Goal: Task Accomplishment & Management: Use online tool/utility

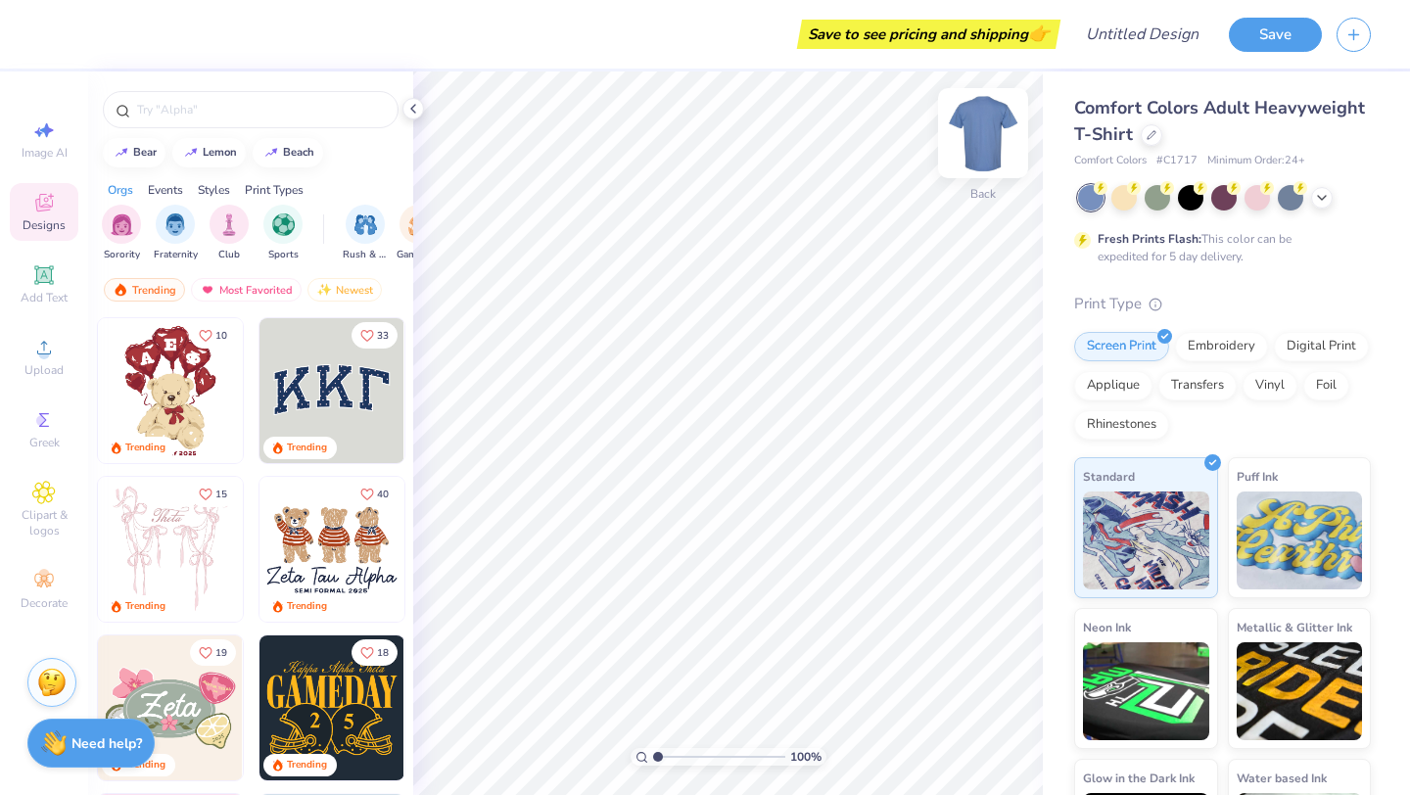
click at [987, 132] on img at bounding box center [983, 133] width 78 height 78
click at [987, 132] on img at bounding box center [983, 133] width 39 height 39
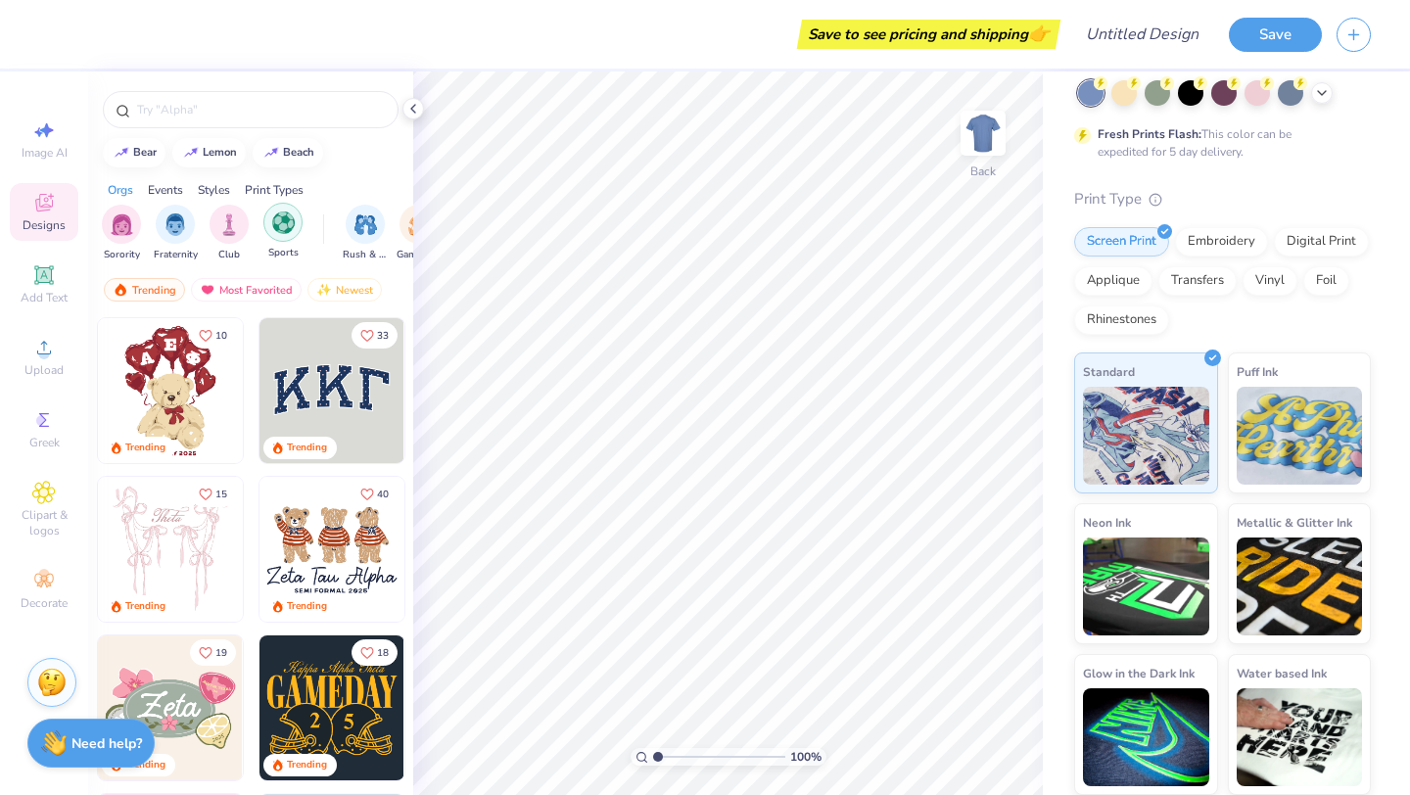
click at [287, 220] on img "filter for Sports" at bounding box center [283, 223] width 23 height 23
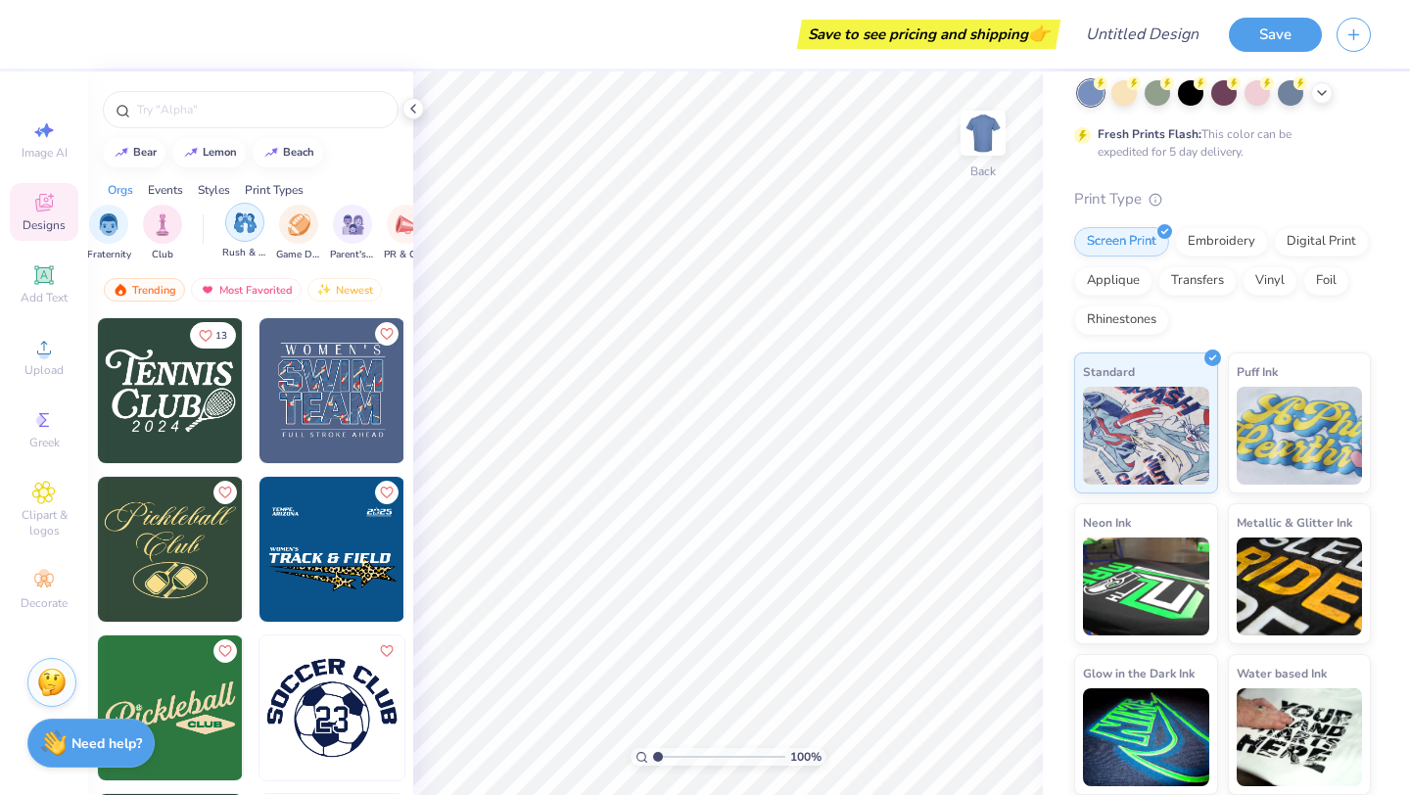
scroll to position [0, 140]
click at [219, 190] on div "Styles" at bounding box center [214, 190] width 32 height 18
click at [163, 193] on div "Events" at bounding box center [165, 190] width 35 height 18
click at [118, 189] on div "Orgs" at bounding box center [120, 190] width 25 height 18
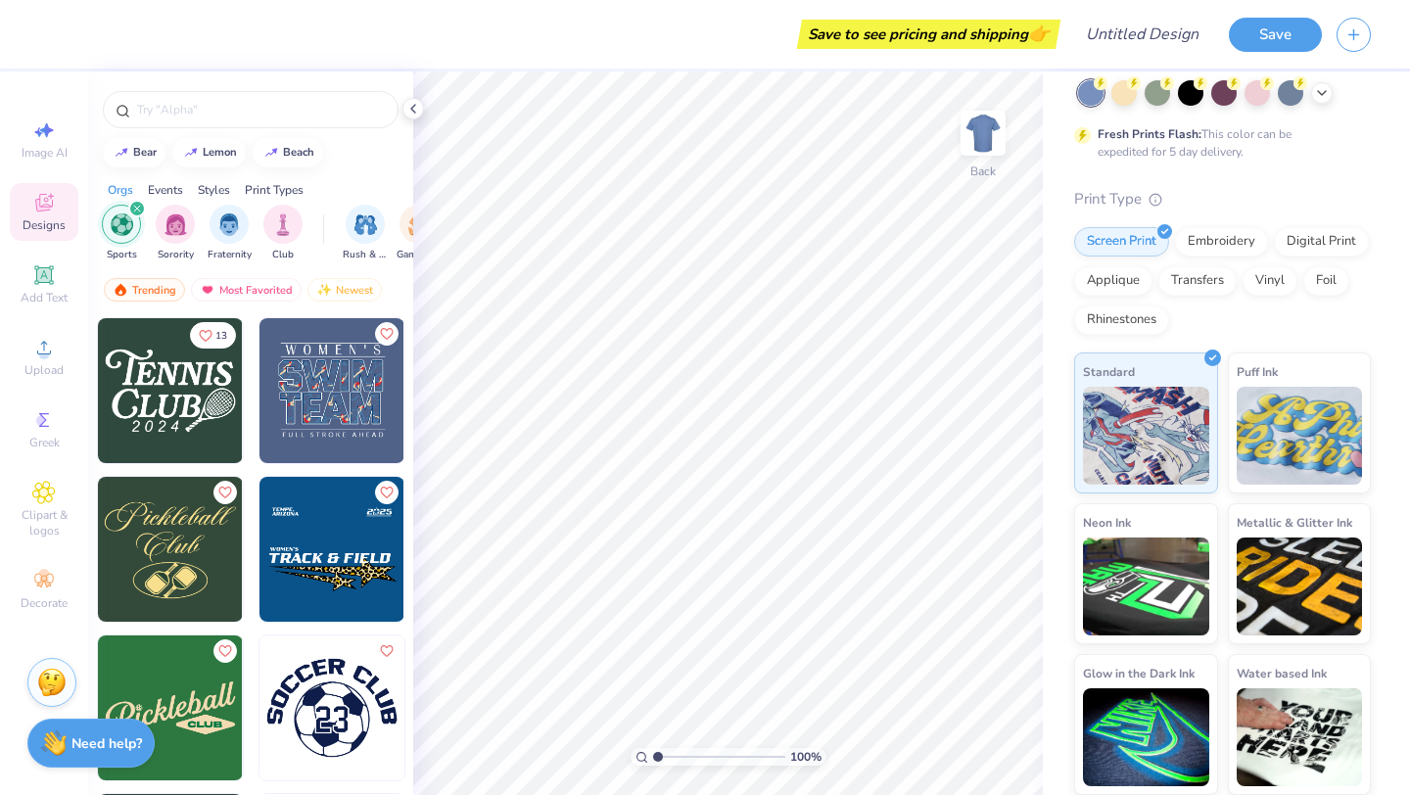
scroll to position [0, 0]
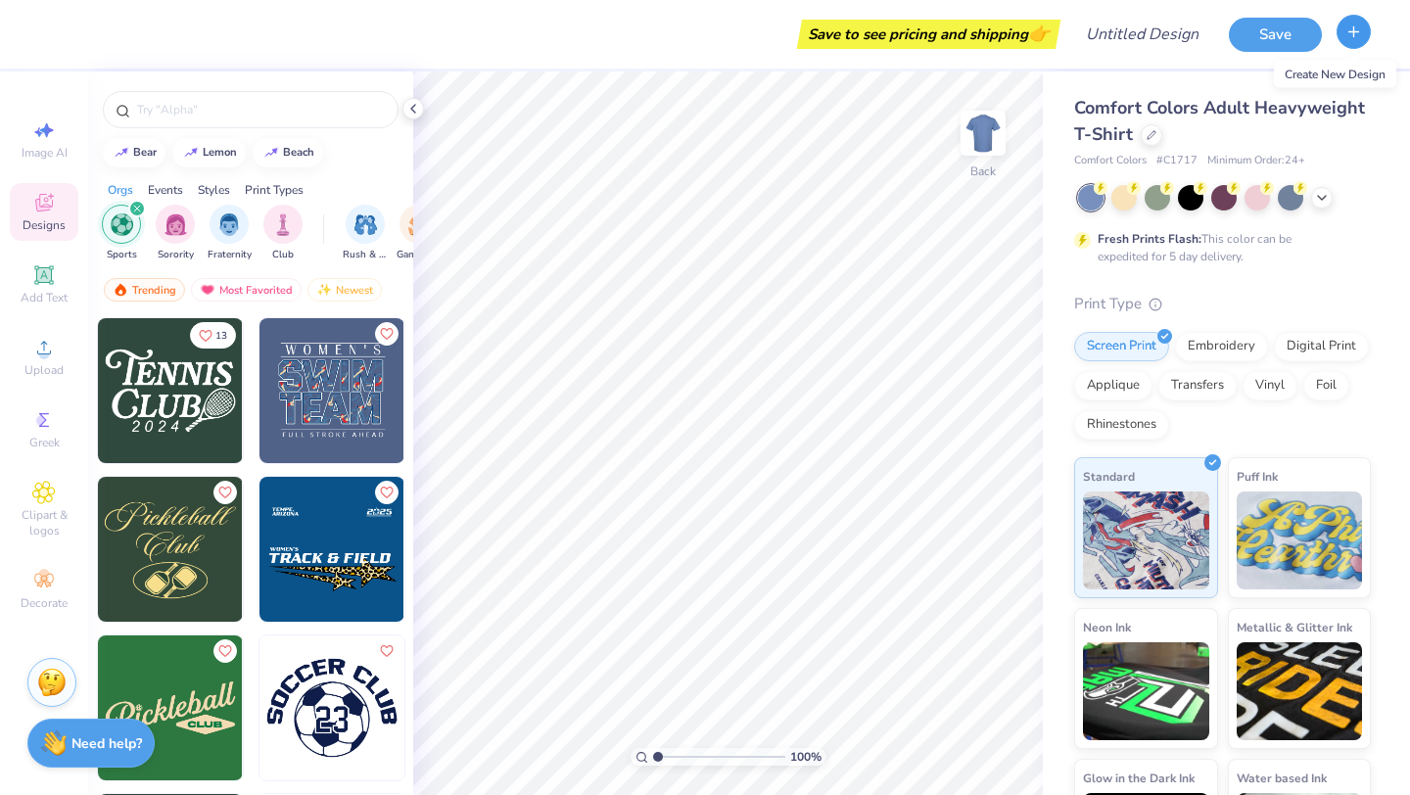
click at [1356, 41] on button "button" at bounding box center [1354, 32] width 34 height 34
click at [728, 765] on div "100 %" at bounding box center [728, 433] width 724 height 724
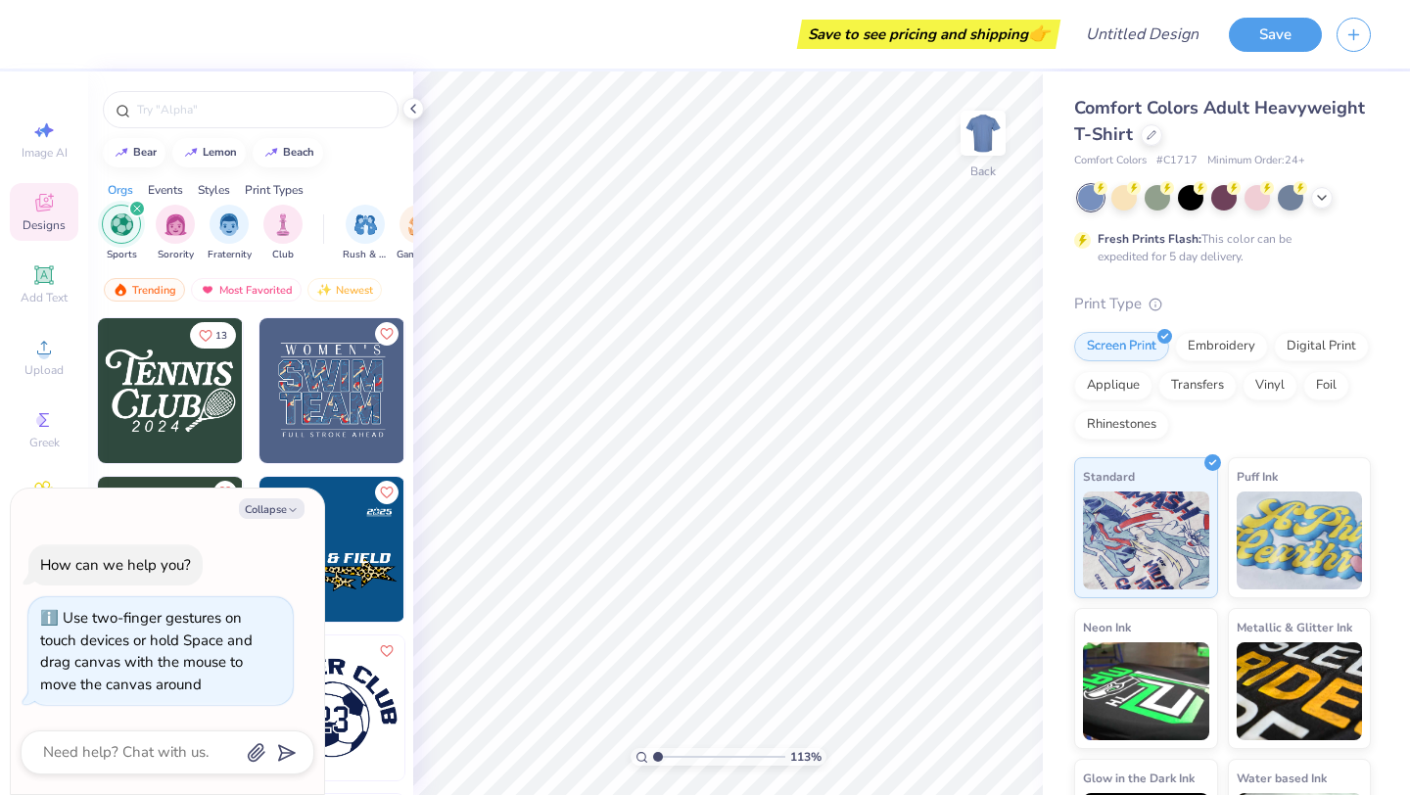
type input "1"
drag, startPoint x: 659, startPoint y: 759, endPoint x: 611, endPoint y: 773, distance: 49.9
click at [653, 766] on input "range" at bounding box center [719, 757] width 132 height 18
click at [293, 510] on polyline "button" at bounding box center [293, 509] width 6 height 3
type textarea "x"
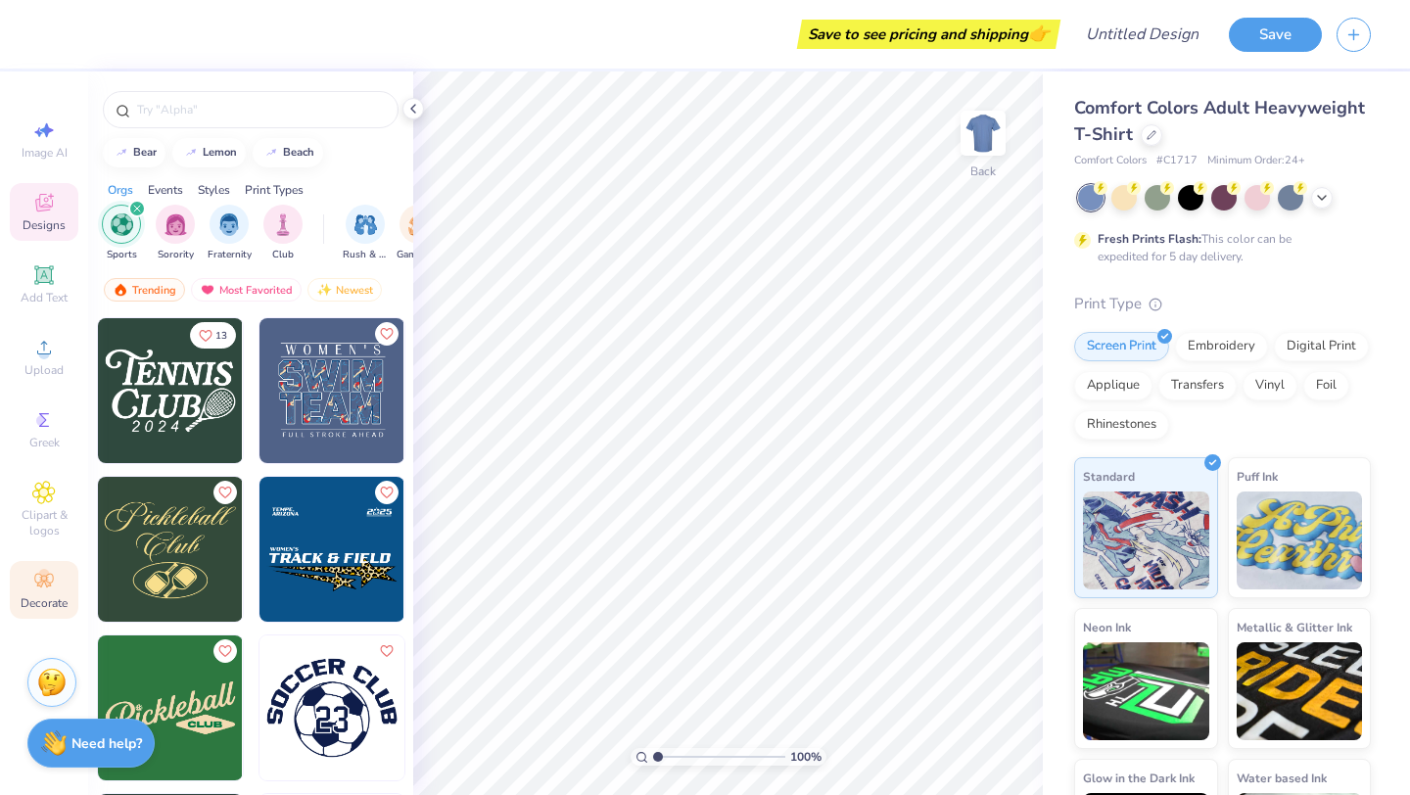
click at [63, 597] on span "Decorate" at bounding box center [44, 603] width 47 height 16
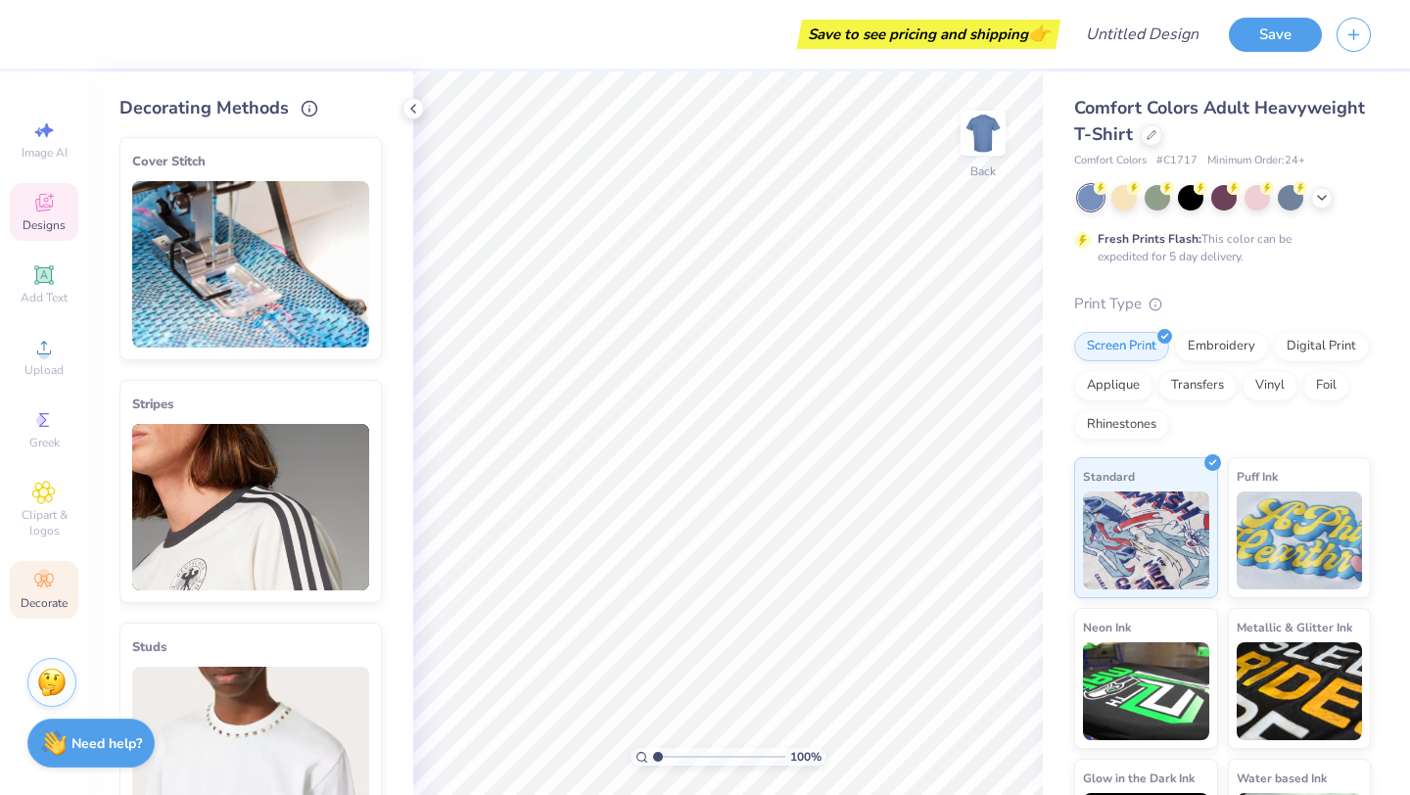
click at [49, 208] on icon at bounding box center [44, 205] width 16 height 13
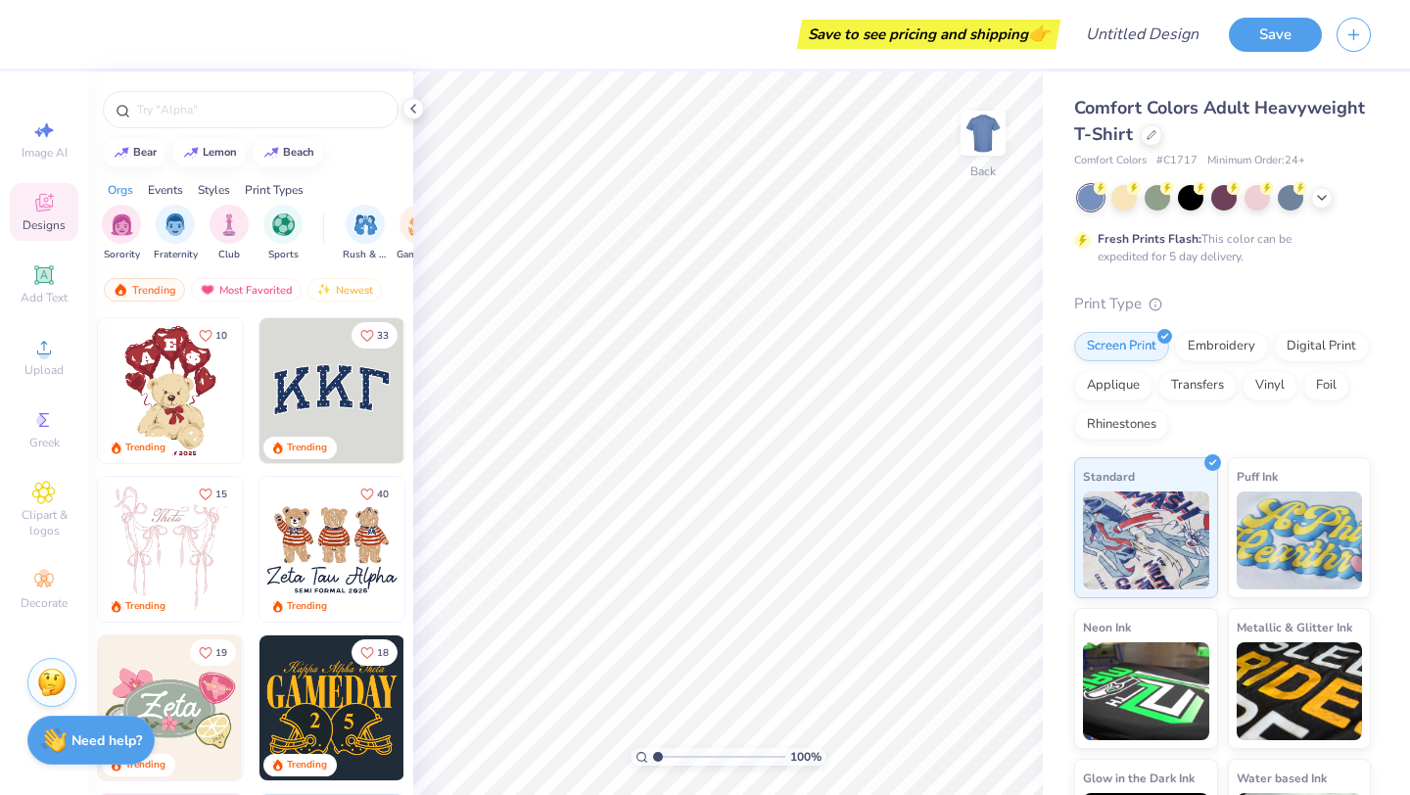
click at [119, 748] on strong "Need help?" at bounding box center [106, 740] width 71 height 19
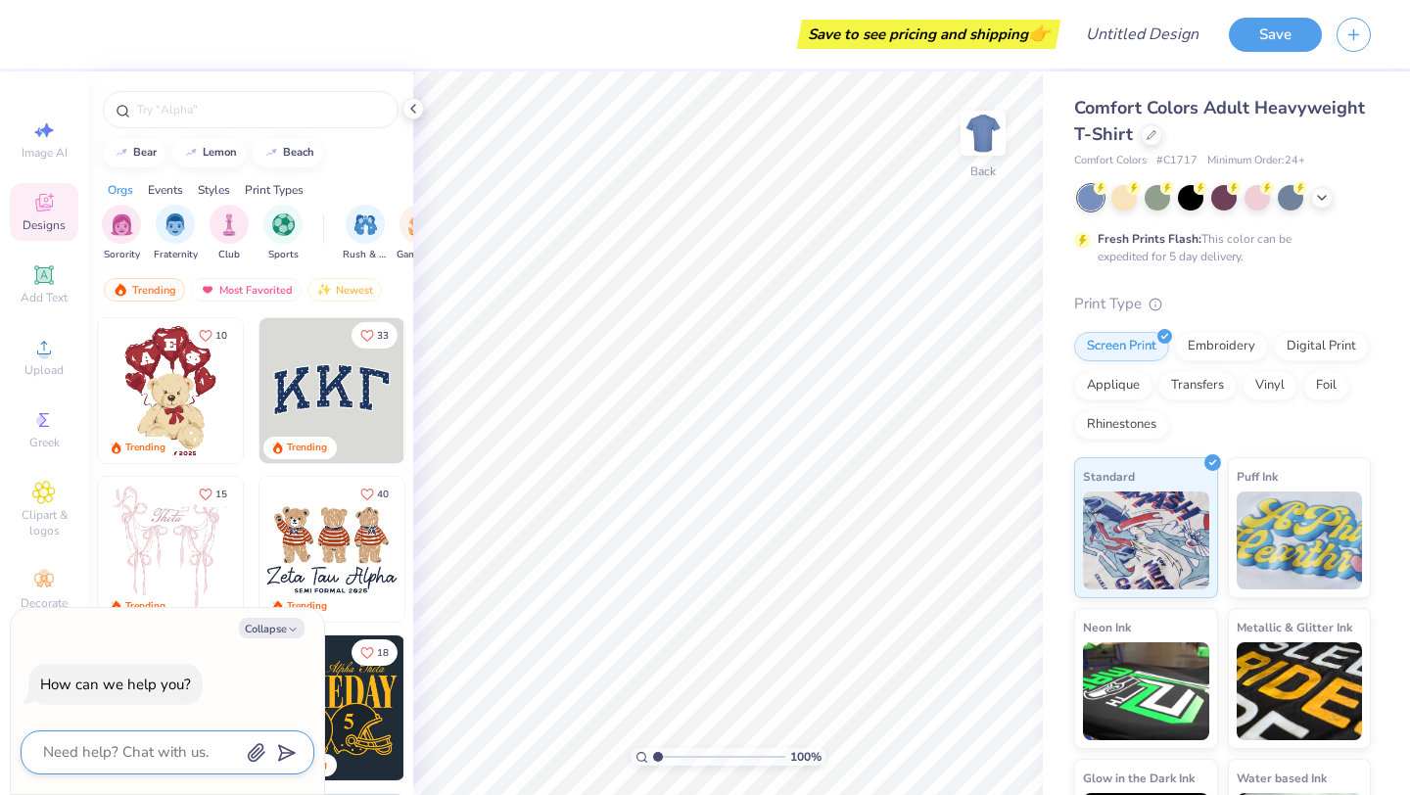
click at [143, 753] on textarea at bounding box center [140, 752] width 199 height 26
type textarea "h"
type textarea "x"
type textarea "ho"
type textarea "x"
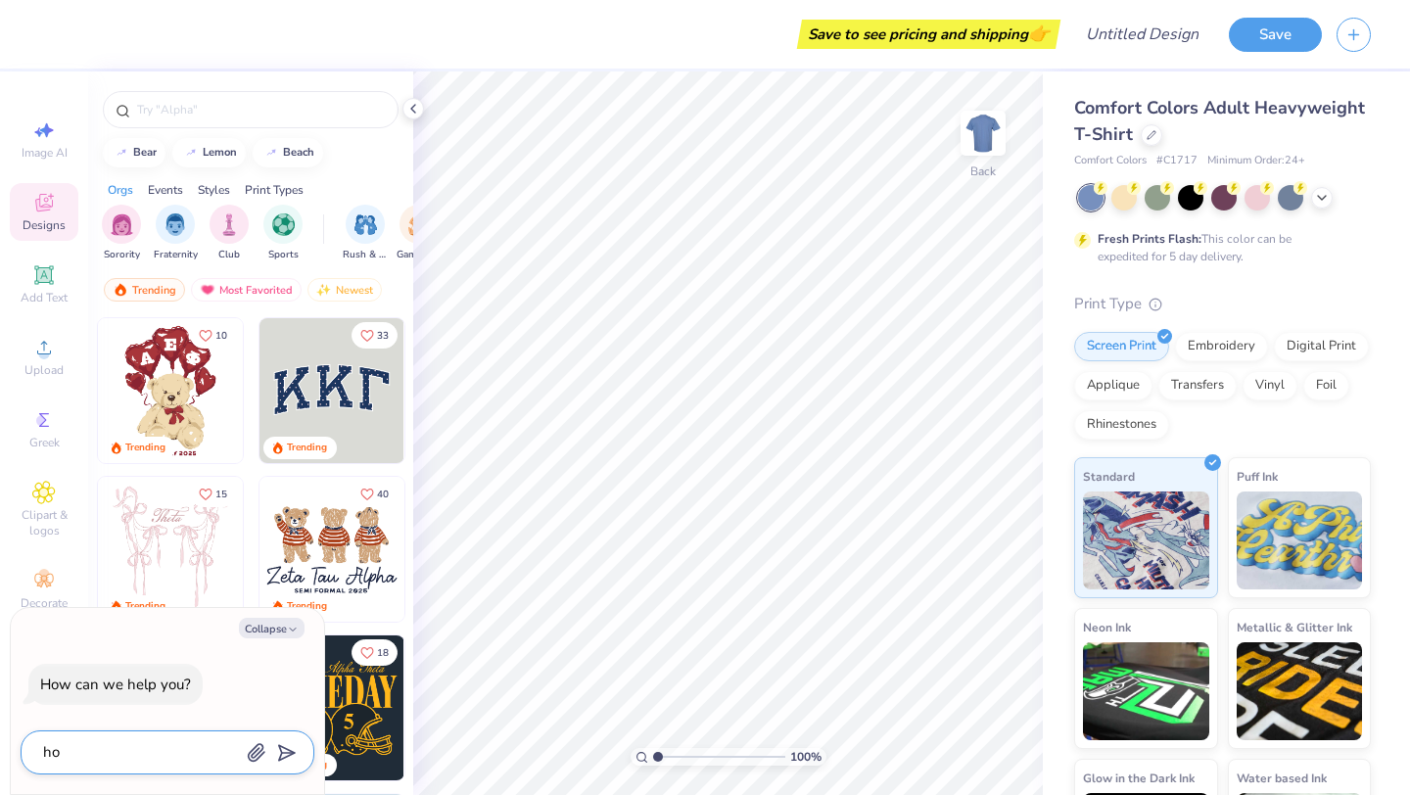
type textarea "how"
type textarea "x"
type textarea "how"
type textarea "x"
type textarea "how t"
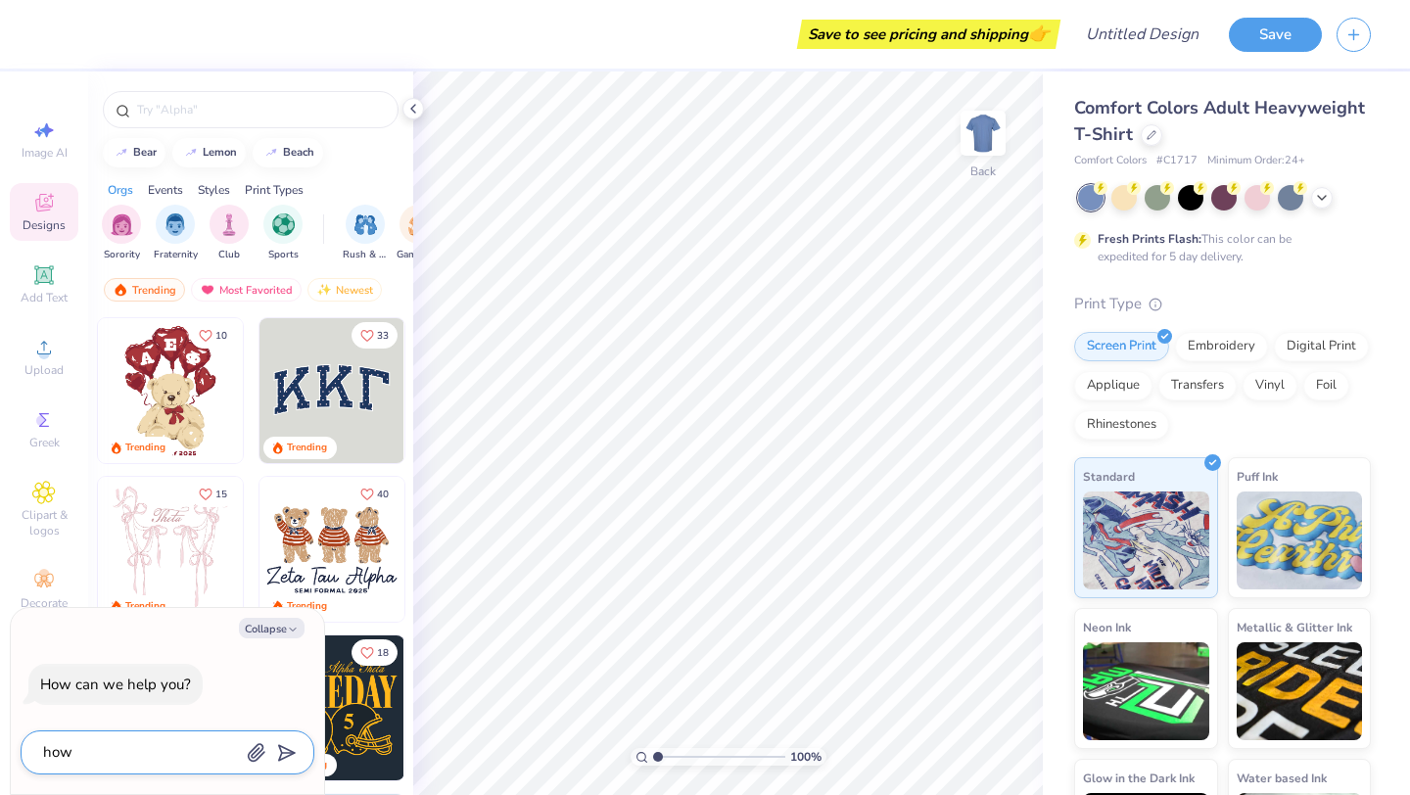
type textarea "x"
type textarea "how to"
type textarea "x"
type textarea "how to"
type textarea "x"
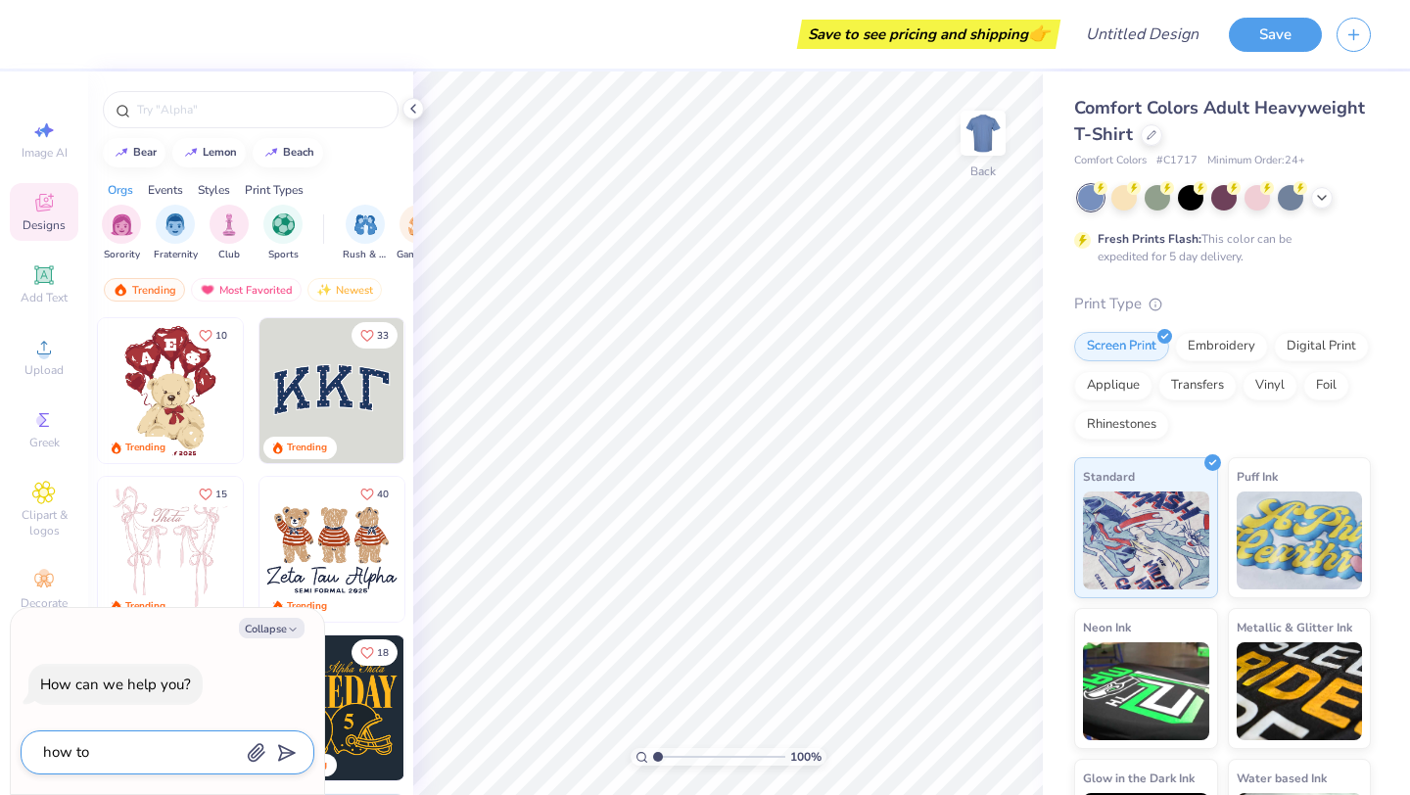
type textarea "how to c"
type textarea "x"
type textarea "how to ch"
type textarea "x"
type textarea "how to cha"
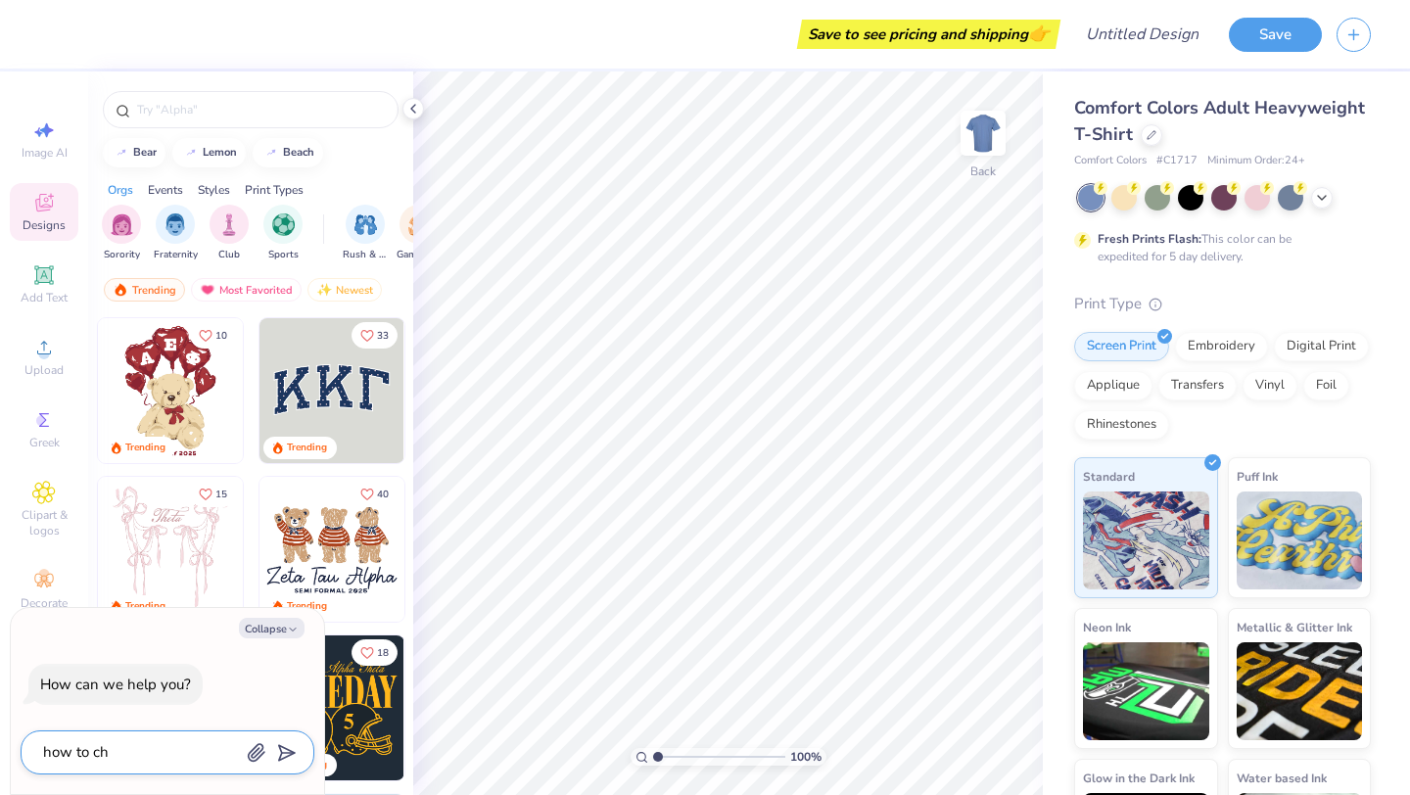
type textarea "x"
type textarea "how to [PERSON_NAME]"
type textarea "x"
type textarea "how to [PERSON_NAME]"
type textarea "x"
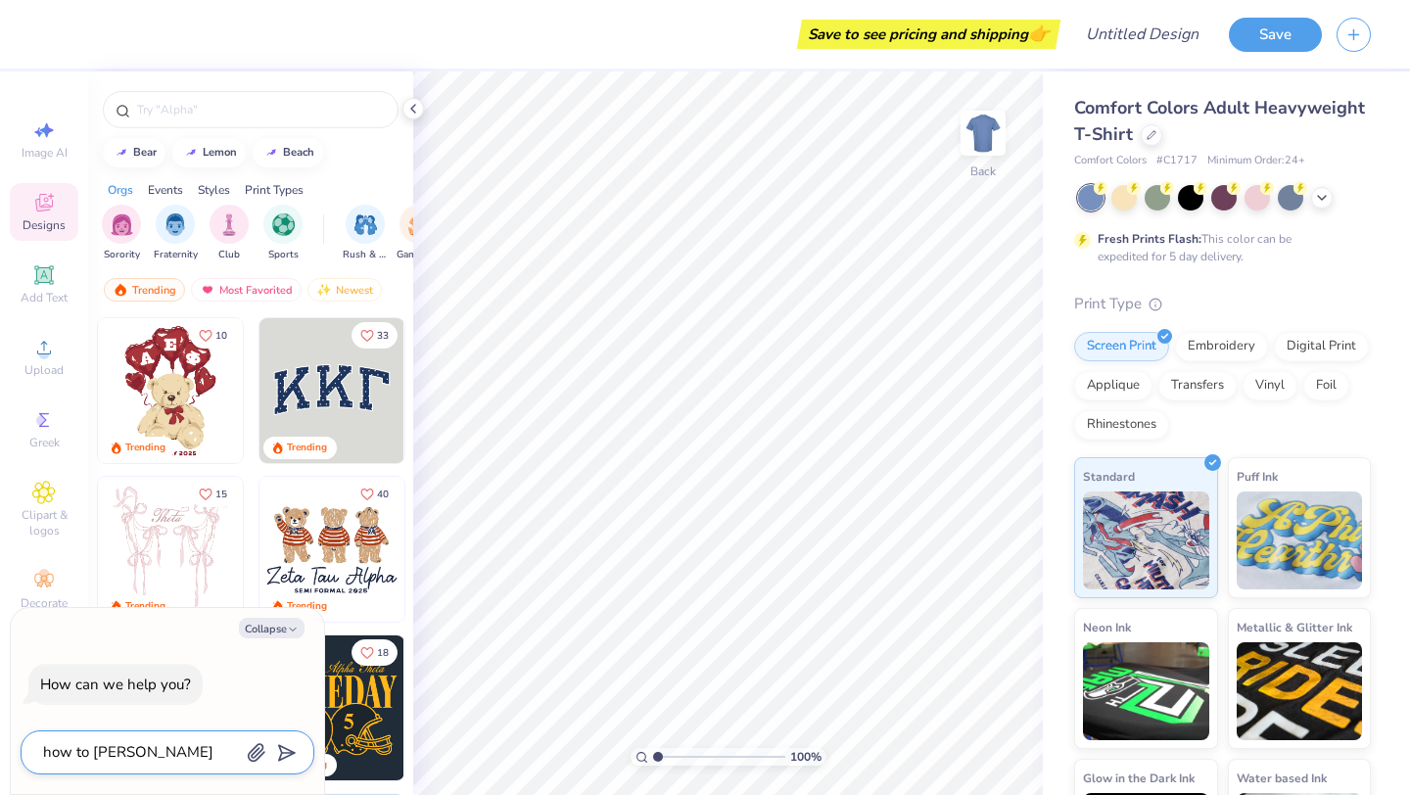
type textarea "how to change"
type textarea "x"
type textarea "how to change"
type textarea "x"
type textarea "how to change t"
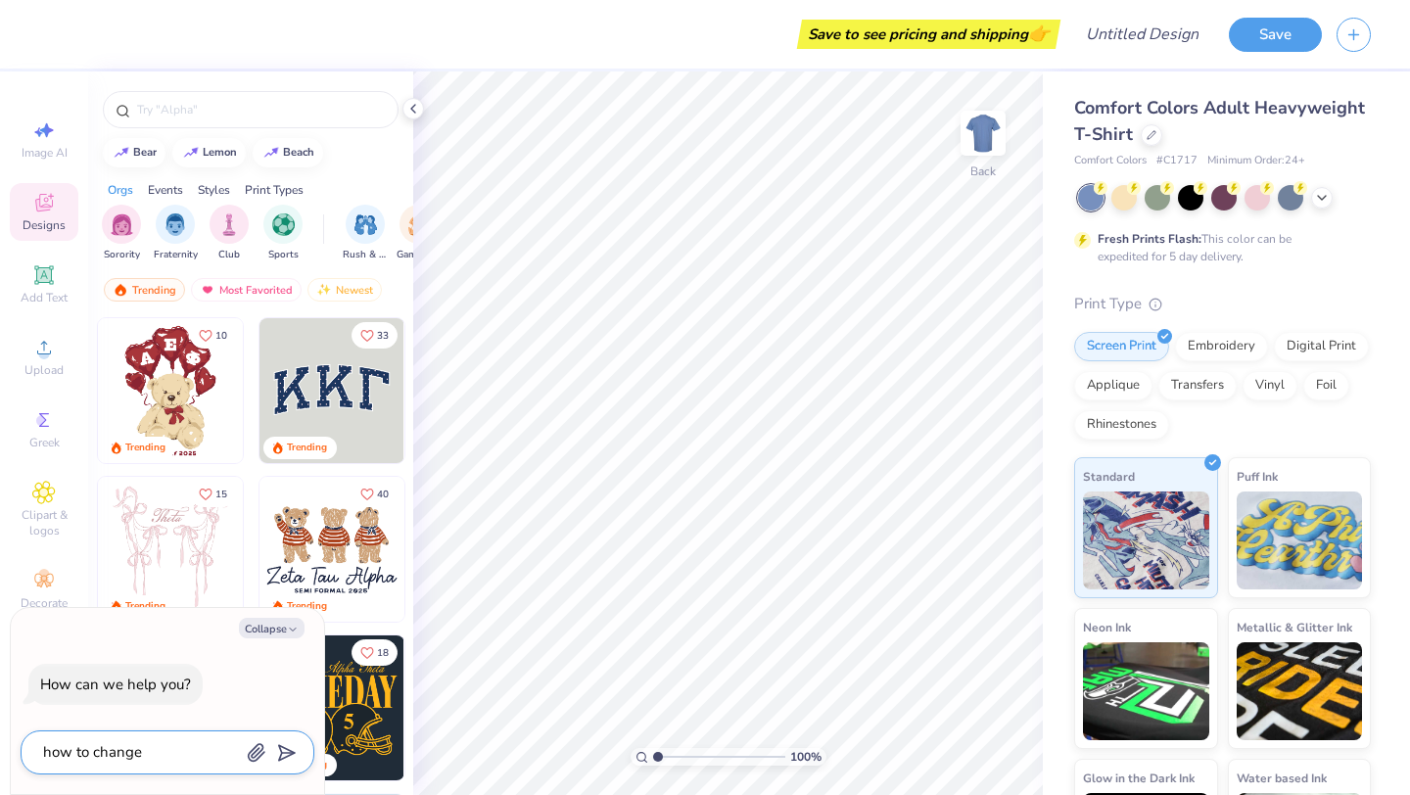
type textarea "x"
type textarea "how to change to"
type textarea "x"
type textarea "how to change to"
type textarea "x"
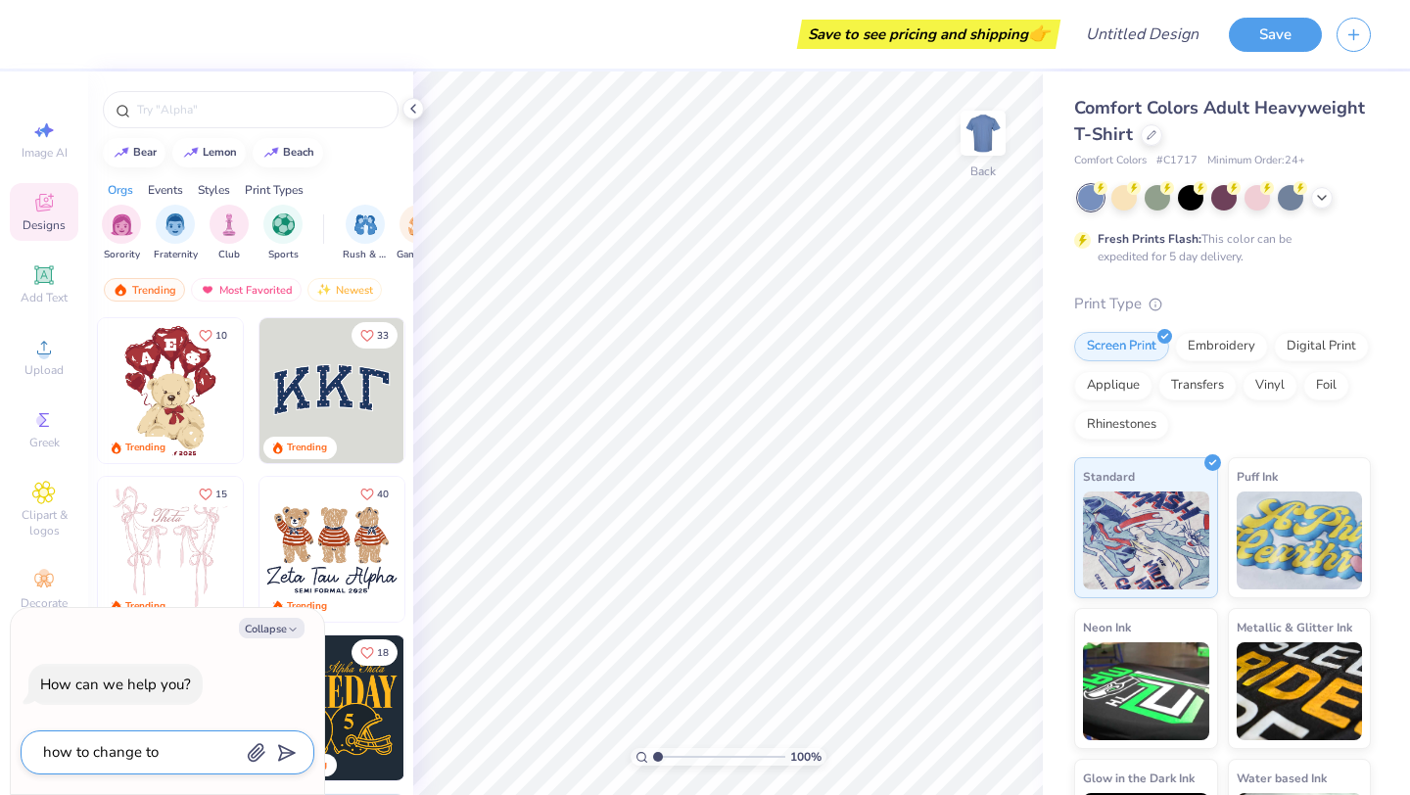
type textarea "how to change to a"
type textarea "x"
type textarea "how to change to a"
type textarea "x"
type textarea "how to change to a s"
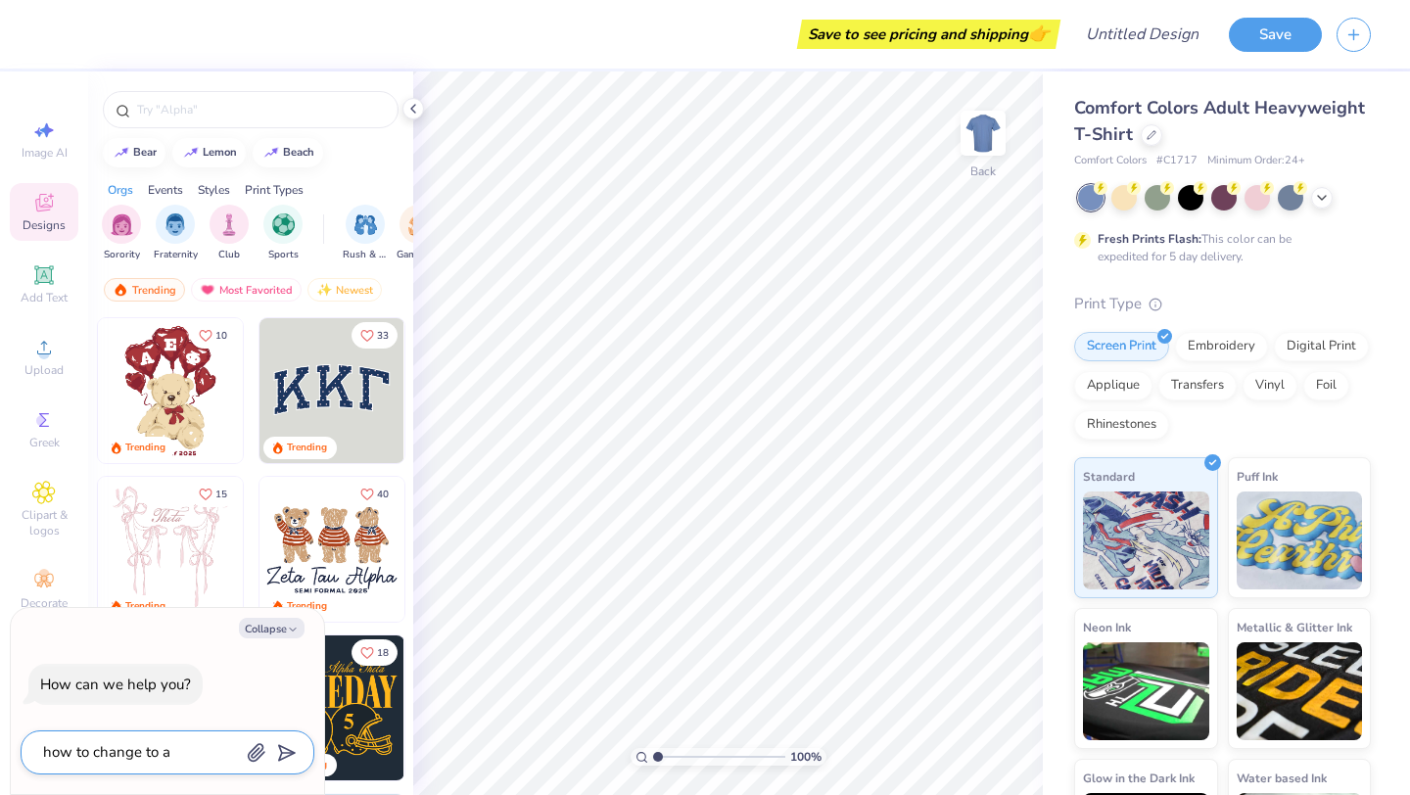
type textarea "x"
type textarea "how to change to a sw"
type textarea "x"
type textarea "how to change to a swe"
type textarea "x"
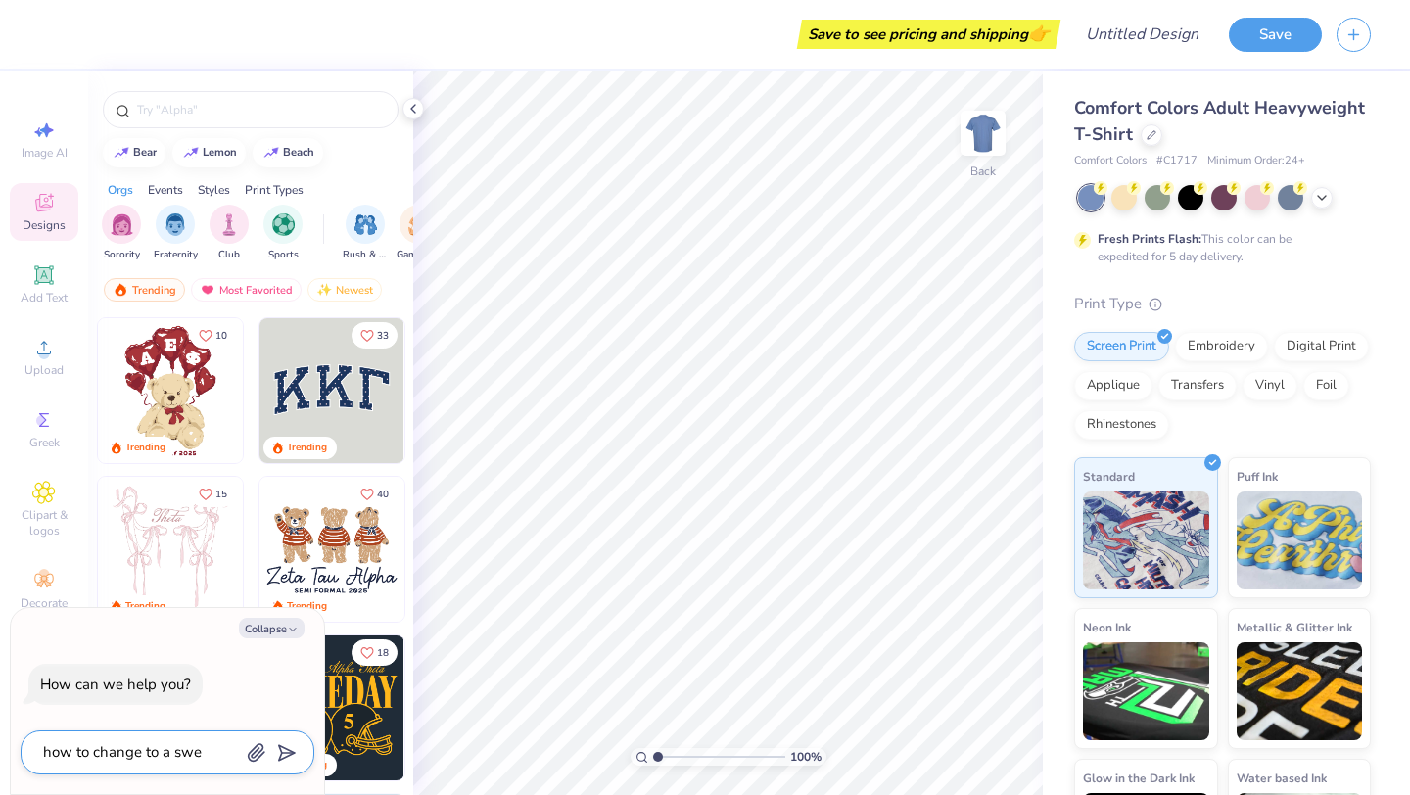
type textarea "how to change to a swea"
type textarea "x"
type textarea "how to change to a sweat"
type textarea "x"
type textarea "how to change to a sweats"
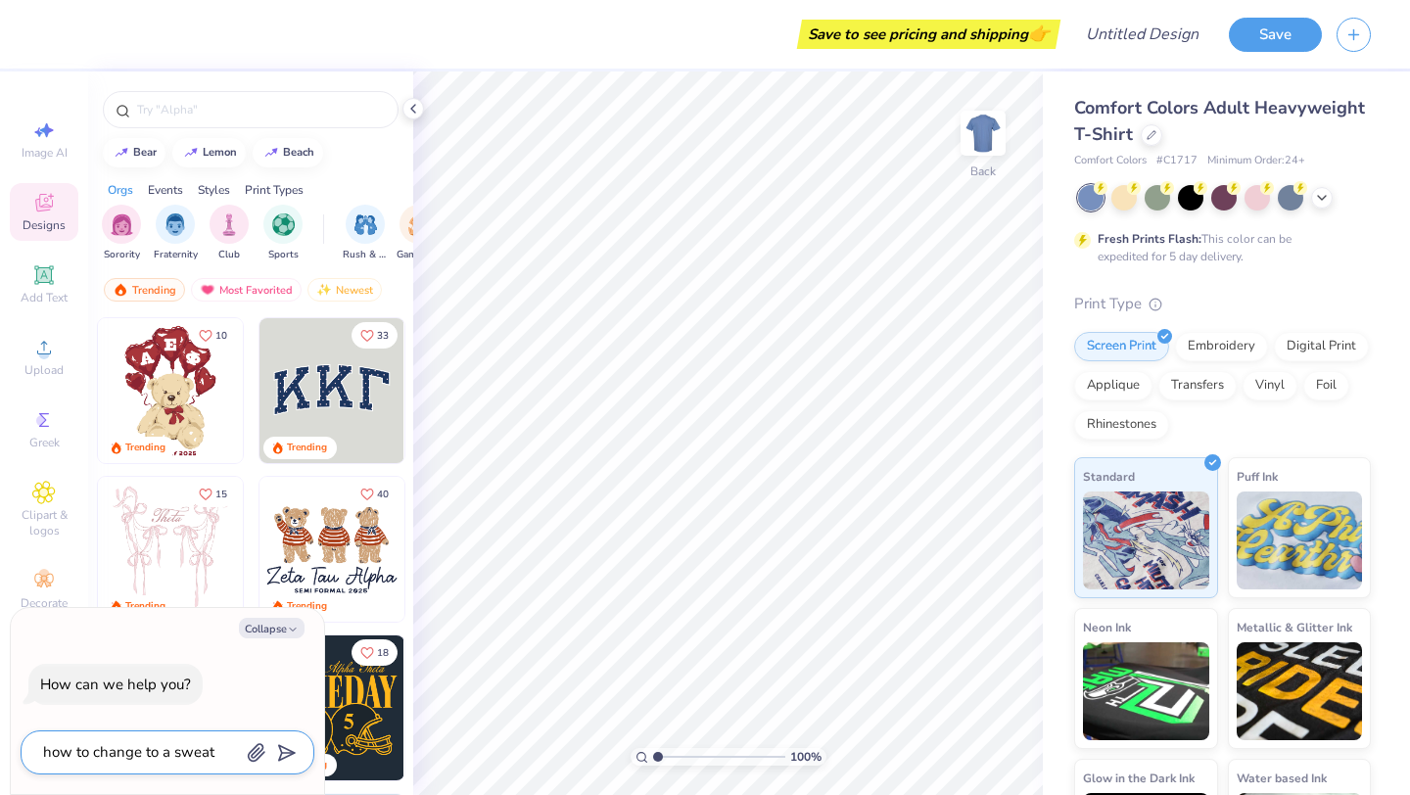
type textarea "x"
type textarea "how to change to a sweatsh"
type textarea "x"
type textarea "how to change to a sweatshi"
type textarea "x"
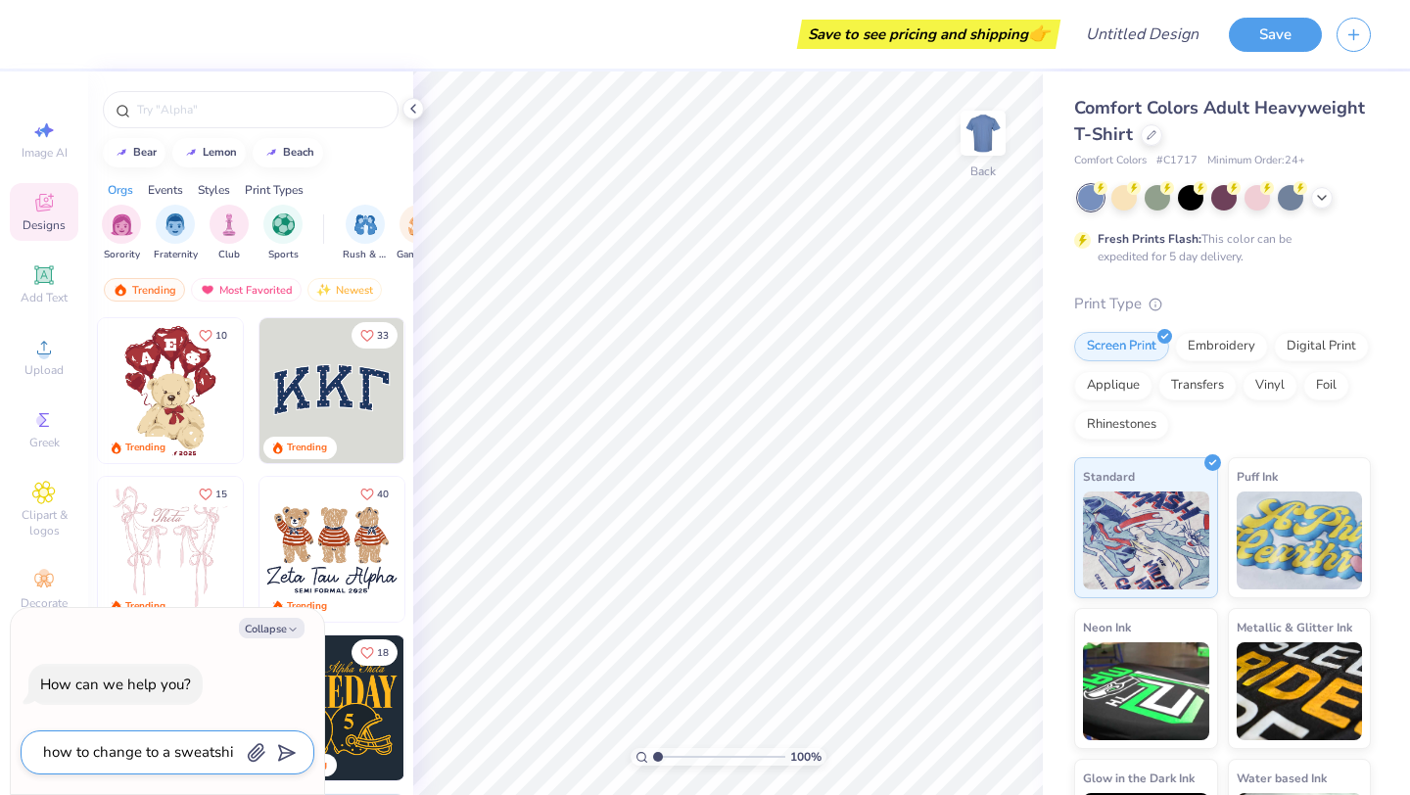
type textarea "how to change to a sweatshir"
type textarea "x"
type textarea "how to change to a sweatshirt"
type textarea "x"
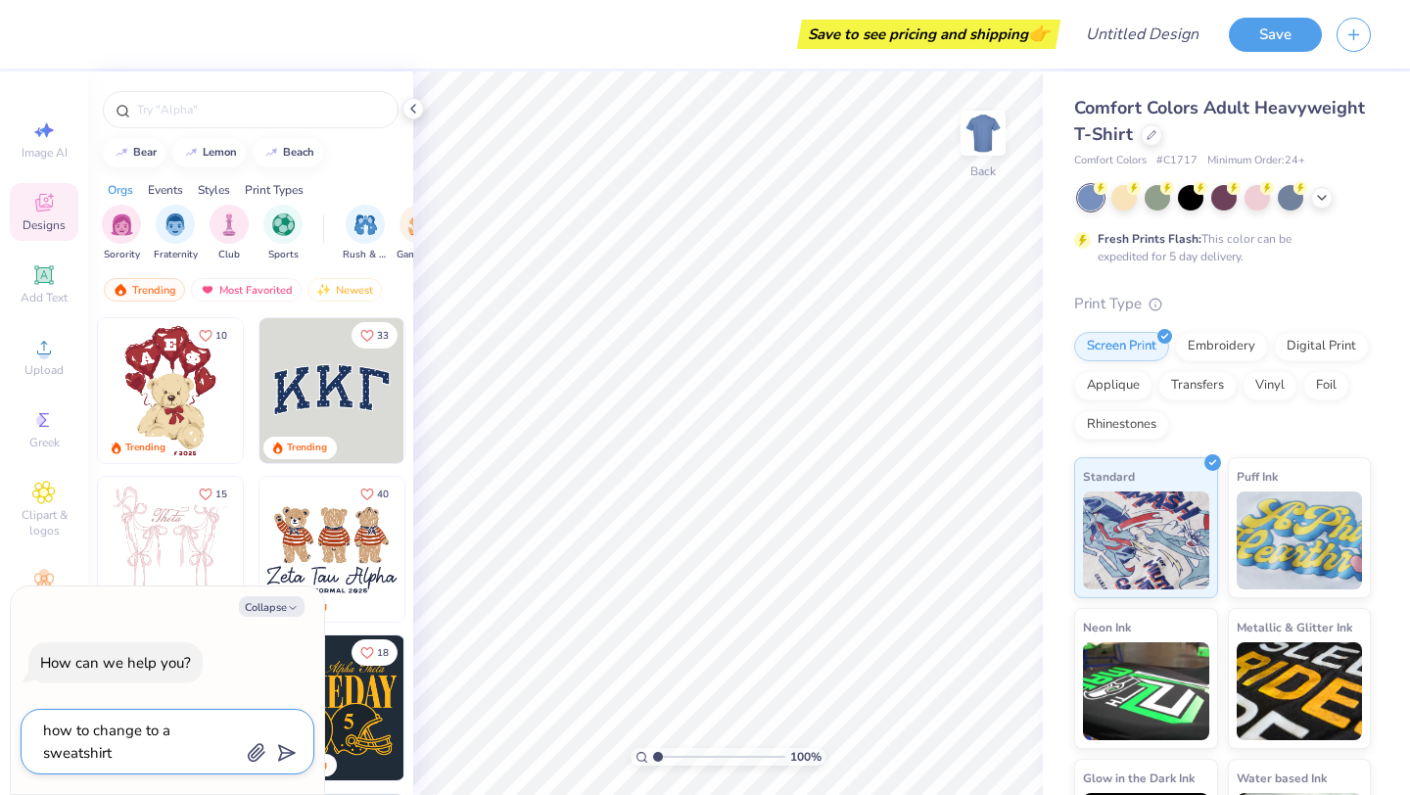
type textarea "how to change to a sweatshirt"
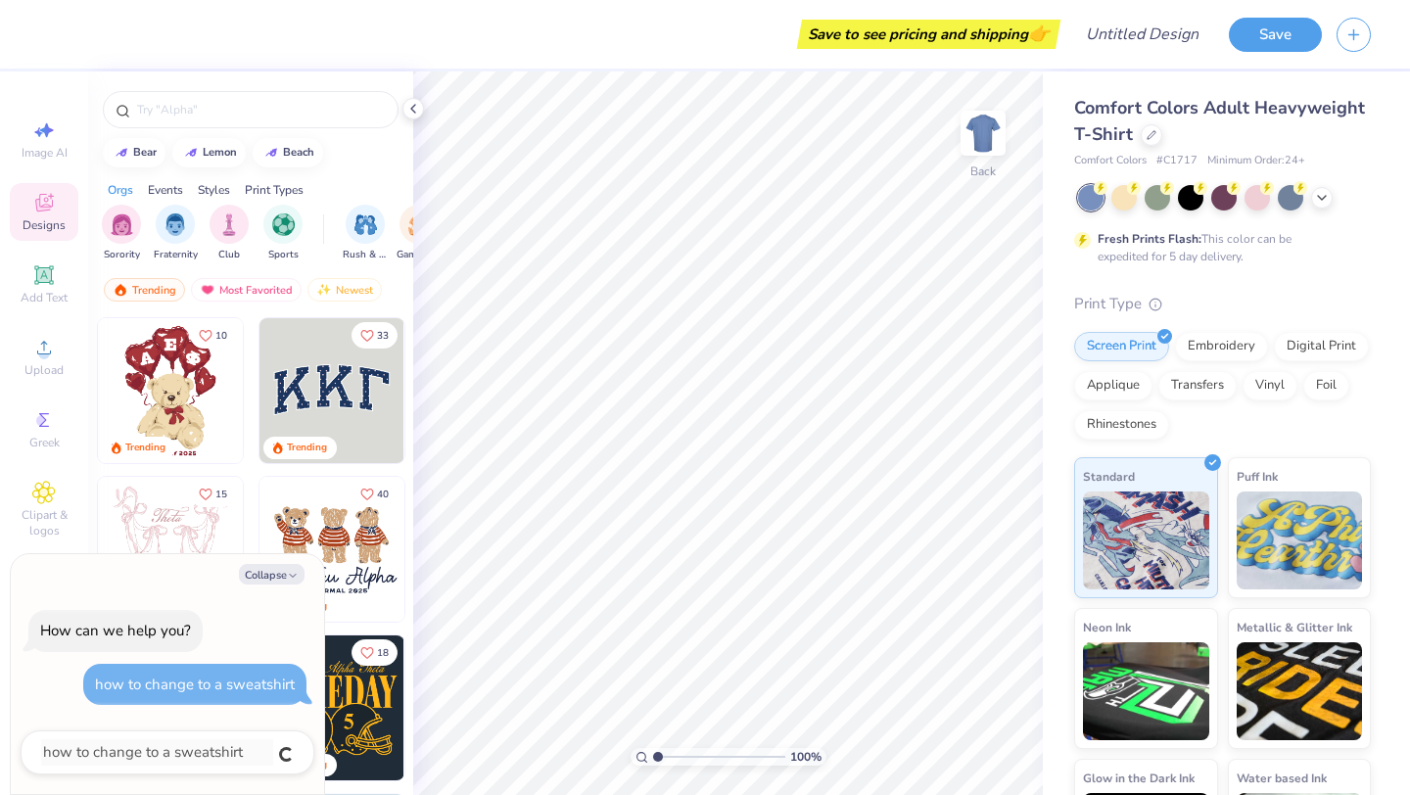
type textarea "x"
click at [266, 576] on button "Collapse" at bounding box center [272, 574] width 66 height 21
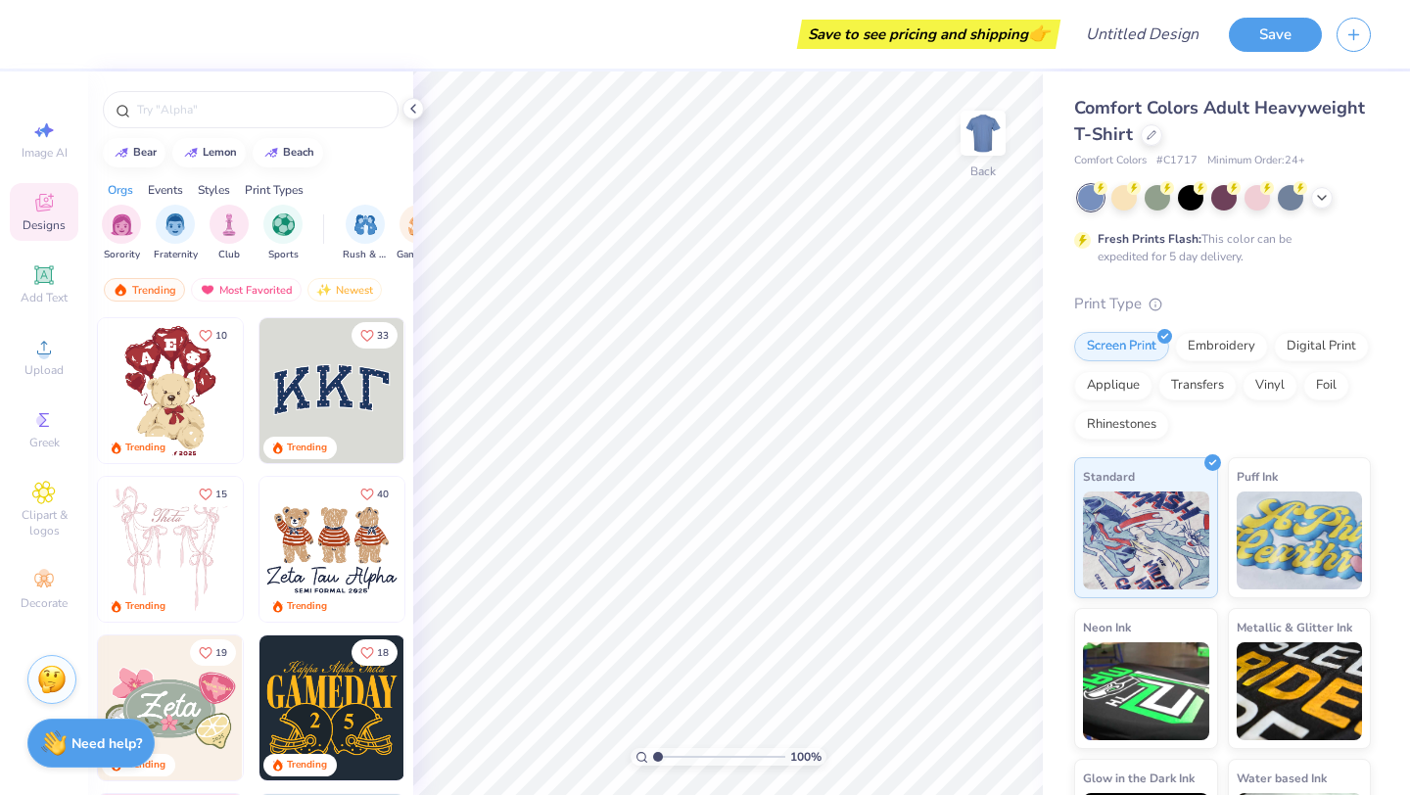
click at [64, 679] on img at bounding box center [51, 679] width 29 height 29
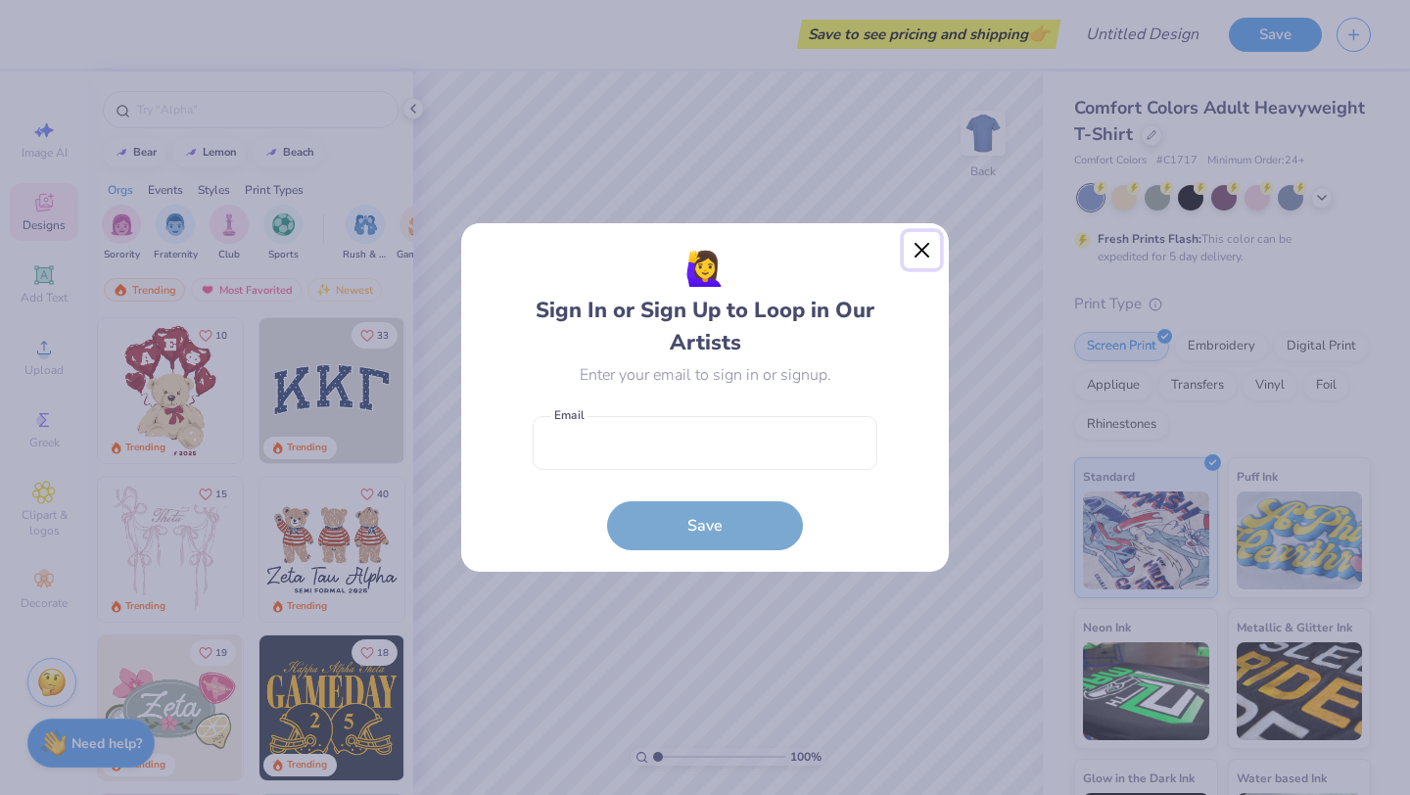
click at [925, 251] on button "Close" at bounding box center [922, 250] width 37 height 37
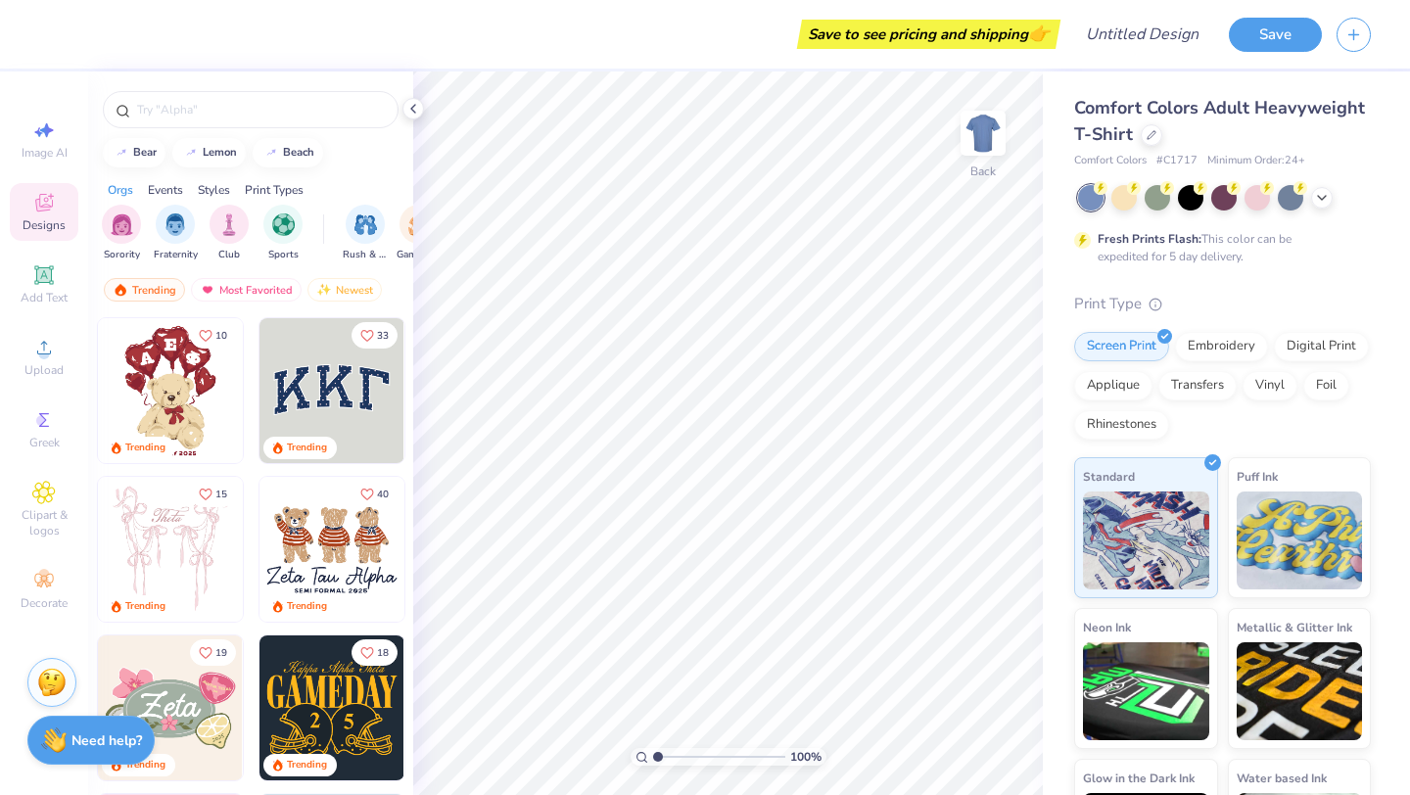
click at [121, 729] on div "Need help? Chat with us." at bounding box center [90, 740] width 127 height 49
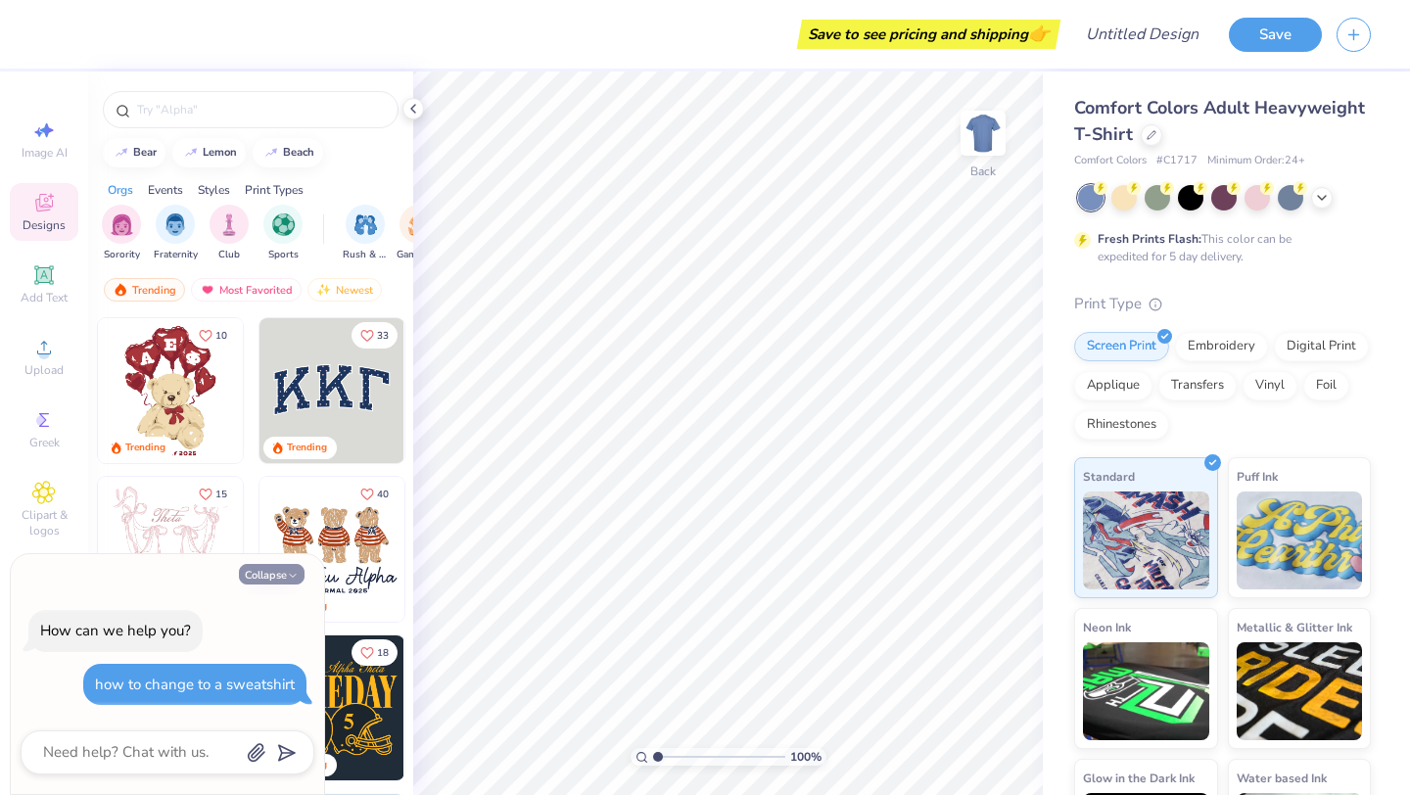
click at [263, 580] on button "Collapse" at bounding box center [272, 574] width 66 height 21
type textarea "x"
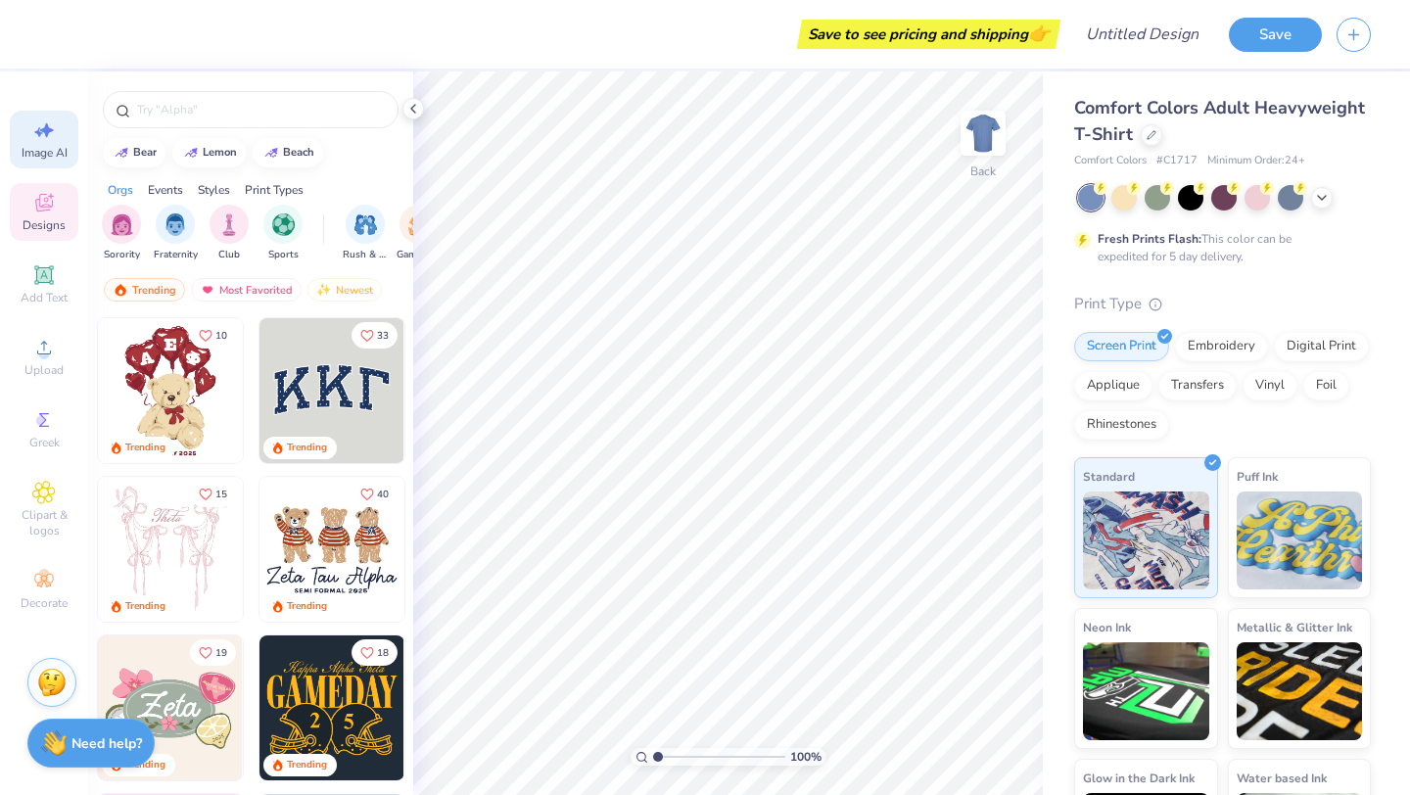
click at [47, 134] on icon at bounding box center [47, 130] width 14 height 15
select select "4"
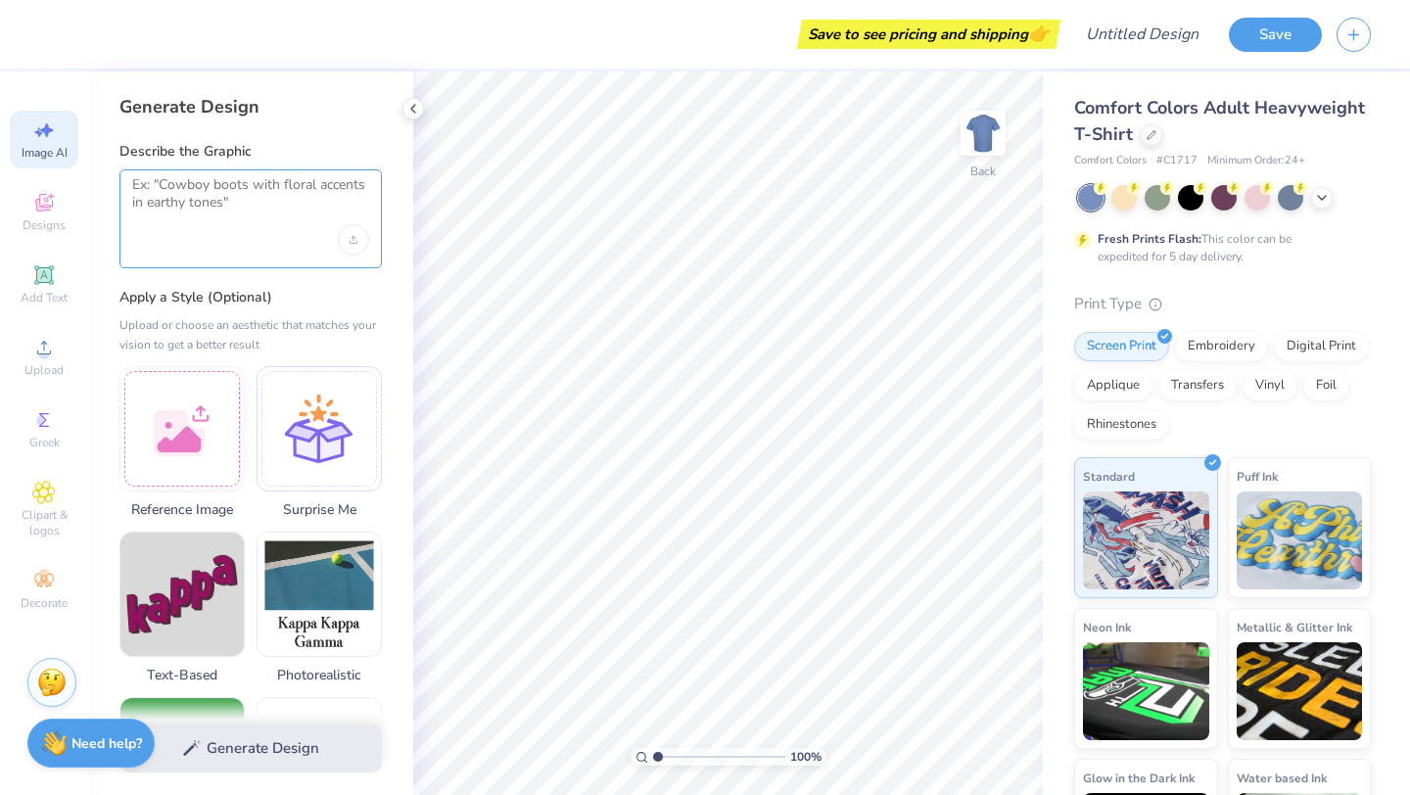
click at [163, 194] on textarea at bounding box center [250, 200] width 237 height 49
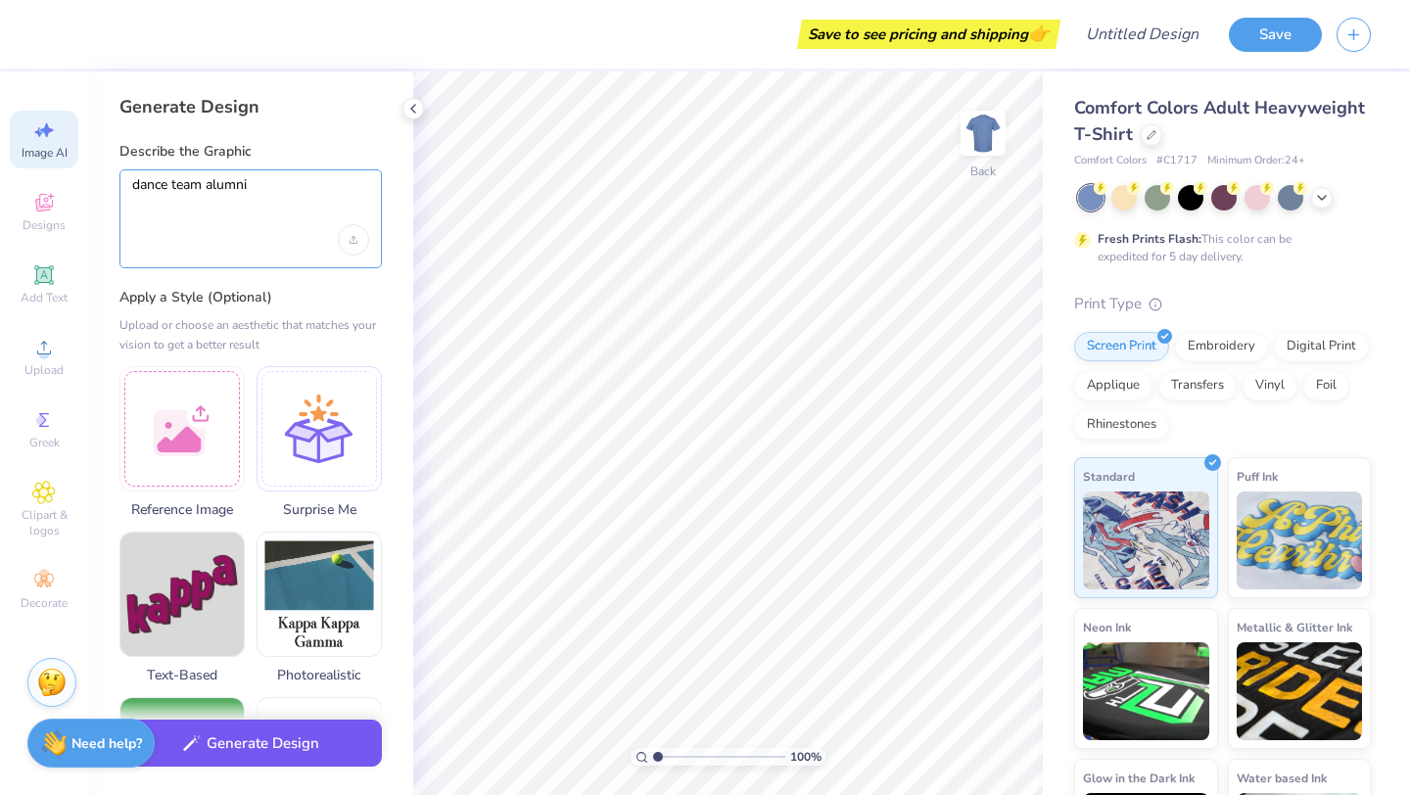
type textarea "dance team alumni"
click at [248, 740] on button "Generate Design" at bounding box center [250, 744] width 262 height 48
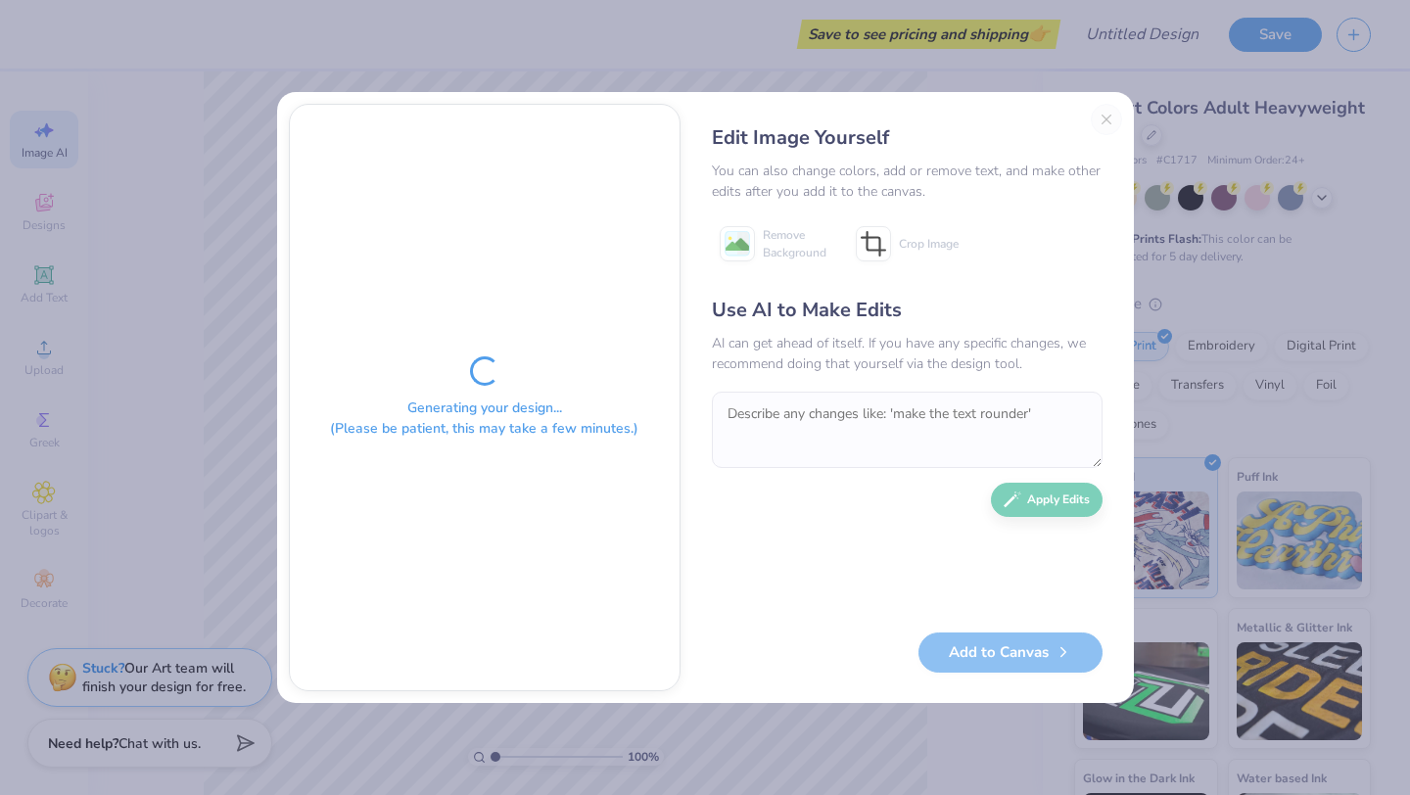
type textarea "x"
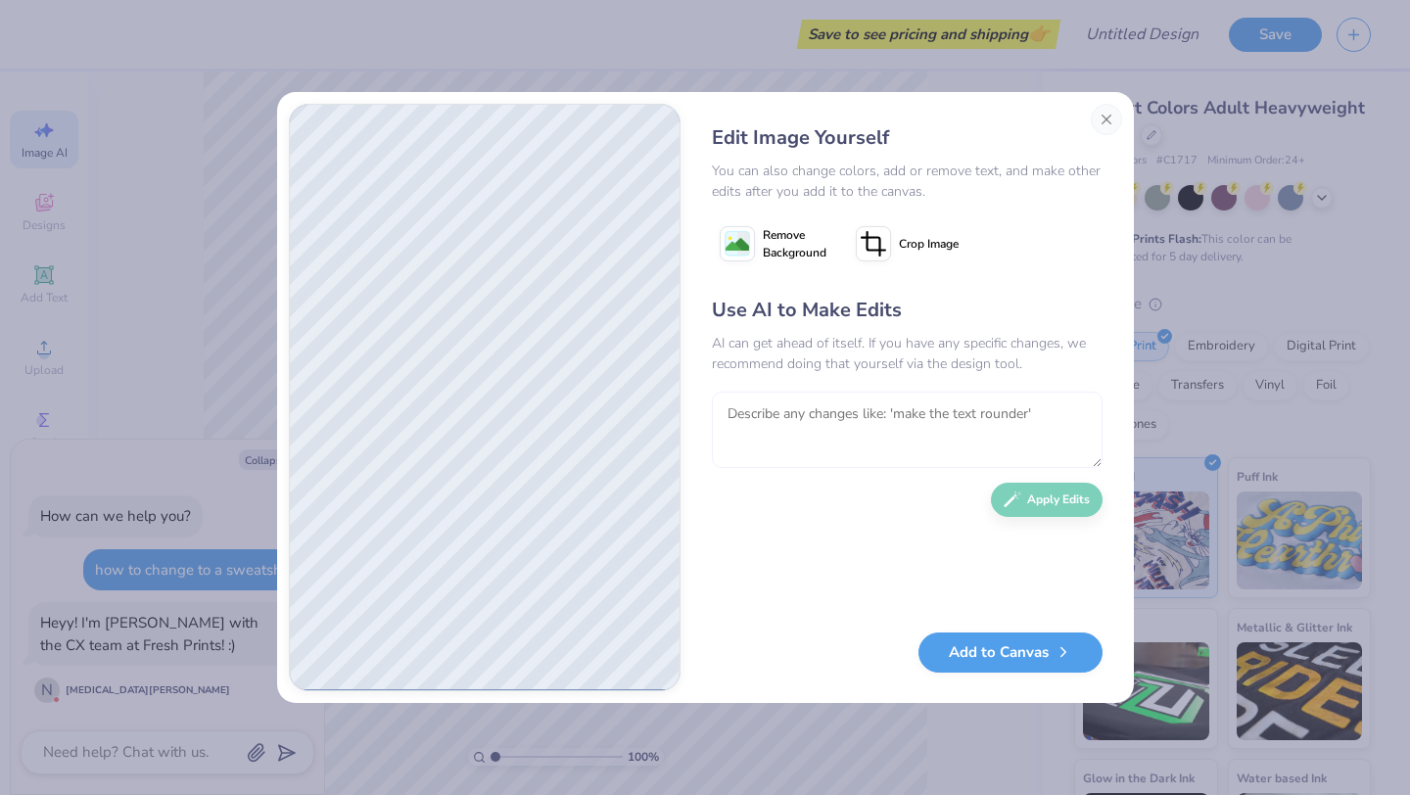
click at [858, 415] on textarea at bounding box center [907, 430] width 391 height 76
type textarea "collegiant"
click at [757, 412] on textarea "collegiant" at bounding box center [907, 430] width 391 height 76
type textarea "collegiate dance team alumni"
click at [1025, 509] on button "Apply Edits" at bounding box center [1047, 495] width 112 height 34
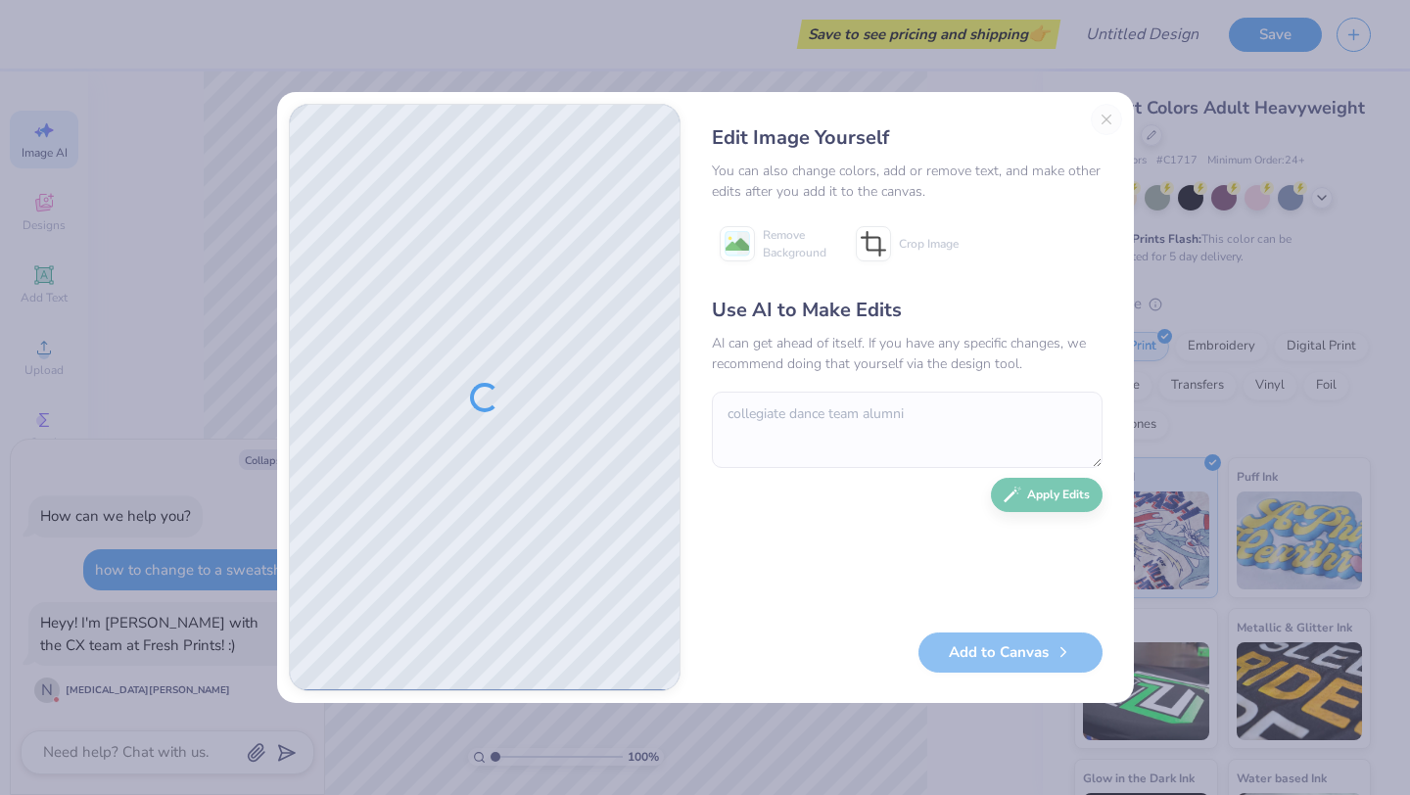
type textarea "x"
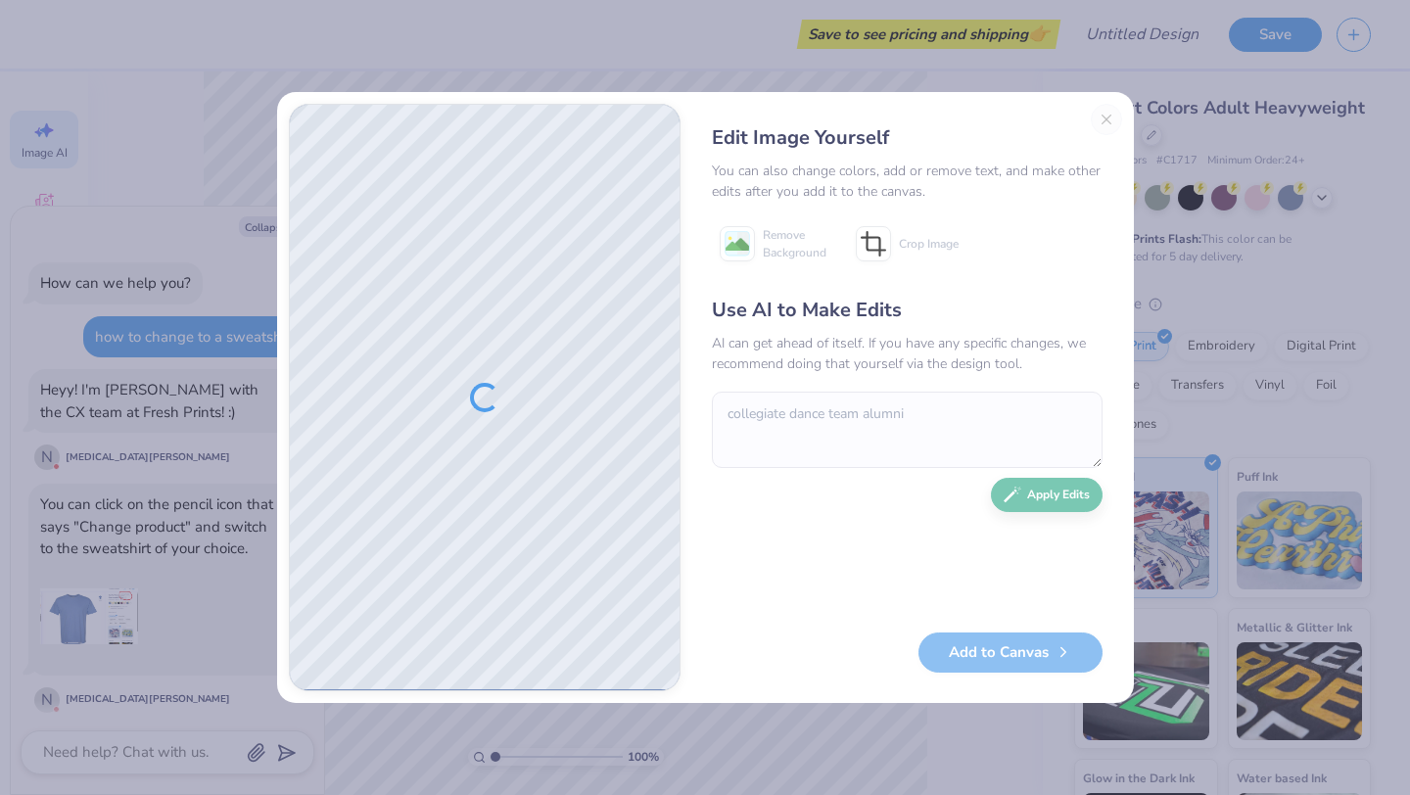
scroll to position [102, 0]
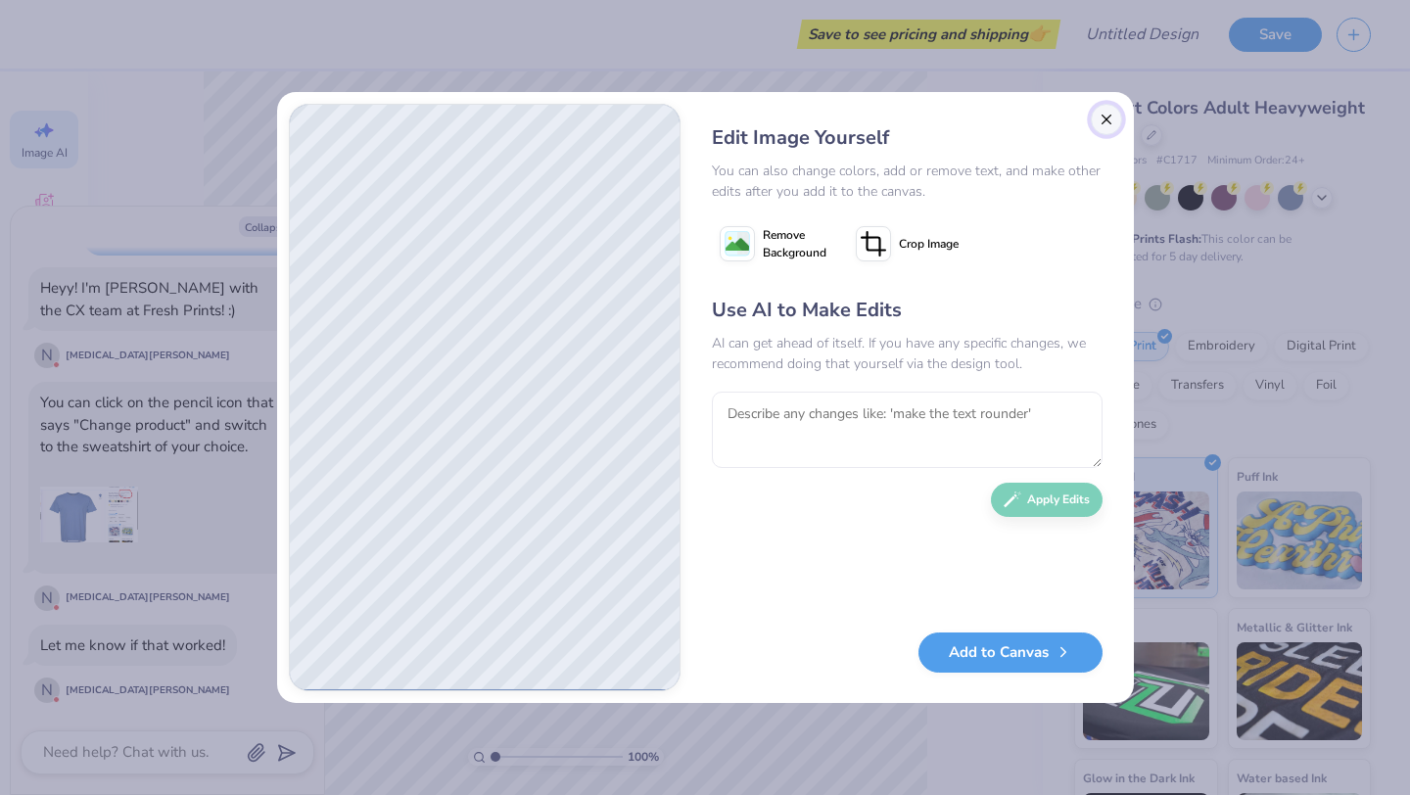
click at [1100, 118] on button "Close" at bounding box center [1106, 119] width 31 height 31
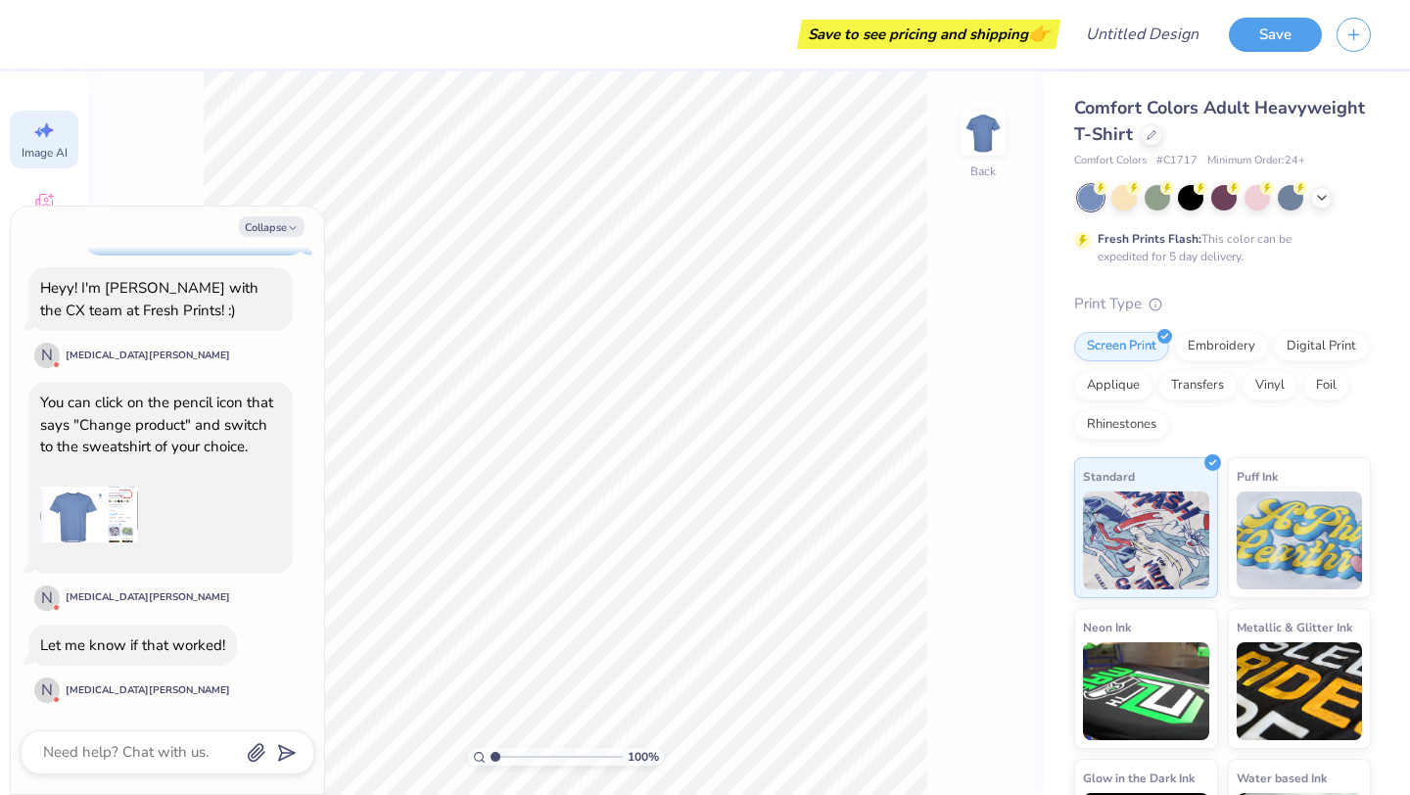
scroll to position [0, 44]
click at [1154, 134] on icon at bounding box center [1152, 133] width 10 height 10
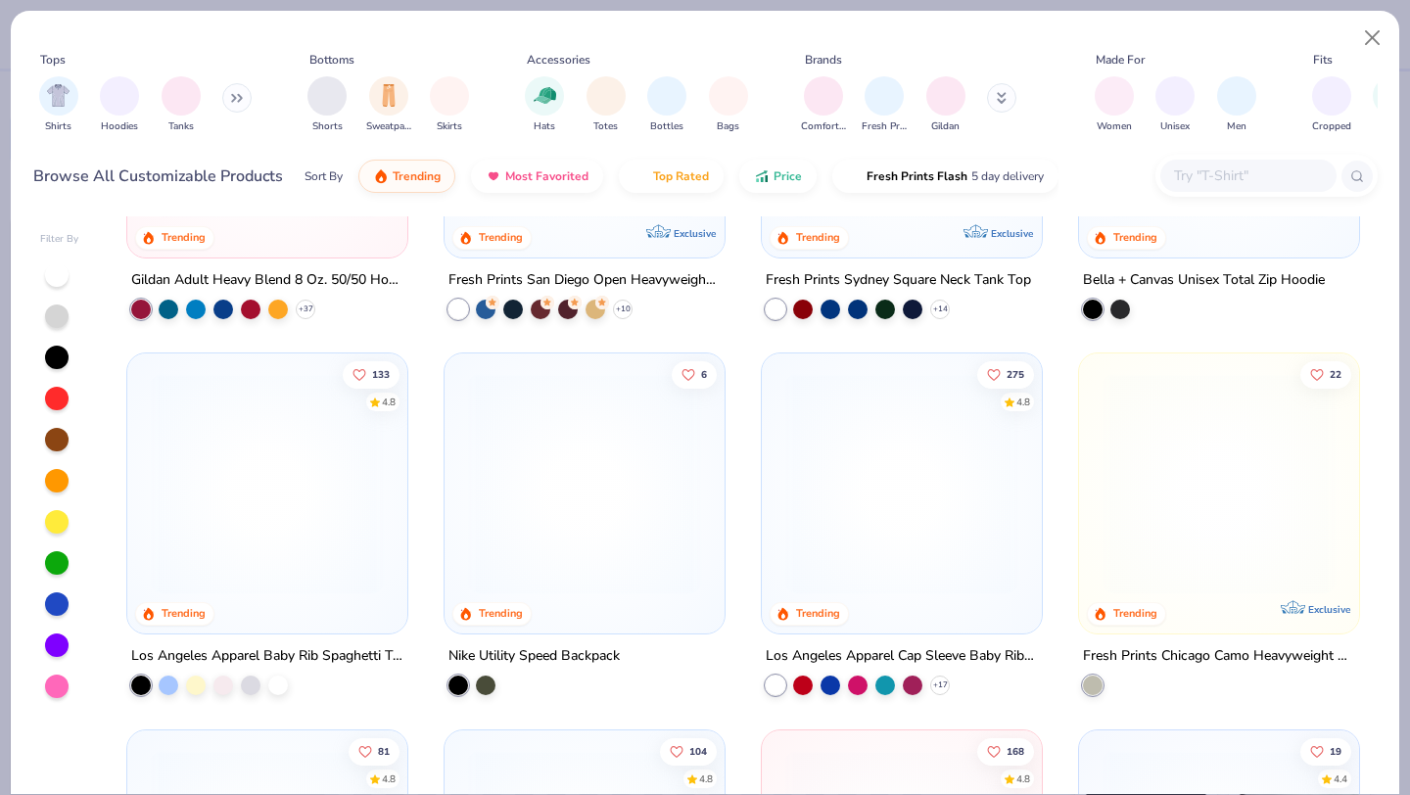
scroll to position [1088, 0]
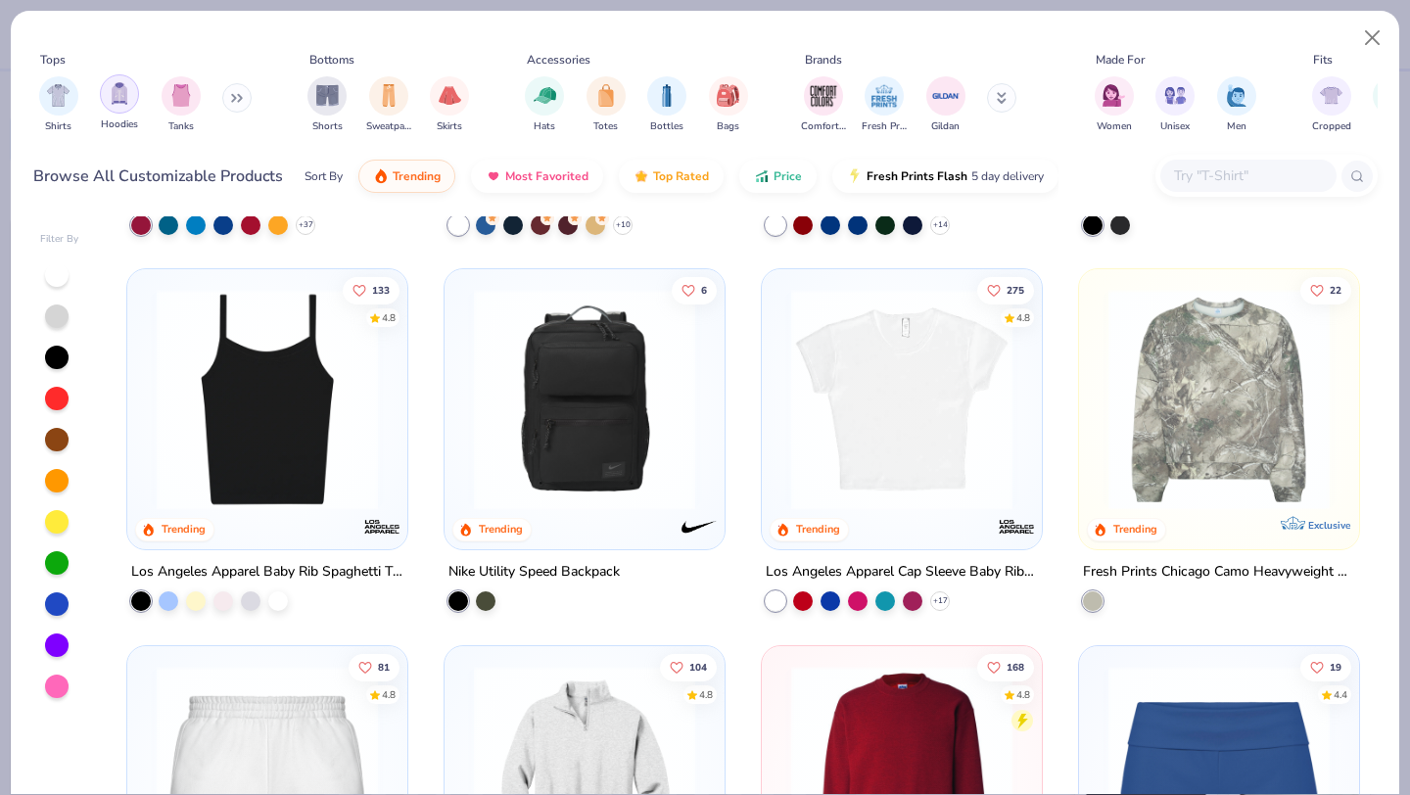
click at [111, 103] on img "filter for Hoodies" at bounding box center [120, 93] width 22 height 23
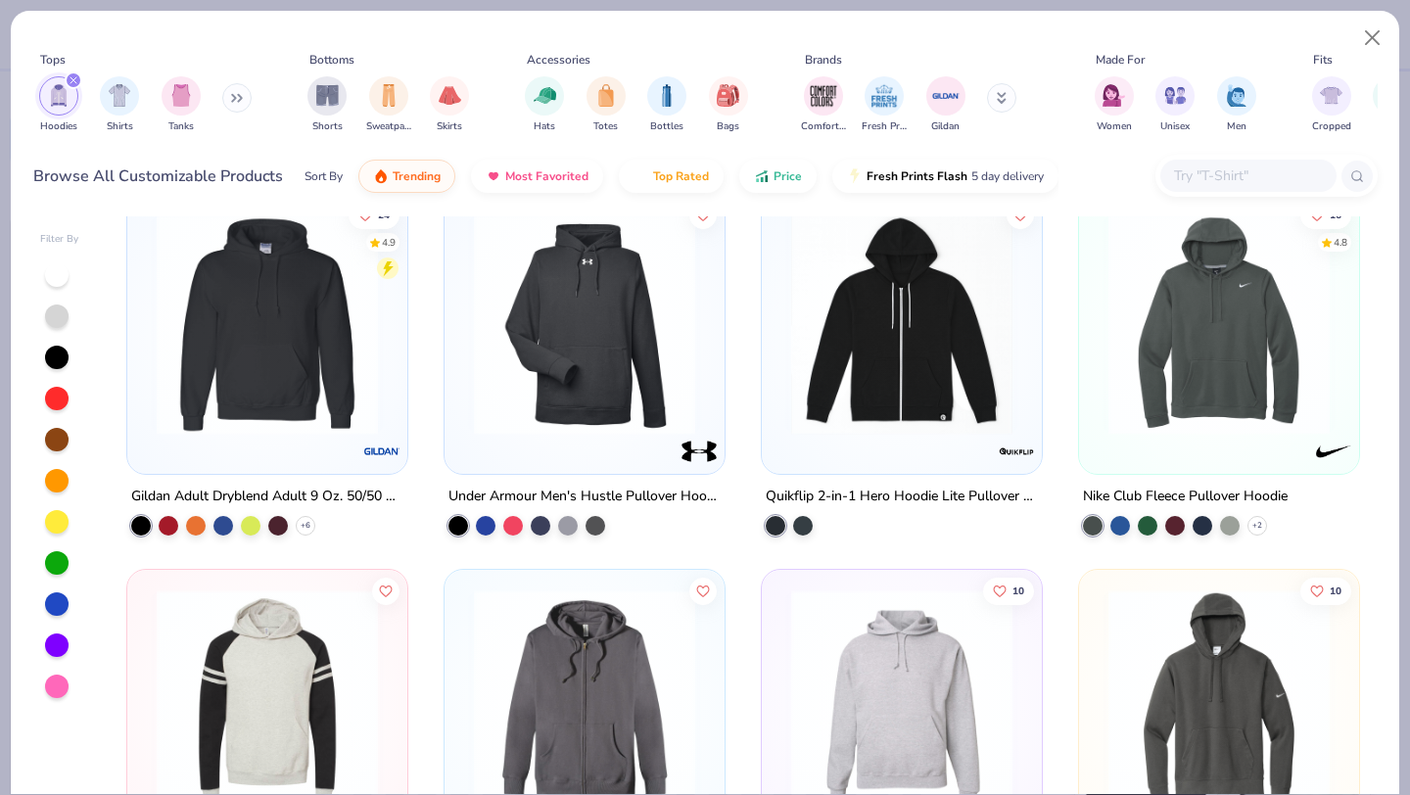
scroll to position [2292, 0]
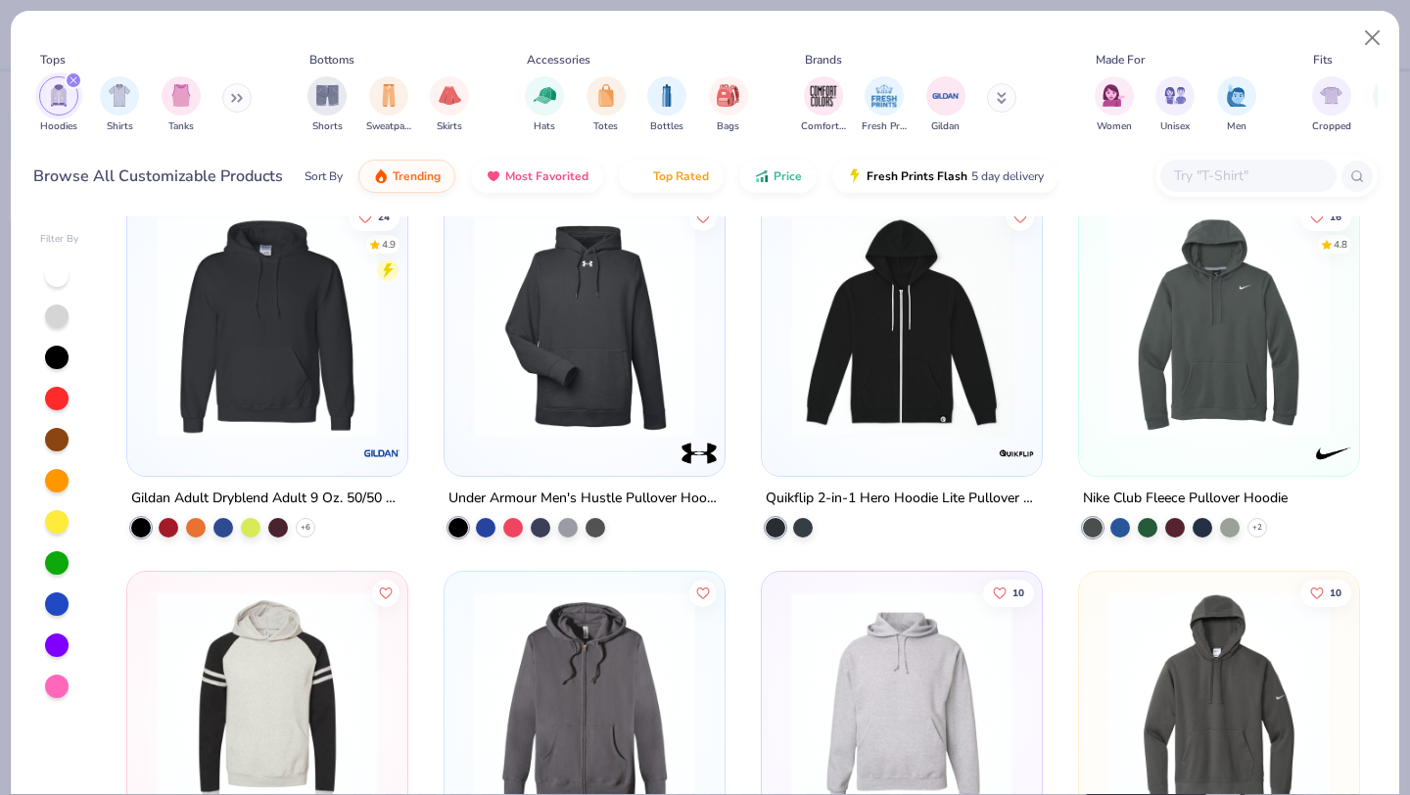
click at [1136, 407] on img at bounding box center [1219, 324] width 241 height 221
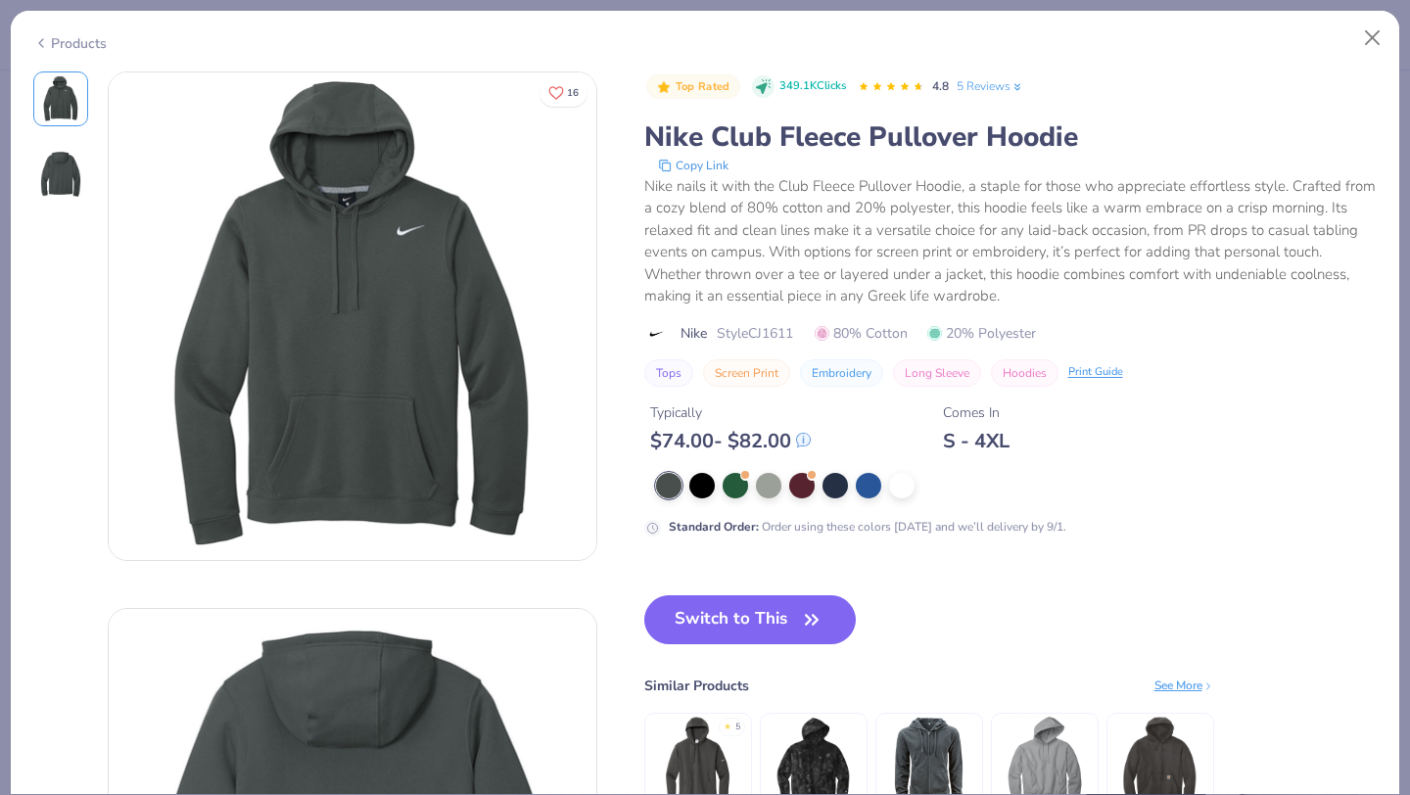
click at [84, 43] on div "Products" at bounding box center [69, 43] width 73 height 21
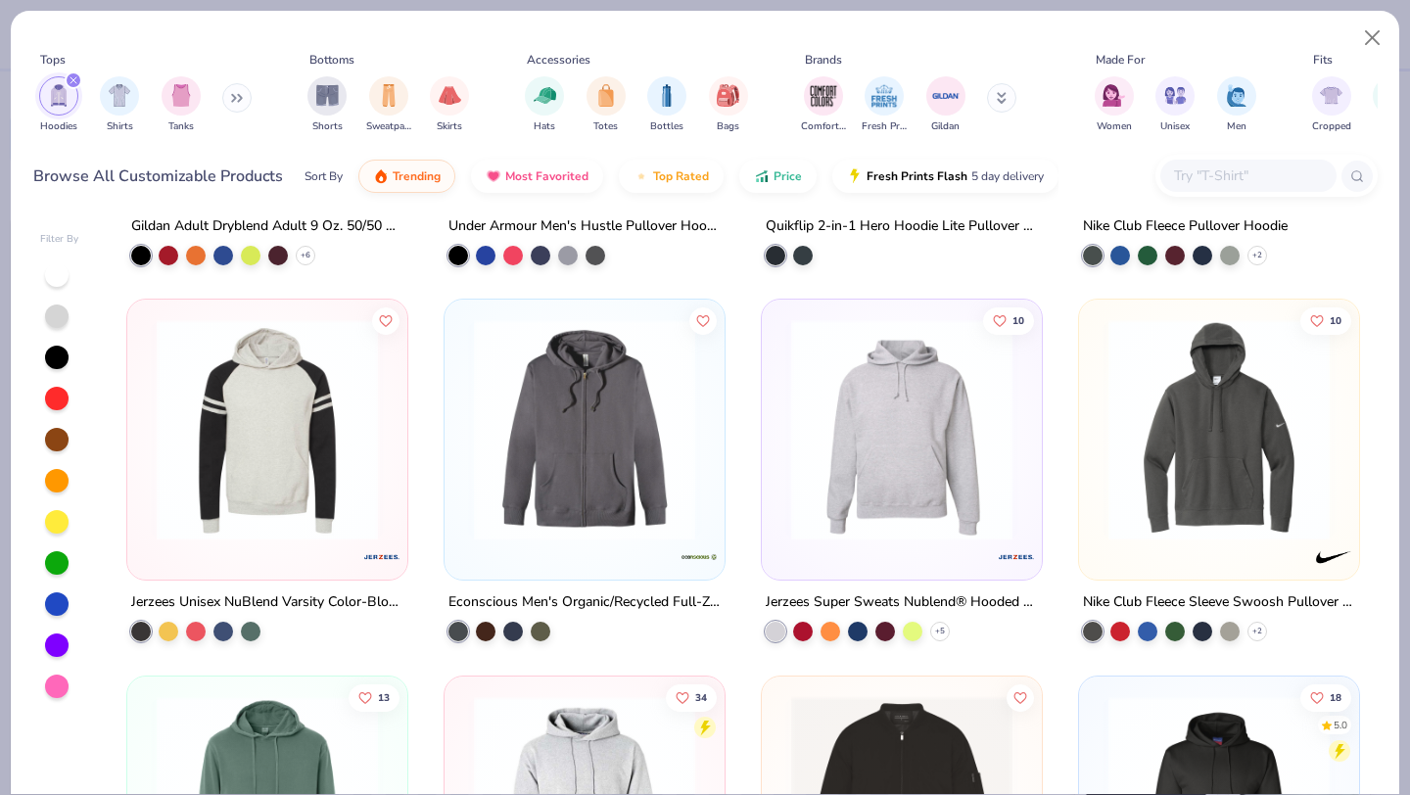
scroll to position [2553, 0]
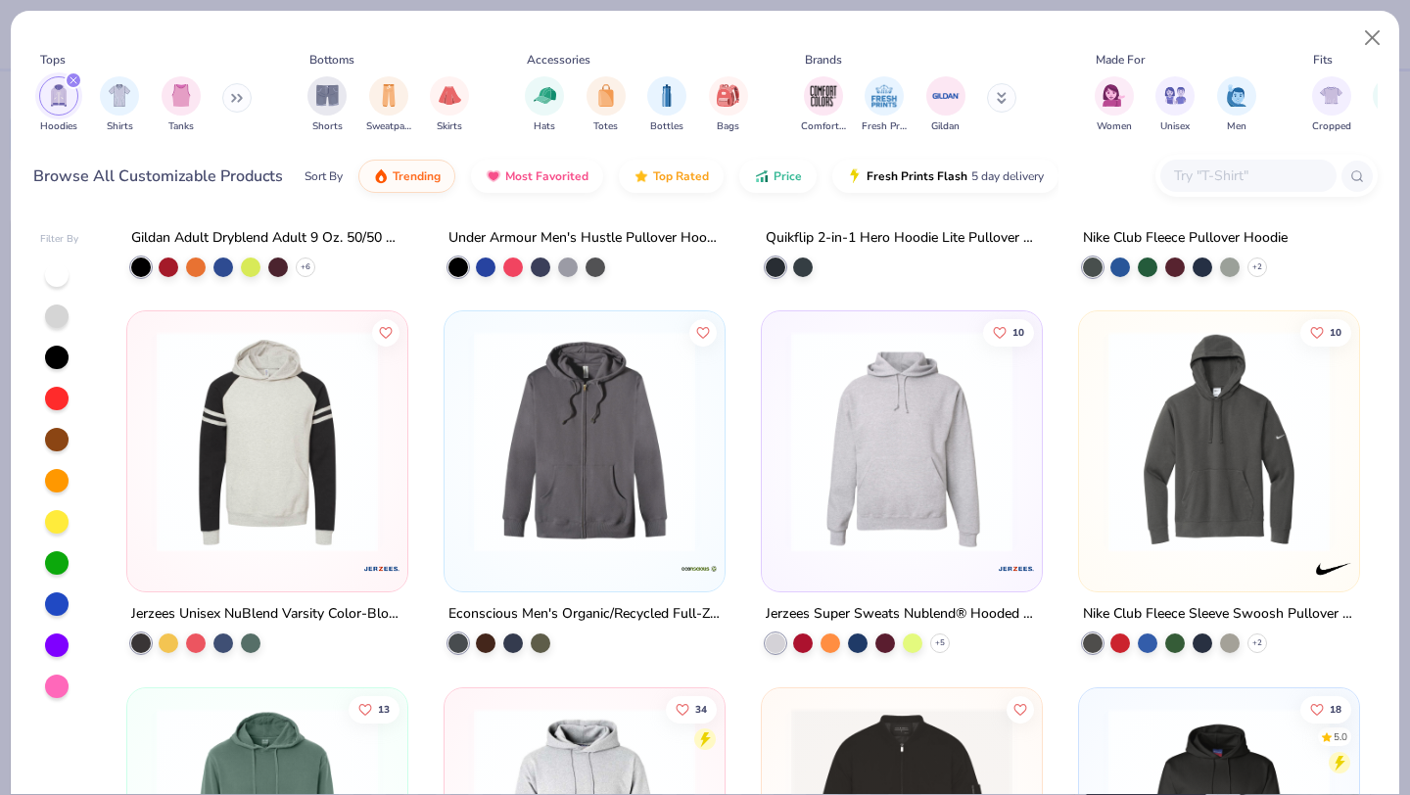
click at [1158, 456] on img at bounding box center [1219, 441] width 241 height 221
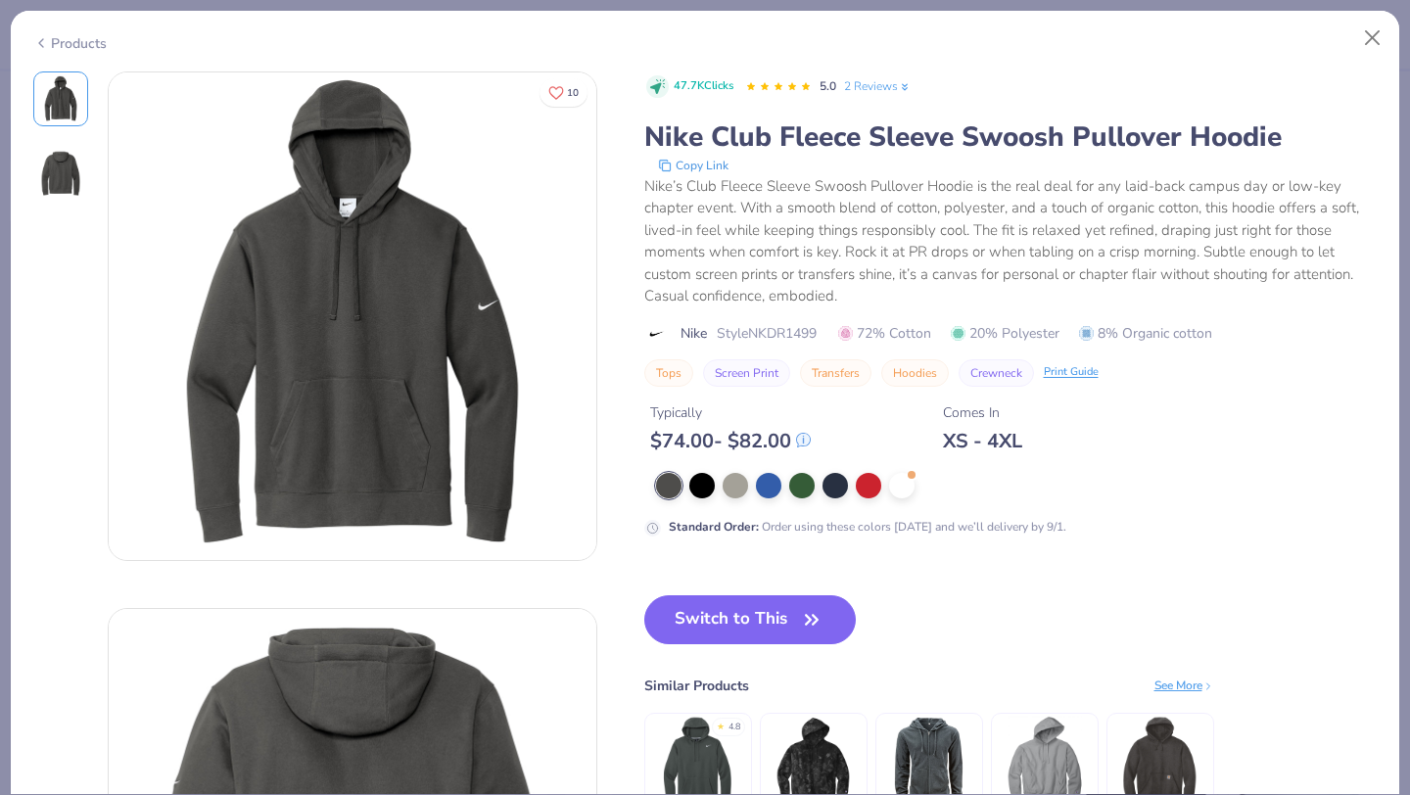
click at [72, 48] on div "Products" at bounding box center [69, 43] width 73 height 21
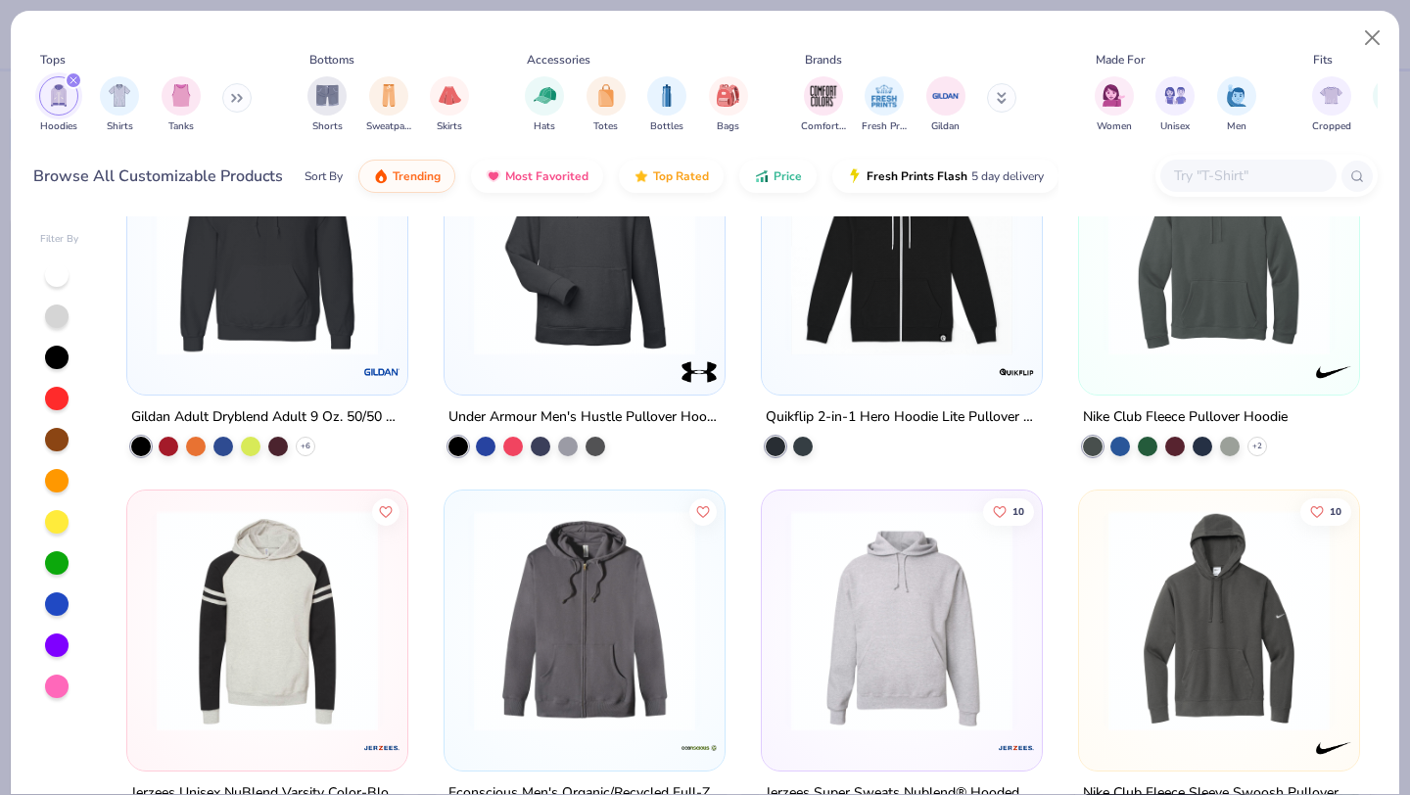
scroll to position [2168, 0]
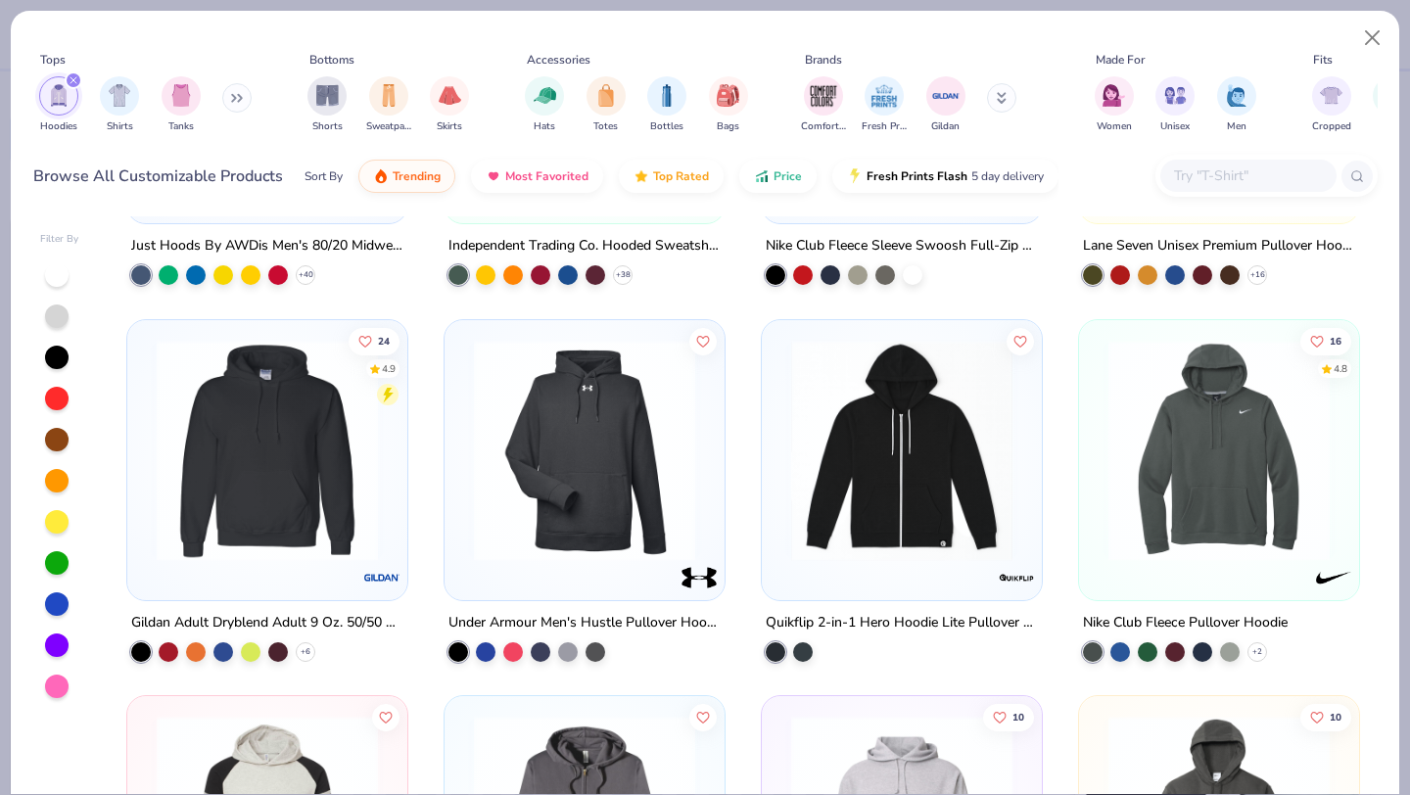
click at [1213, 437] on img at bounding box center [1219, 449] width 241 height 221
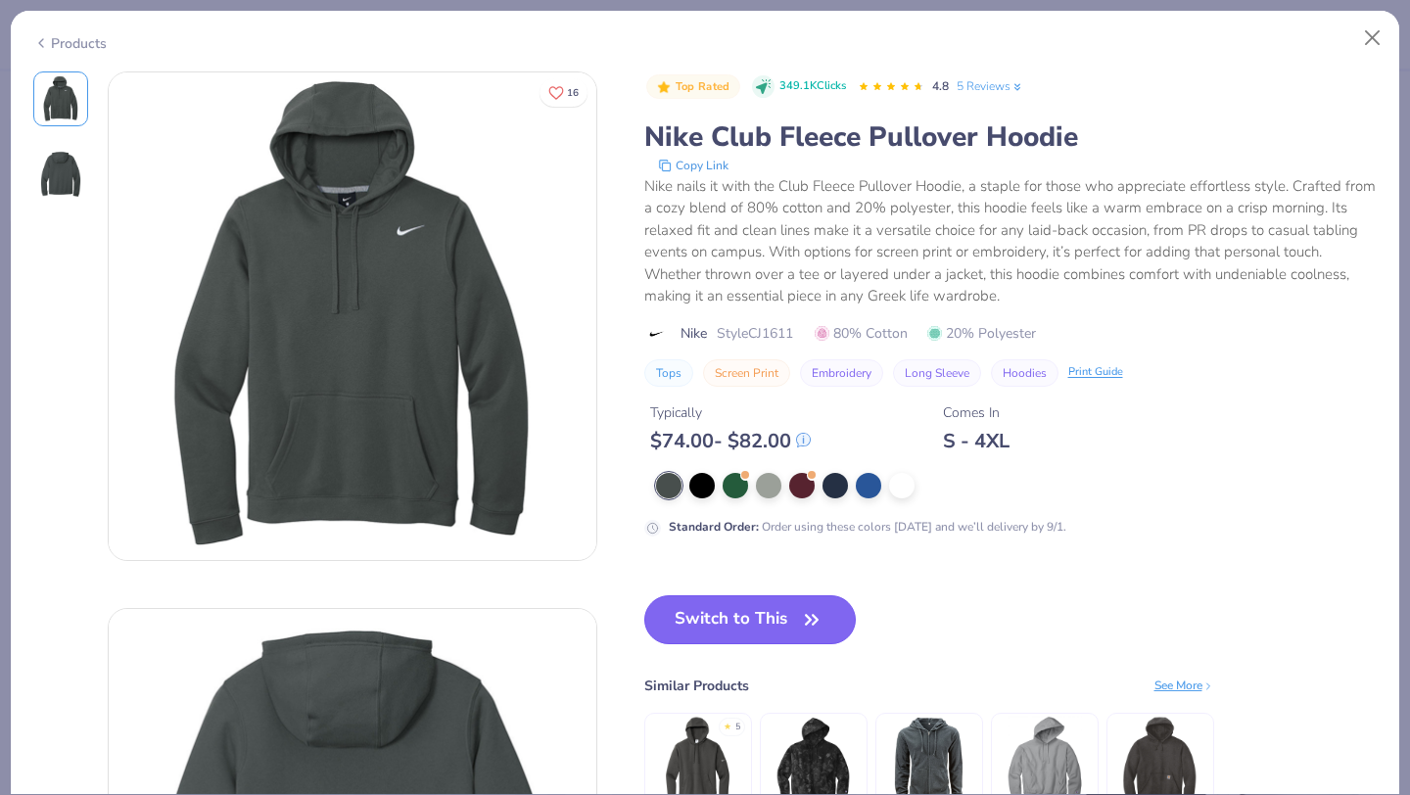
click at [786, 618] on button "Switch to This" at bounding box center [750, 619] width 212 height 49
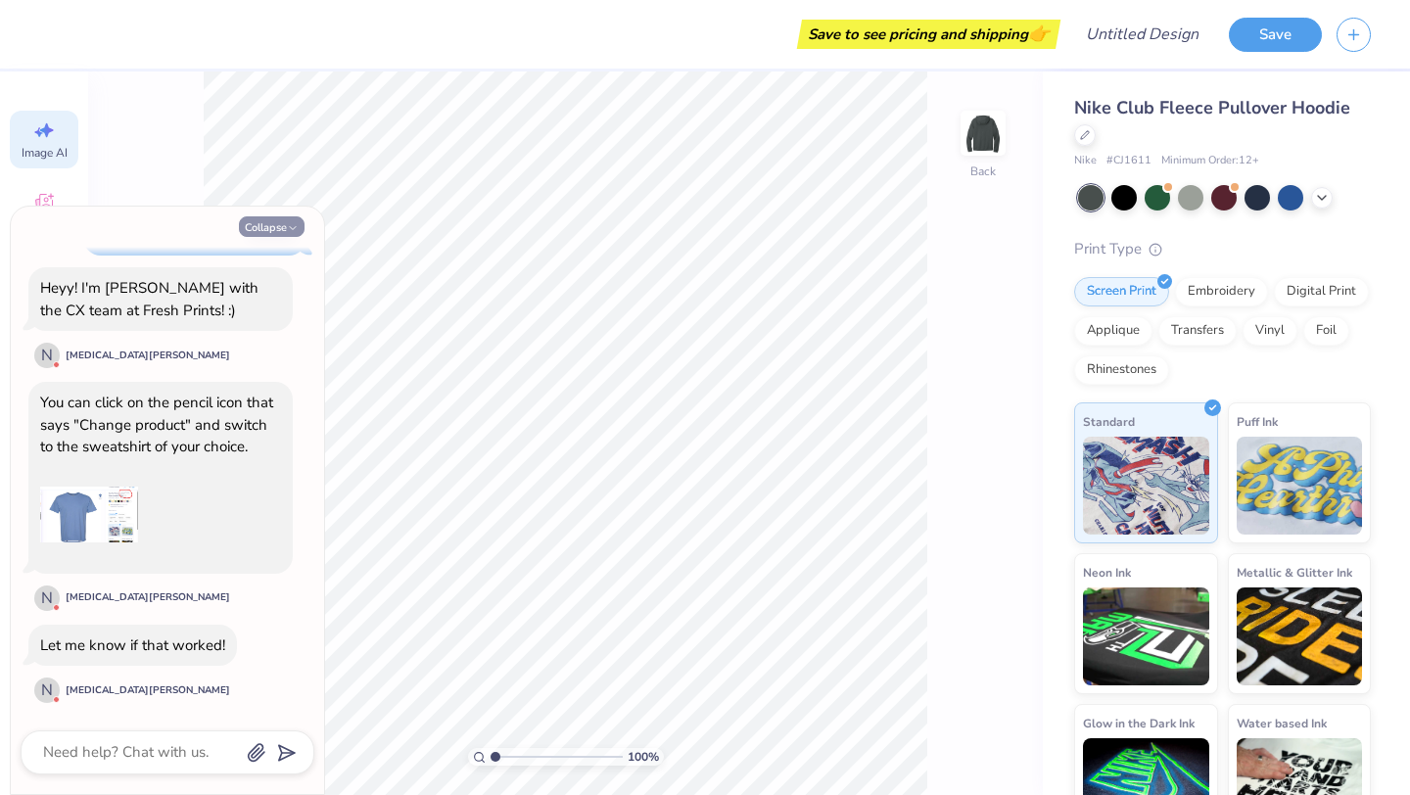
click at [274, 220] on button "Collapse" at bounding box center [272, 226] width 66 height 21
type textarea "x"
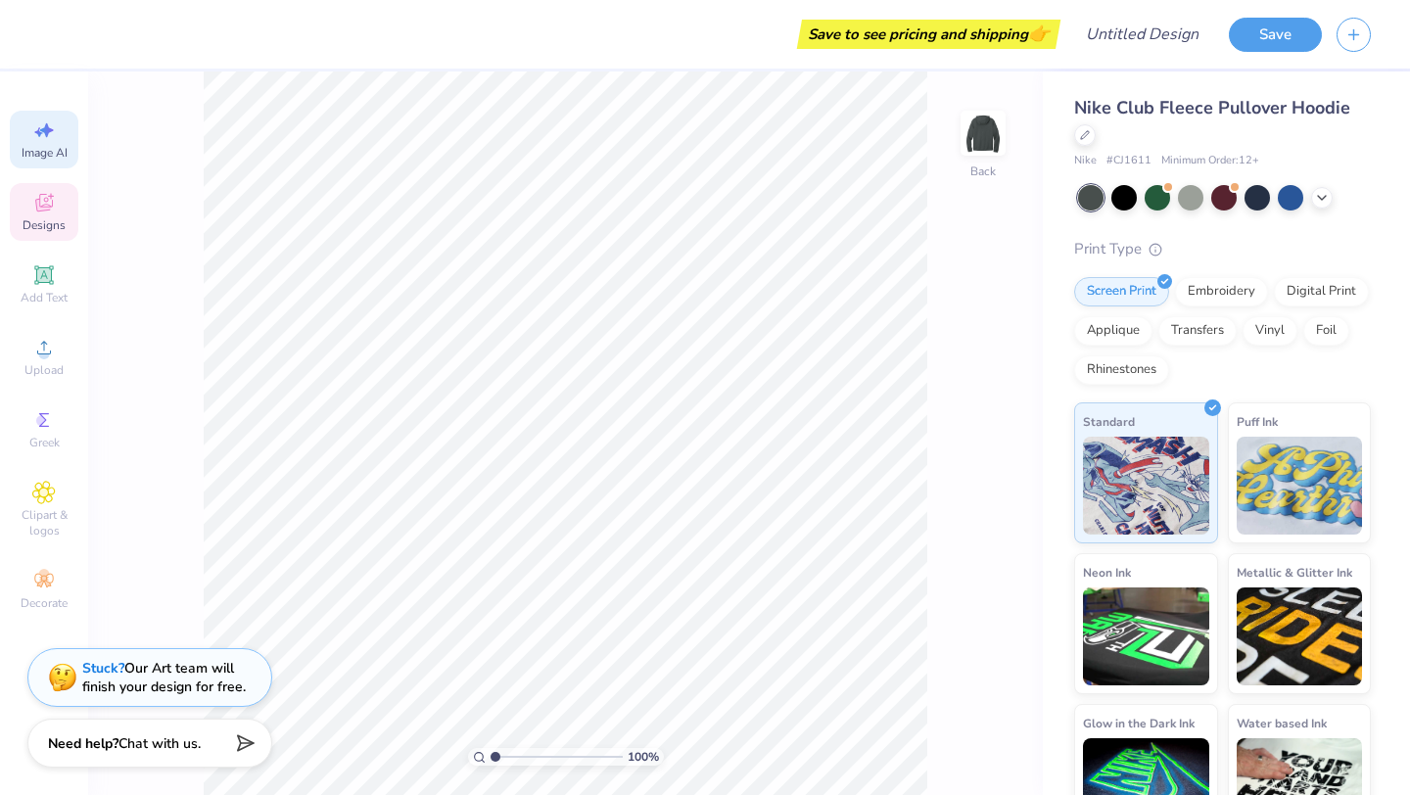
click at [45, 215] on div "Designs" at bounding box center [44, 212] width 69 height 58
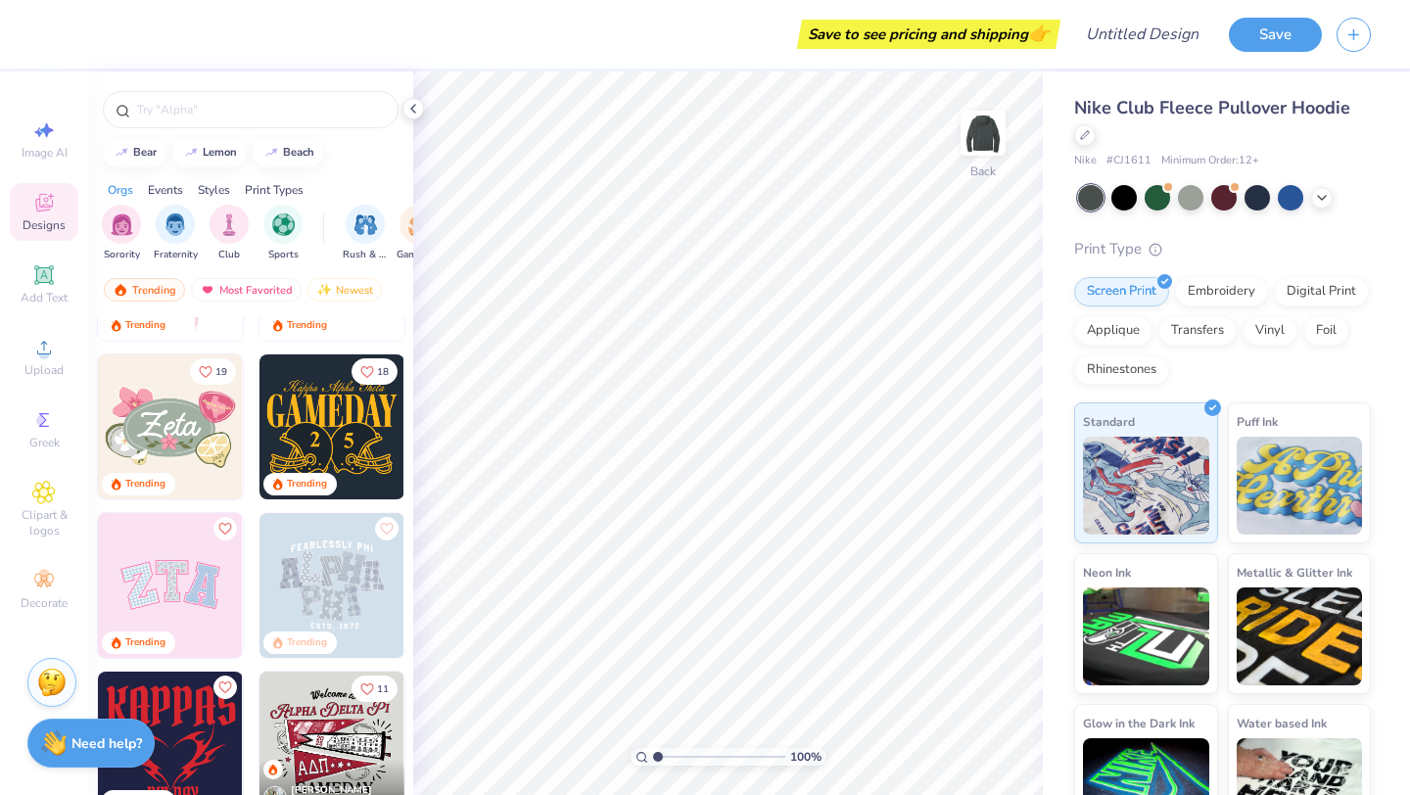
scroll to position [477, 0]
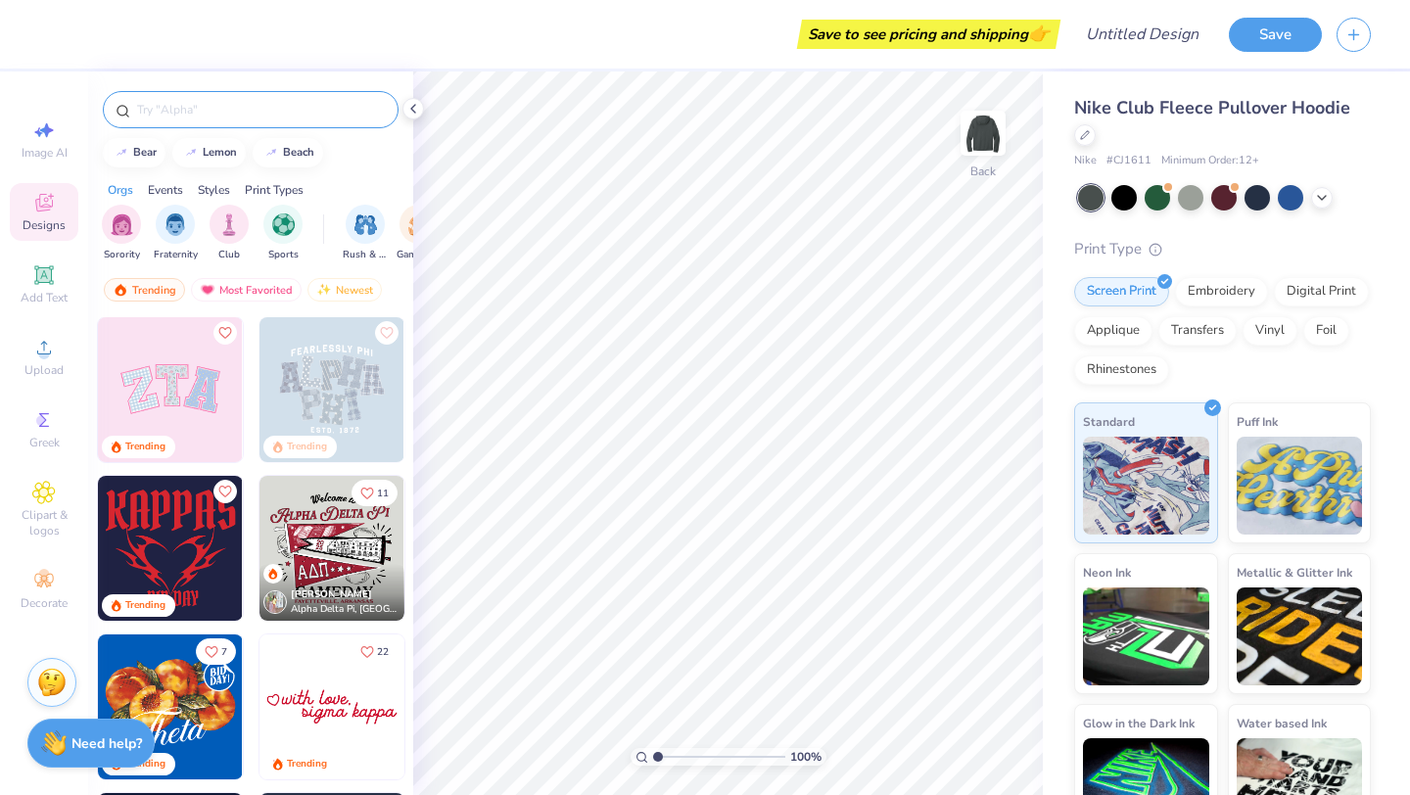
click at [197, 115] on input "text" at bounding box center [260, 110] width 251 height 20
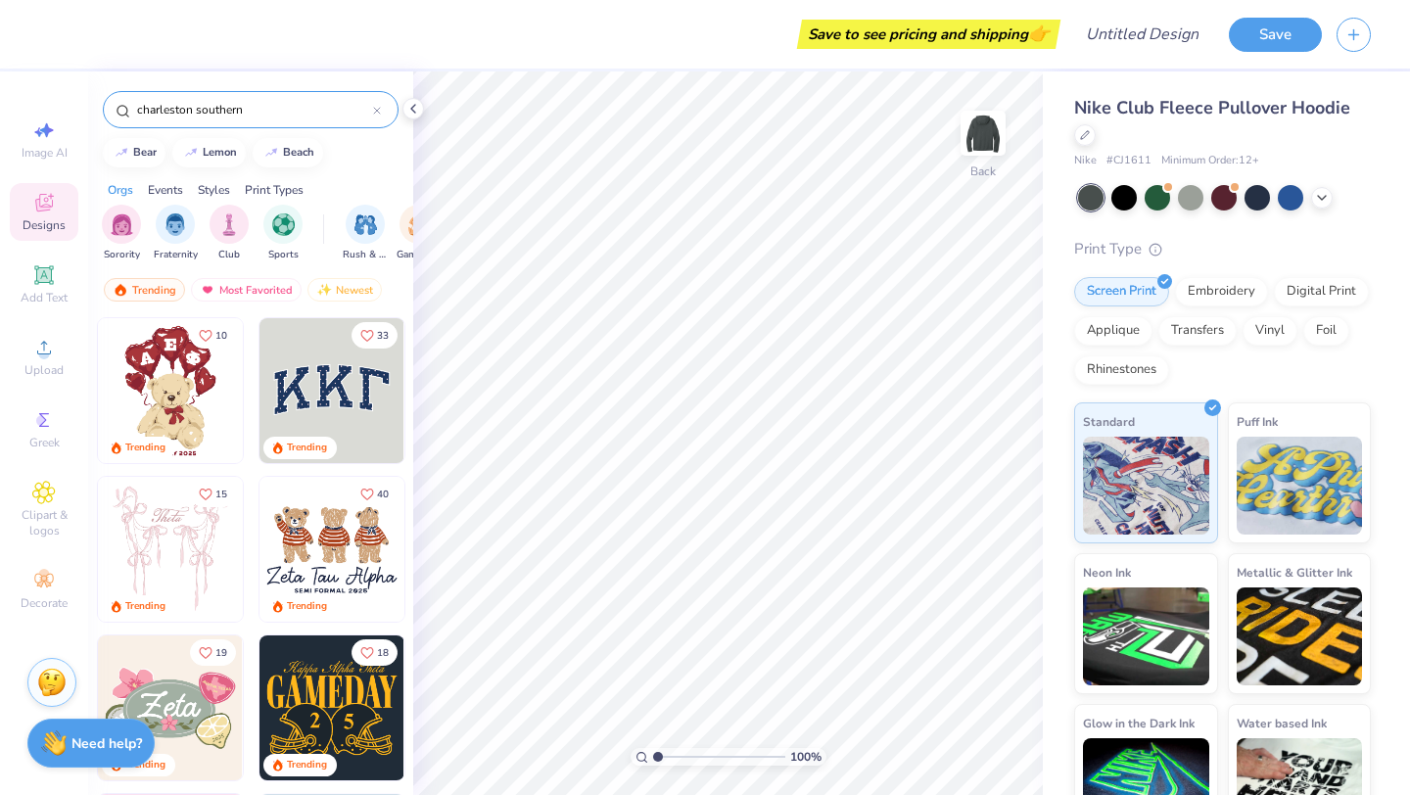
type input "charleston southern"
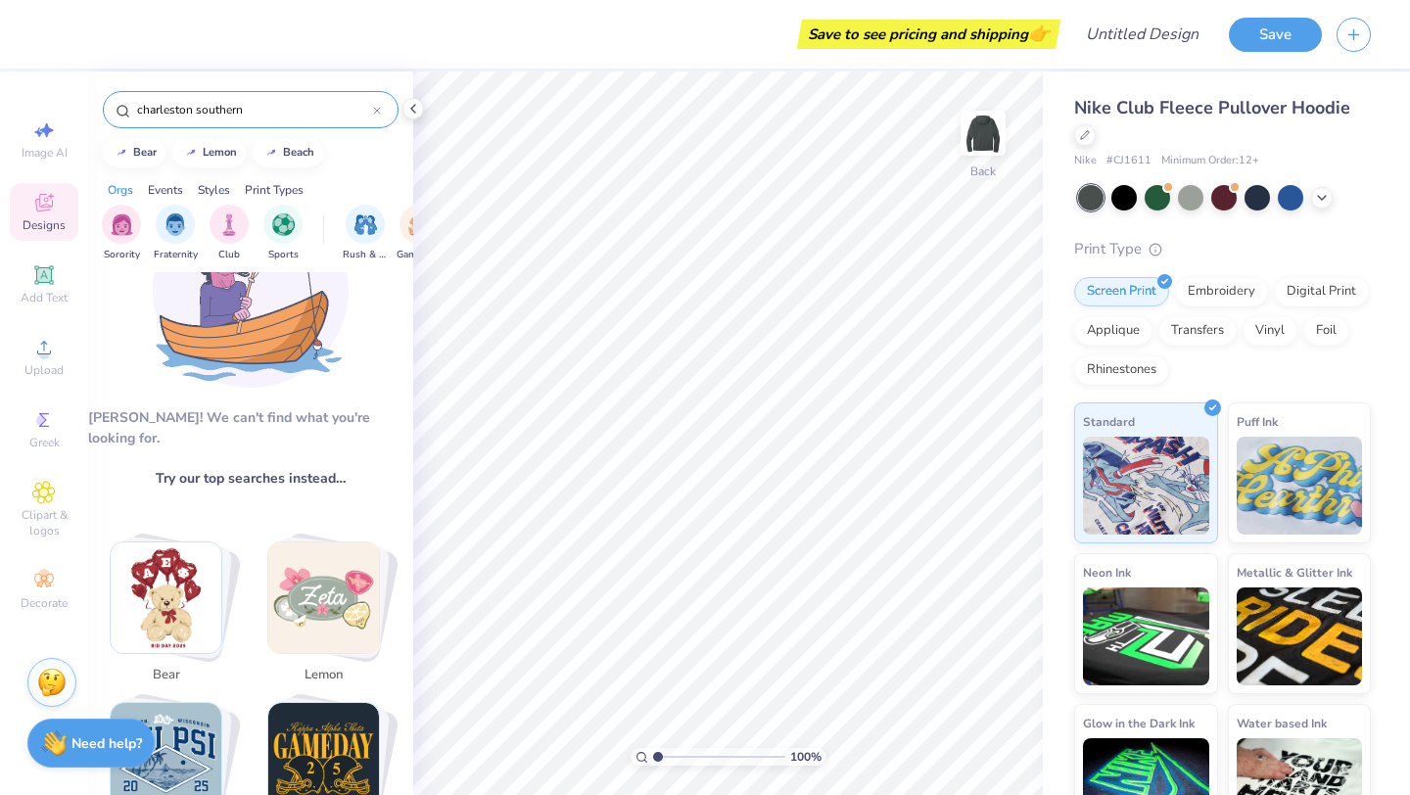
scroll to position [106, 0]
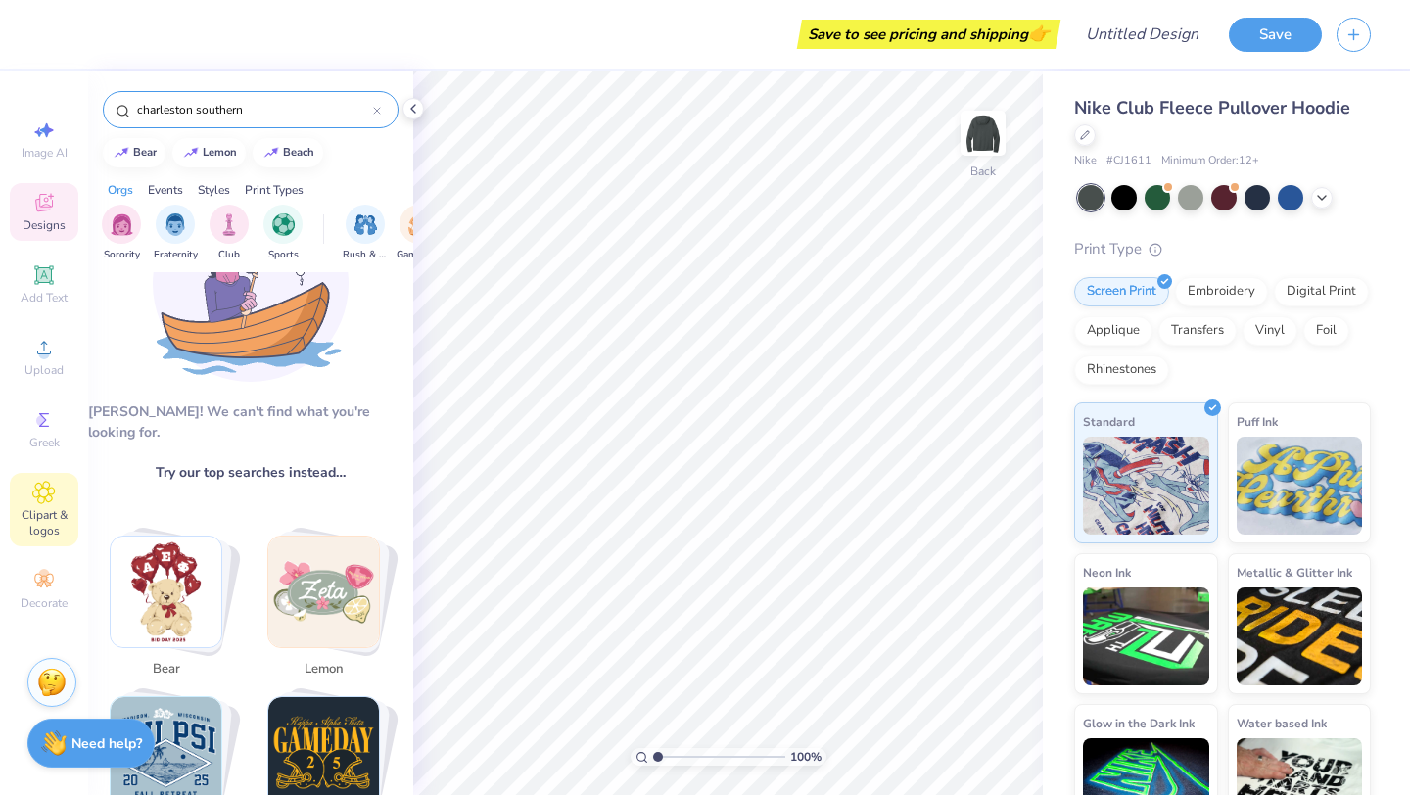
click at [54, 500] on icon at bounding box center [43, 493] width 23 height 24
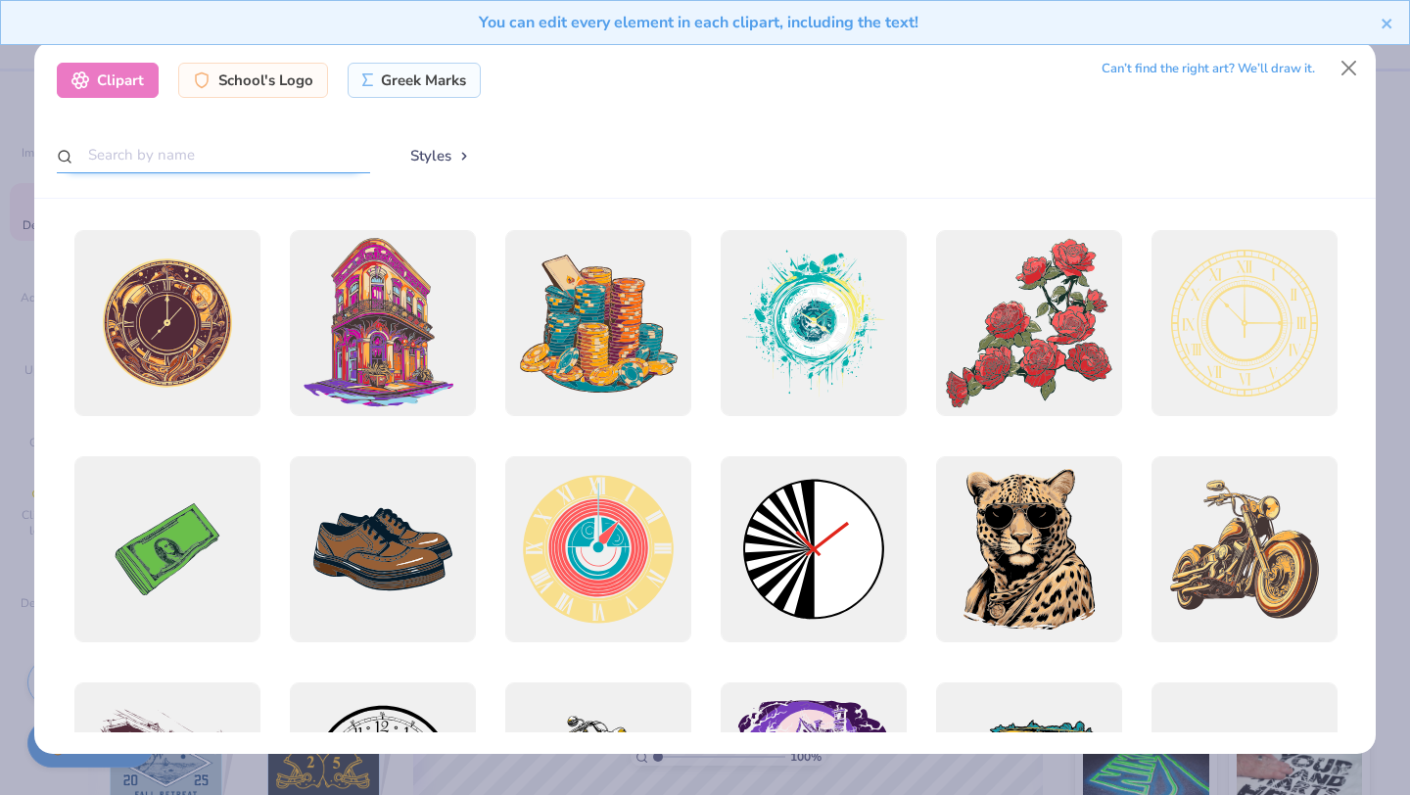
click at [321, 149] on input "text" at bounding box center [213, 155] width 313 height 36
click at [303, 85] on div "School's Logo" at bounding box center [253, 77] width 150 height 35
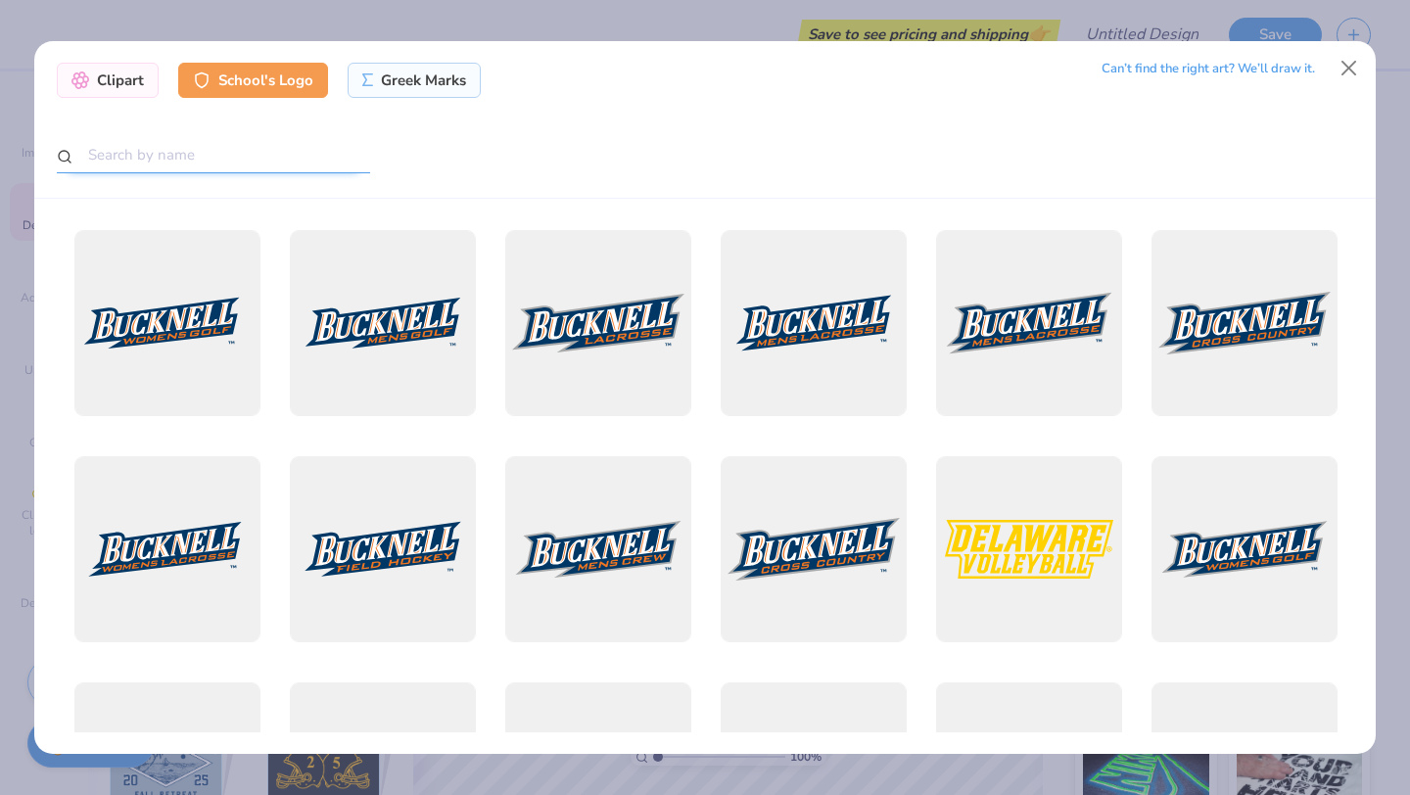
click at [275, 153] on input "text" at bounding box center [213, 155] width 313 height 36
type input "charleston southern"
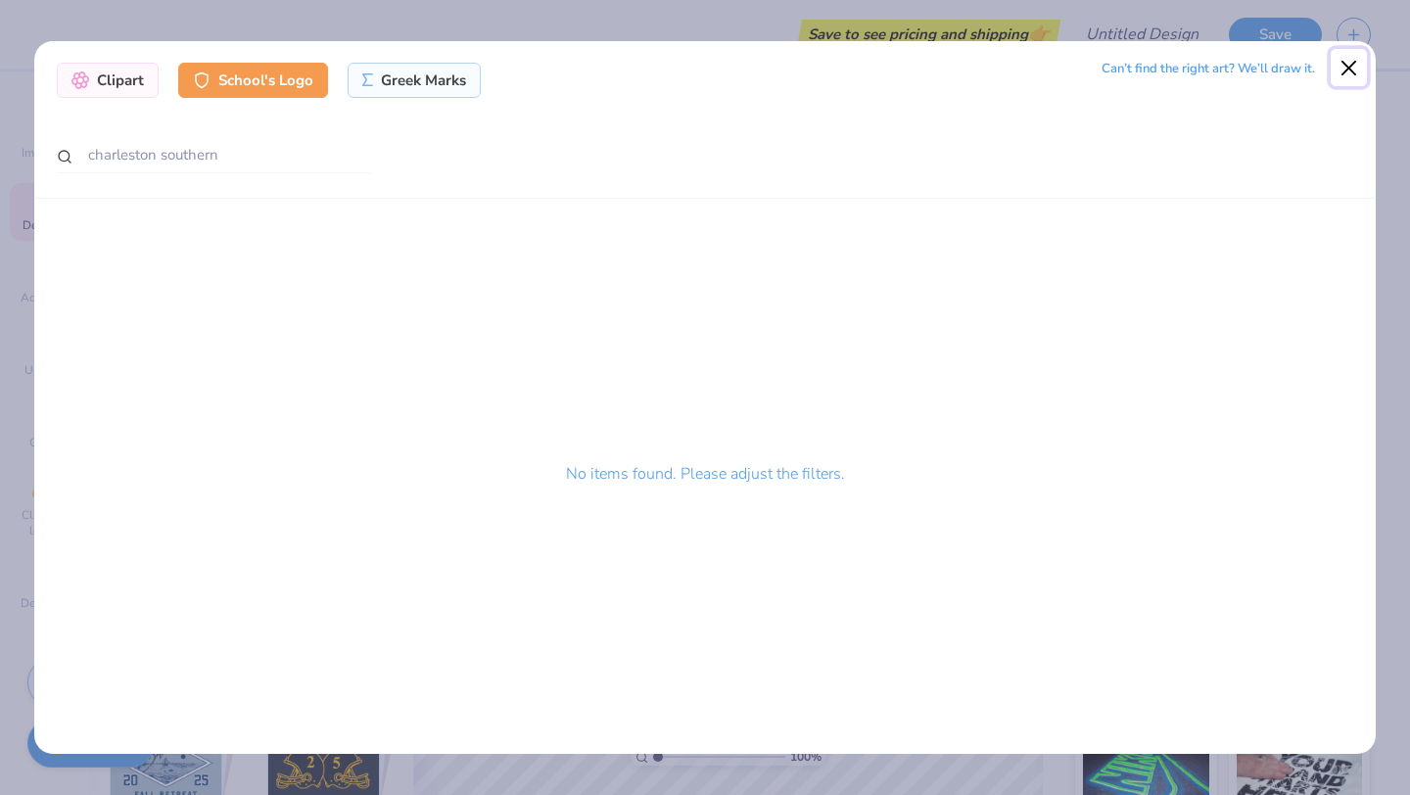
click at [1343, 64] on button "Close" at bounding box center [1349, 67] width 37 height 37
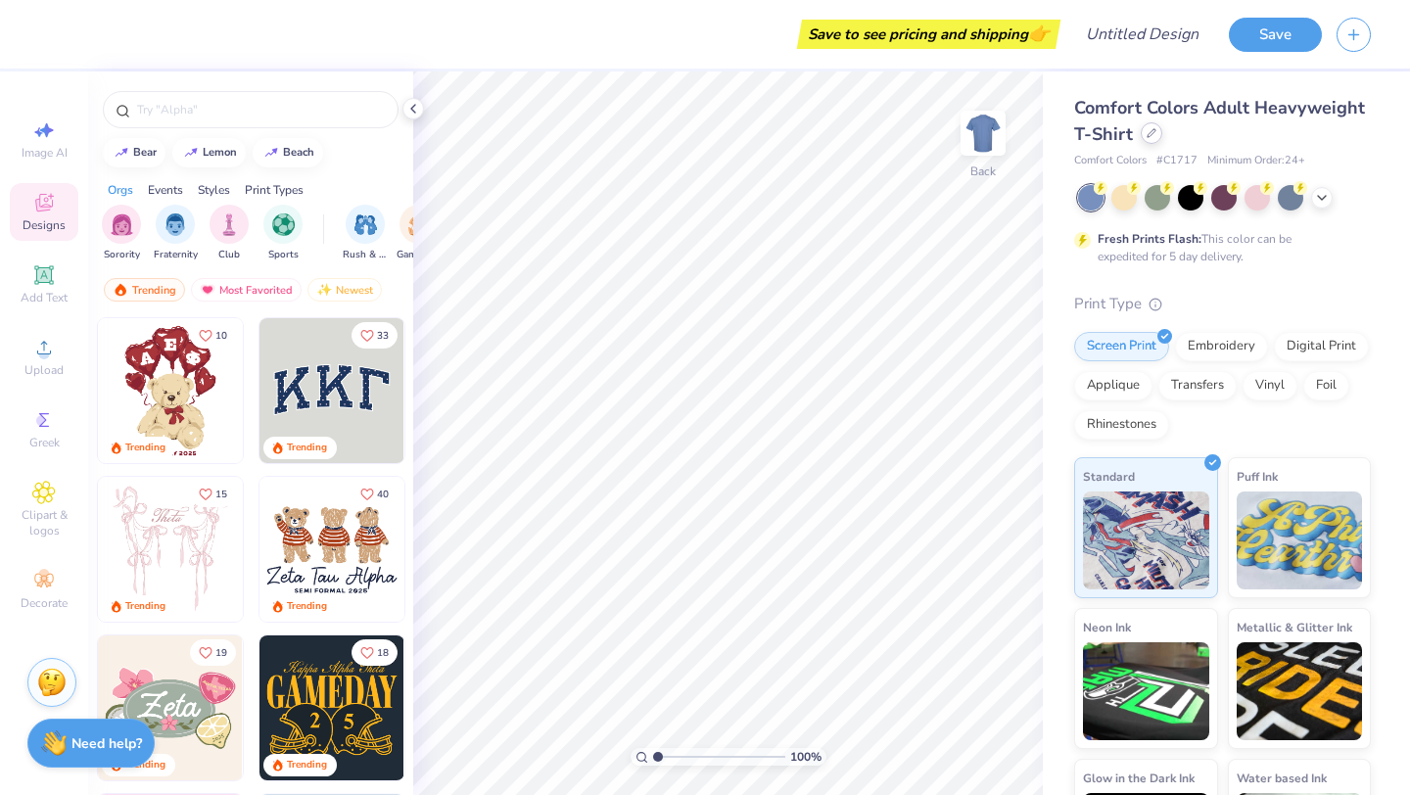
click at [1147, 132] on icon at bounding box center [1152, 133] width 10 height 10
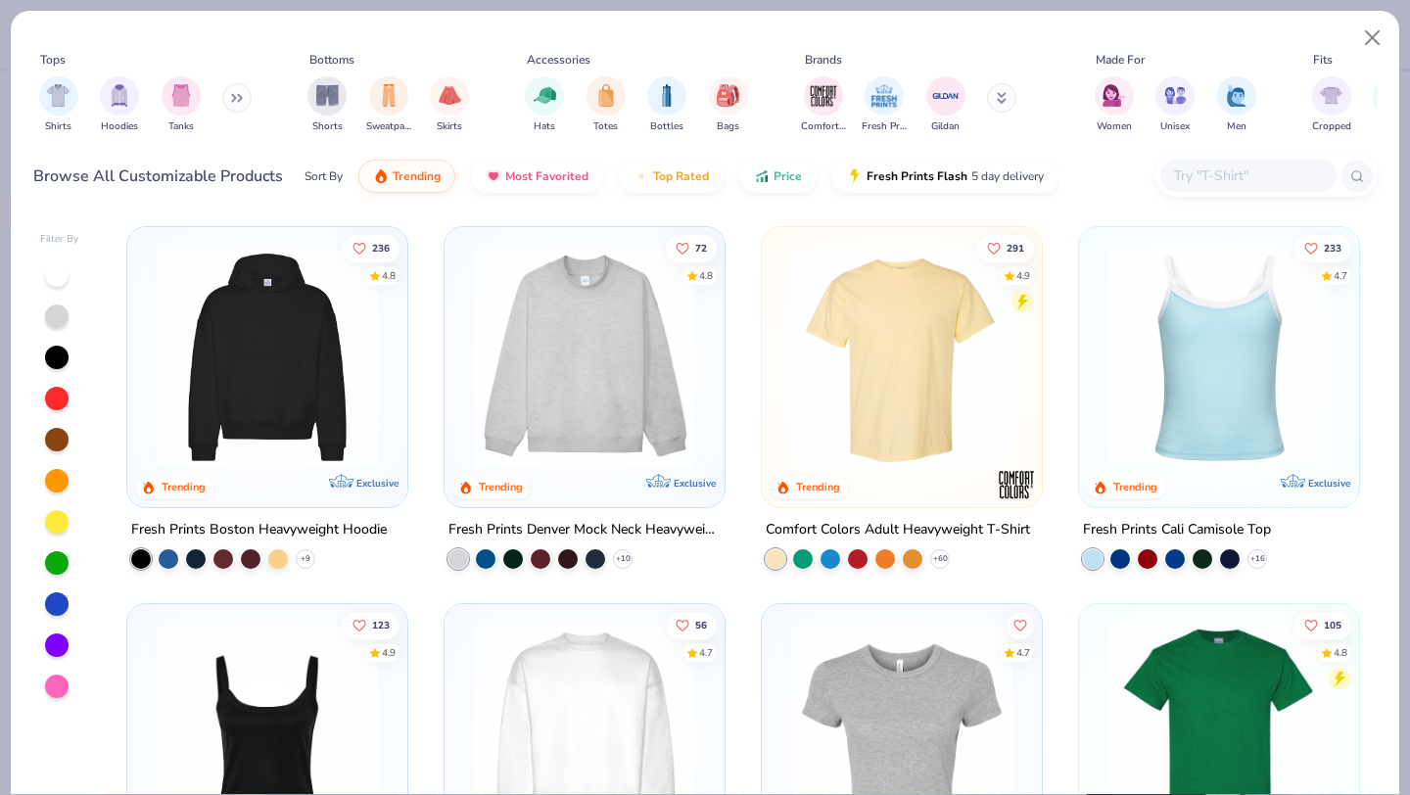
click at [235, 101] on icon at bounding box center [233, 98] width 3 height 7
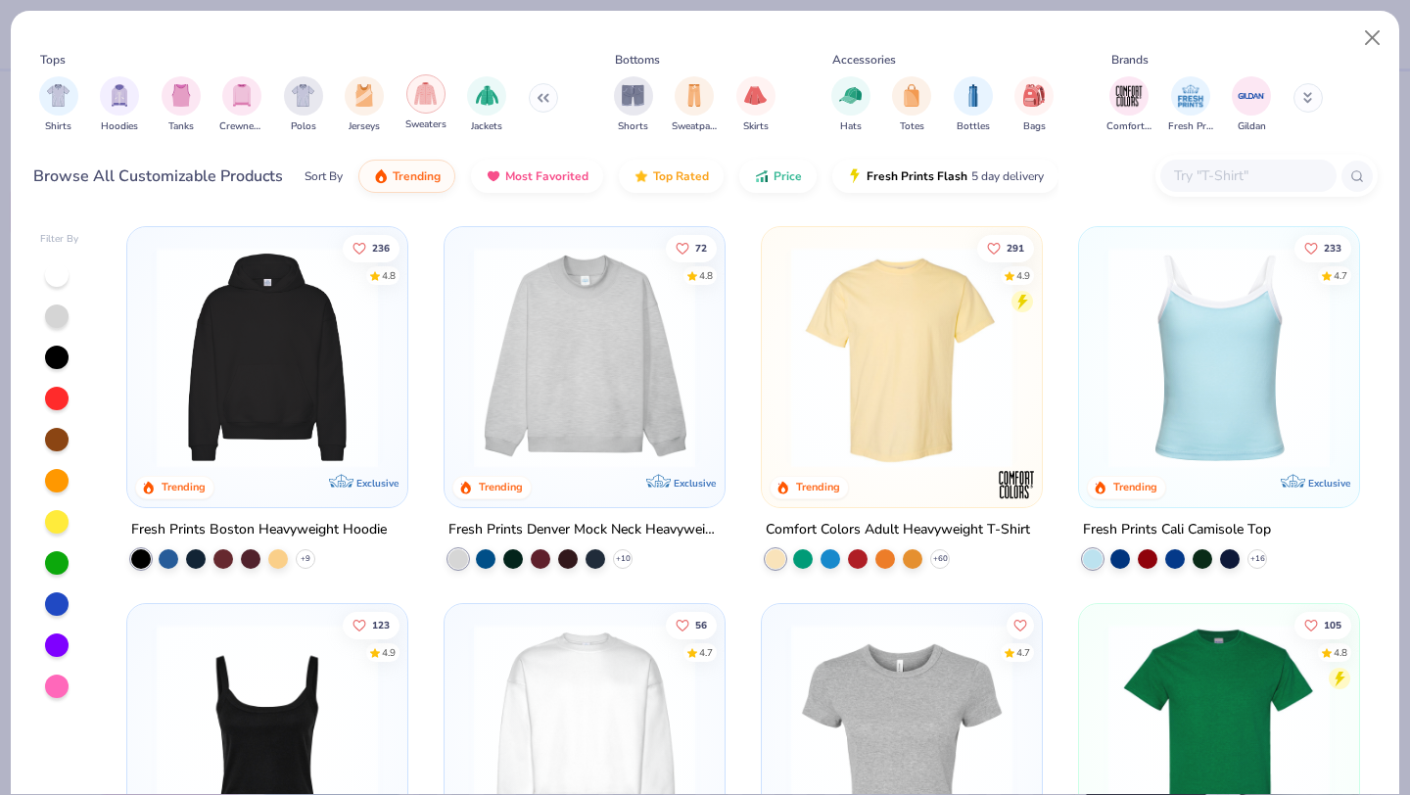
click at [428, 97] on img "filter for Sweaters" at bounding box center [425, 93] width 23 height 23
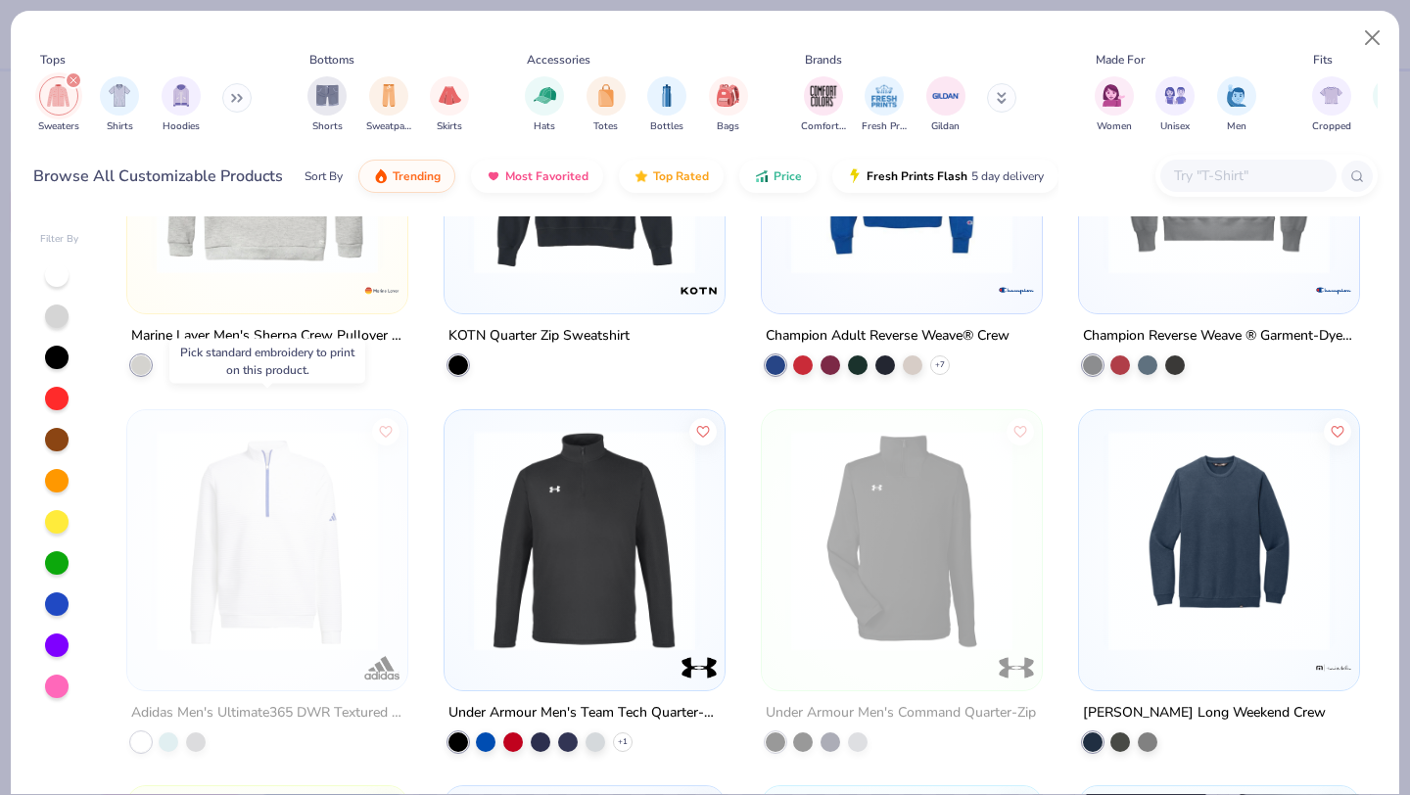
scroll to position [2095, 0]
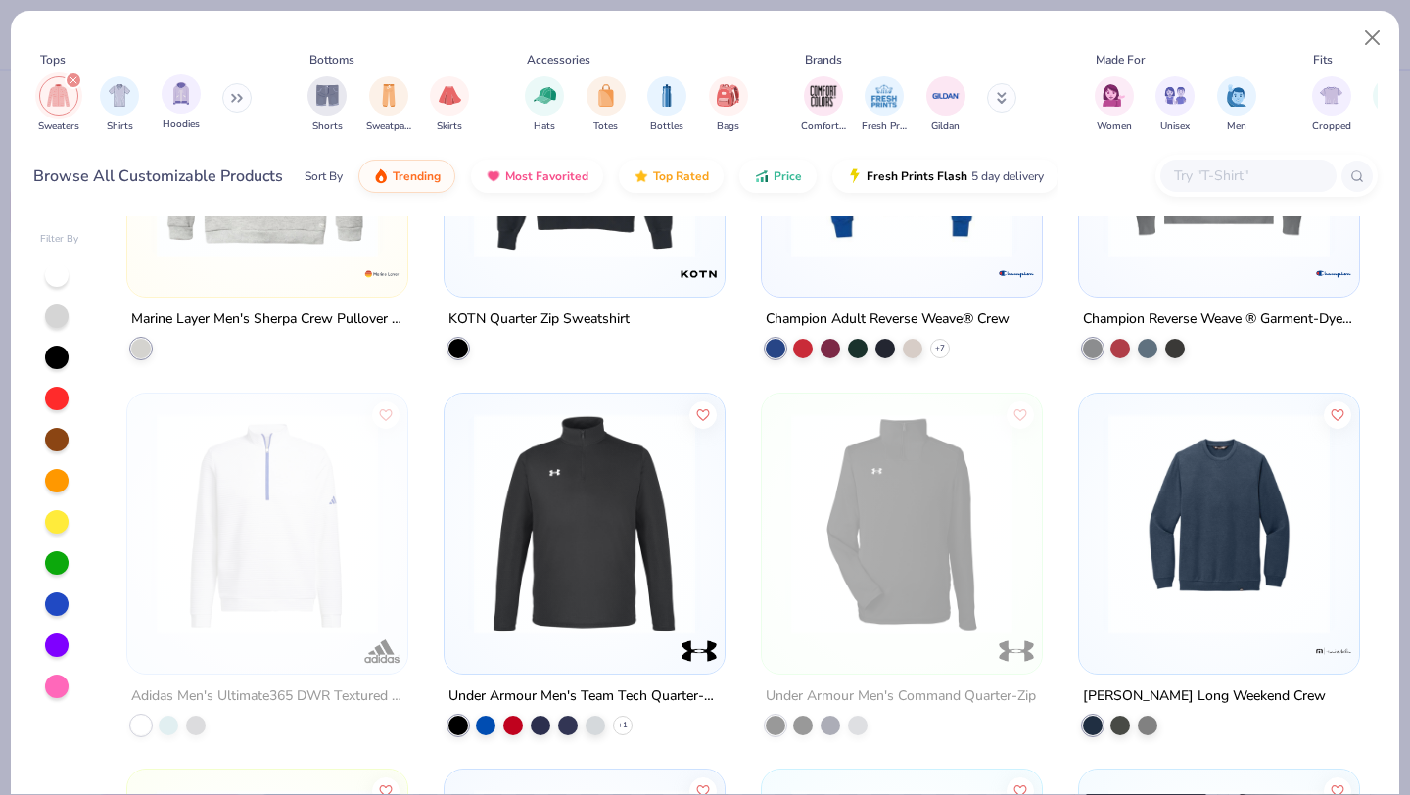
click at [171, 113] on div "Hoodies" at bounding box center [181, 103] width 39 height 58
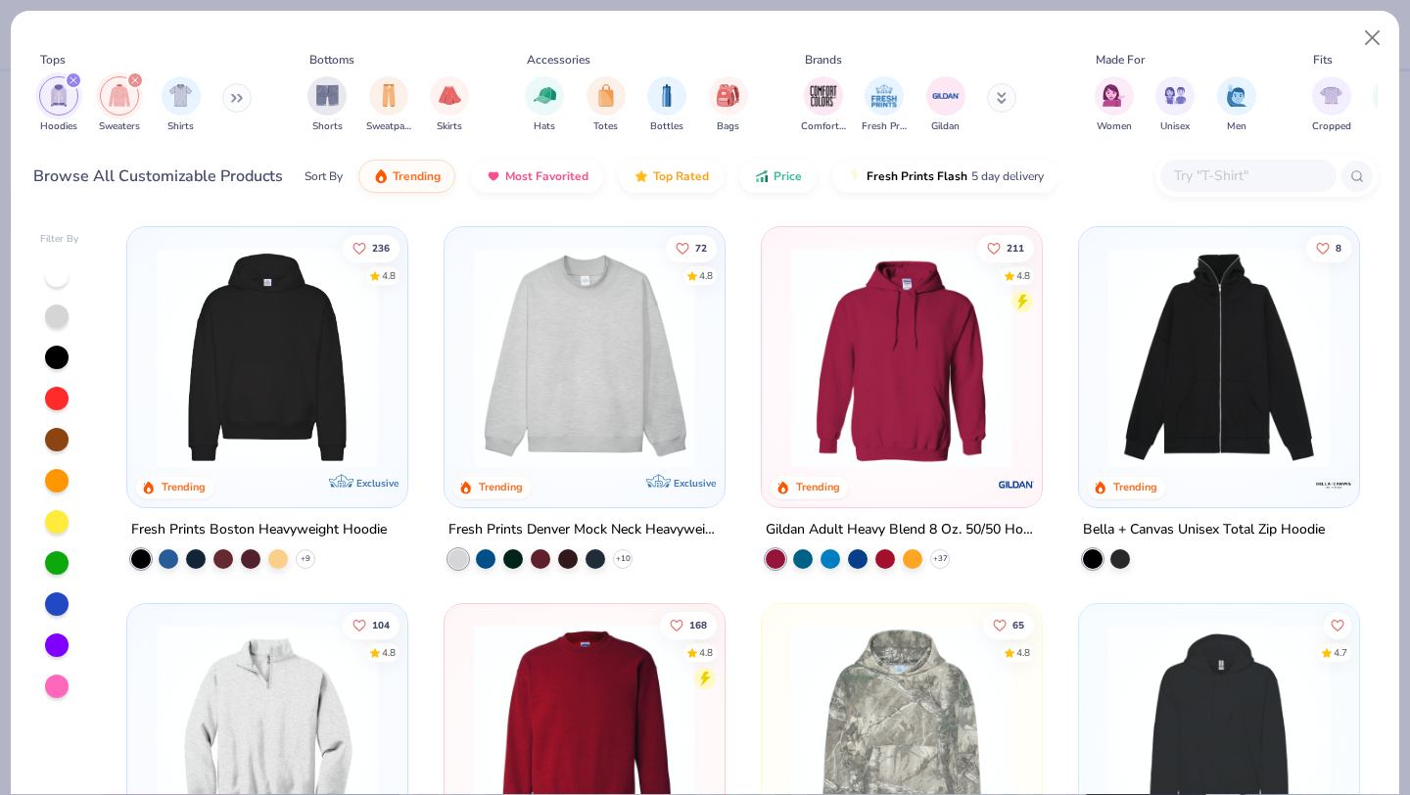
click at [74, 79] on icon "filter for Hoodies" at bounding box center [74, 80] width 8 height 8
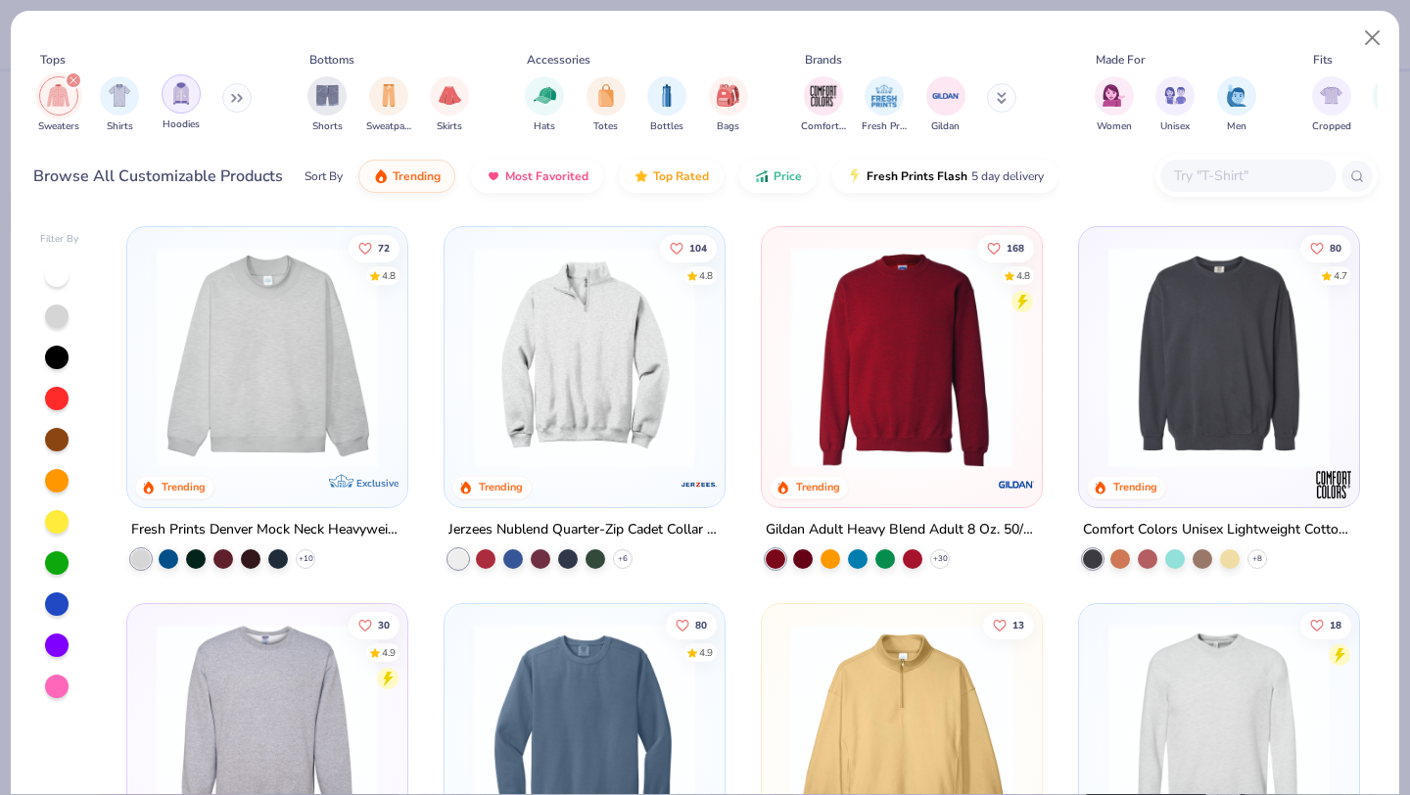
click at [180, 99] on img "filter for Hoodies" at bounding box center [181, 93] width 22 height 23
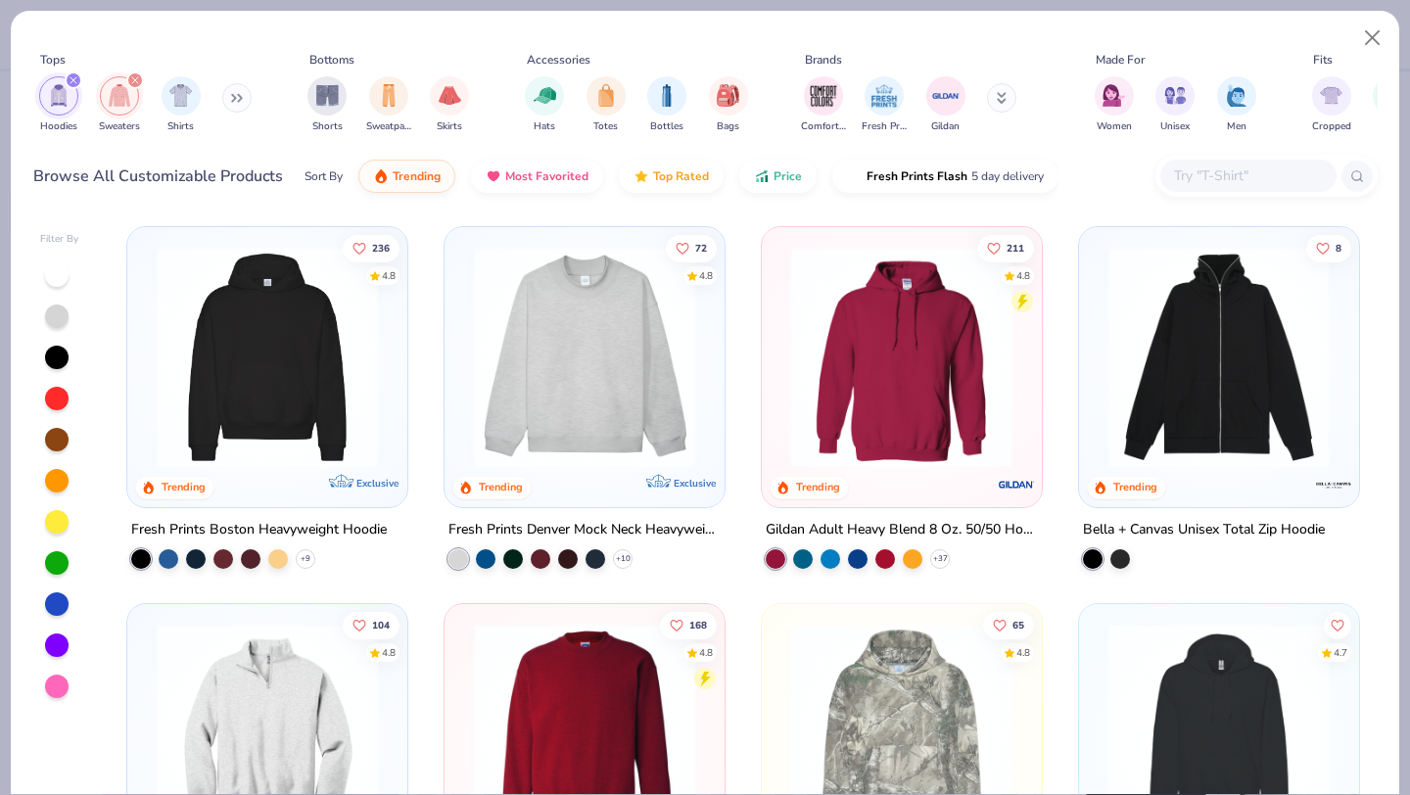
click at [132, 80] on icon "filter for Sweaters" at bounding box center [135, 80] width 8 height 8
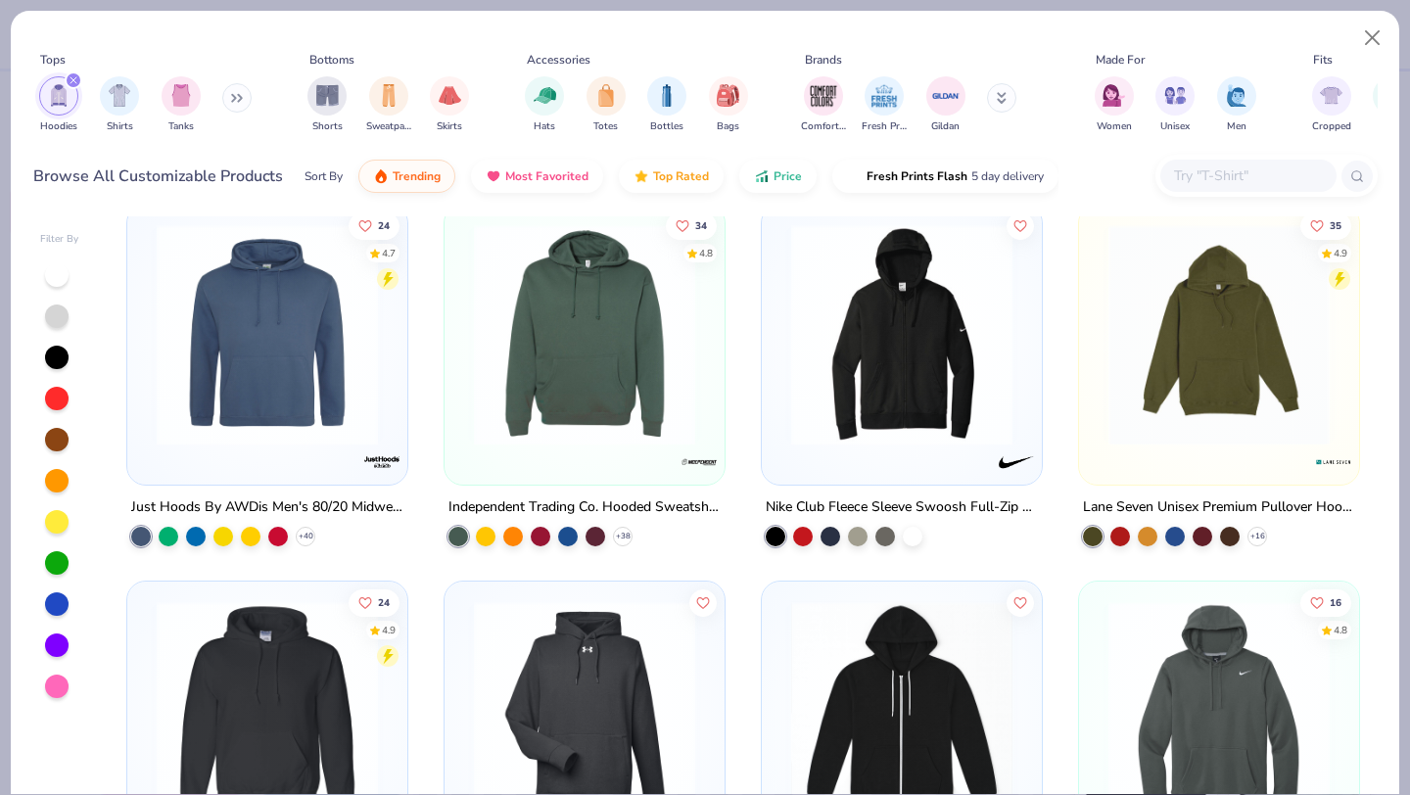
scroll to position [1913, 0]
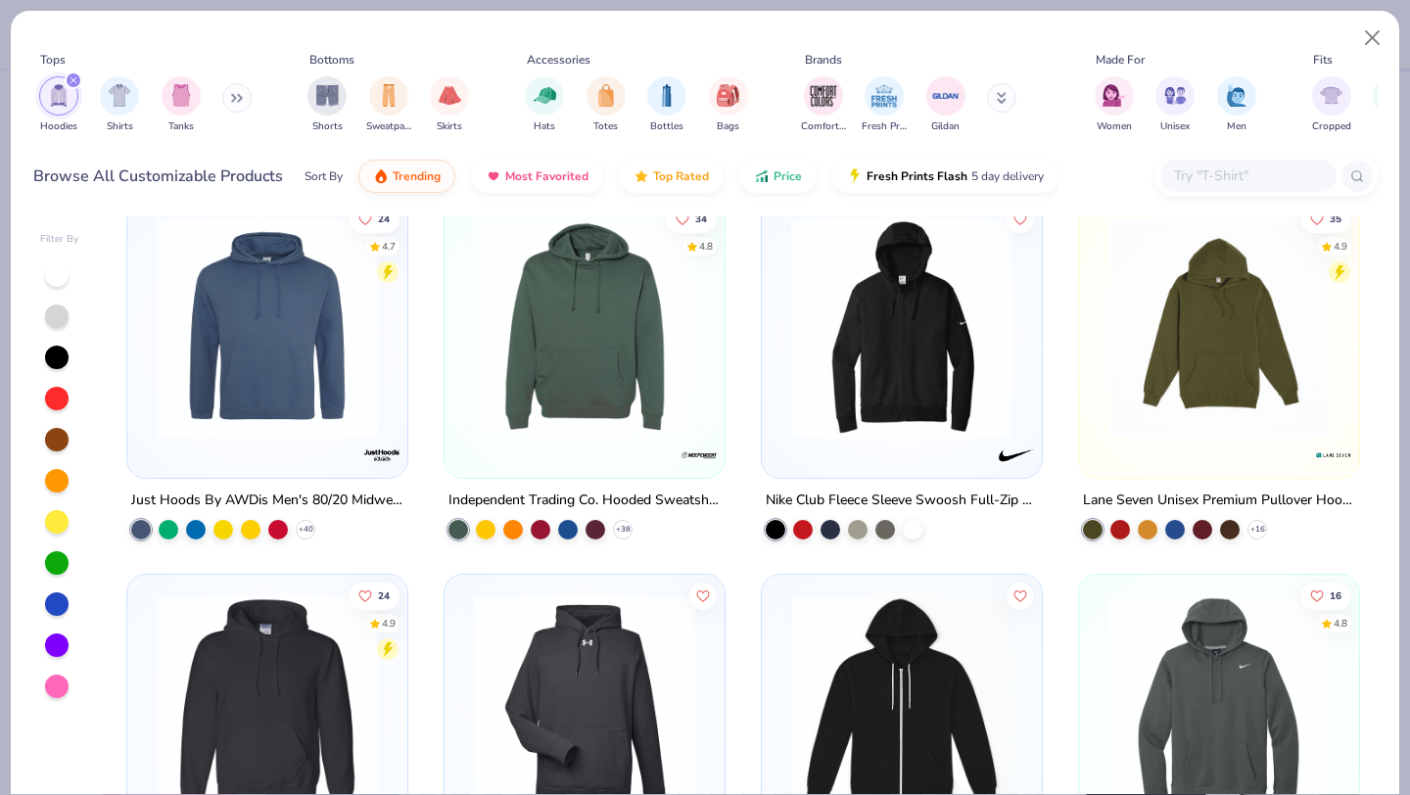
click at [1193, 628] on img at bounding box center [1219, 703] width 241 height 221
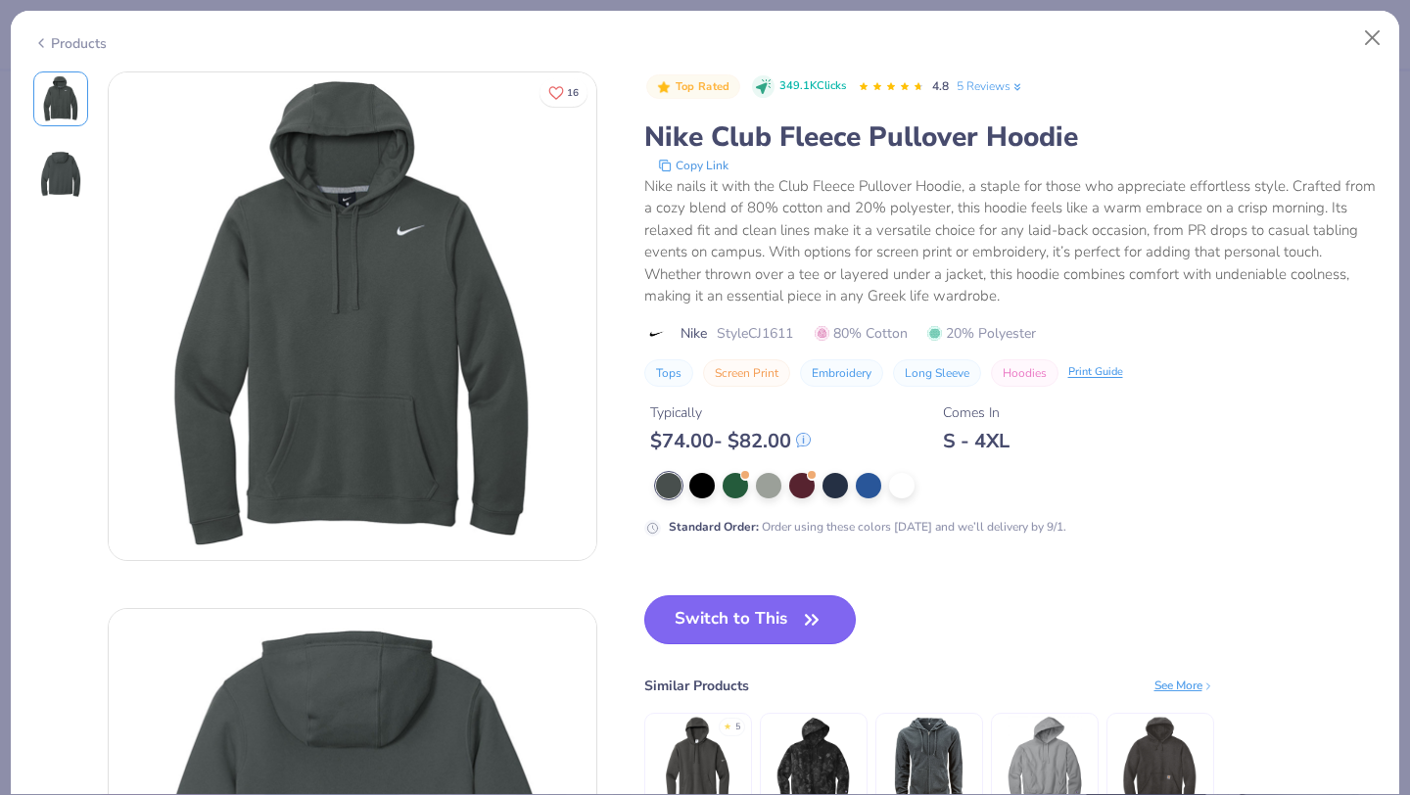
click at [769, 629] on button "Switch to This" at bounding box center [750, 619] width 212 height 49
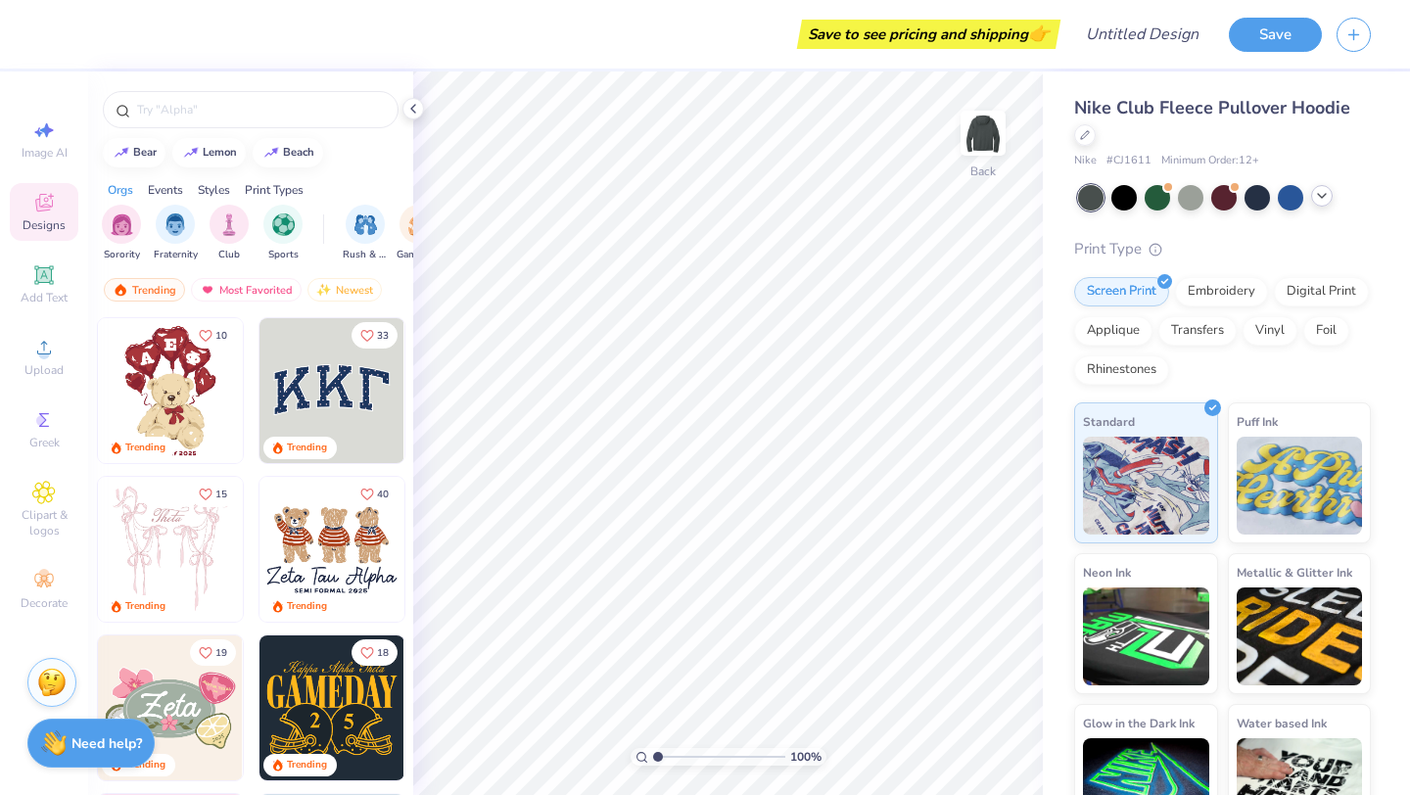
click at [1324, 198] on icon at bounding box center [1322, 196] width 16 height 16
click at [1285, 200] on div at bounding box center [1290, 195] width 25 height 25
click at [1360, 201] on icon at bounding box center [1355, 196] width 16 height 16
click at [1321, 160] on div "Show all" at bounding box center [1322, 159] width 69 height 27
click at [1297, 207] on div at bounding box center [1290, 195] width 25 height 25
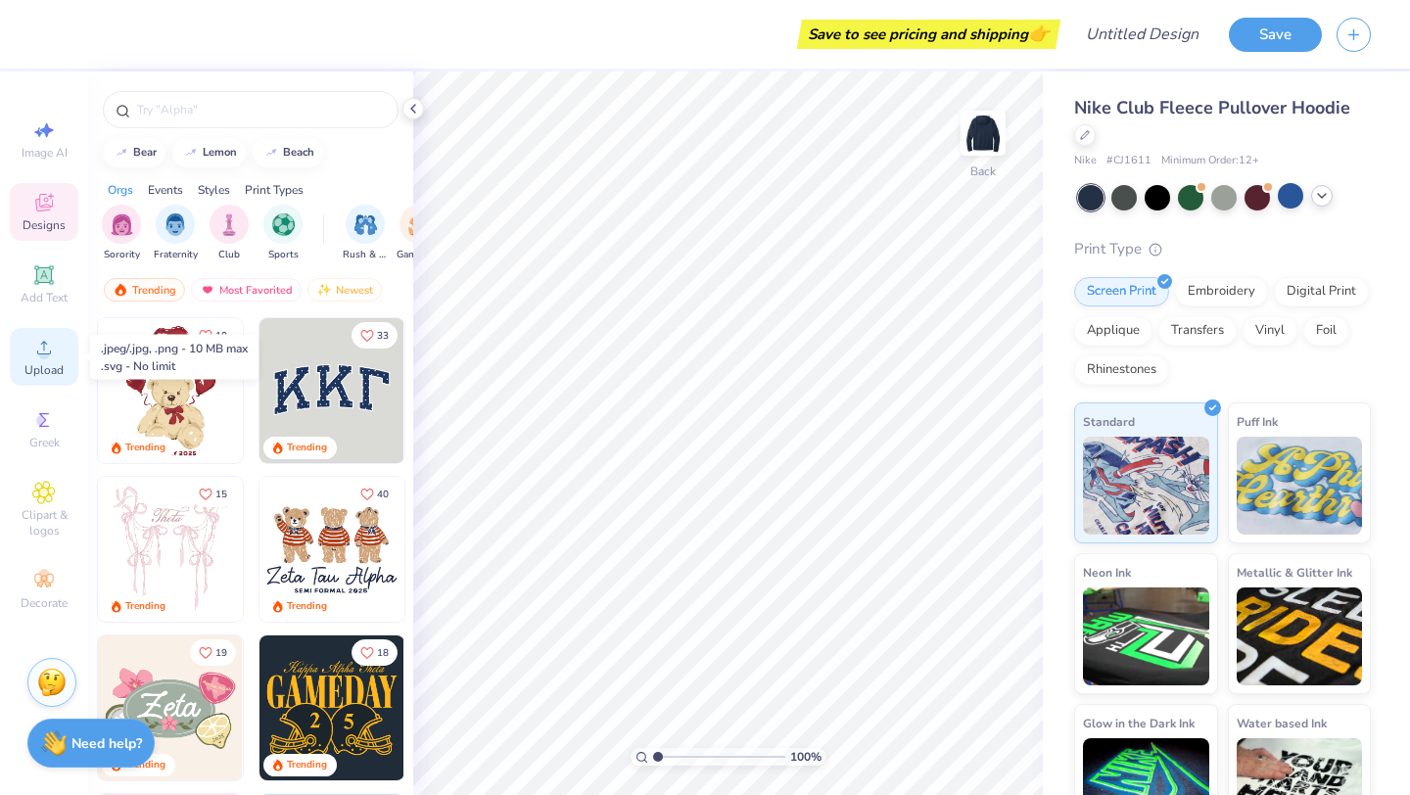
click at [45, 360] on div "Upload" at bounding box center [44, 357] width 69 height 58
click at [30, 125] on div "Image AI" at bounding box center [44, 140] width 69 height 58
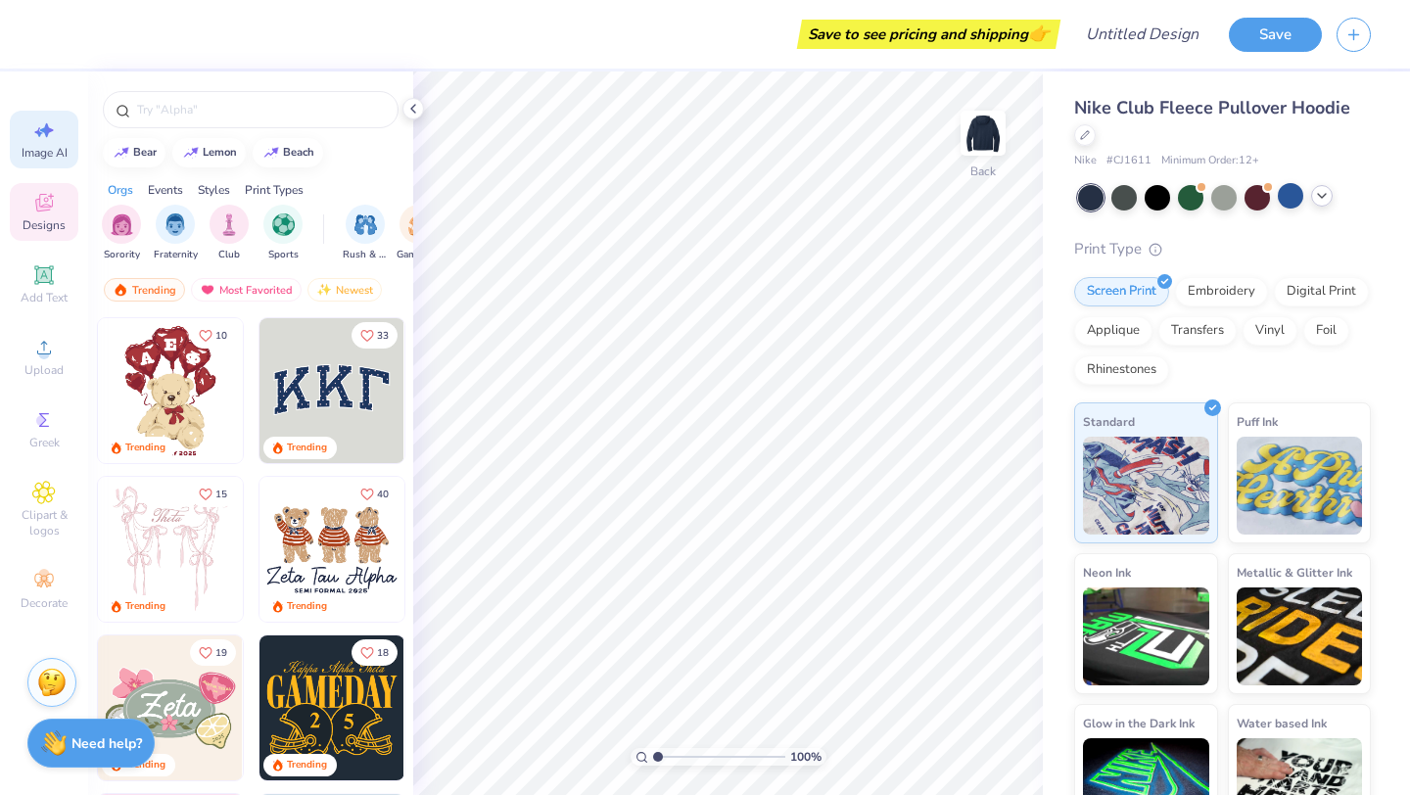
select select "4"
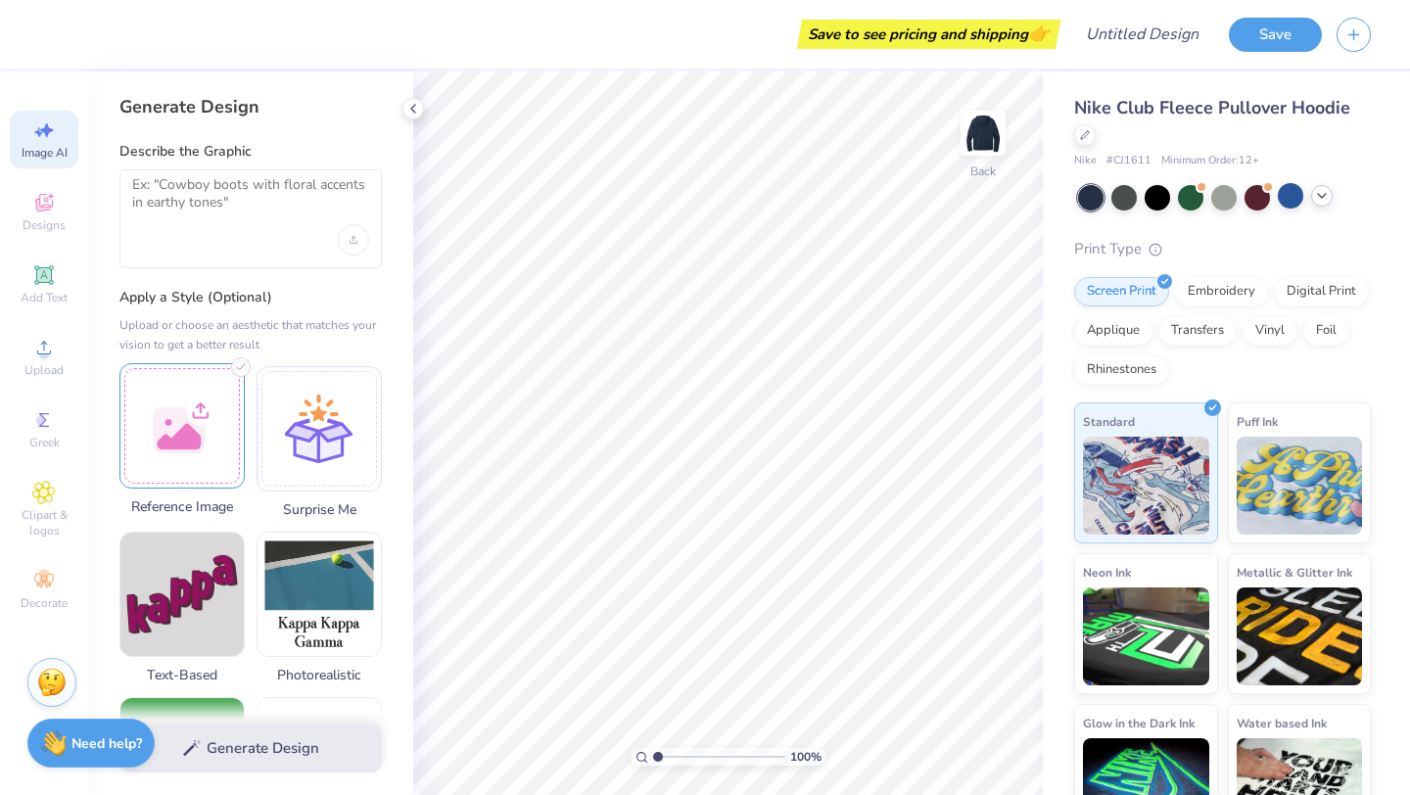
click at [175, 432] on div at bounding box center [181, 425] width 125 height 125
click at [180, 429] on div at bounding box center [181, 425] width 125 height 125
click at [154, 461] on div at bounding box center [181, 425] width 125 height 125
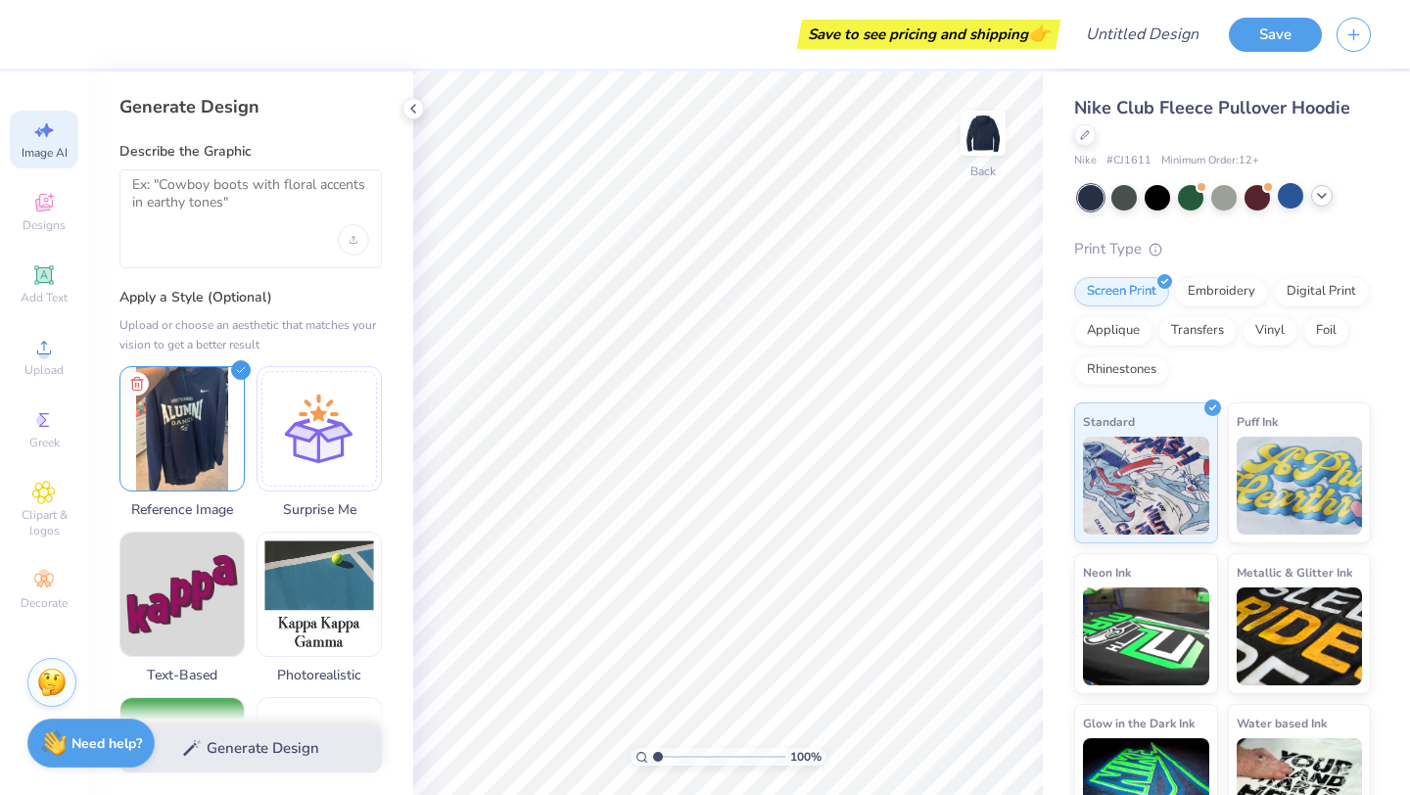
click at [266, 755] on div "Generate Design" at bounding box center [250, 748] width 325 height 95
click at [162, 440] on img at bounding box center [181, 425] width 123 height 123
click at [228, 213] on textarea at bounding box center [250, 200] width 237 height 49
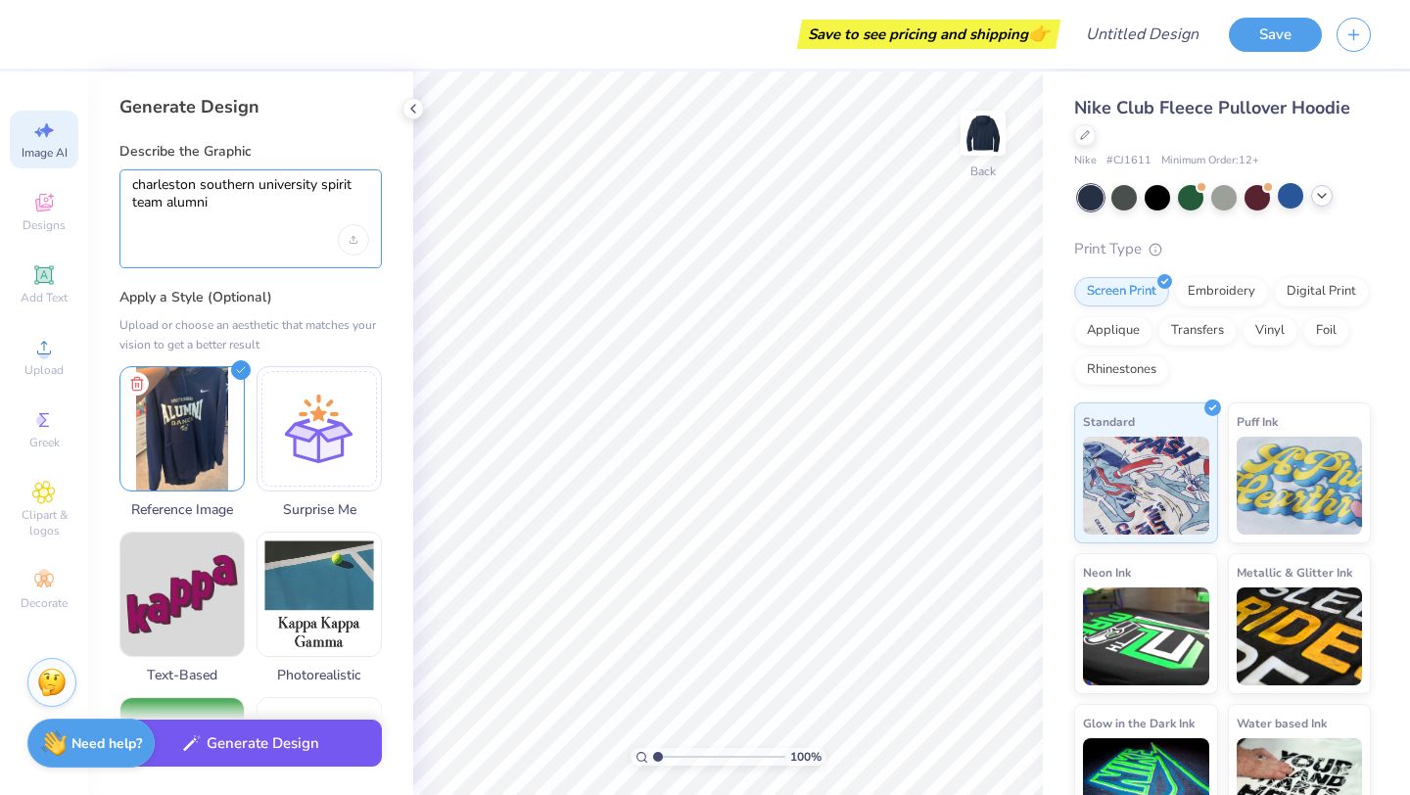
type textarea "charleston southern university spirit team alumni"
click at [296, 752] on button "Generate Design" at bounding box center [250, 744] width 262 height 48
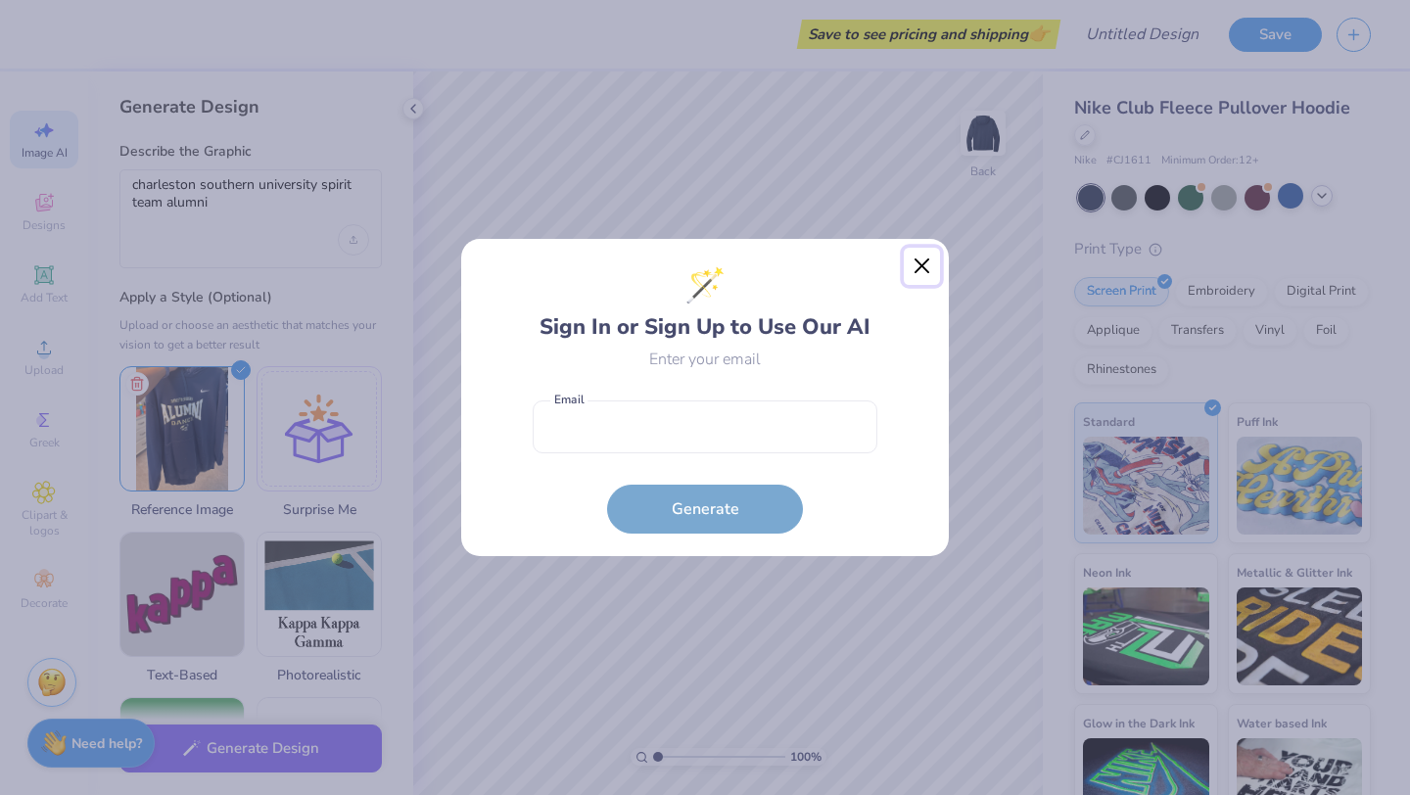
click at [922, 267] on button "Close" at bounding box center [922, 266] width 37 height 37
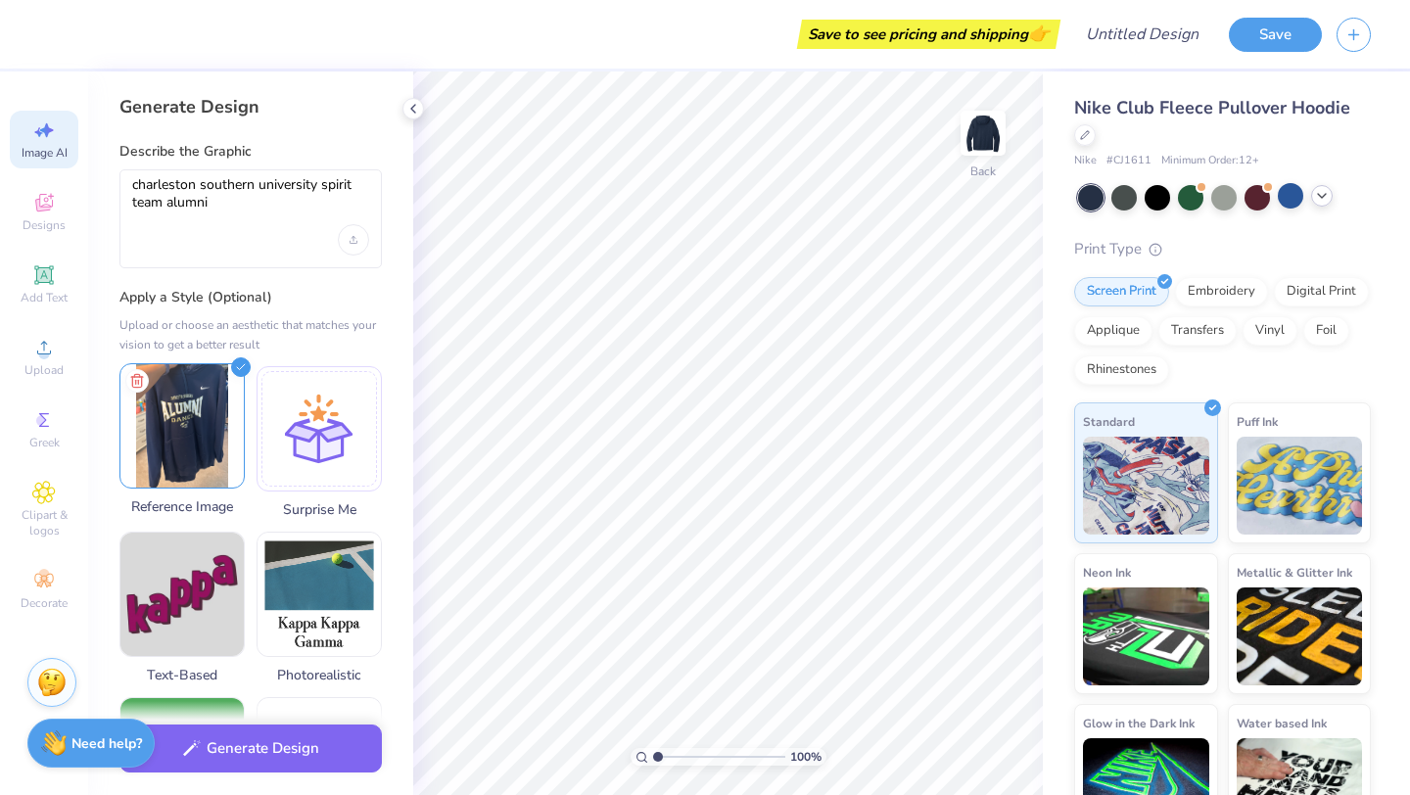
click at [233, 376] on img at bounding box center [181, 425] width 123 height 123
click at [270, 226] on div "charleston southern university spirit team alumni" at bounding box center [250, 218] width 262 height 99
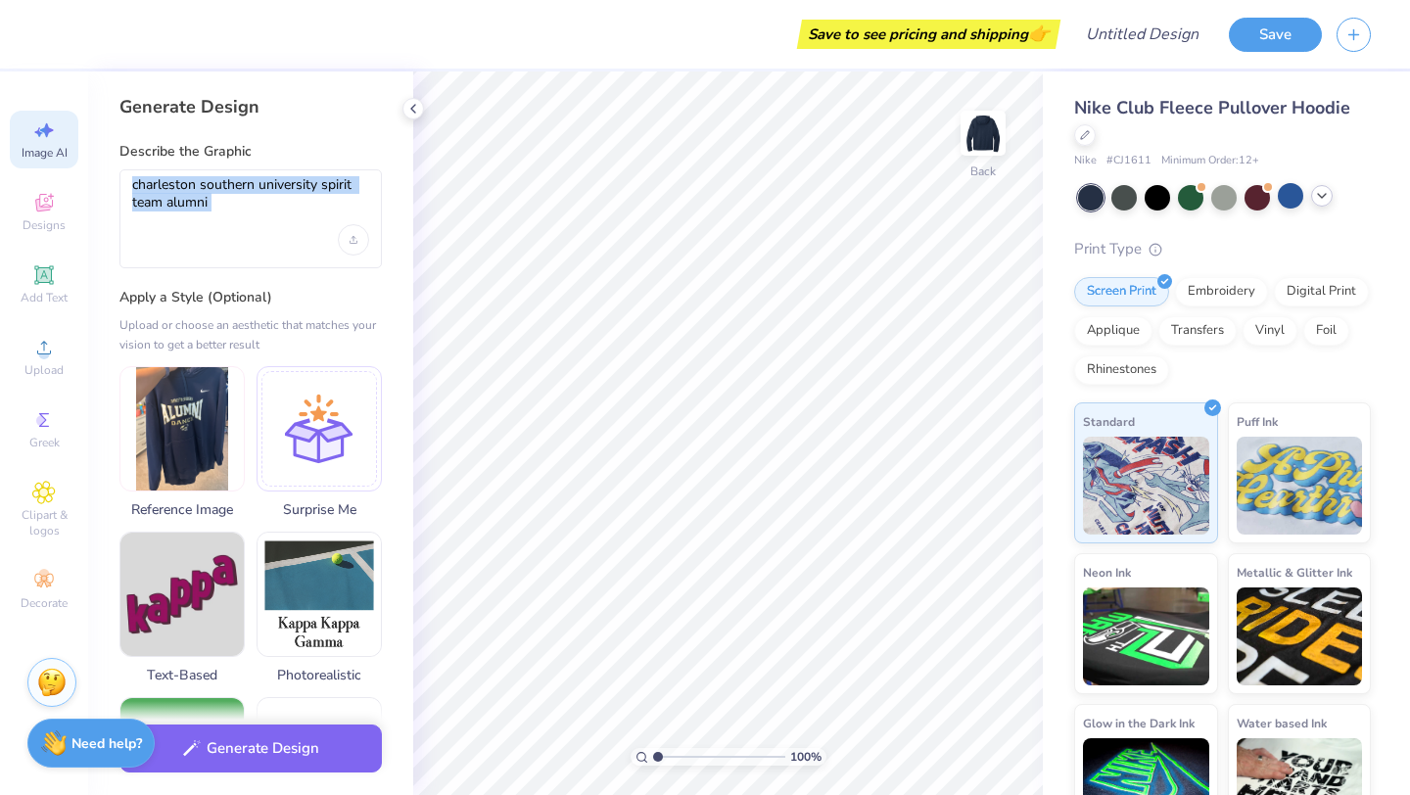
click at [270, 226] on div "charleston southern university spirit team alumni" at bounding box center [250, 218] width 262 height 99
click at [219, 202] on textarea "charleston southern university spirit team alumni" at bounding box center [250, 200] width 237 height 49
drag, startPoint x: 219, startPoint y: 202, endPoint x: 151, endPoint y: 199, distance: 68.6
click at [151, 199] on textarea "charleston southern university spirit team alumni" at bounding box center [250, 200] width 237 height 49
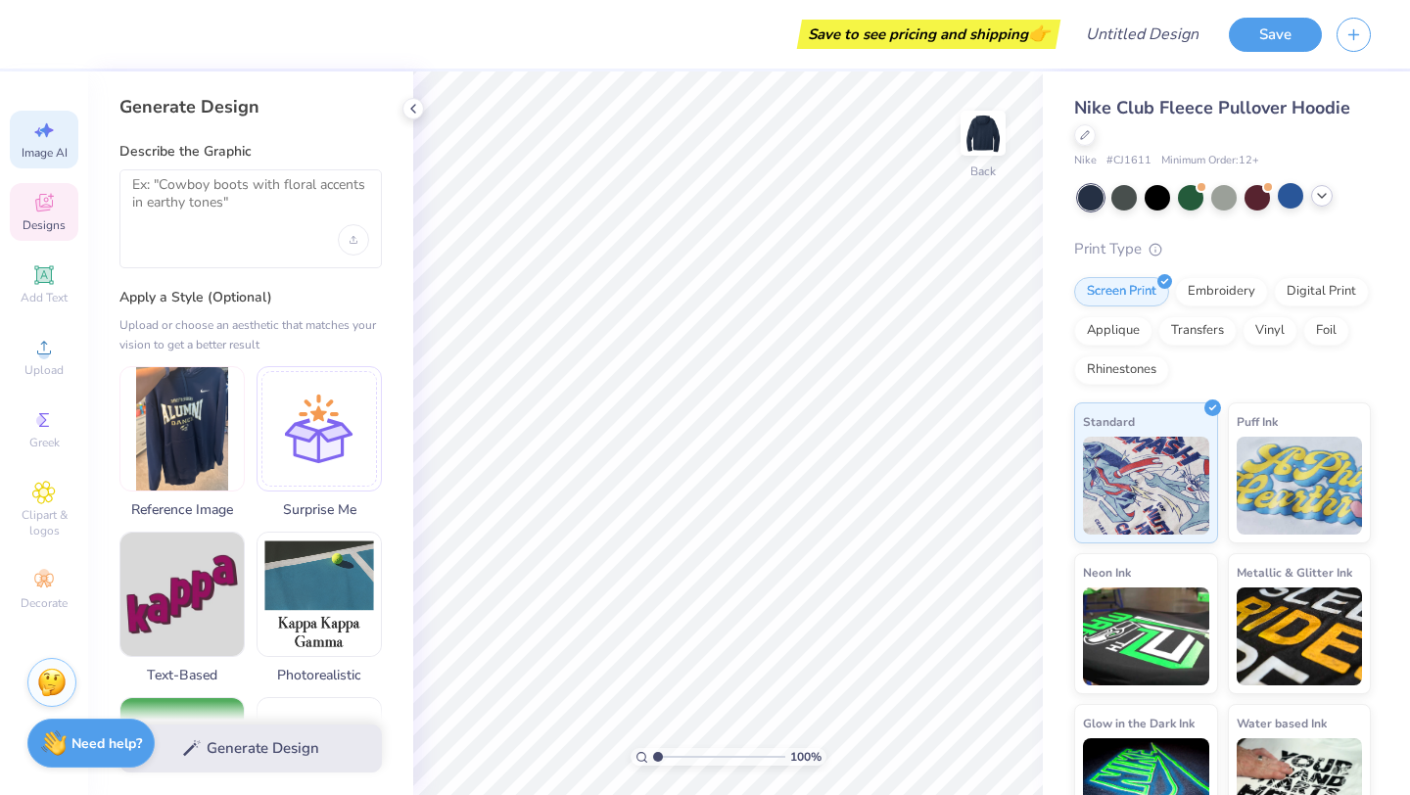
click at [52, 212] on icon at bounding box center [44, 203] width 24 height 24
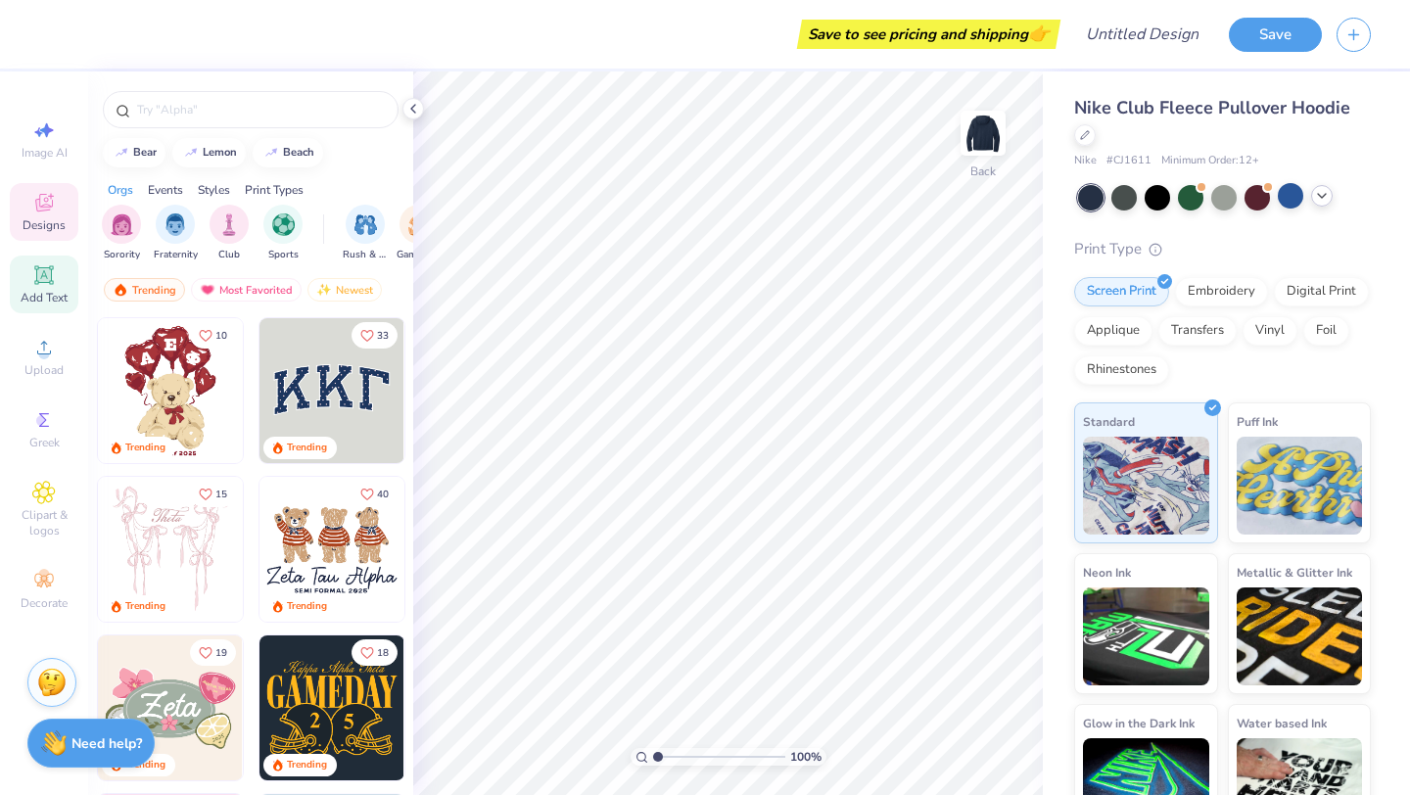
click at [54, 272] on icon at bounding box center [44, 275] width 24 height 24
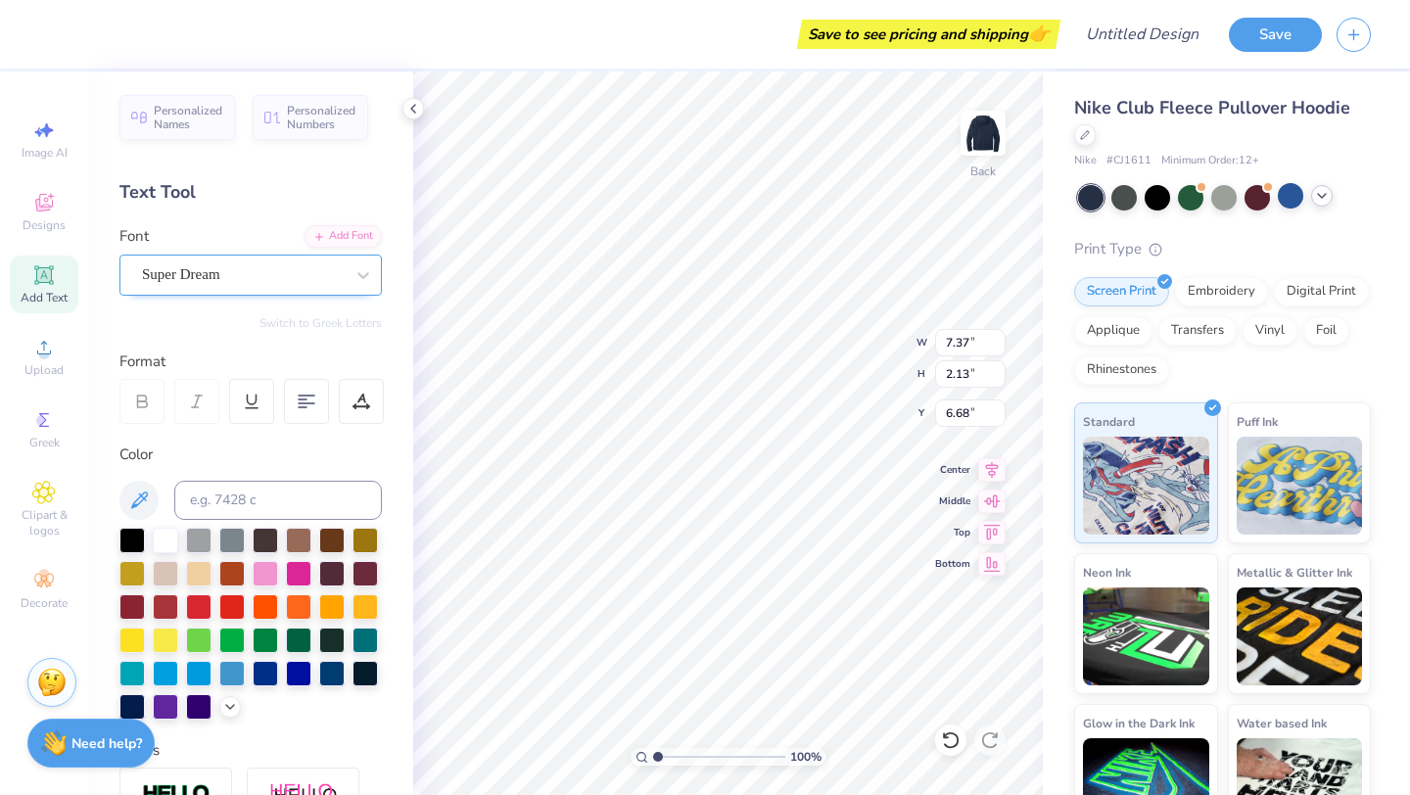
click at [342, 282] on div "Super Dream" at bounding box center [243, 274] width 206 height 30
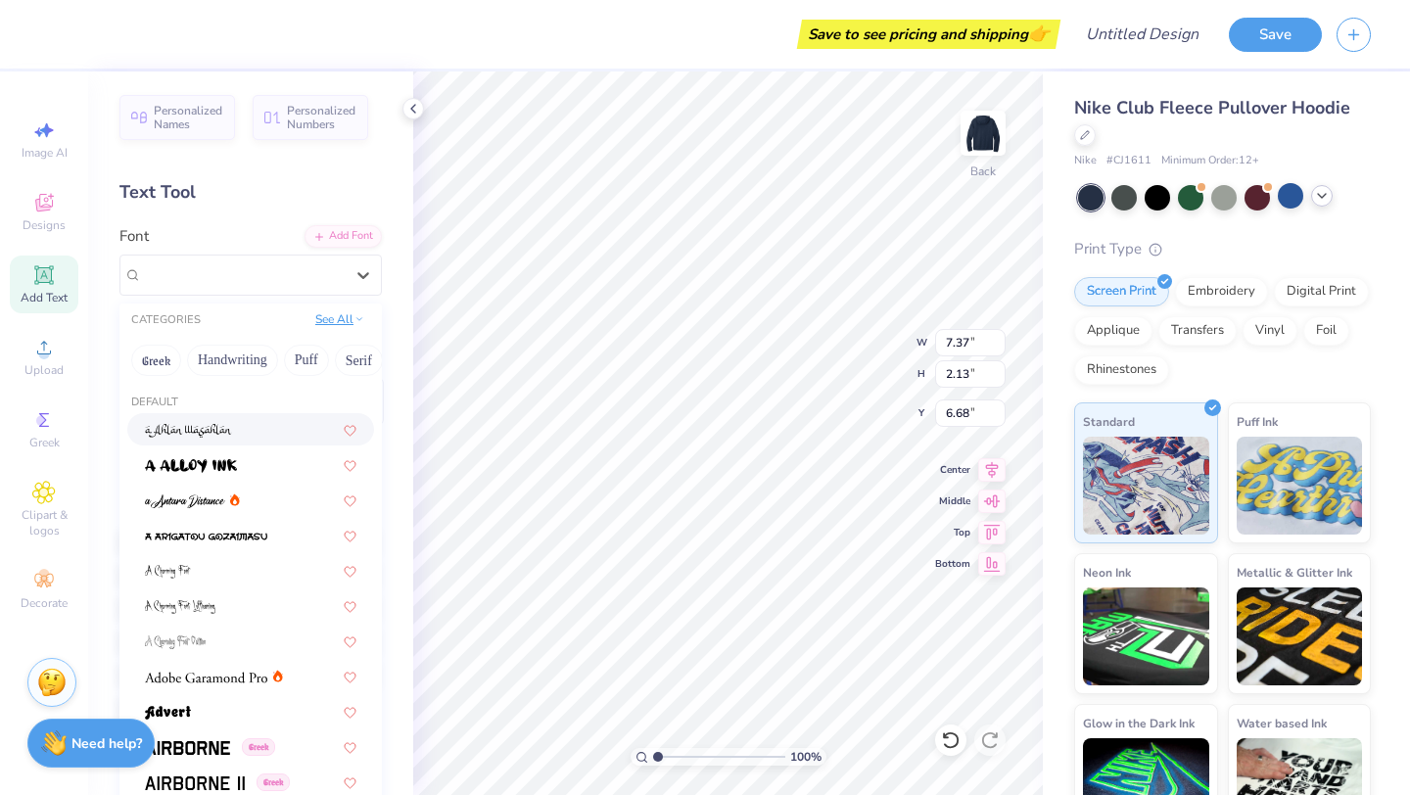
click at [352, 324] on button "See All" at bounding box center [339, 319] width 61 height 20
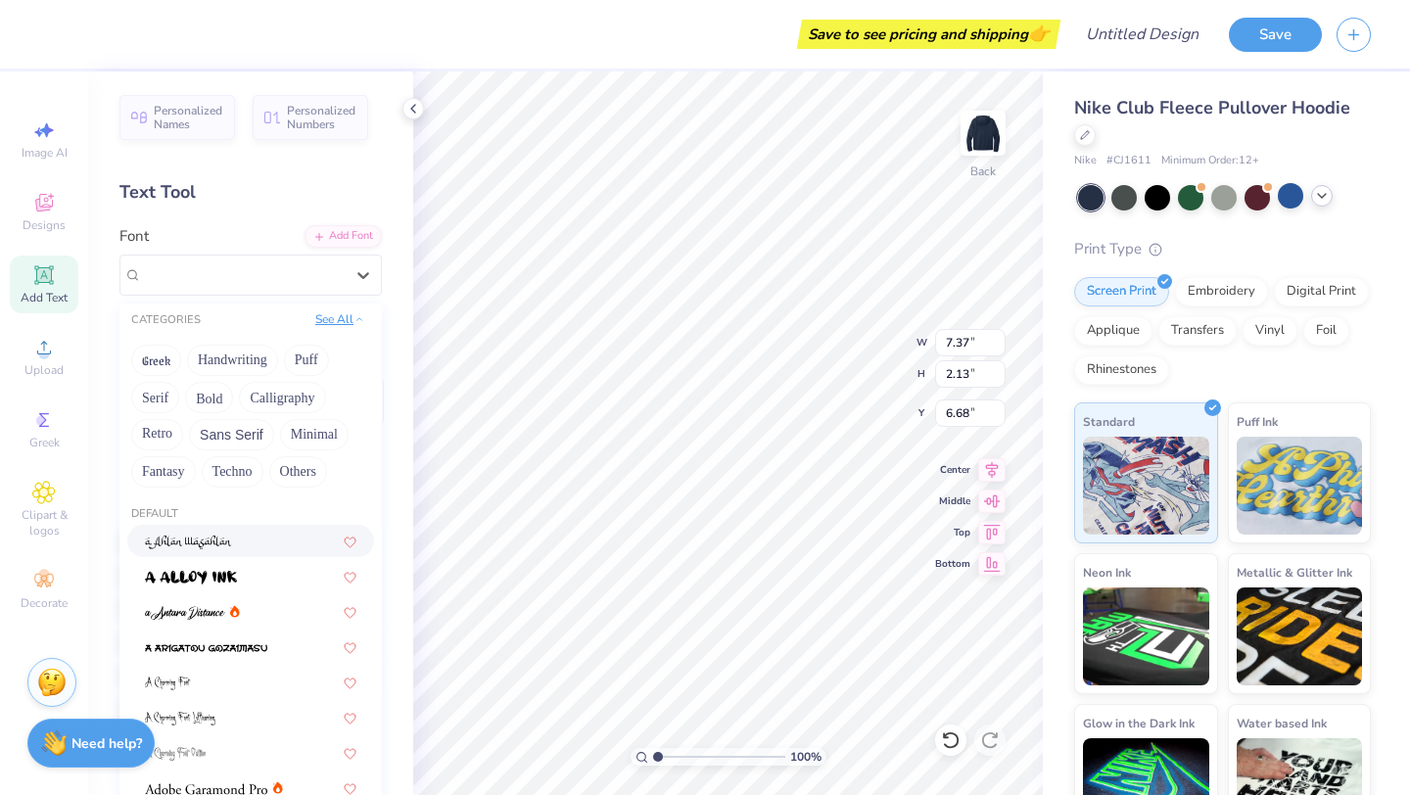
click at [352, 324] on button "See All" at bounding box center [339, 319] width 61 height 20
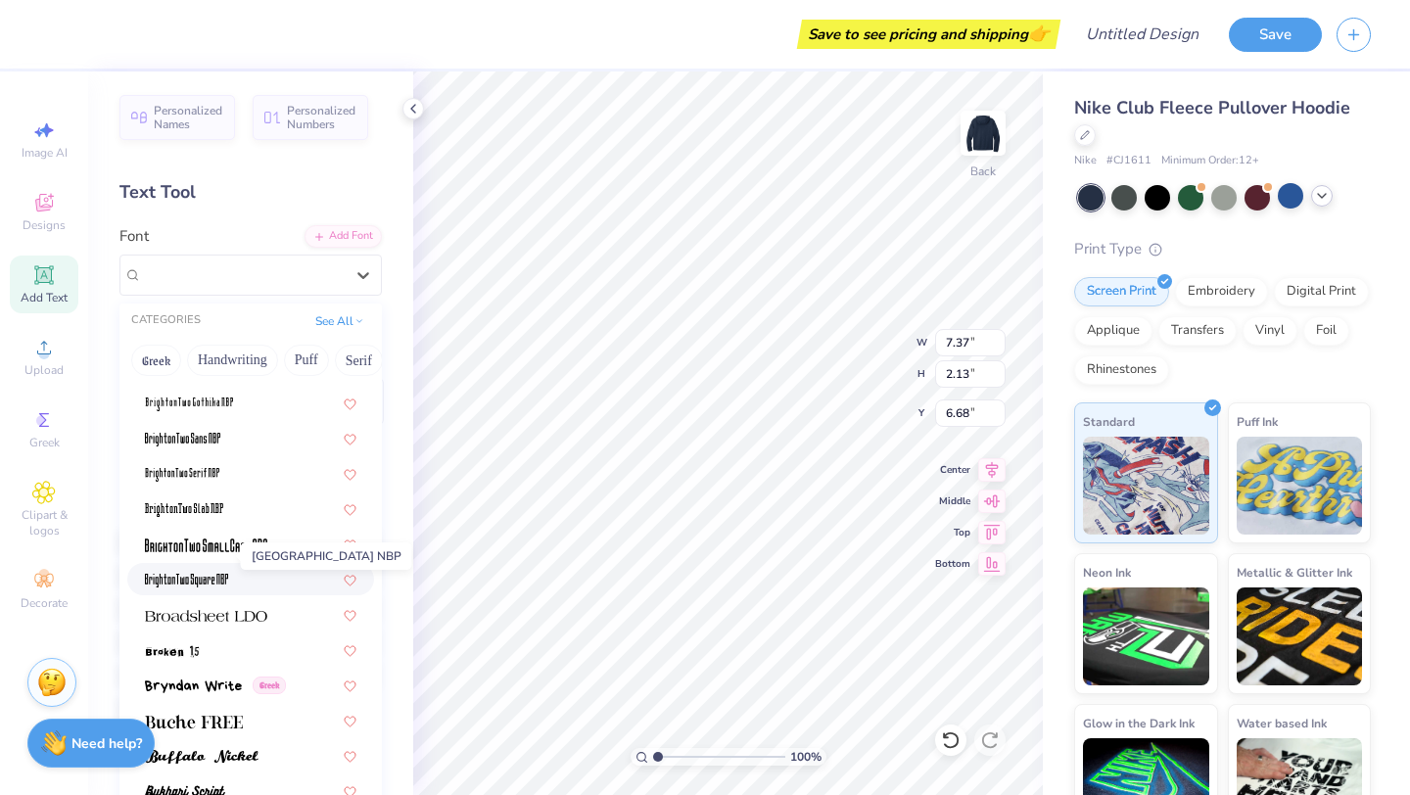
scroll to position [1495, 0]
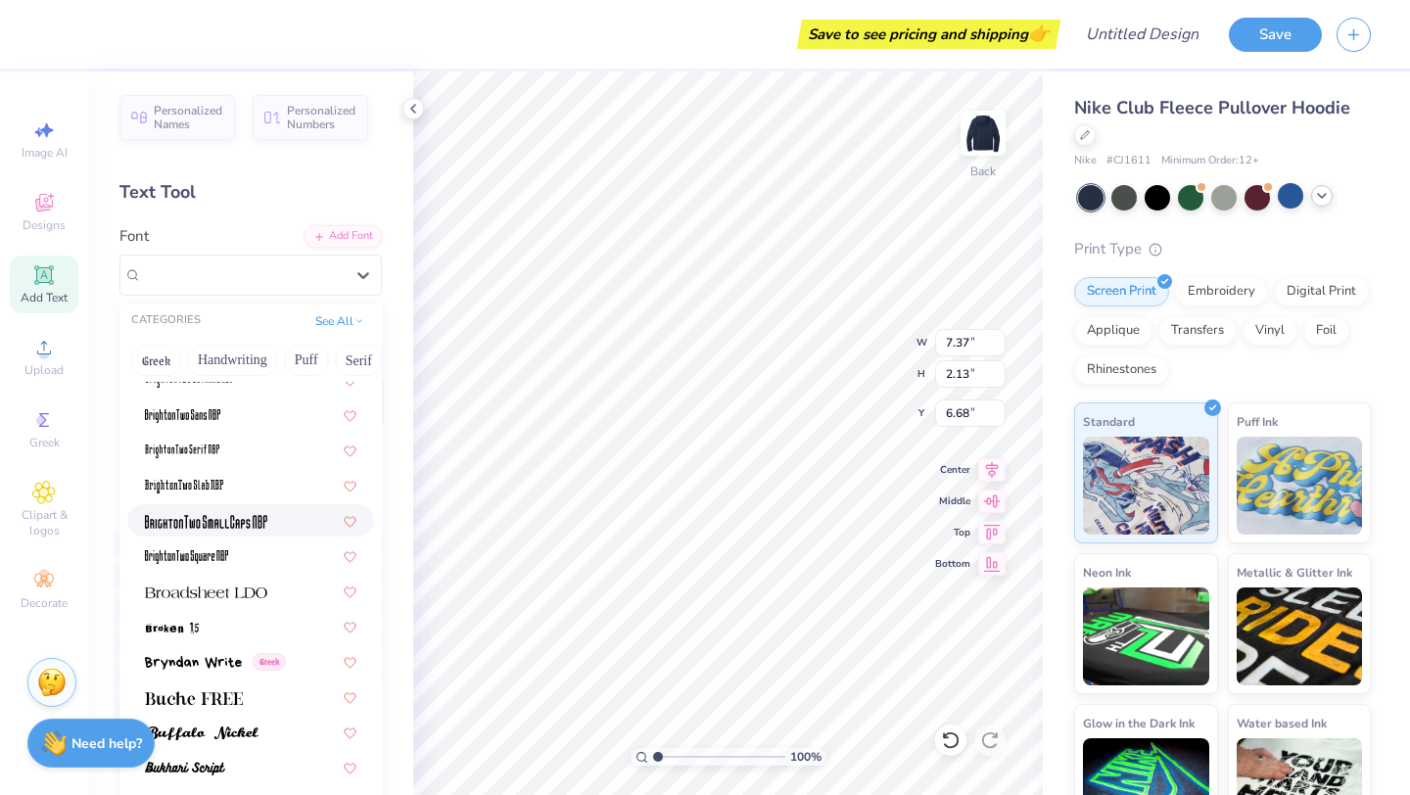
click at [197, 508] on div at bounding box center [250, 520] width 247 height 32
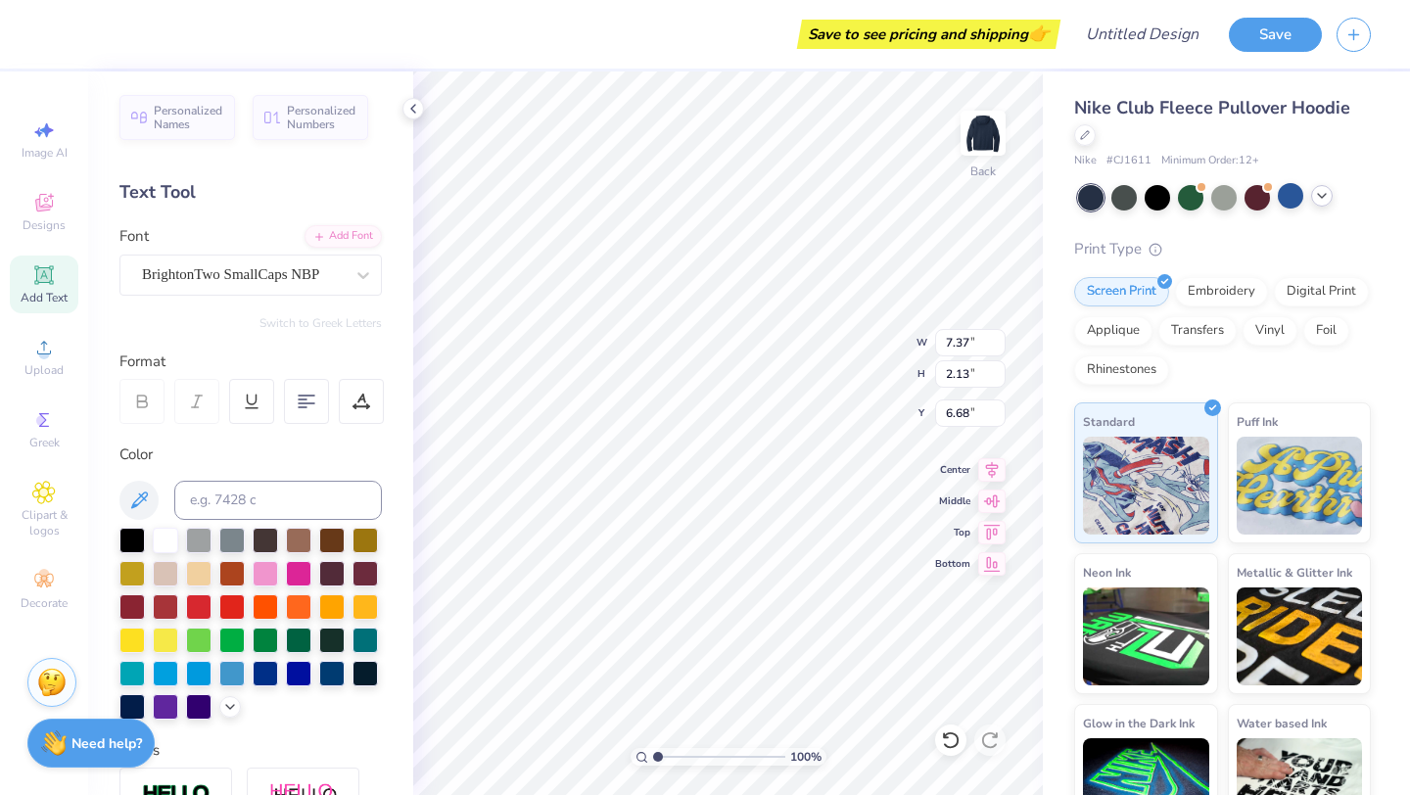
type input "2.85"
type input "1.90"
type input "6.80"
click at [234, 503] on input at bounding box center [278, 500] width 208 height 39
type input "d"
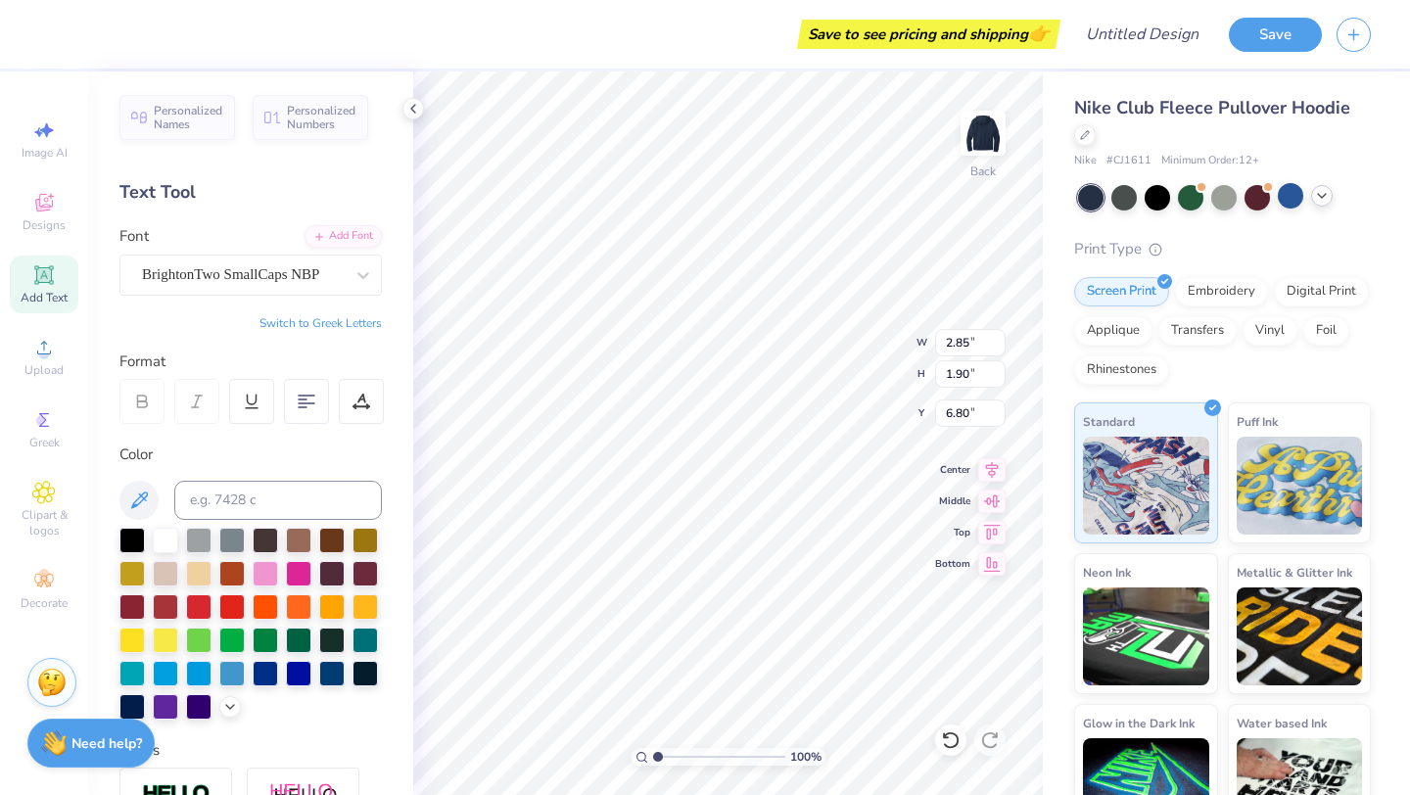
scroll to position [0, 3]
type textarea "Charleston"
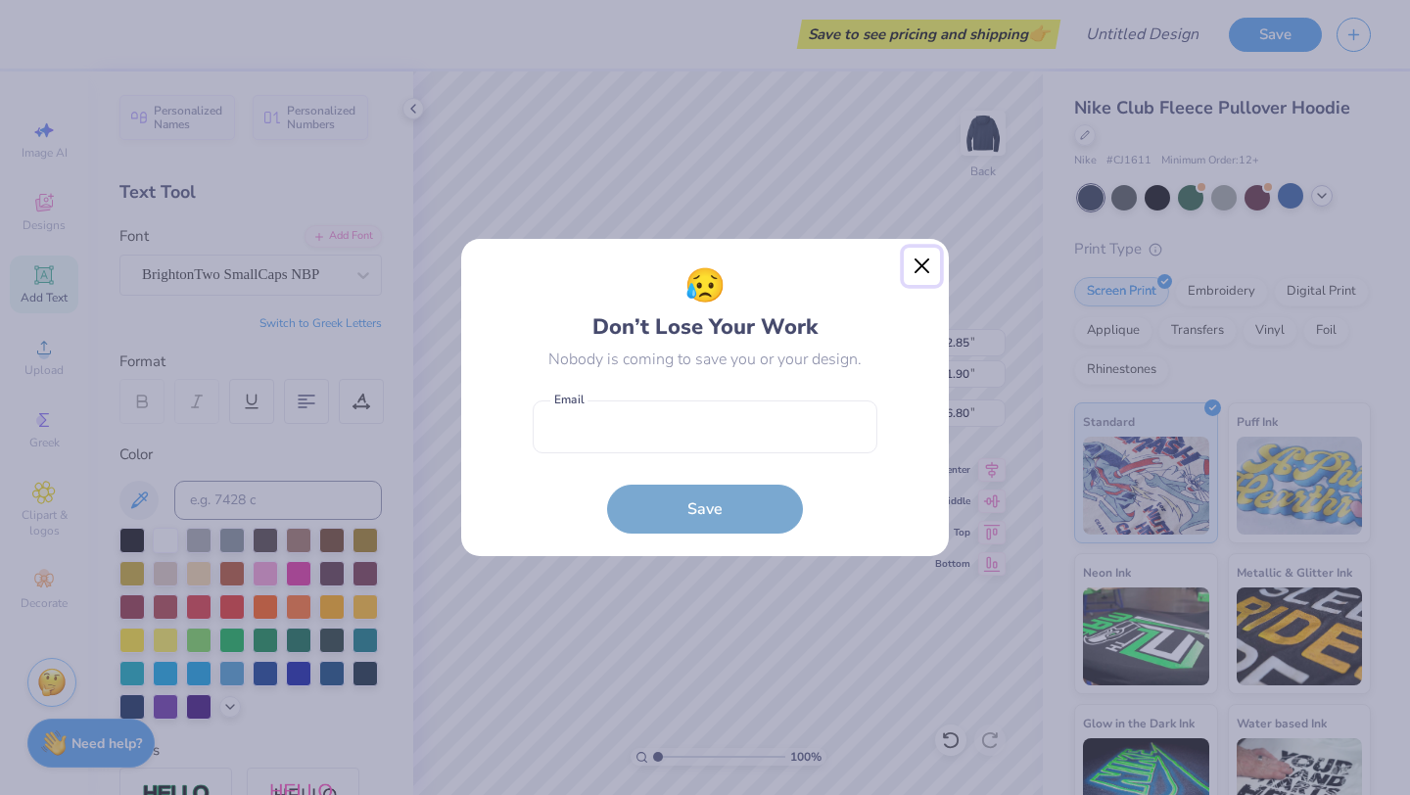
click at [919, 273] on button "Close" at bounding box center [922, 266] width 37 height 37
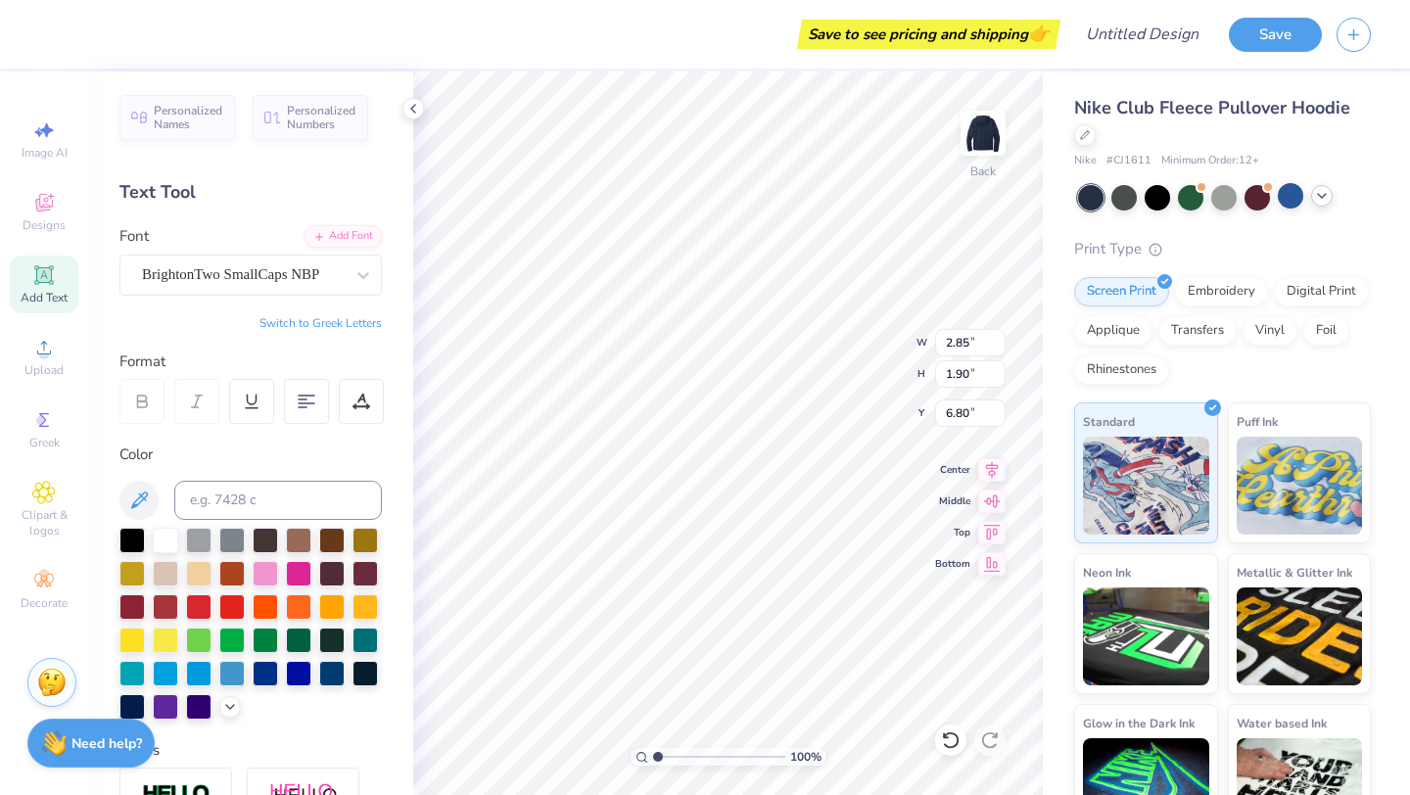
type input "7.42"
type textarea "Charleston Southern"
type input "3.00"
type input "10.00"
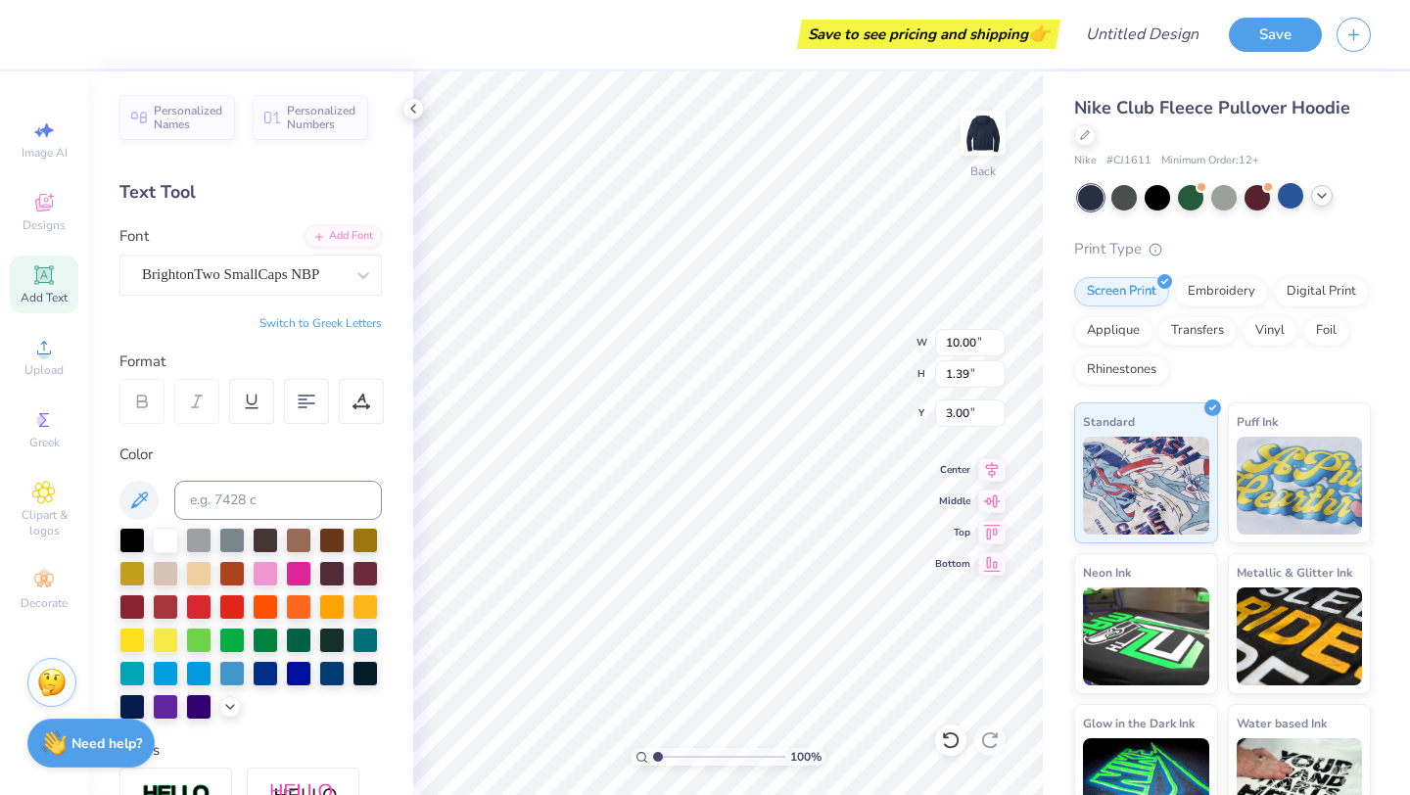
type input "1.39"
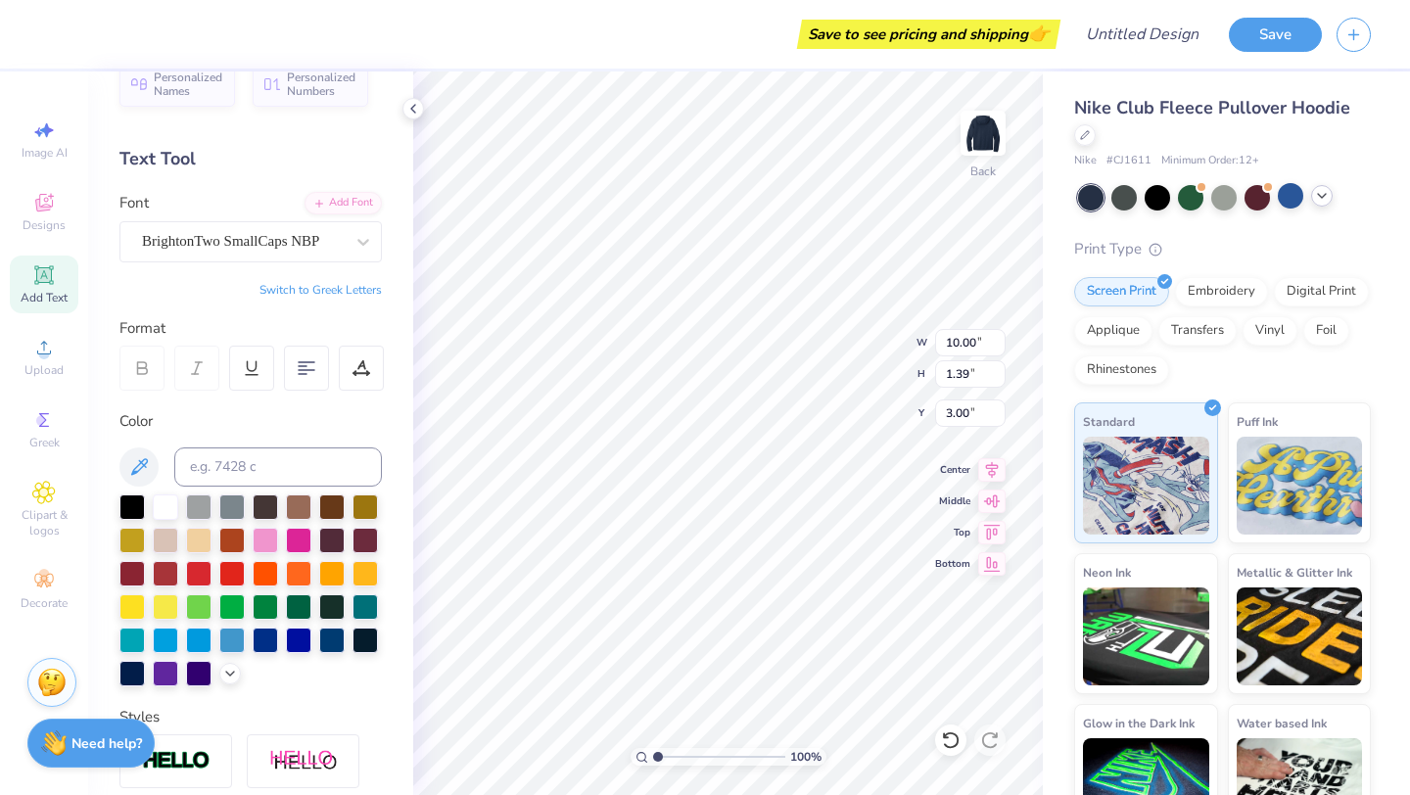
scroll to position [0, 0]
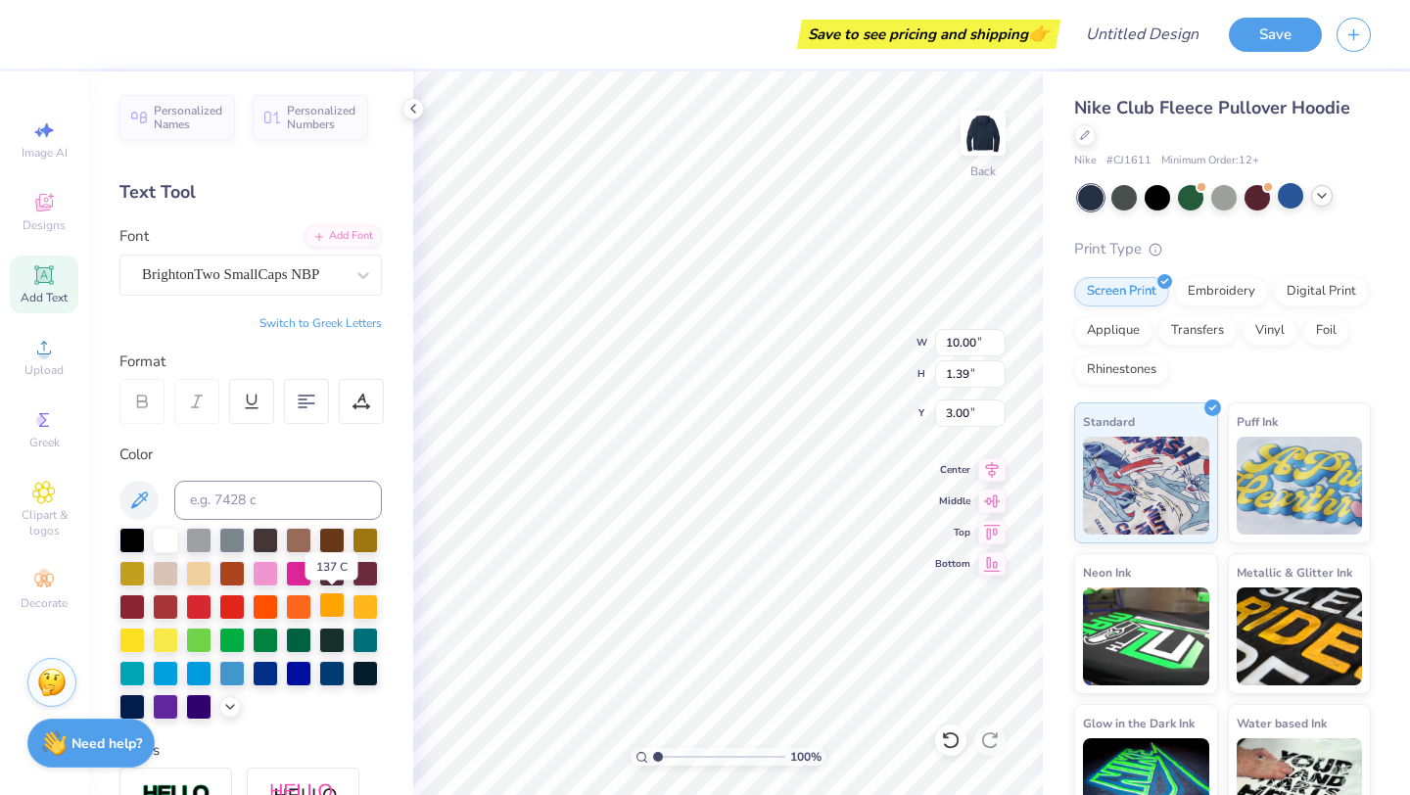
click at [336, 599] on div at bounding box center [331, 604] width 25 height 25
click at [366, 601] on div at bounding box center [365, 604] width 25 height 25
click at [136, 636] on div at bounding box center [131, 638] width 25 height 25
click at [373, 610] on div at bounding box center [365, 604] width 25 height 25
click at [46, 273] on icon at bounding box center [43, 274] width 15 height 15
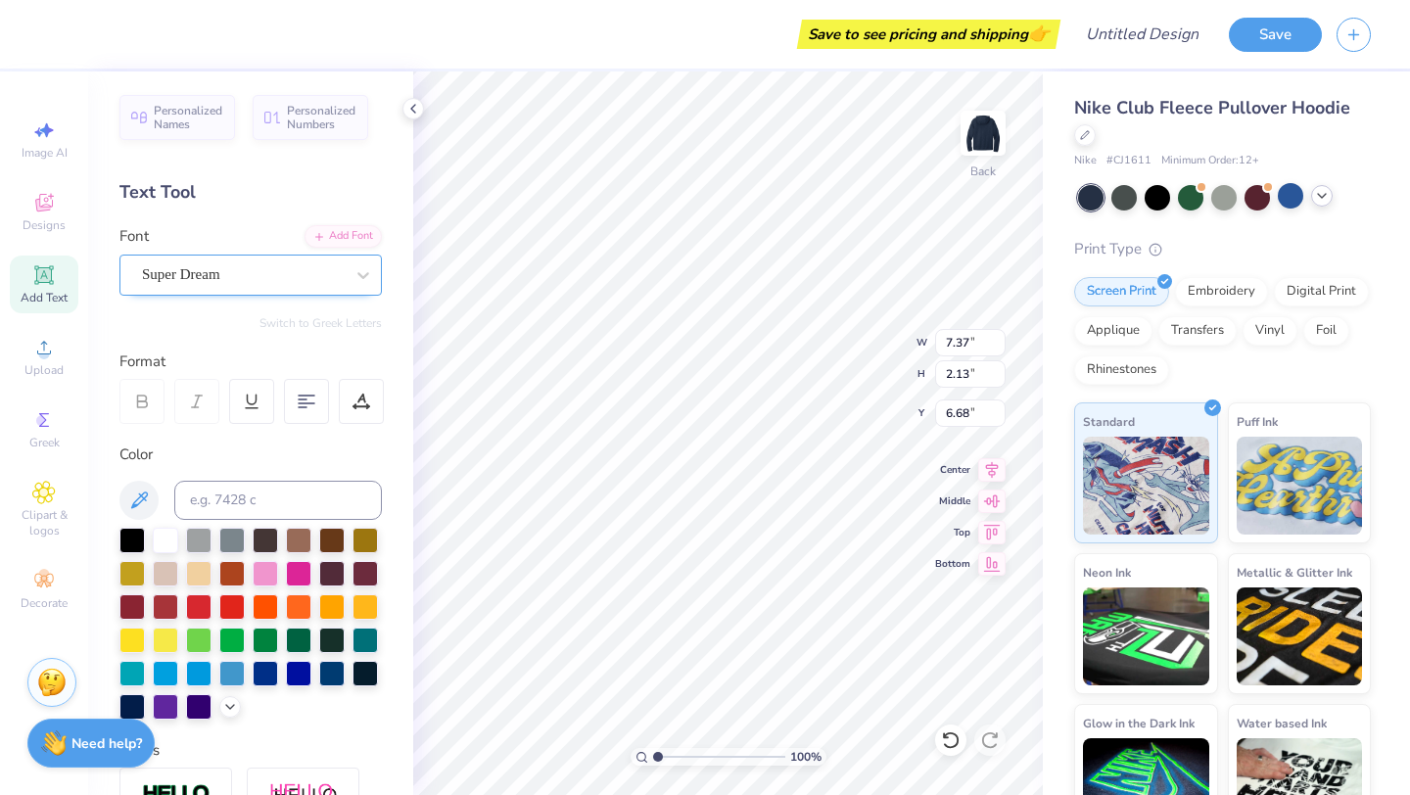
click at [327, 273] on div "Super Dream" at bounding box center [243, 274] width 206 height 30
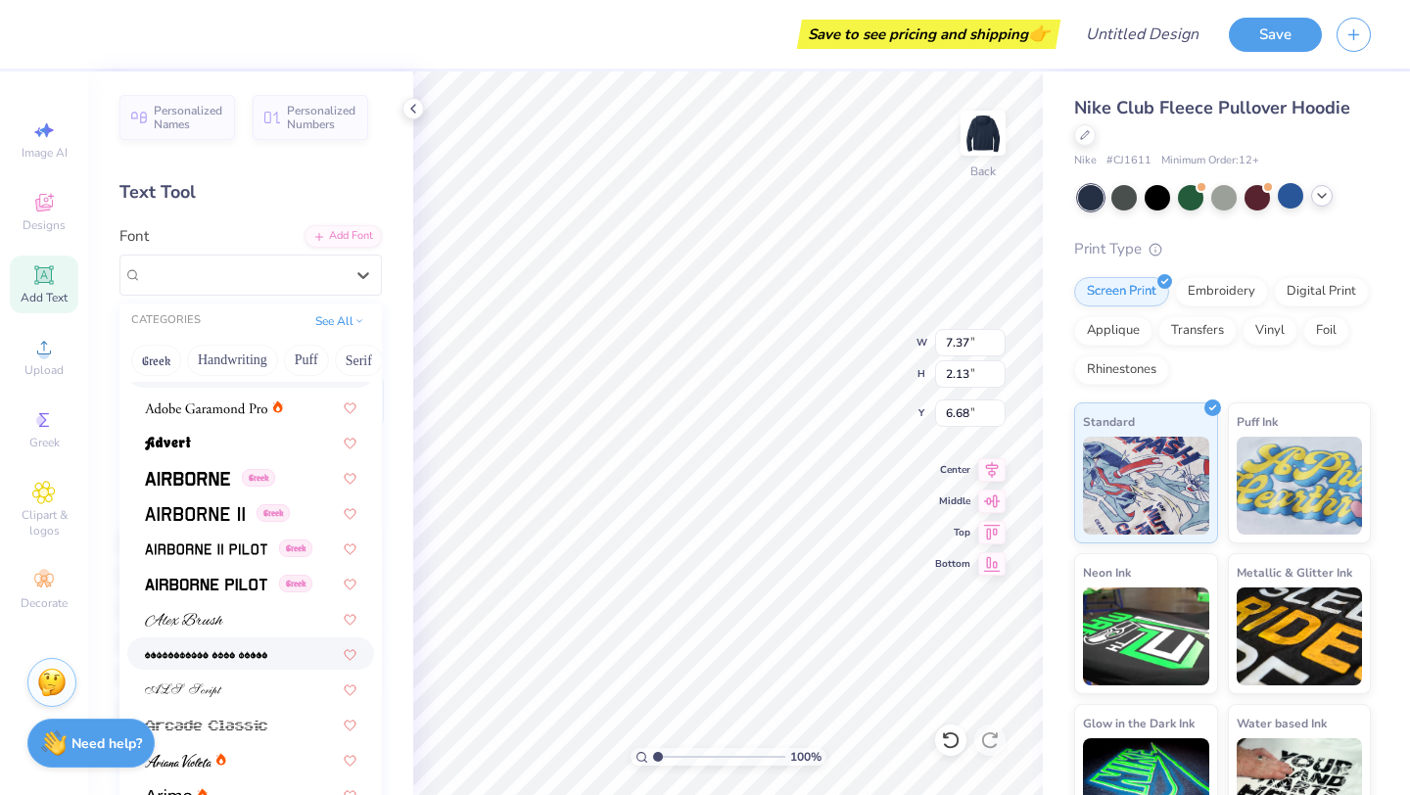
scroll to position [334, 0]
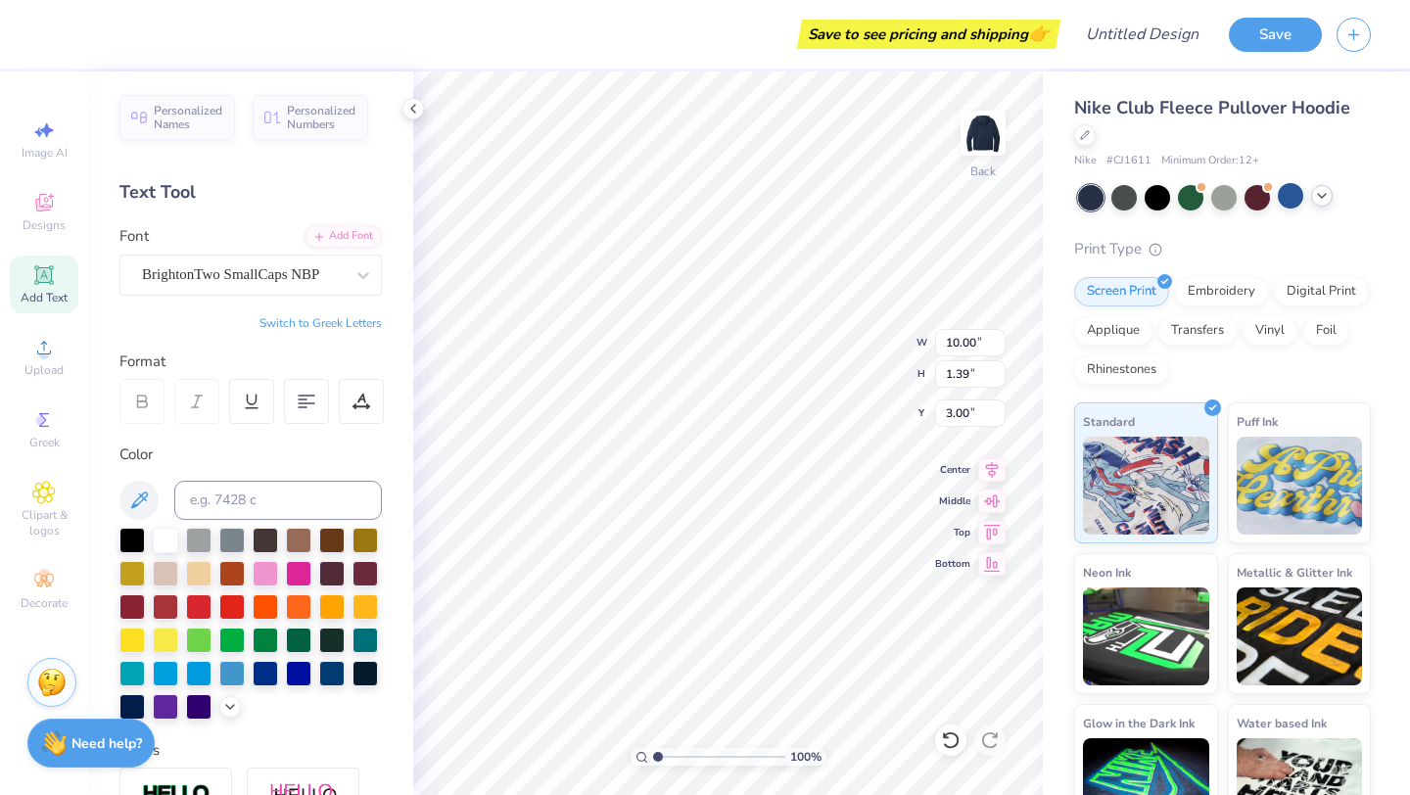
type input "10.00"
type input "1.39"
type input "3.00"
type input "7.37"
type input "2.13"
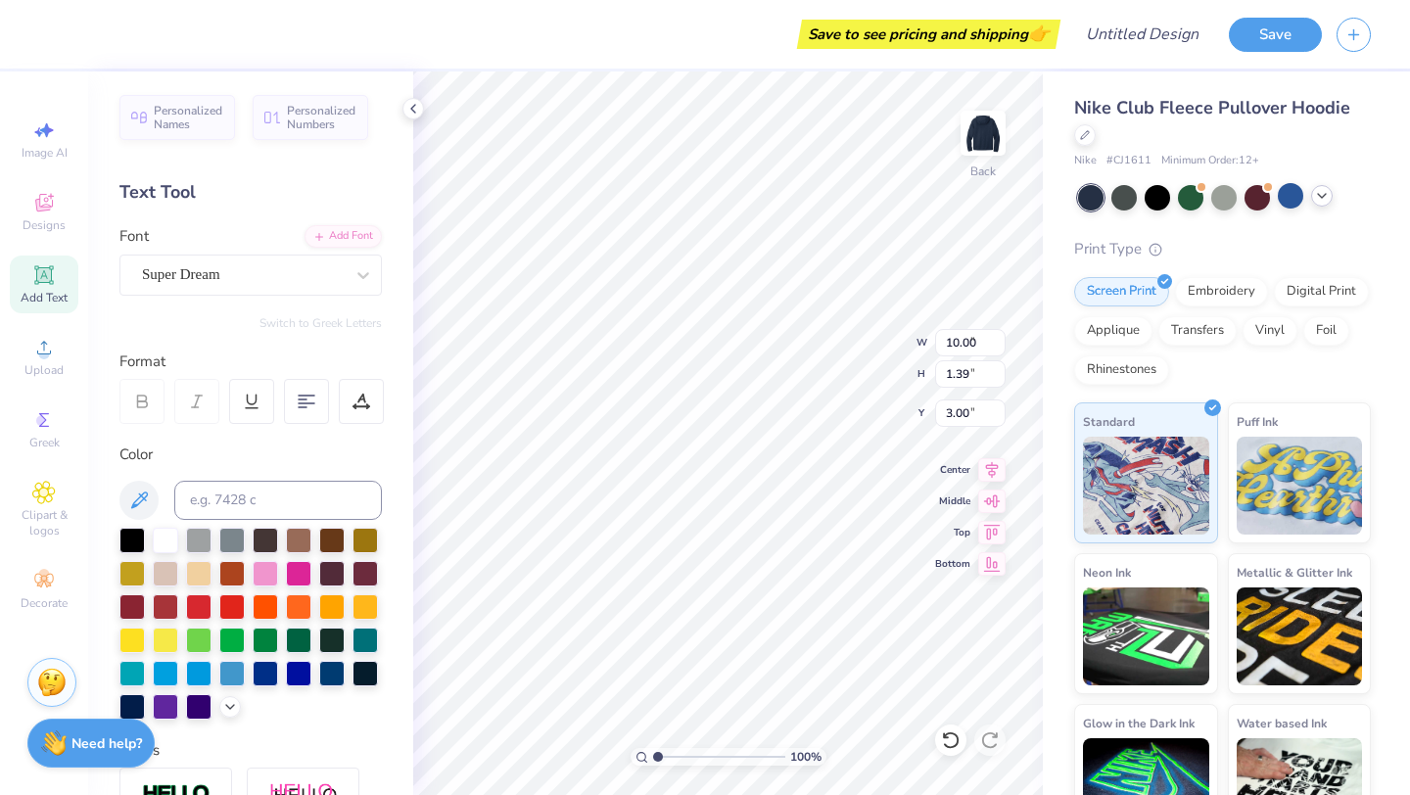
type input "6.68"
click at [358, 273] on icon at bounding box center [363, 275] width 12 height 7
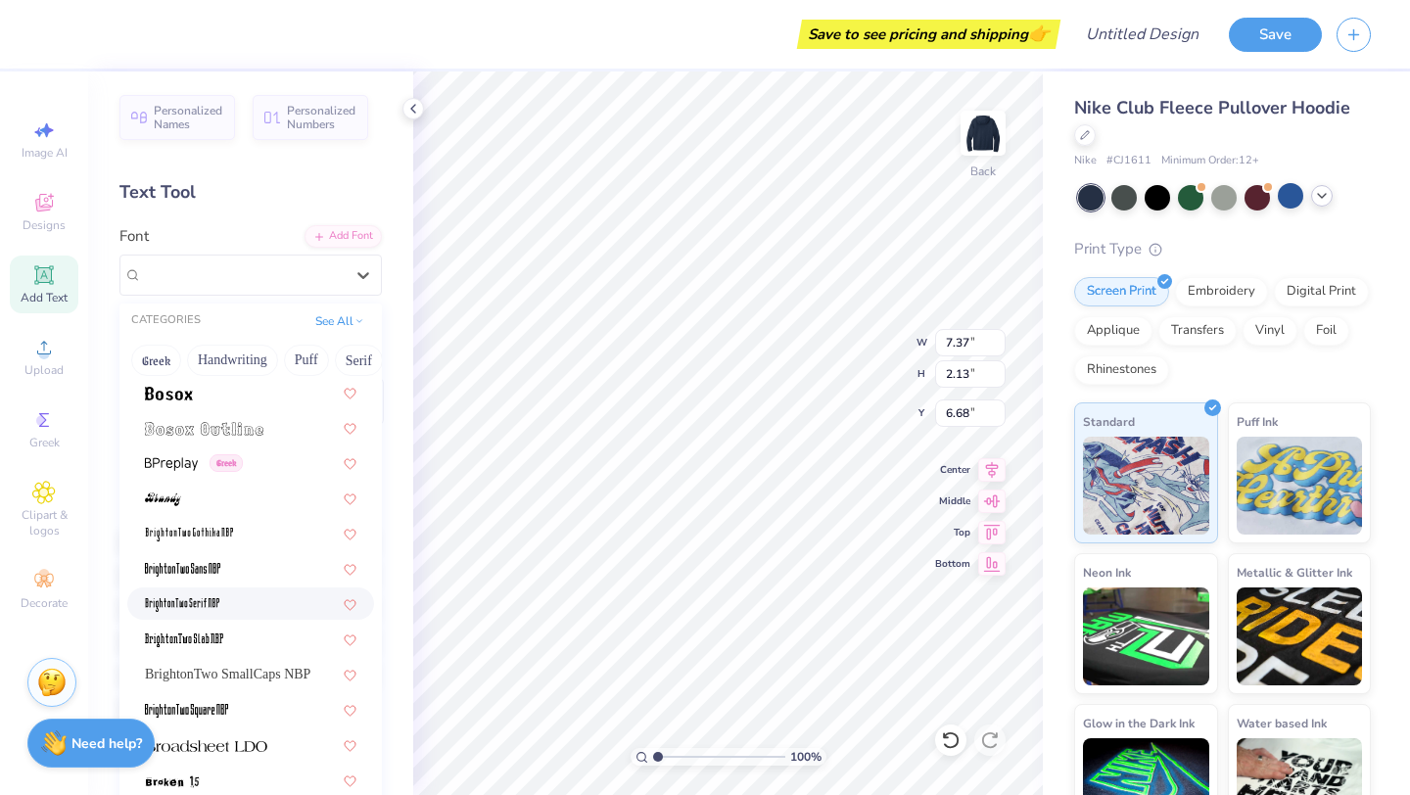
scroll to position [1347, 0]
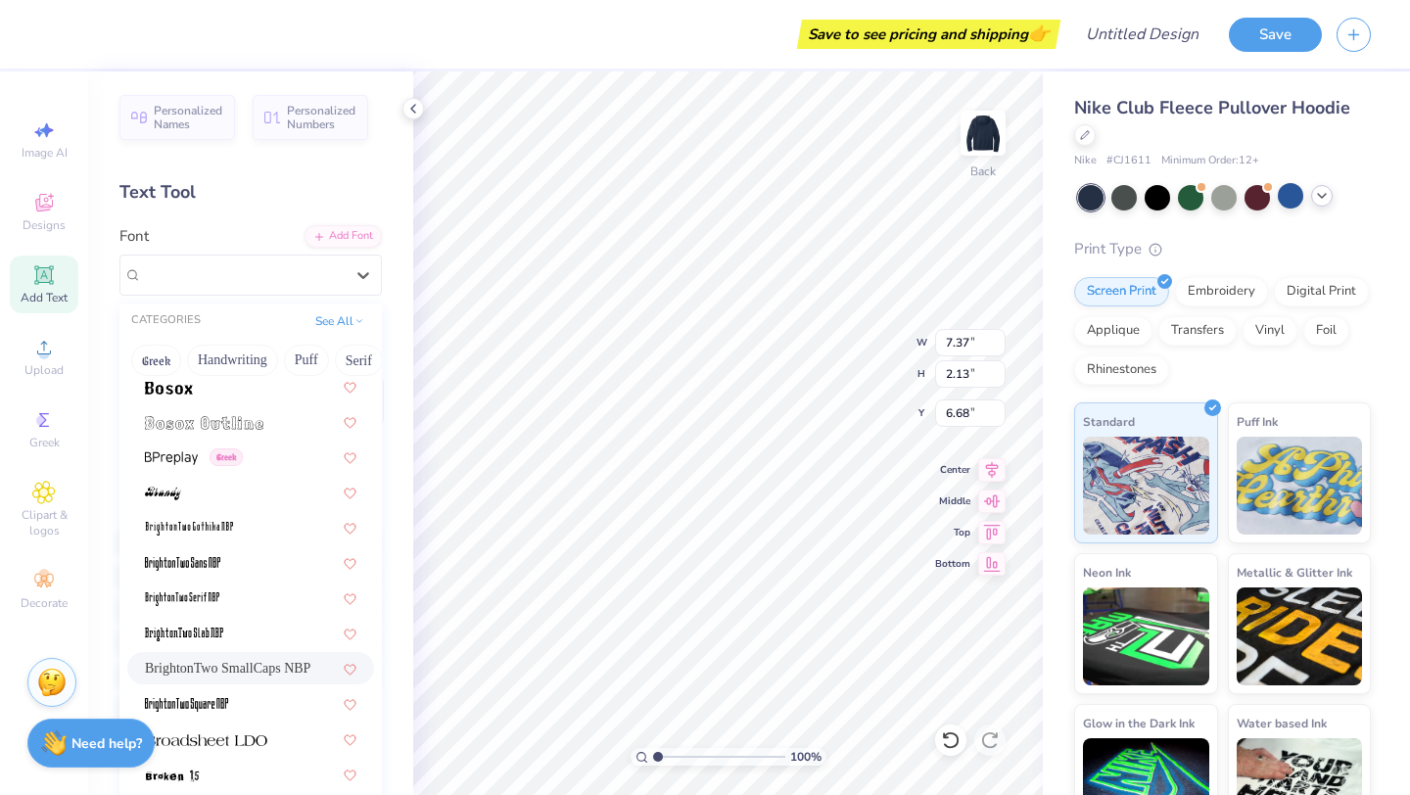
click at [270, 660] on div "BrightonTwo SmallCaps NBP" at bounding box center [251, 668] width 212 height 21
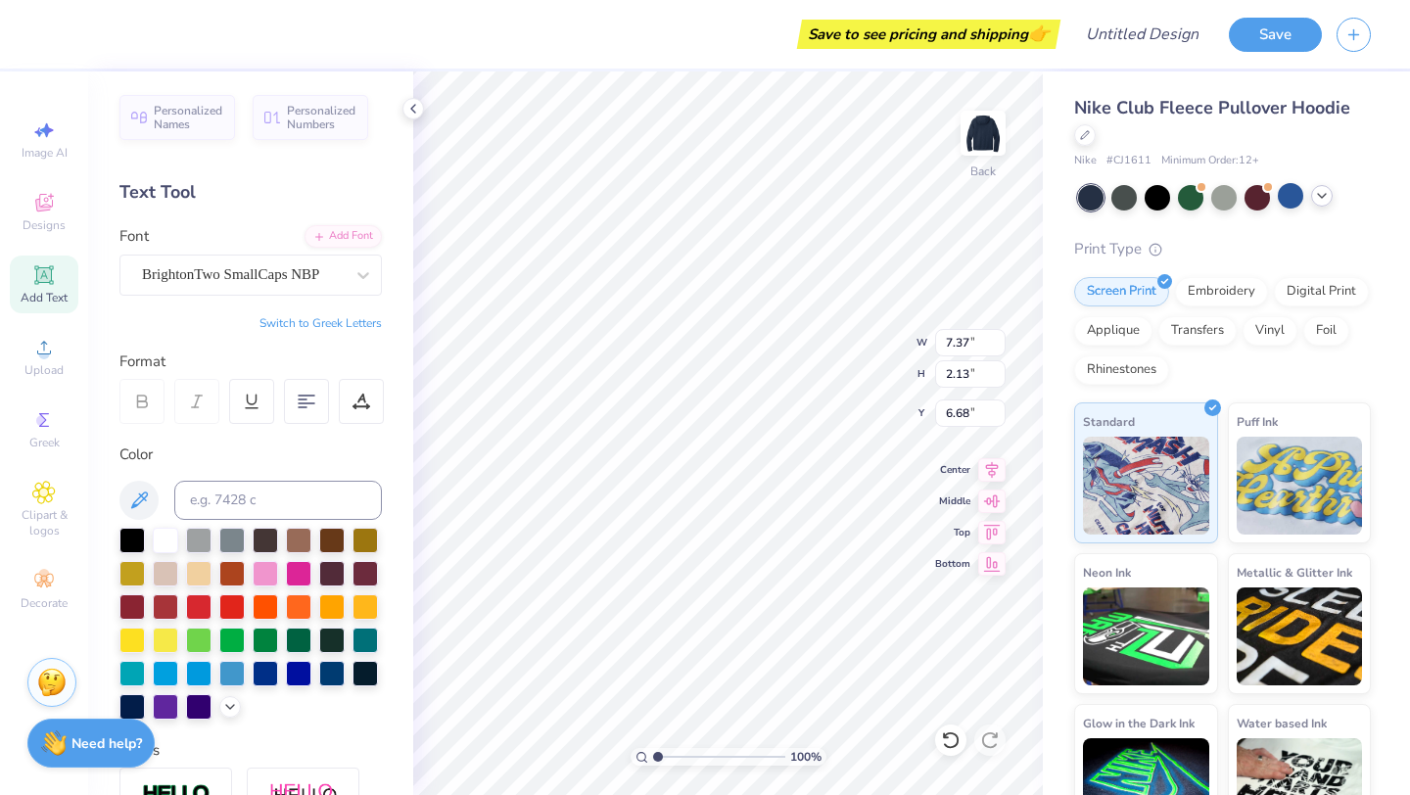
type input "2.85"
type input "1.90"
type input "6.80"
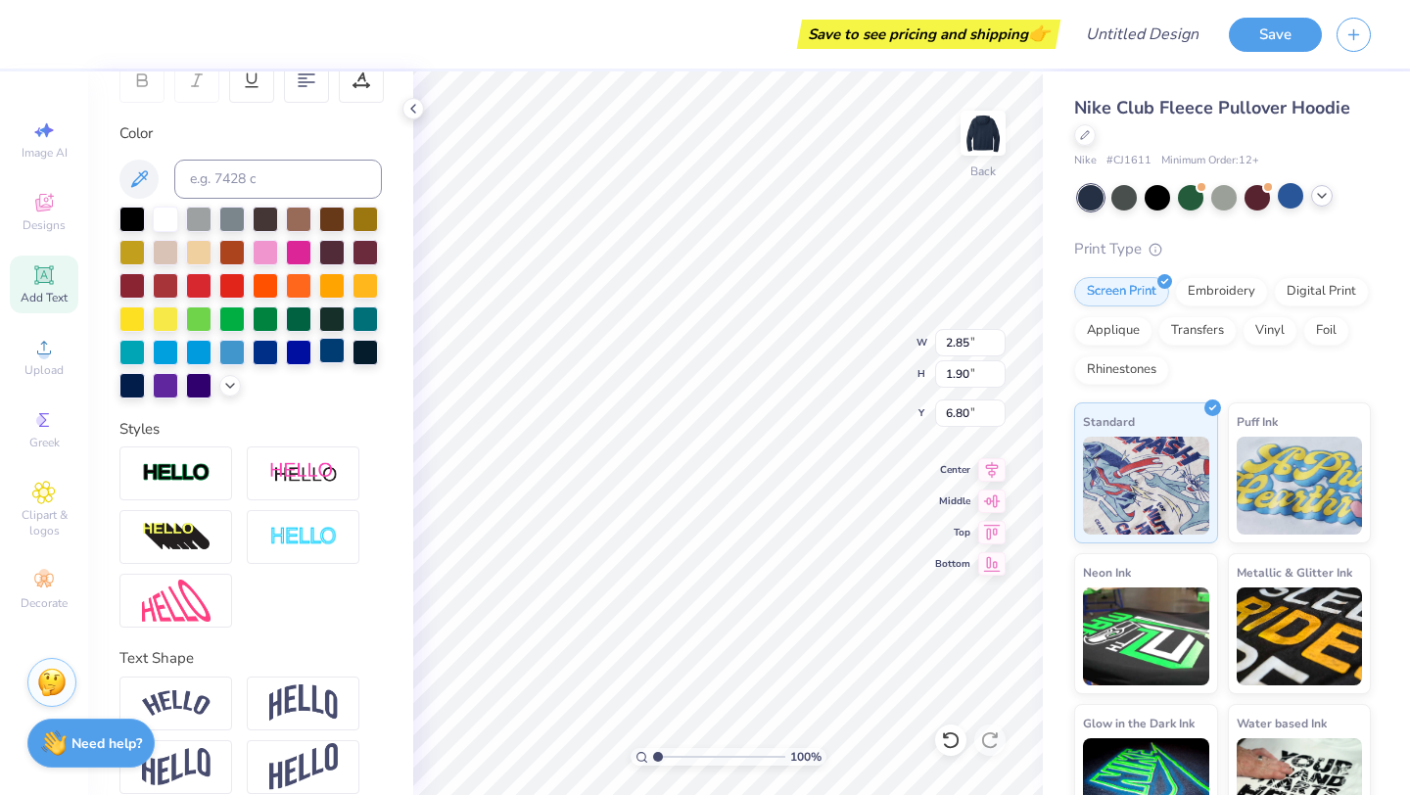
scroll to position [343, 0]
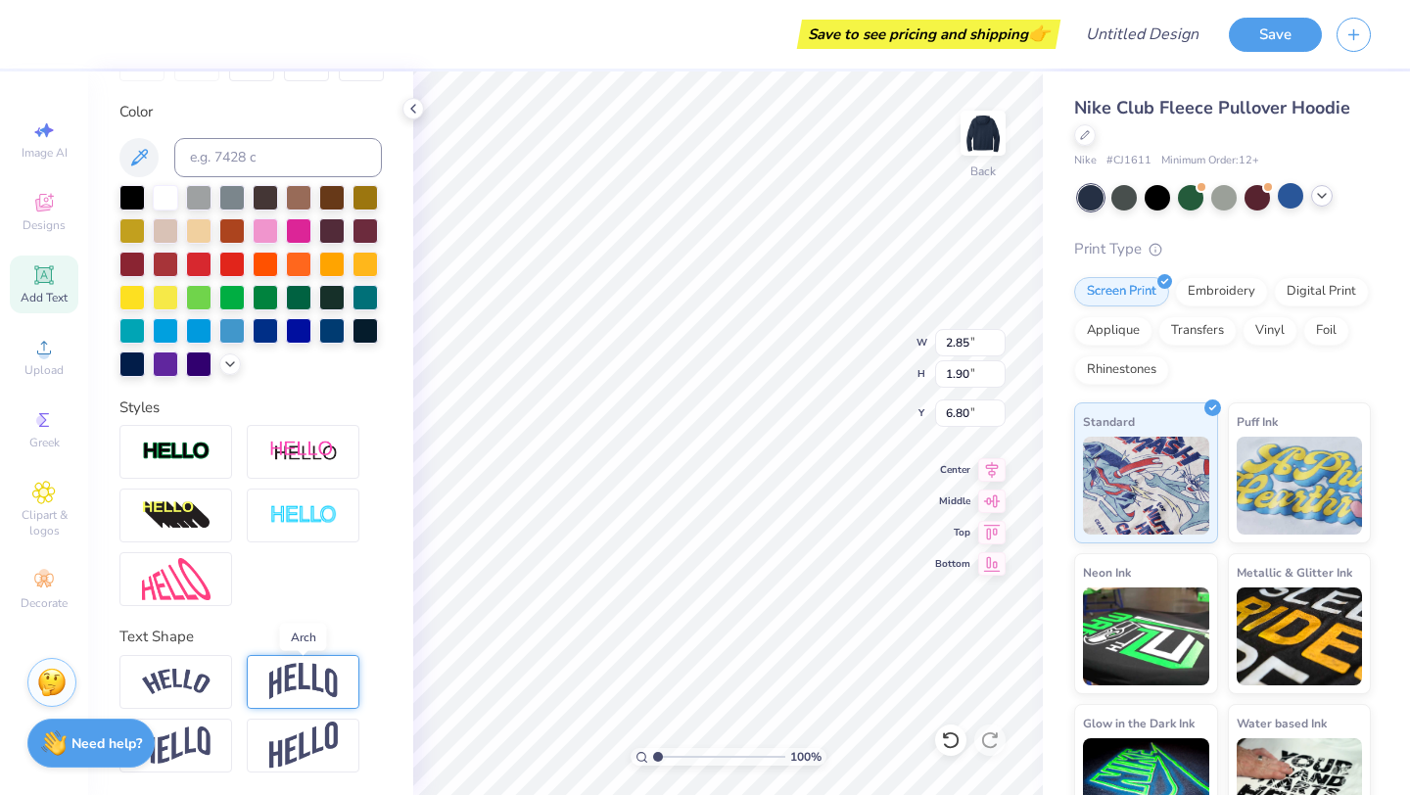
type textarea "Alumni"
click at [296, 684] on img at bounding box center [303, 681] width 69 height 37
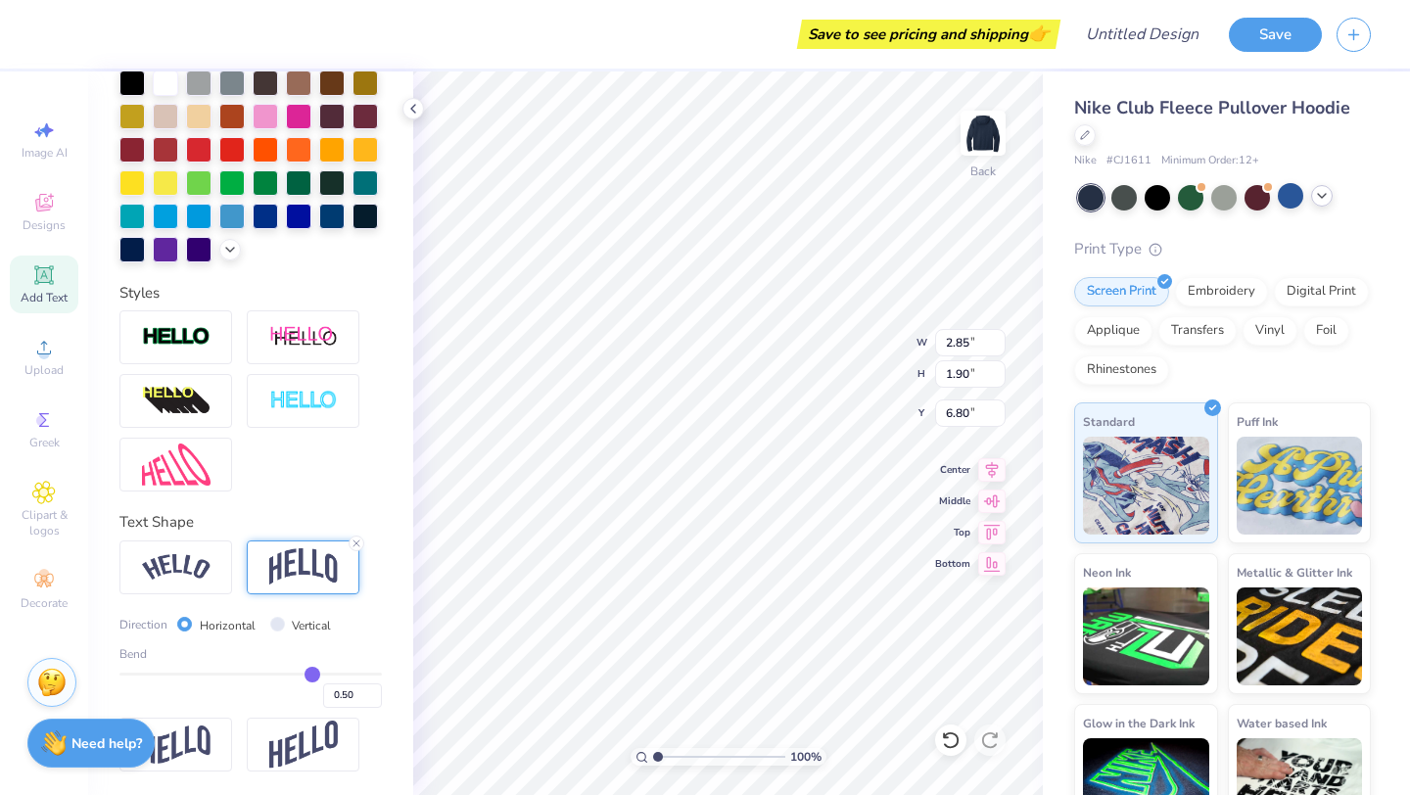
type input "0.49"
type input "0.48"
type input "0.46"
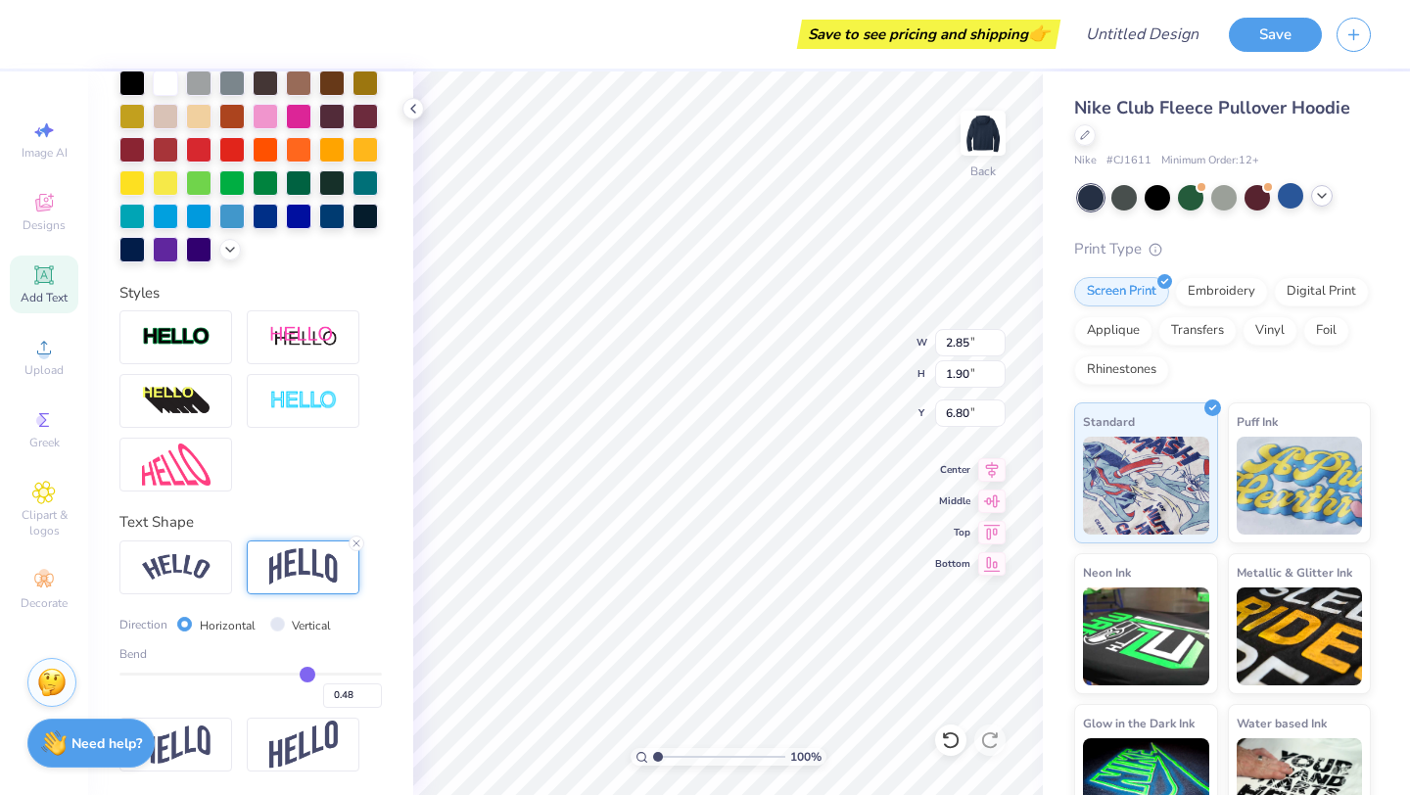
type input "0.46"
type input "0.45"
type input "0.44"
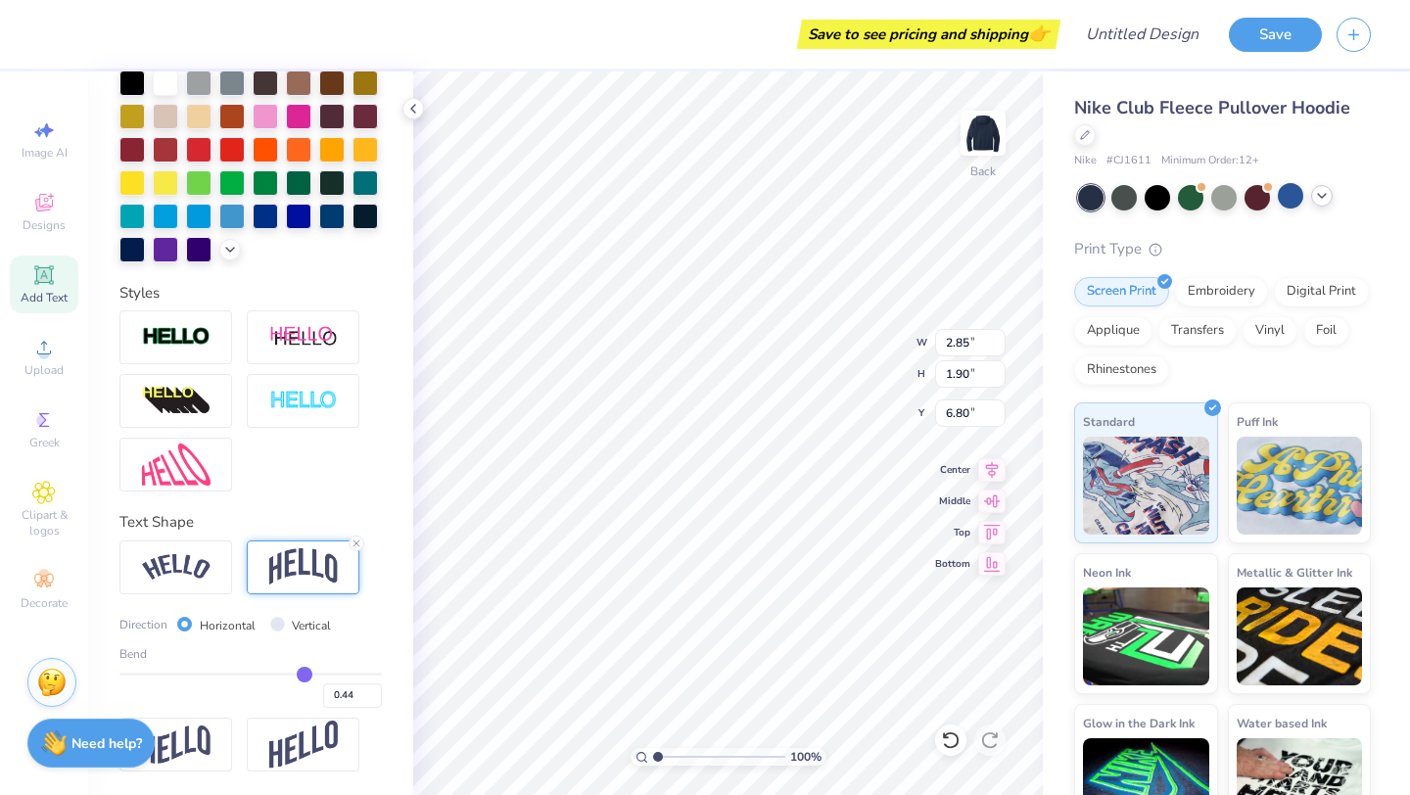
type input "0.43"
type input "0.42"
type input "0.41"
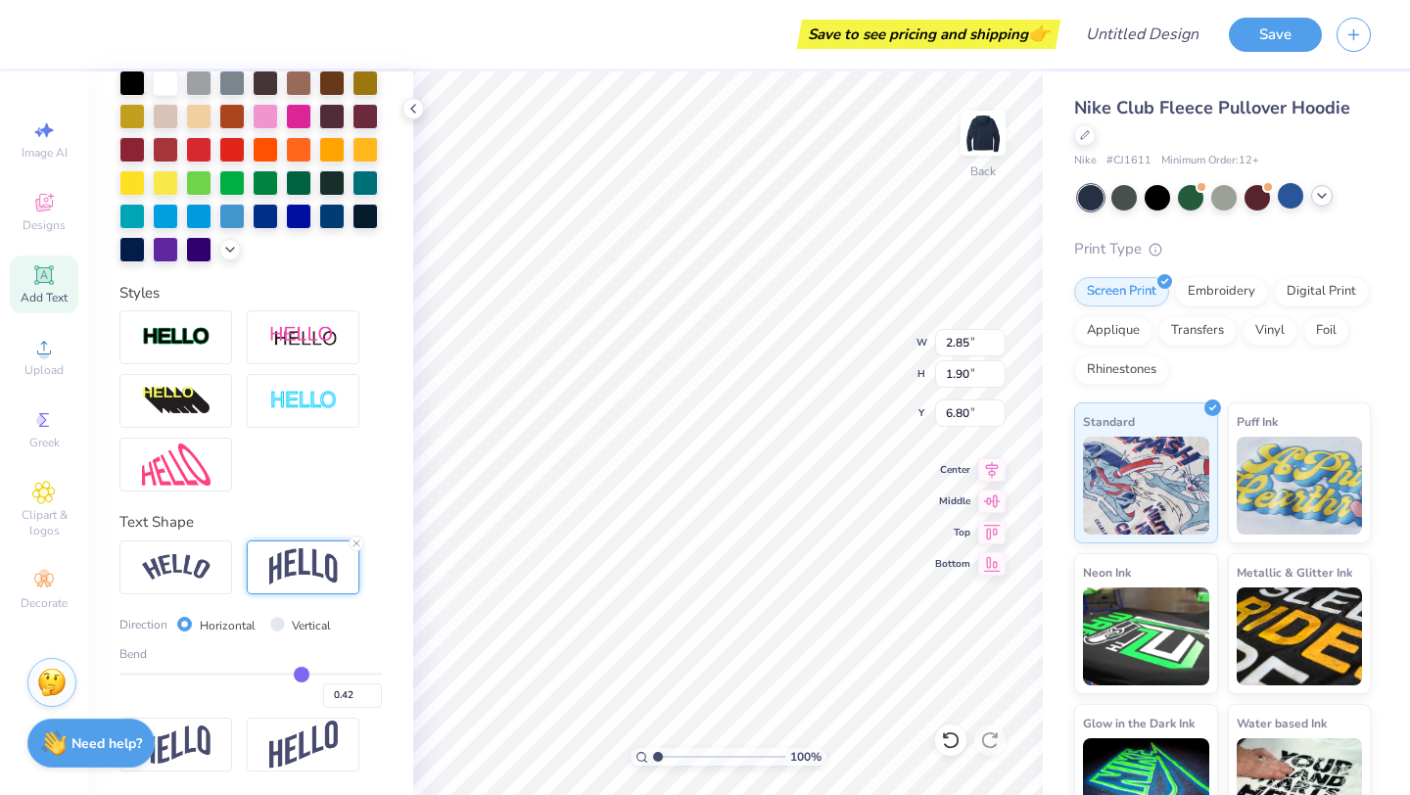
type input "0.41"
type input "0.4"
type input "0.40"
type input "0.39"
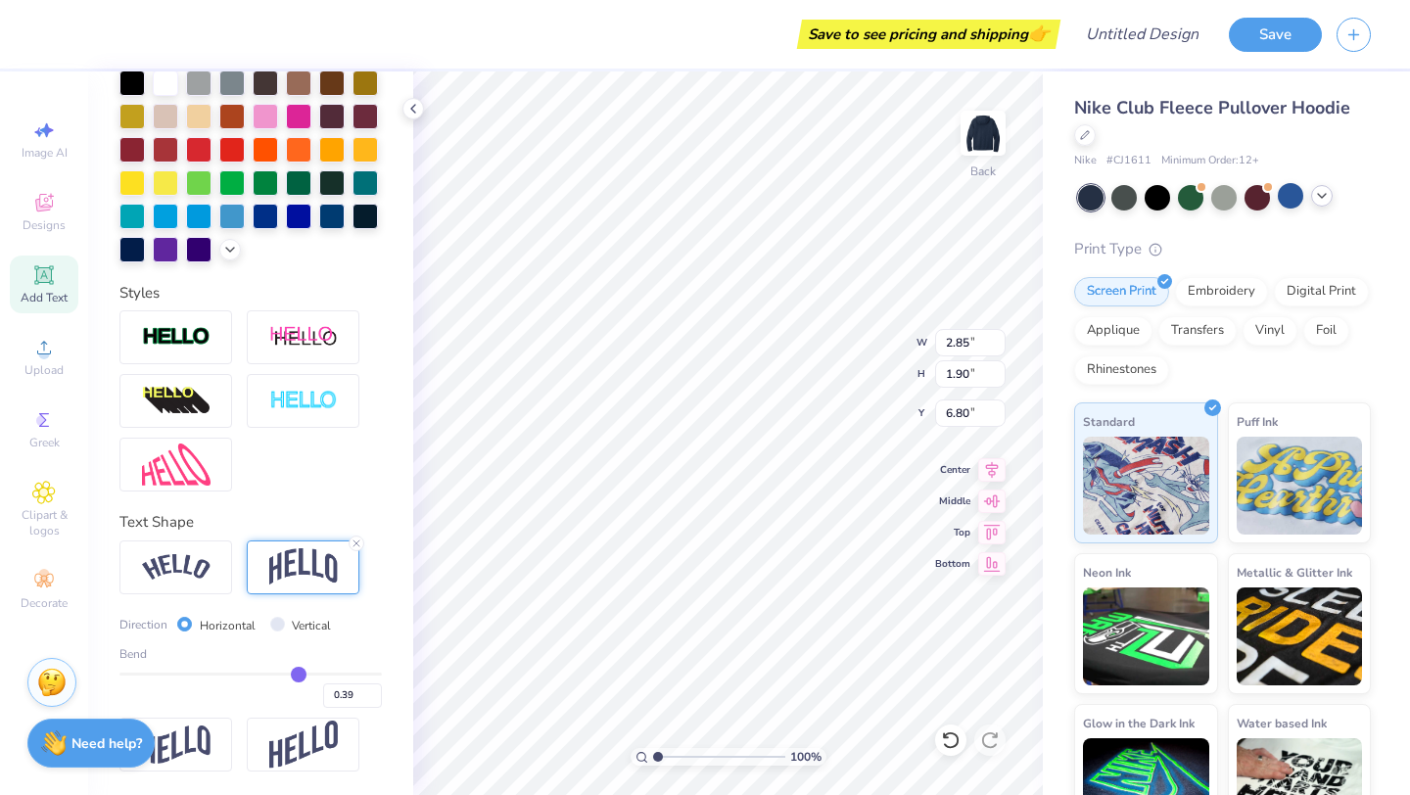
type input "0.38"
type input "0.37"
type input "0.36"
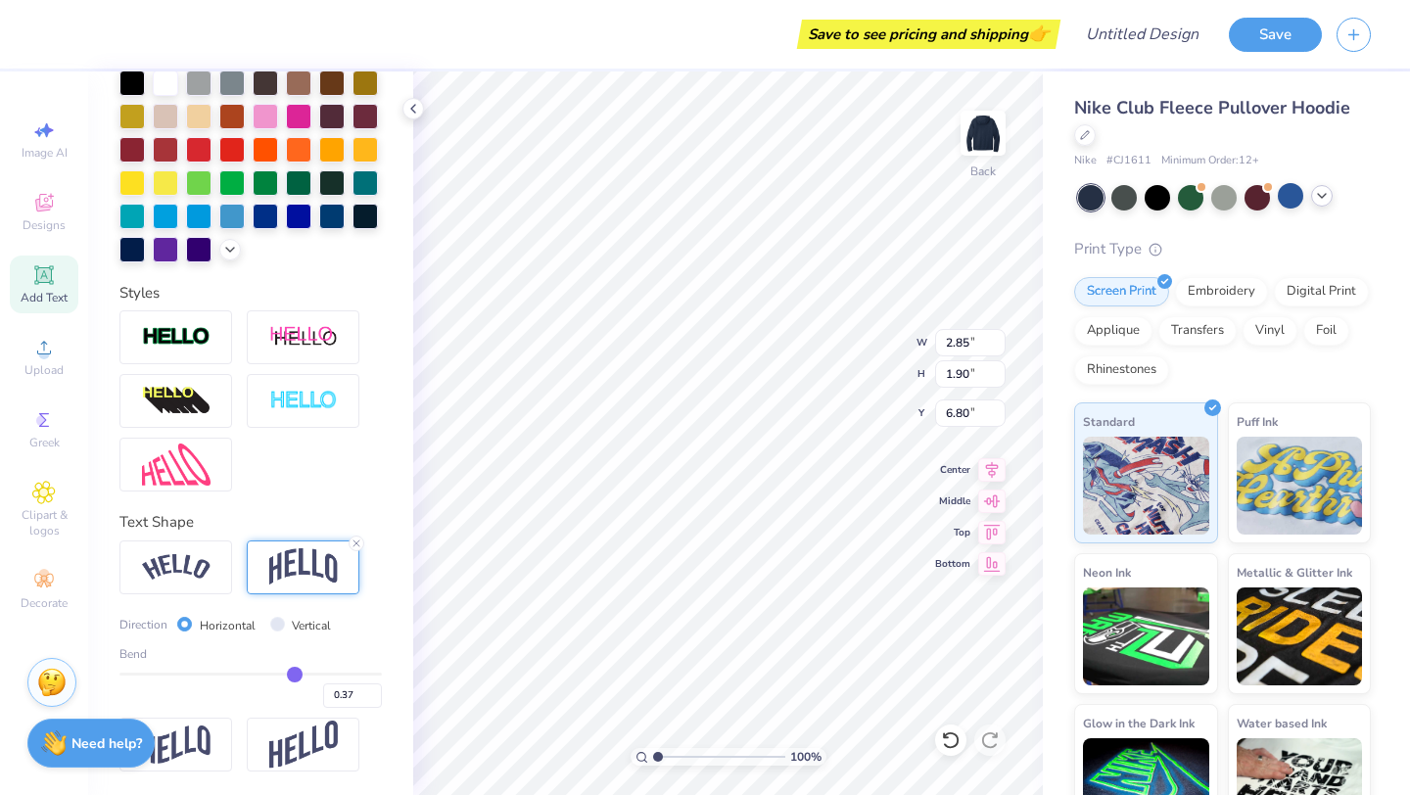
type input "0.36"
type input "0.35"
type input "0.34"
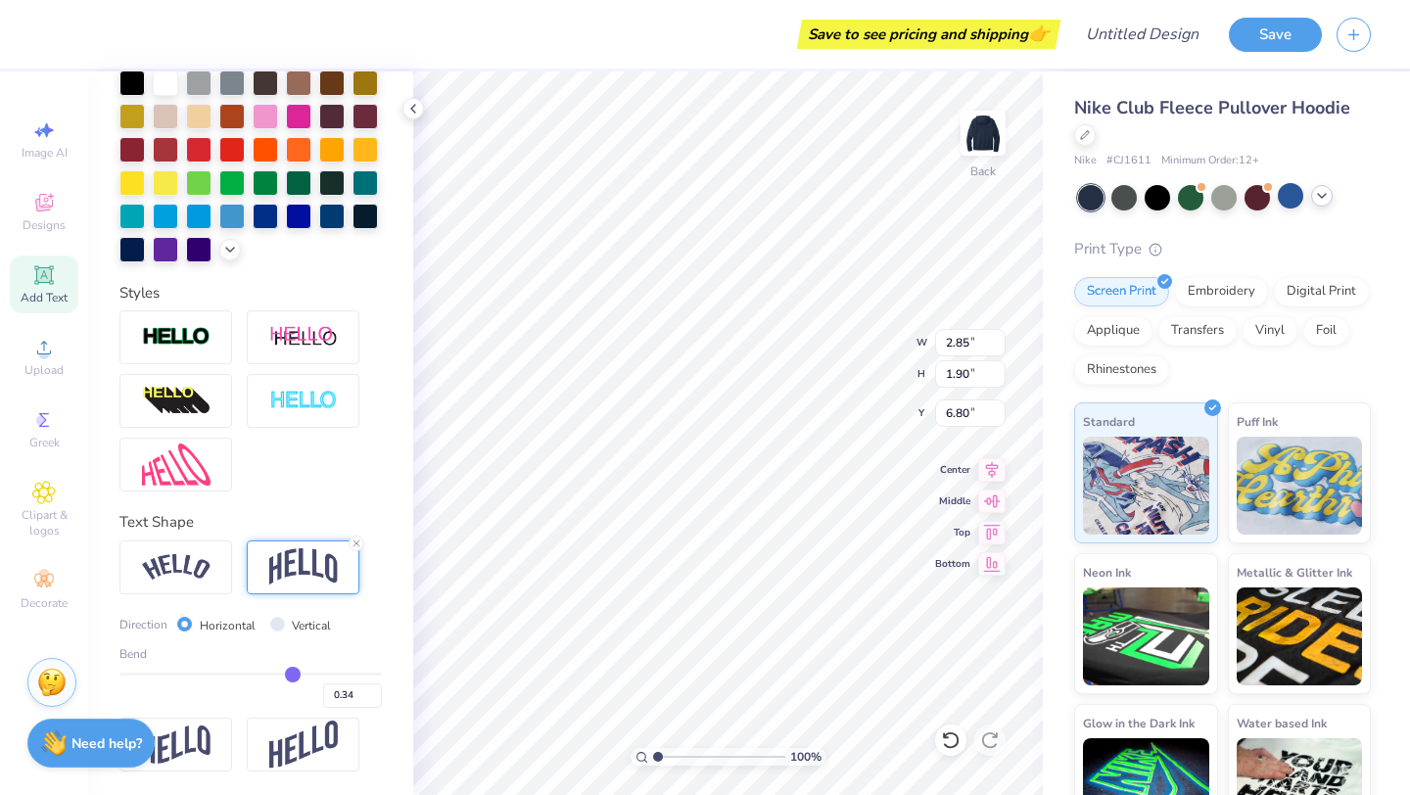
type input "0.32"
type input "0.31"
type input "0.29"
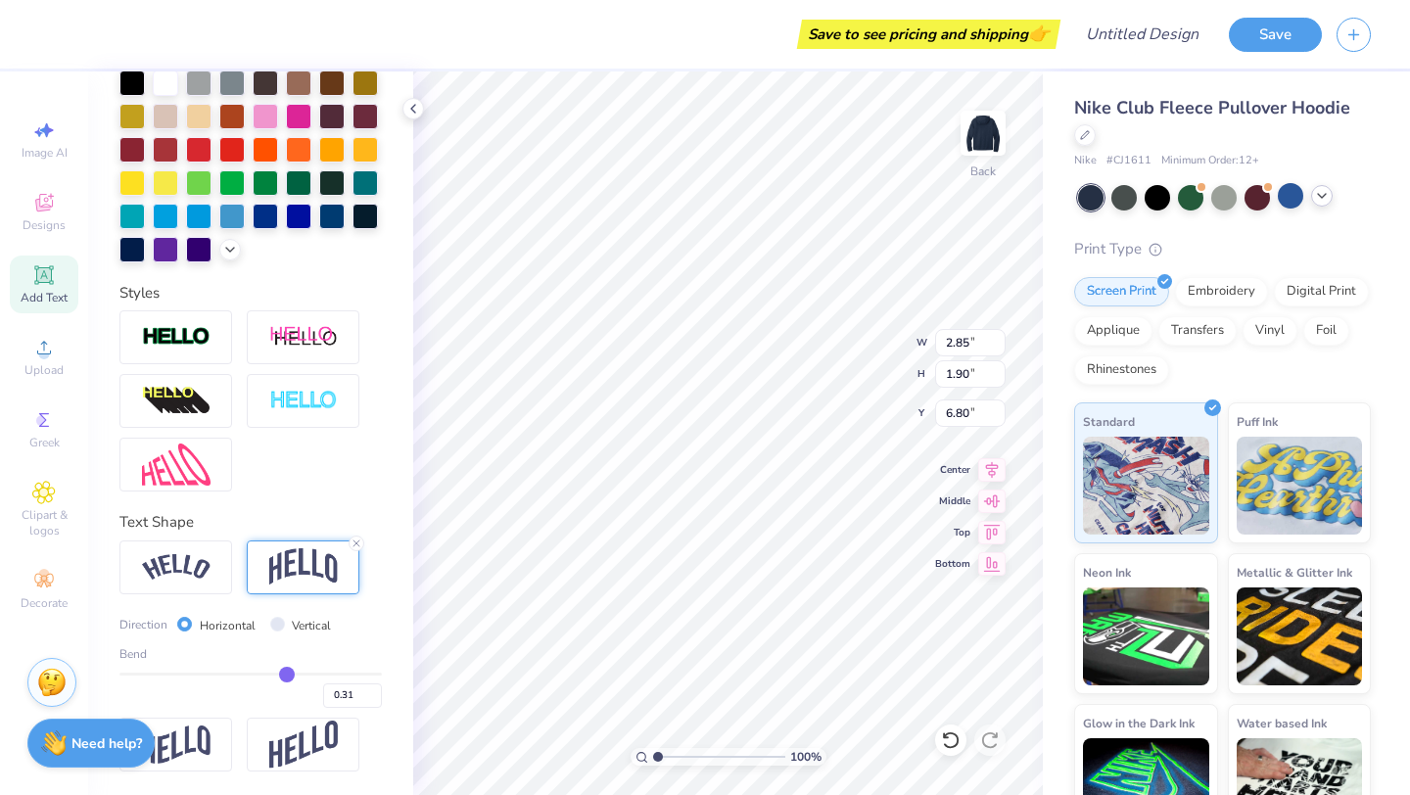
type input "0.29"
type input "0.27"
type input "0.25"
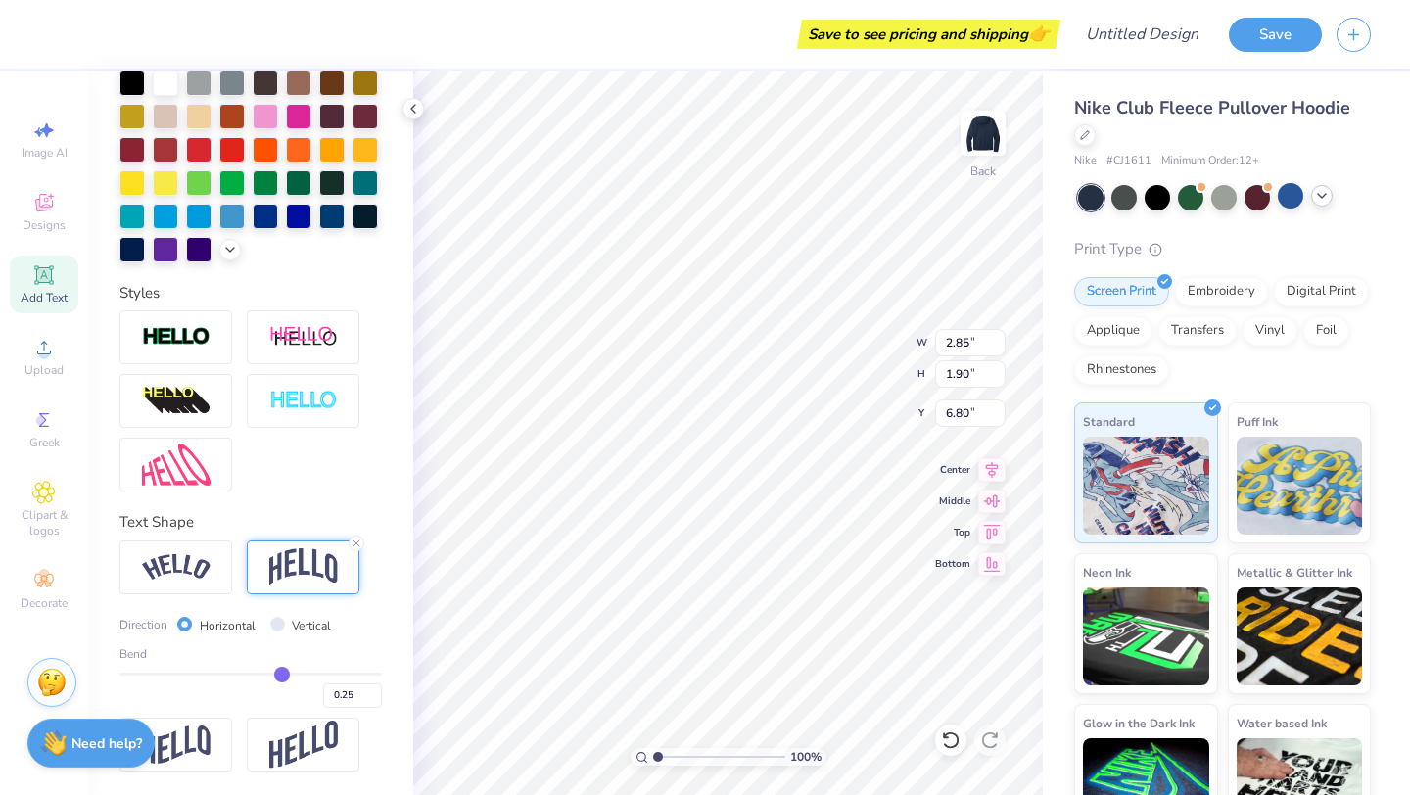
type input "0.24"
type input "0.22"
type input "0.21"
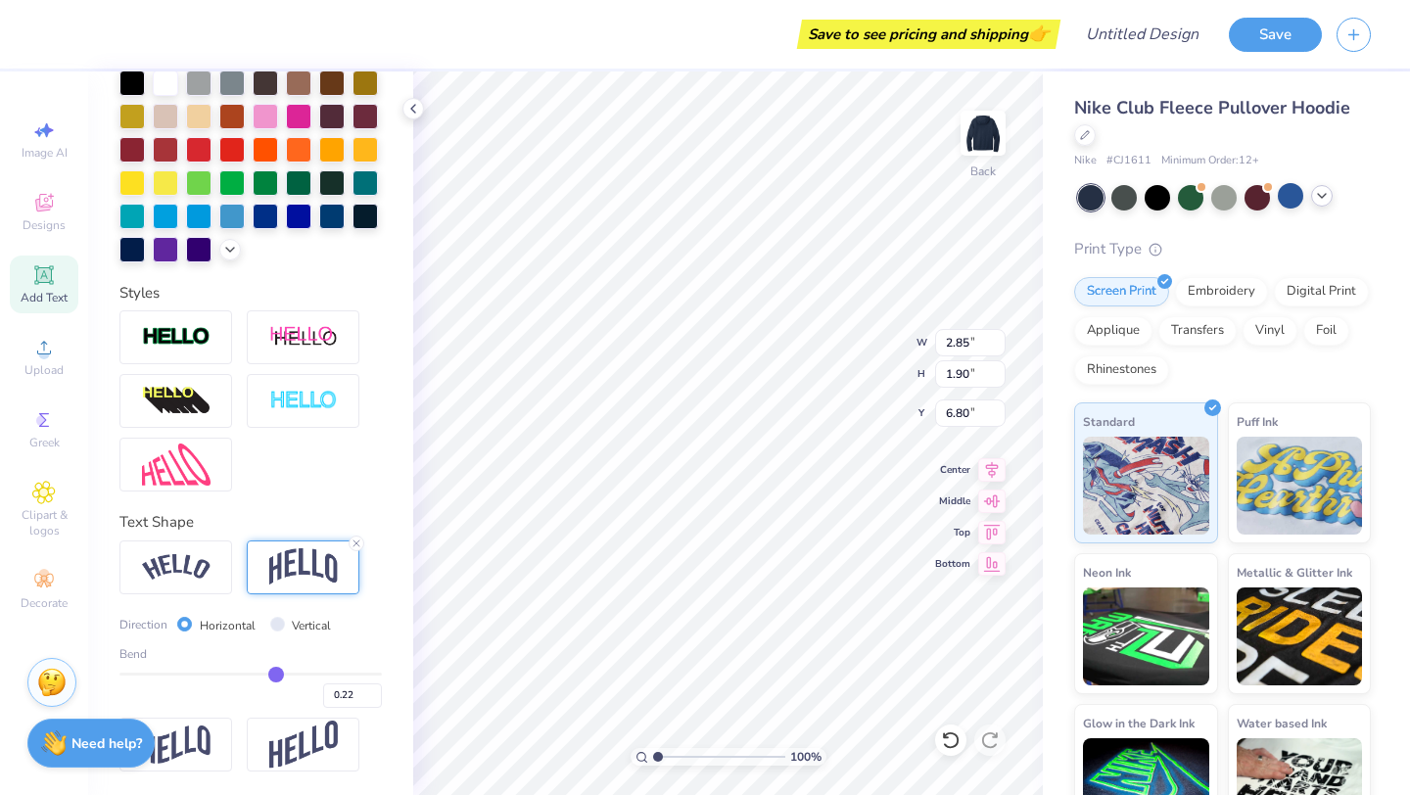
type input "0.21"
type input "0.19"
type input "0.18"
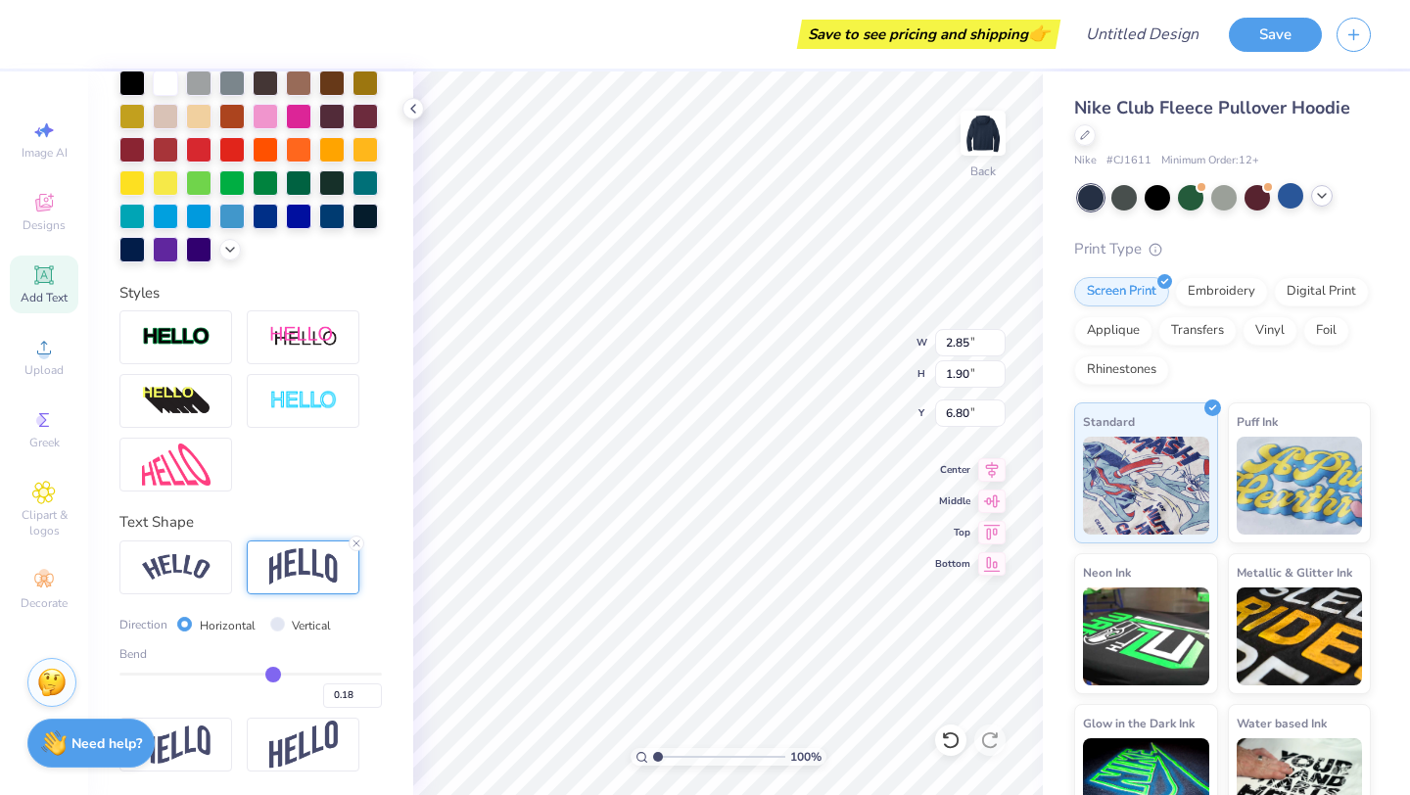
type input "0.17"
type input "0.16"
type input "0.15"
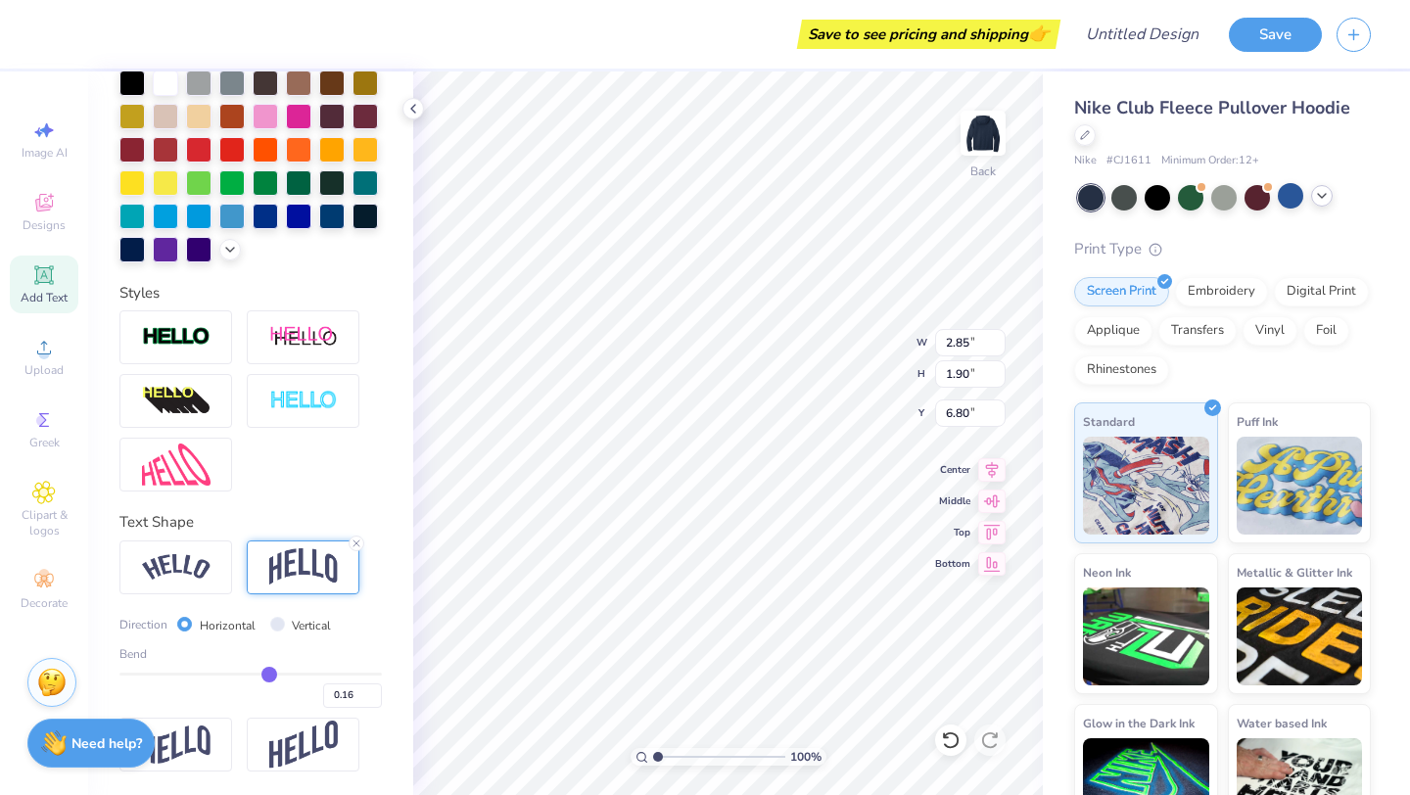
type input "0.15"
type input "0.14"
type input "0.13"
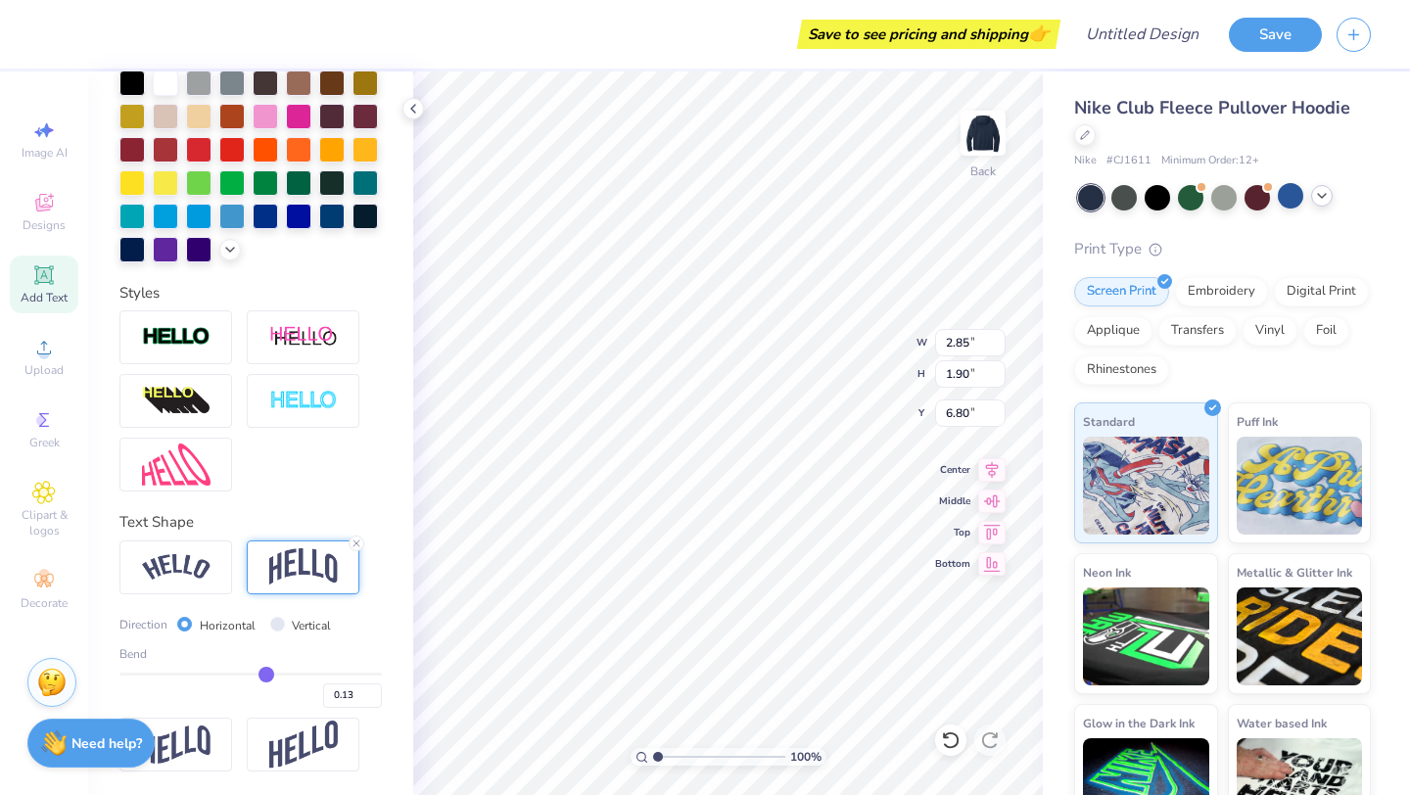
type input "0.12"
type input "0.11"
type input "0.1"
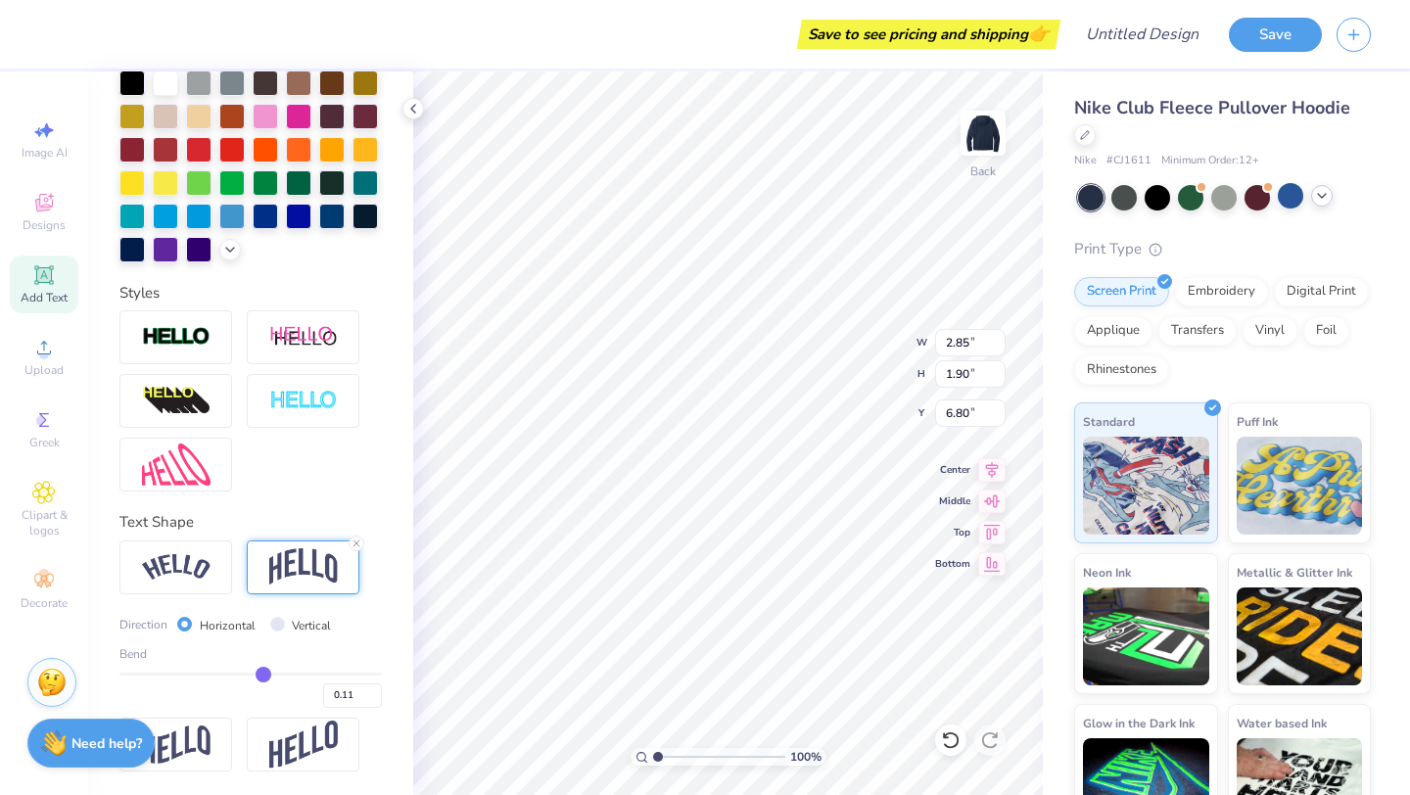
type input "0.10"
type input "0.09"
type input "0.08"
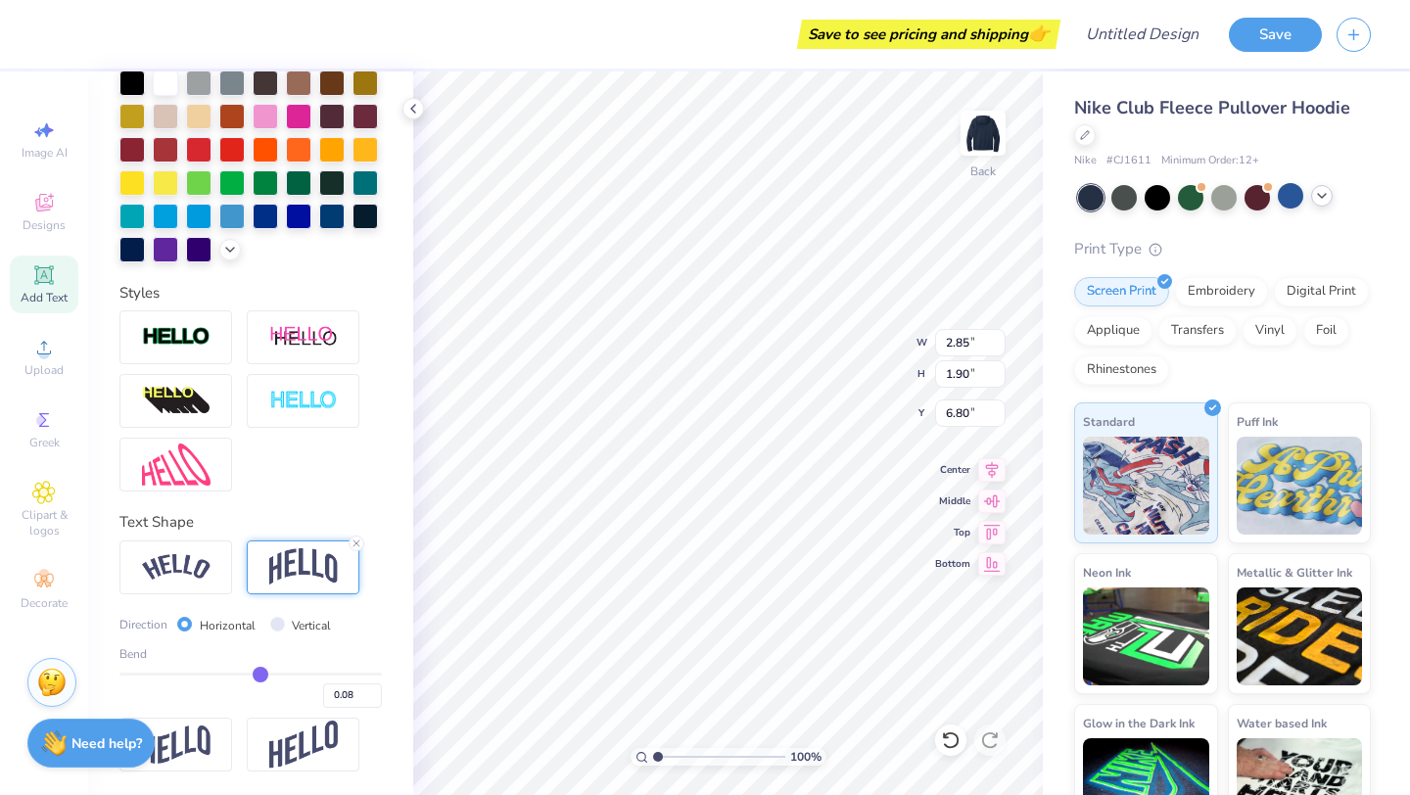
type input "0.07"
type input "0.08"
type input "0.09"
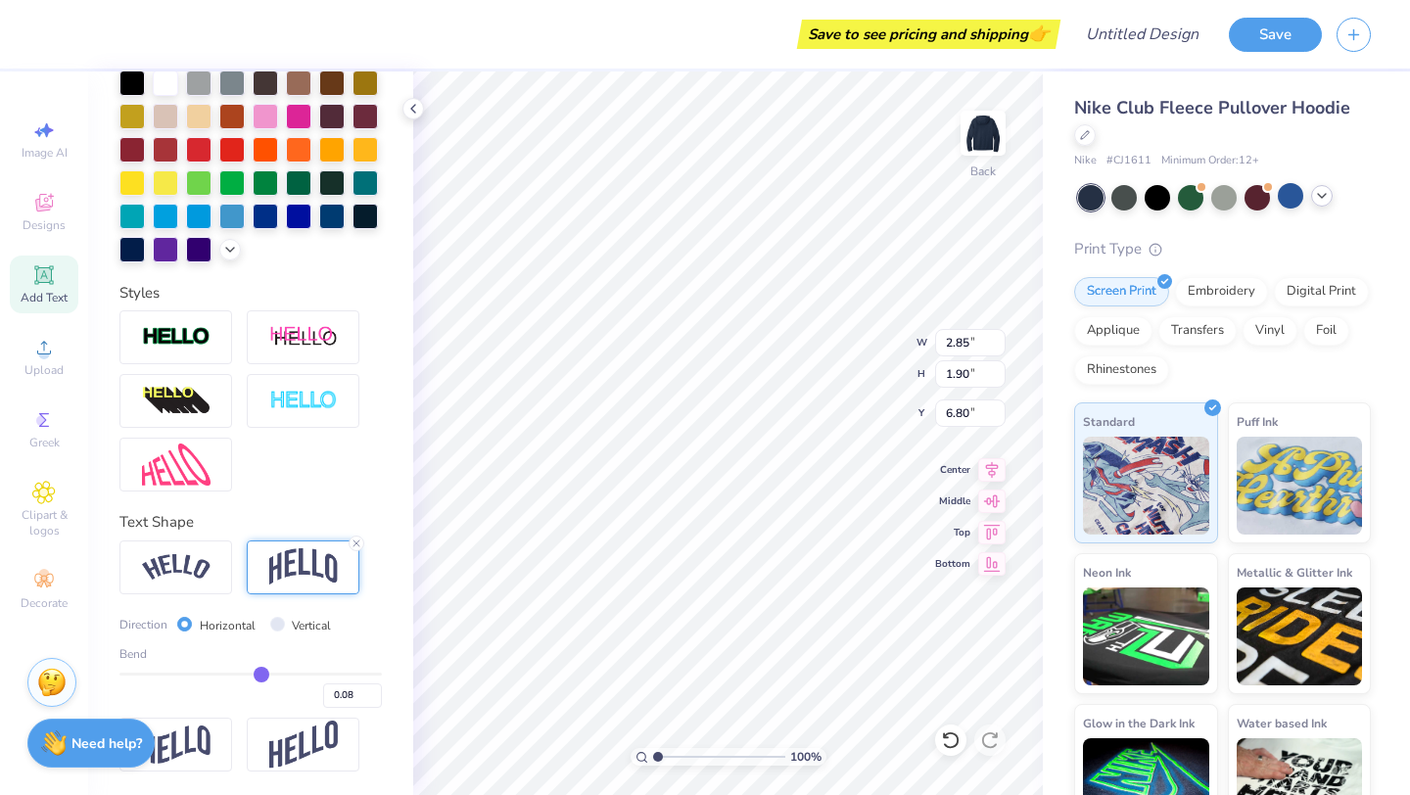
type input "0.09"
type input "0.11"
type input "0.14"
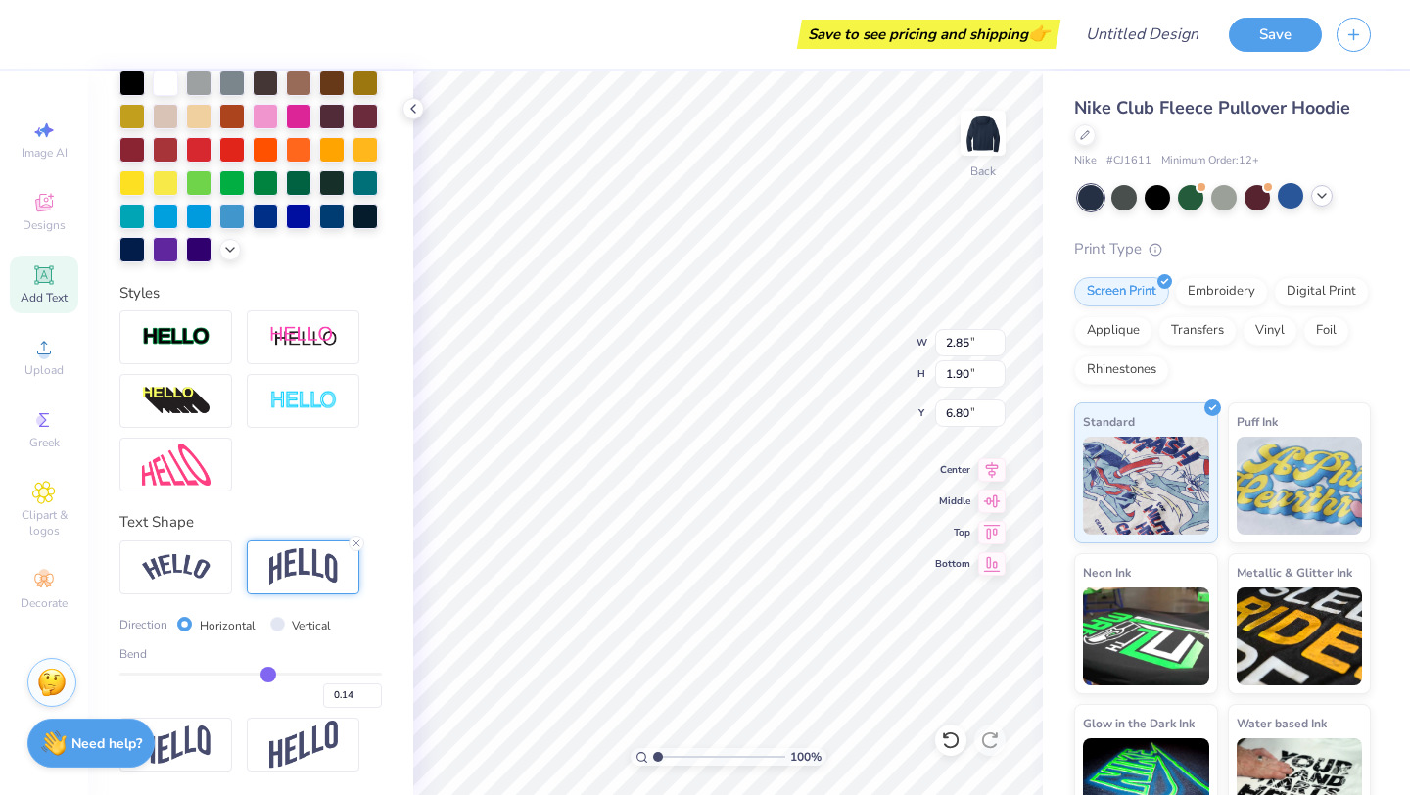
type input "0.17"
type input "0.2"
type input "0.20"
type input "0.23"
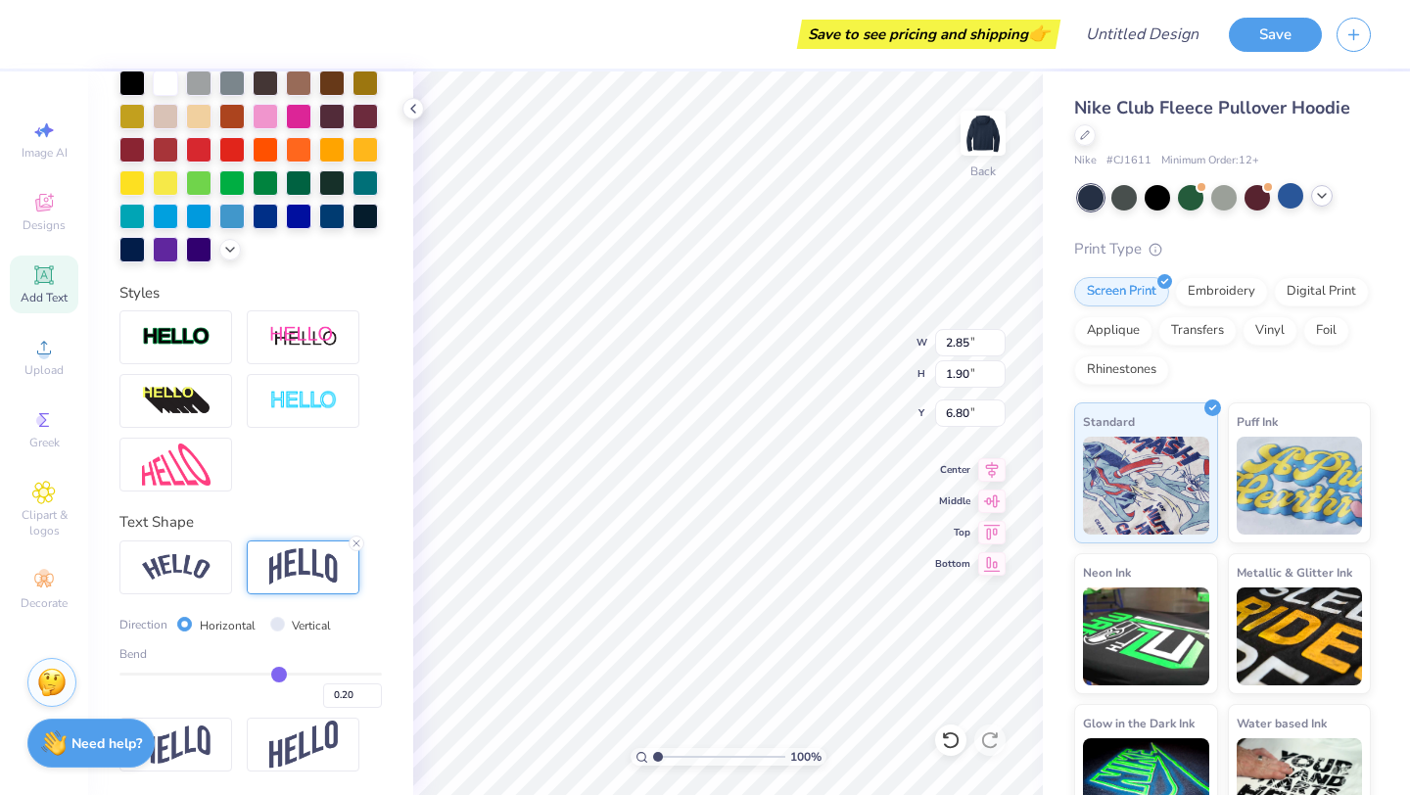
type input "0.23"
type input "0.26"
type input "0.28"
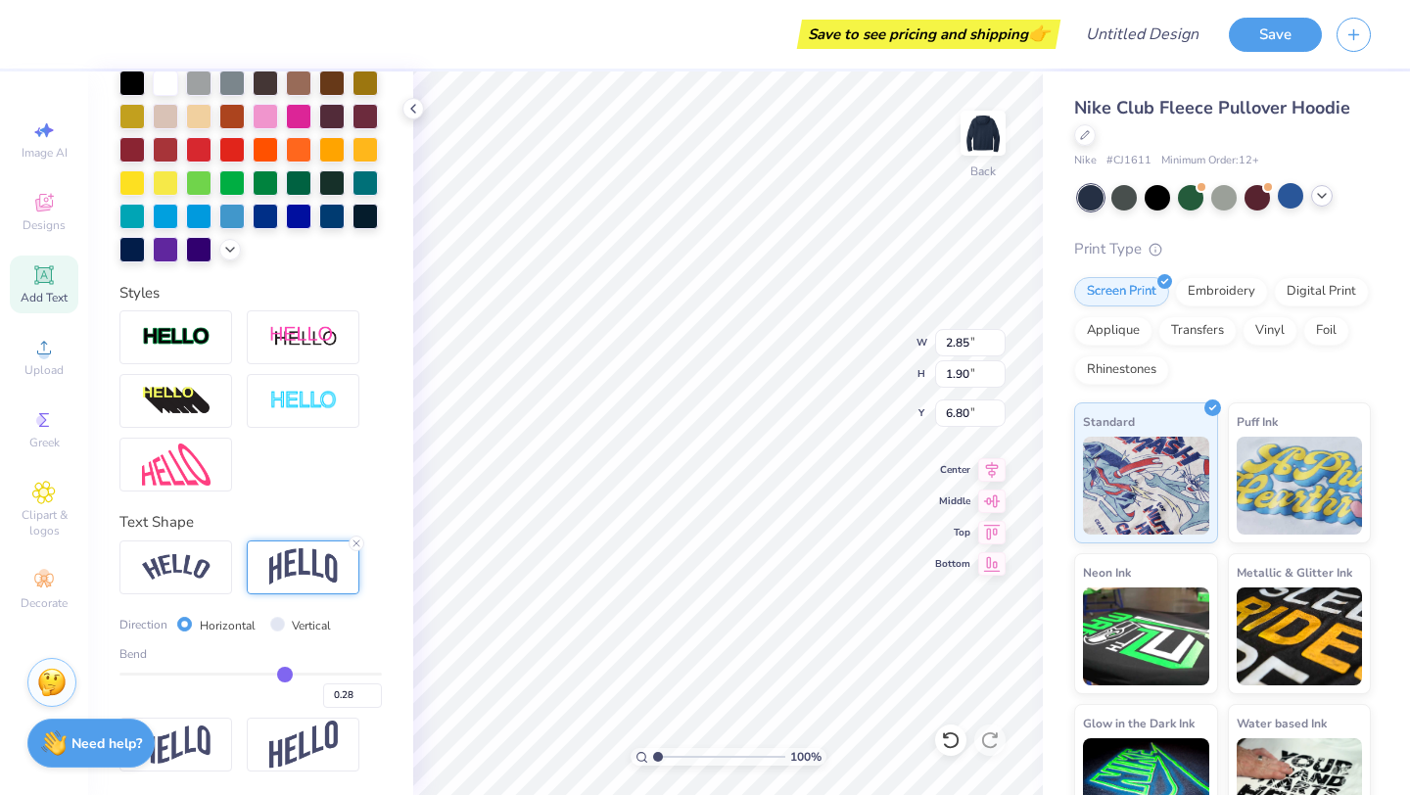
type input "0.31"
type input "0.32"
type input "0.34"
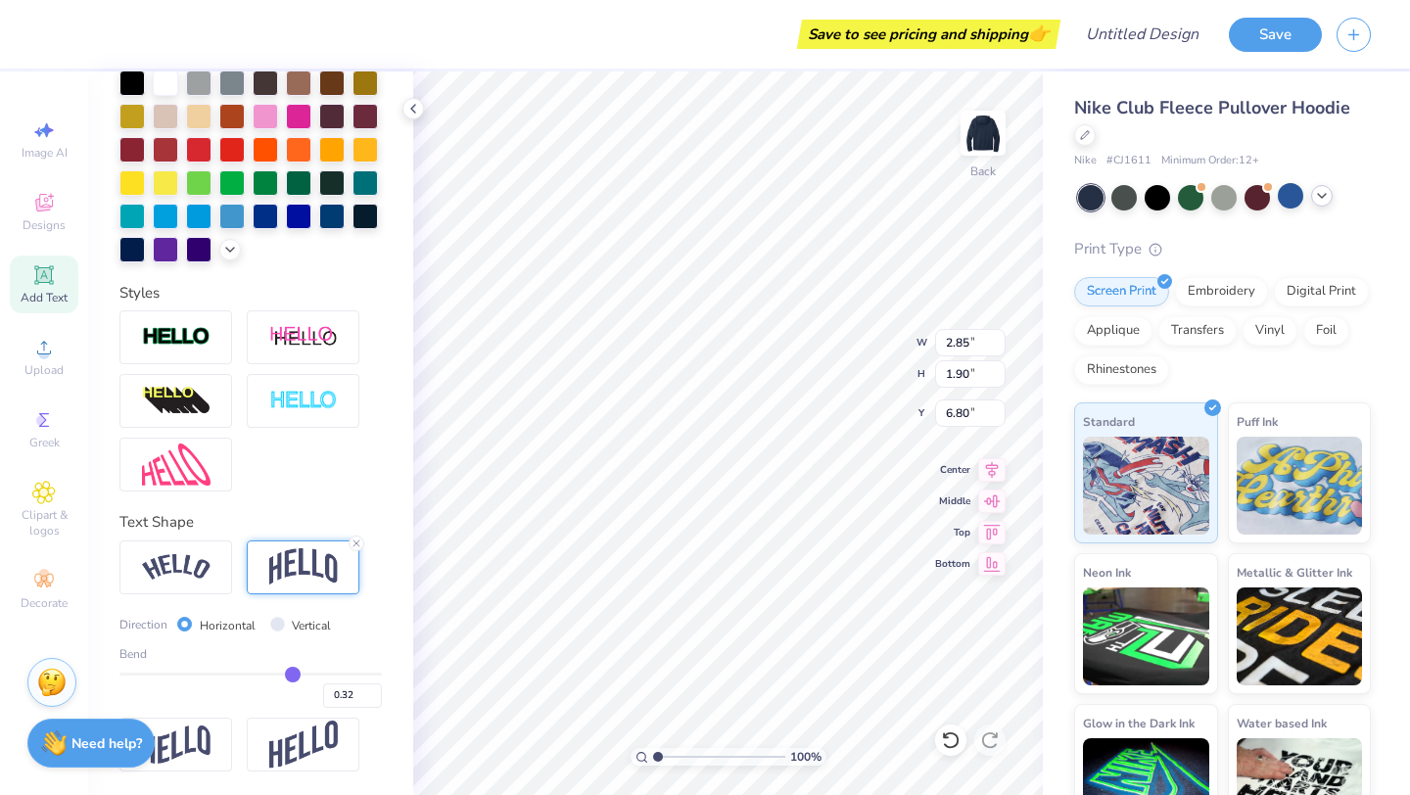
type input "0.34"
type input "0.36"
type input "0.37"
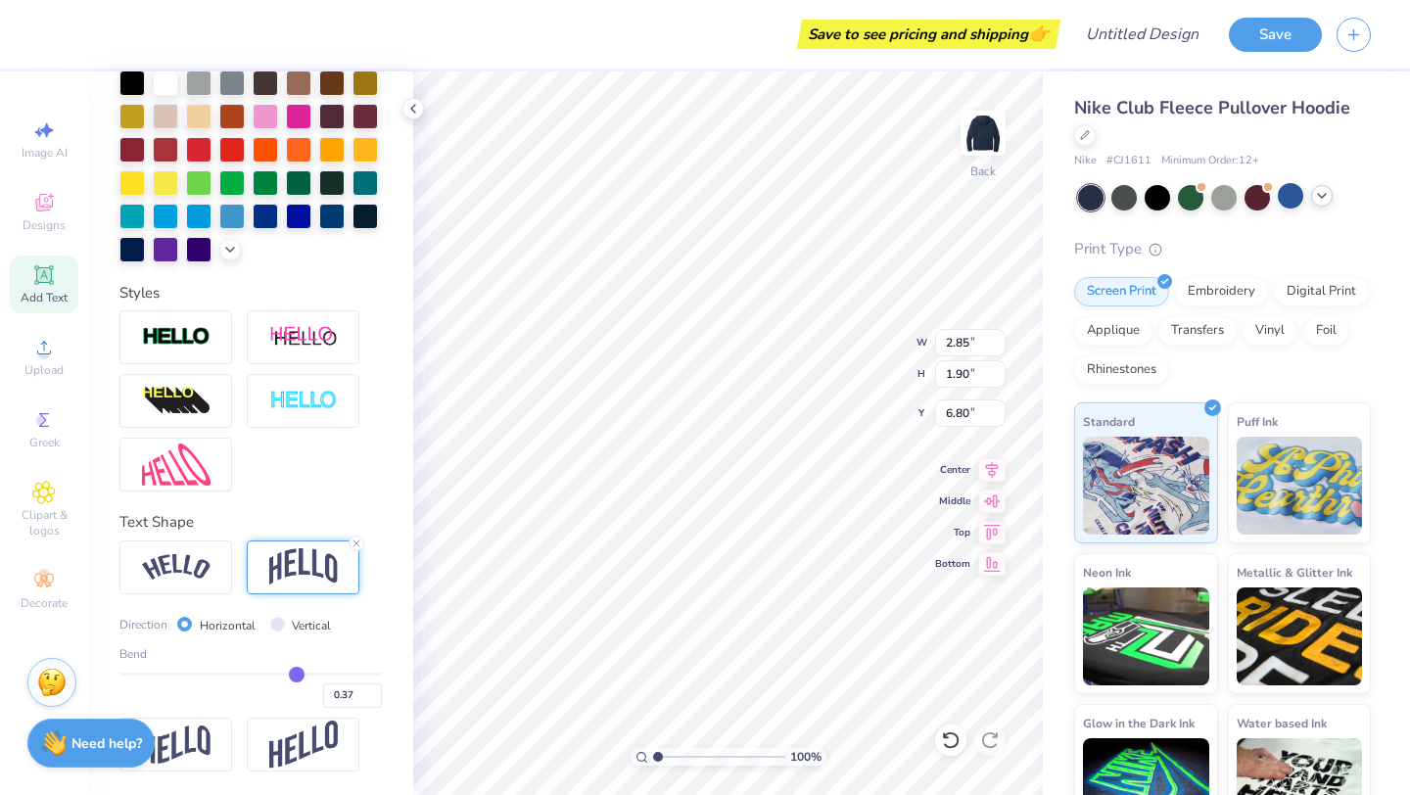
type input "0.38"
type input "0.39"
type input "0.4"
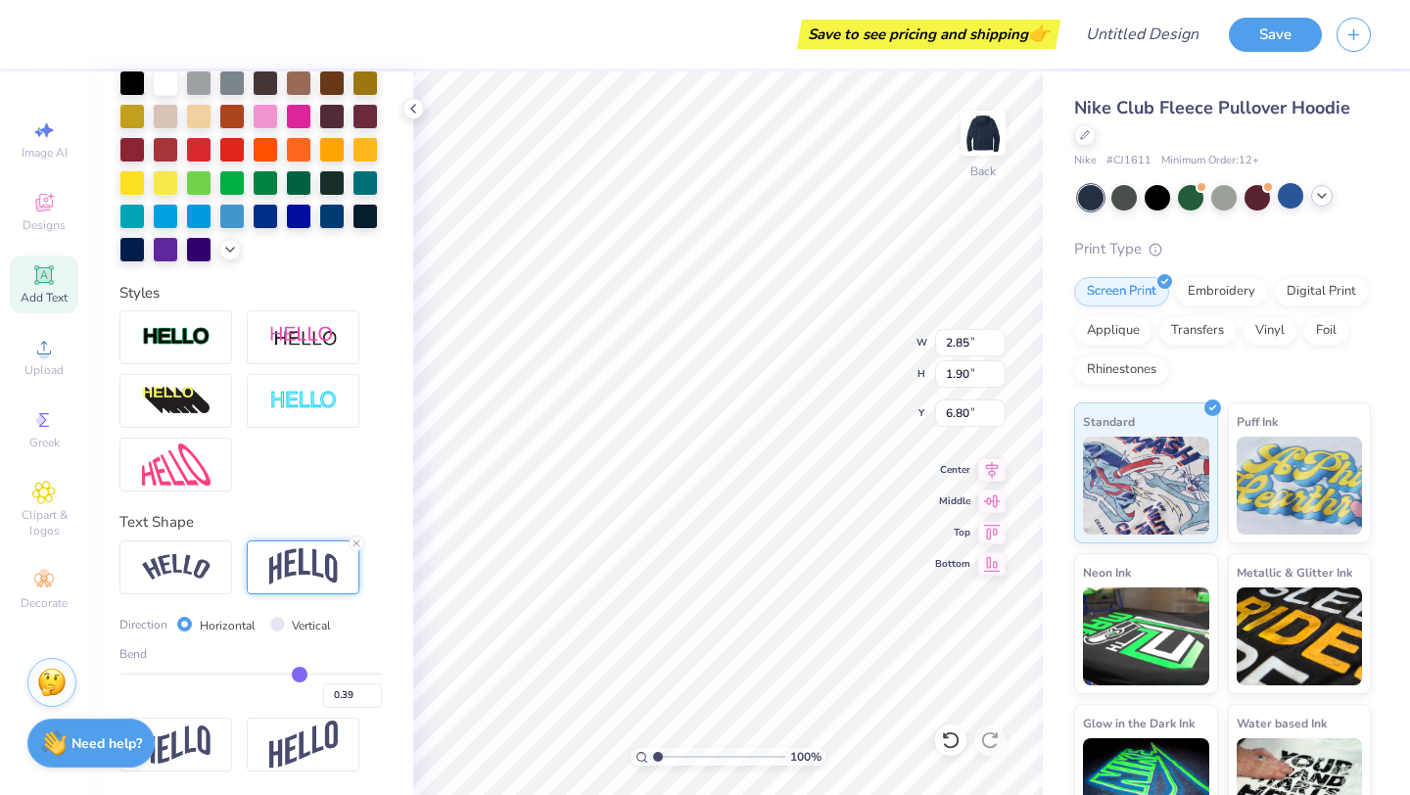
type input "0.40"
type input "0.41"
type input "0.42"
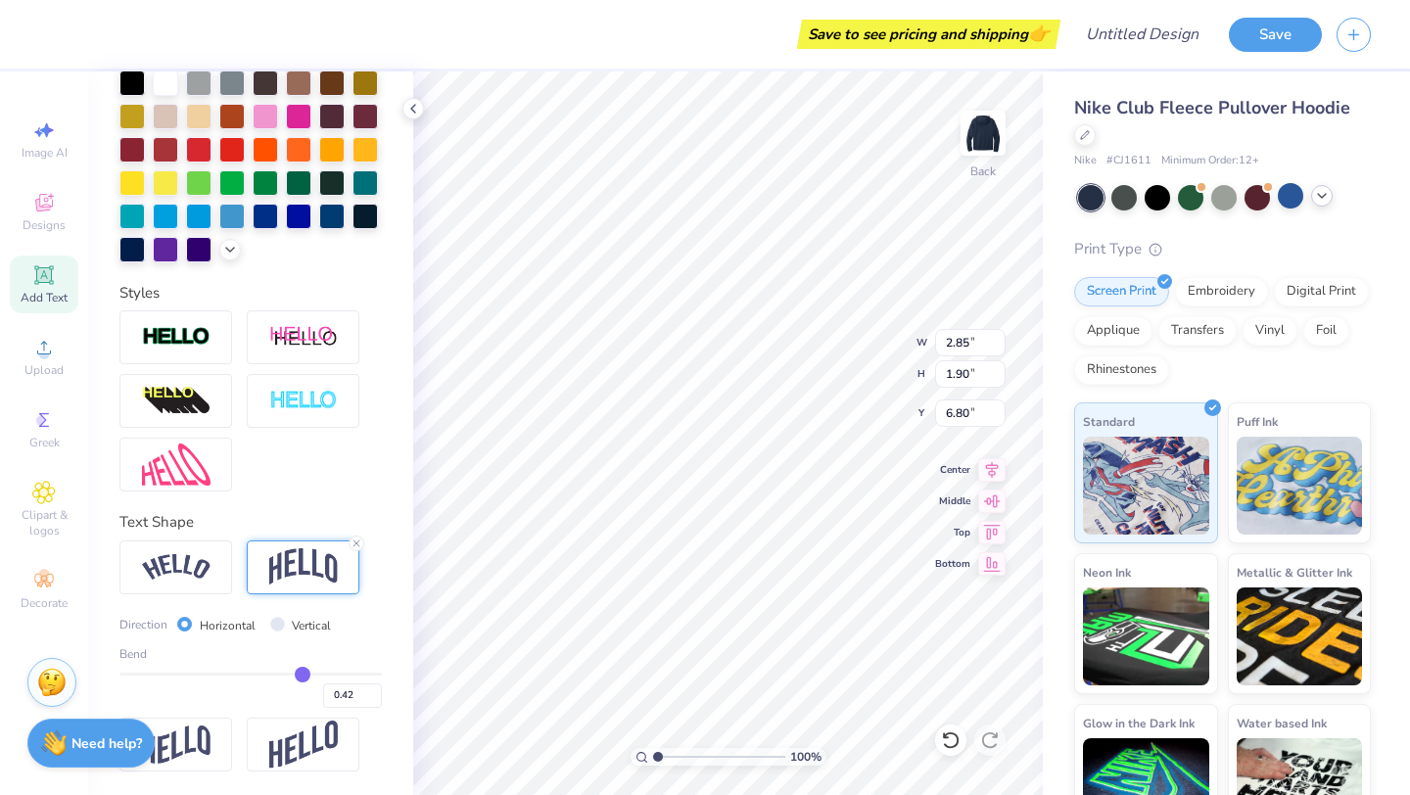
type input "0.43"
type input "0.44"
type input "0.45"
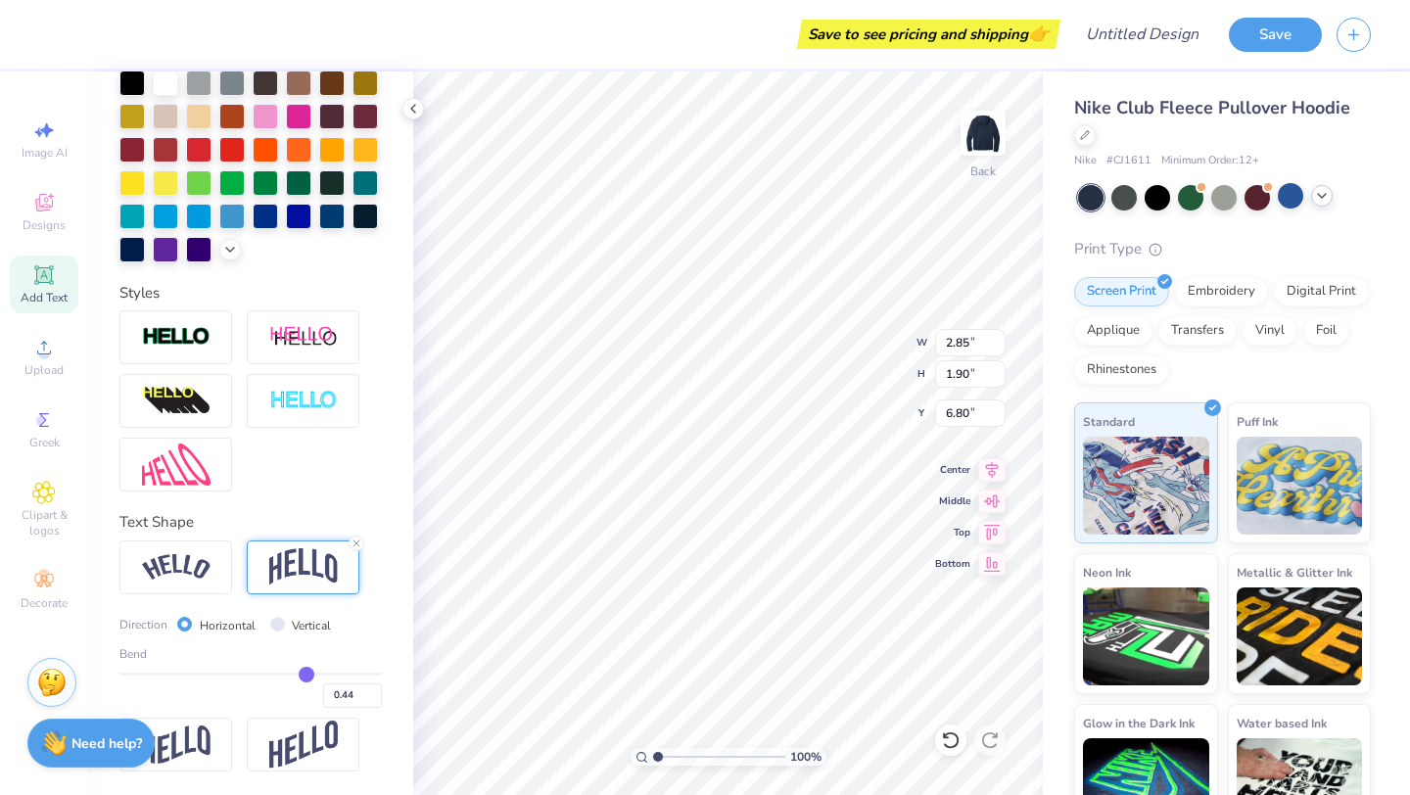
type input "0.45"
type input "0.46"
type input "0.47"
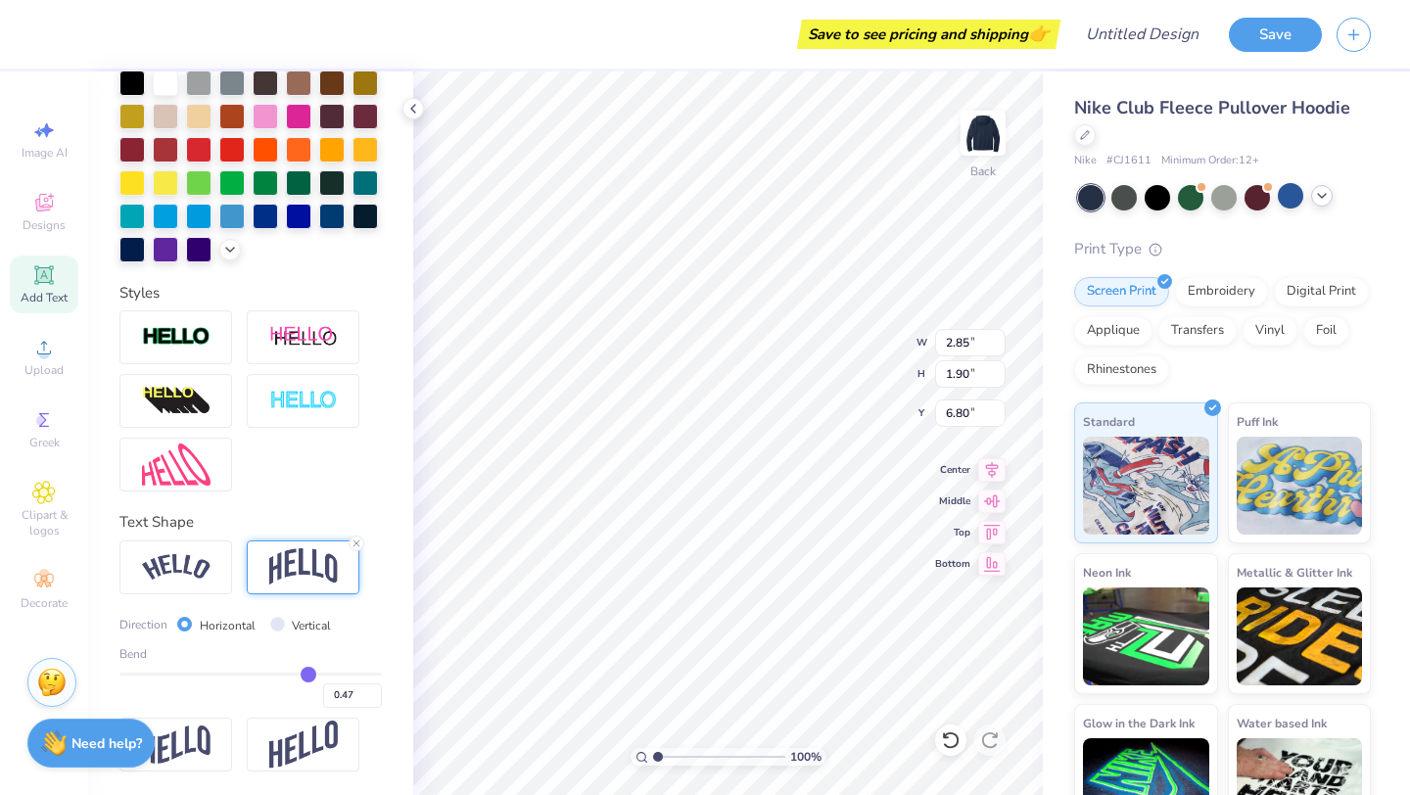
type input "0.48"
type input "0.49"
type input "0.5"
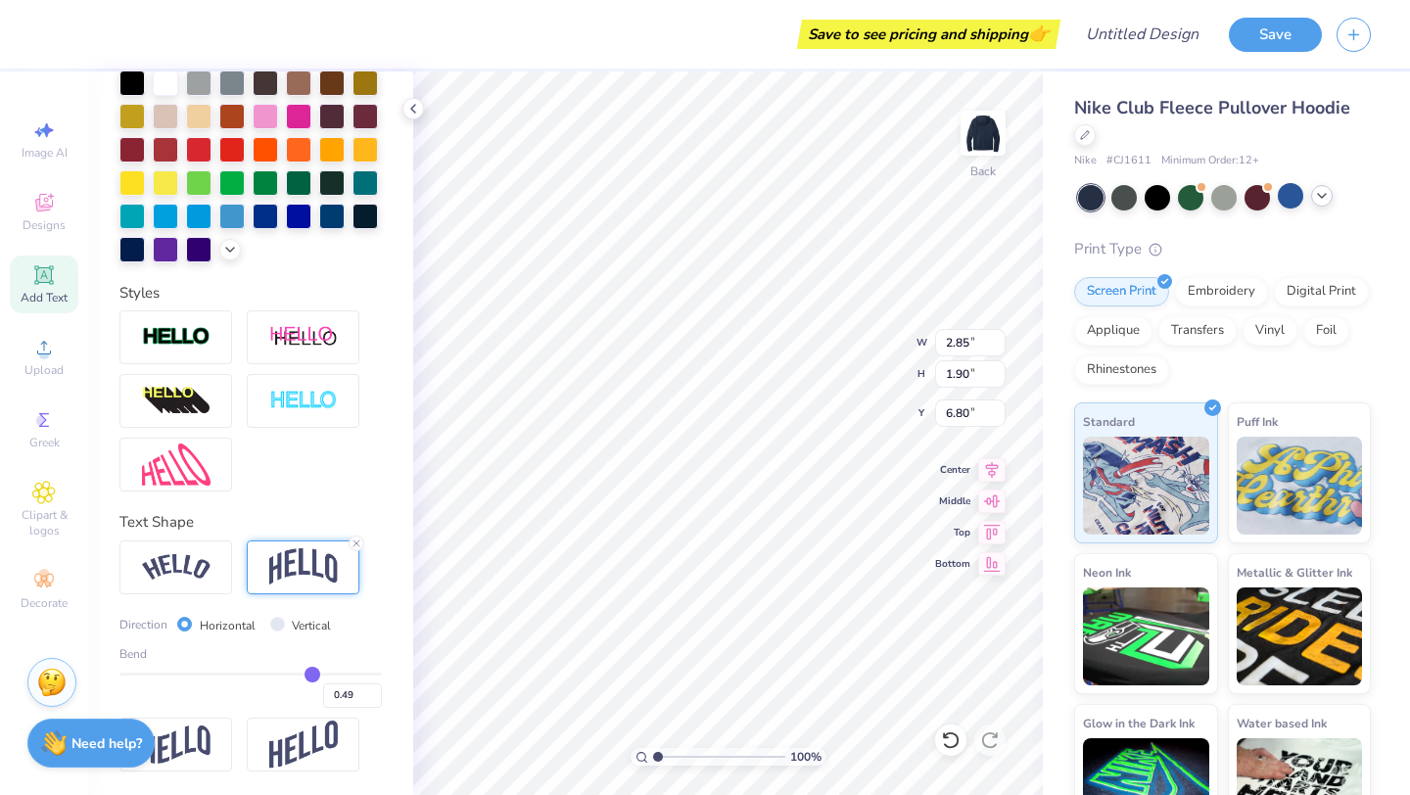
type input "0.50"
type input "0.51"
type input "0.52"
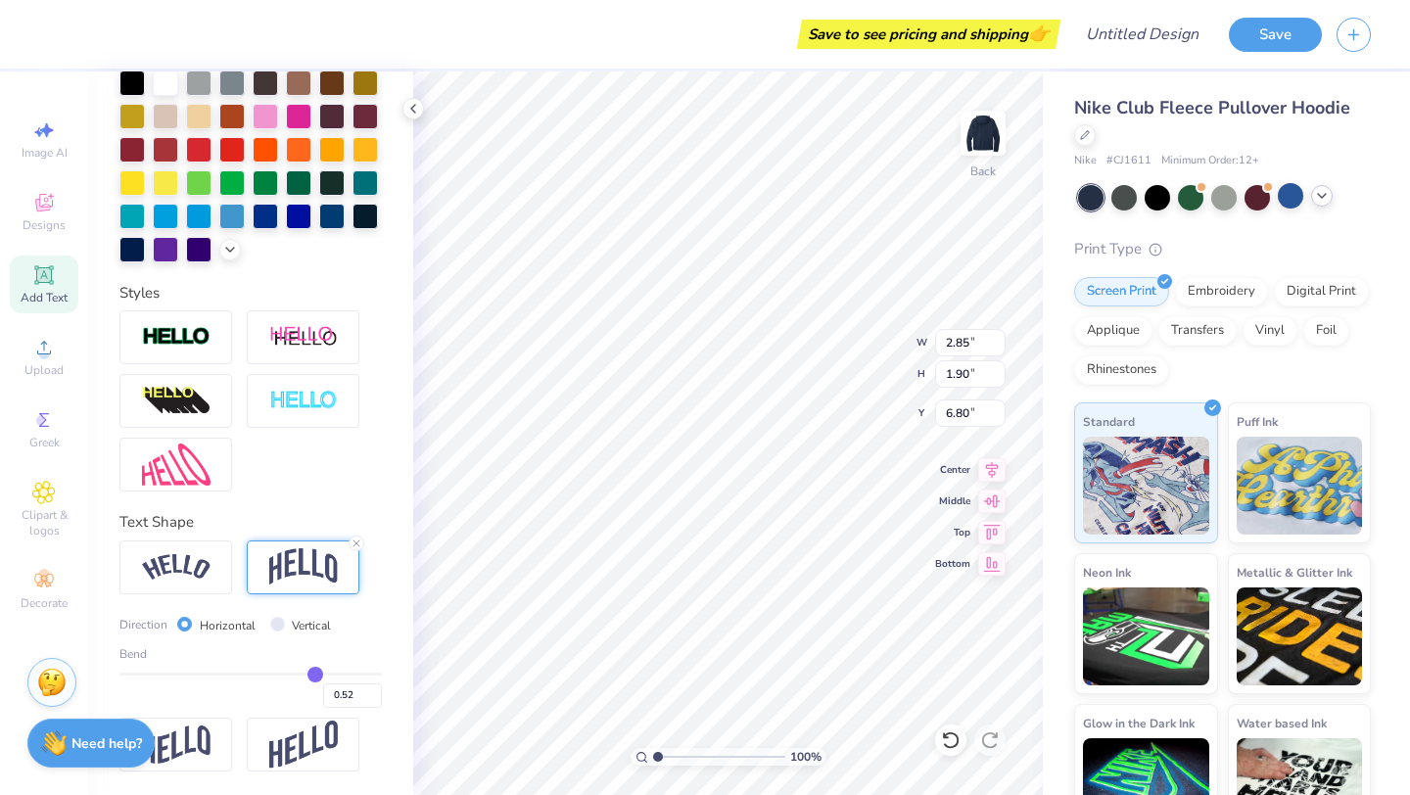
type input "0.53"
type input "0.54"
type input "0.55"
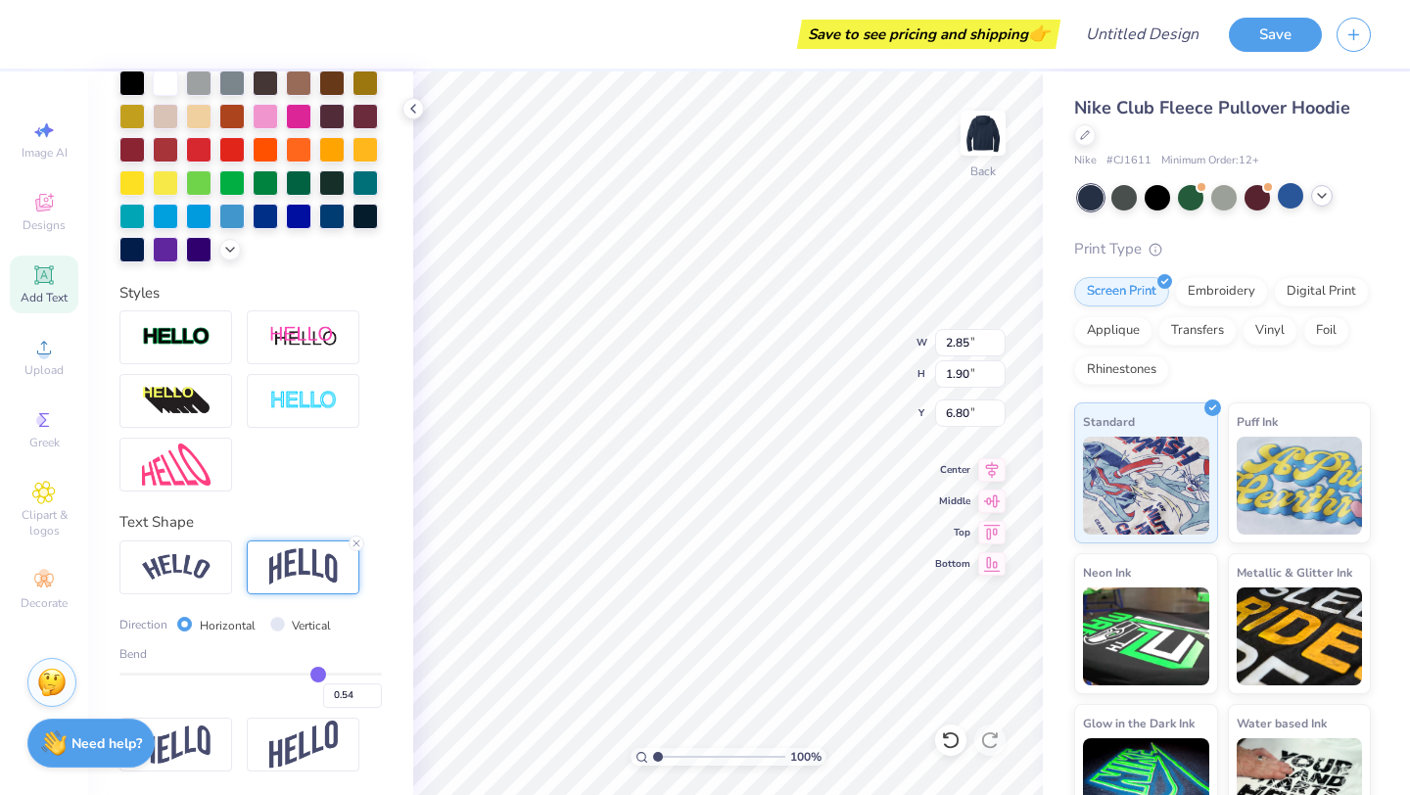
type input "0.55"
click at [317, 673] on input "range" at bounding box center [250, 674] width 262 height 3
click at [276, 626] on input "Vertical" at bounding box center [277, 624] width 15 height 15
radio input "true"
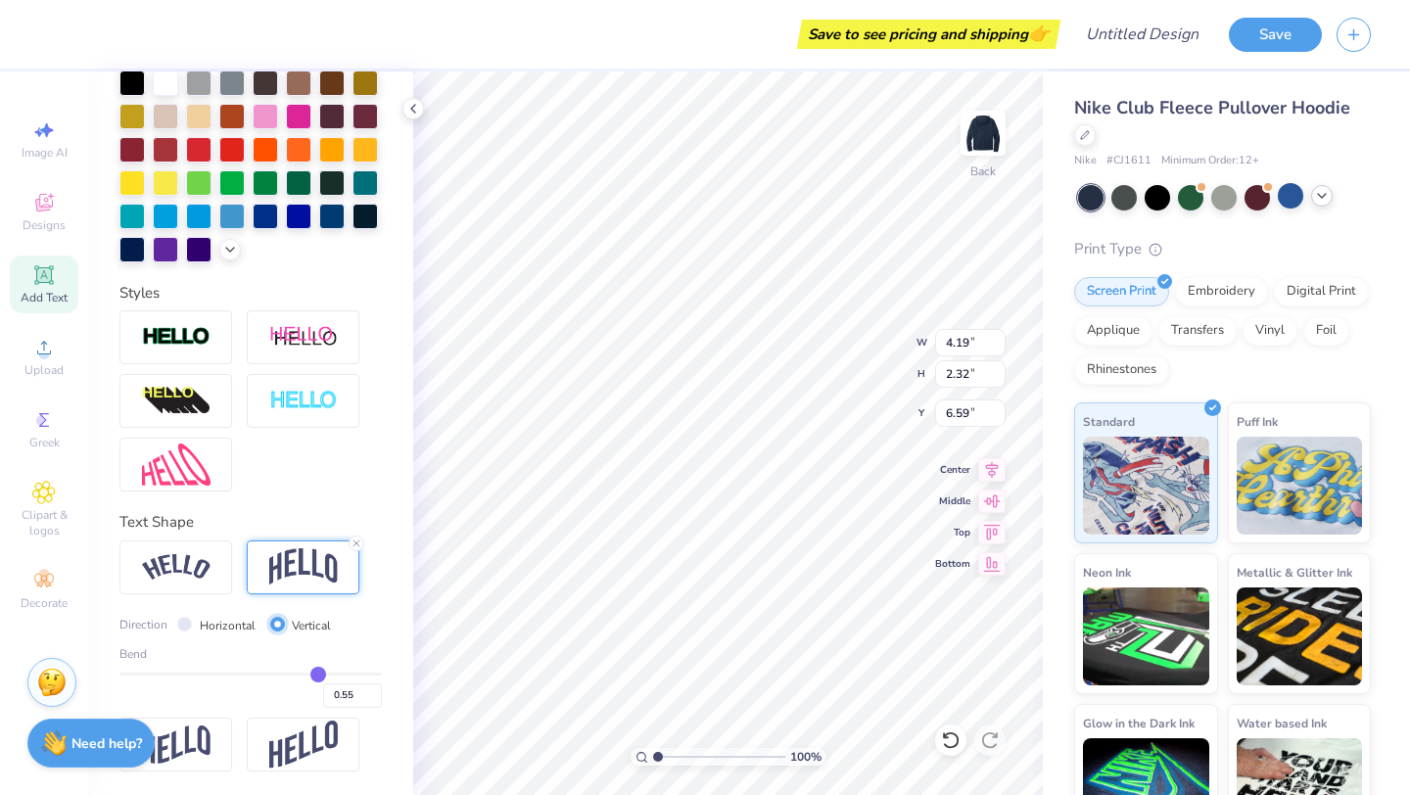
type input "4.62"
type input "1.90"
type input "6.80"
click at [188, 624] on input "Horizontal" at bounding box center [184, 624] width 15 height 15
radio input "true"
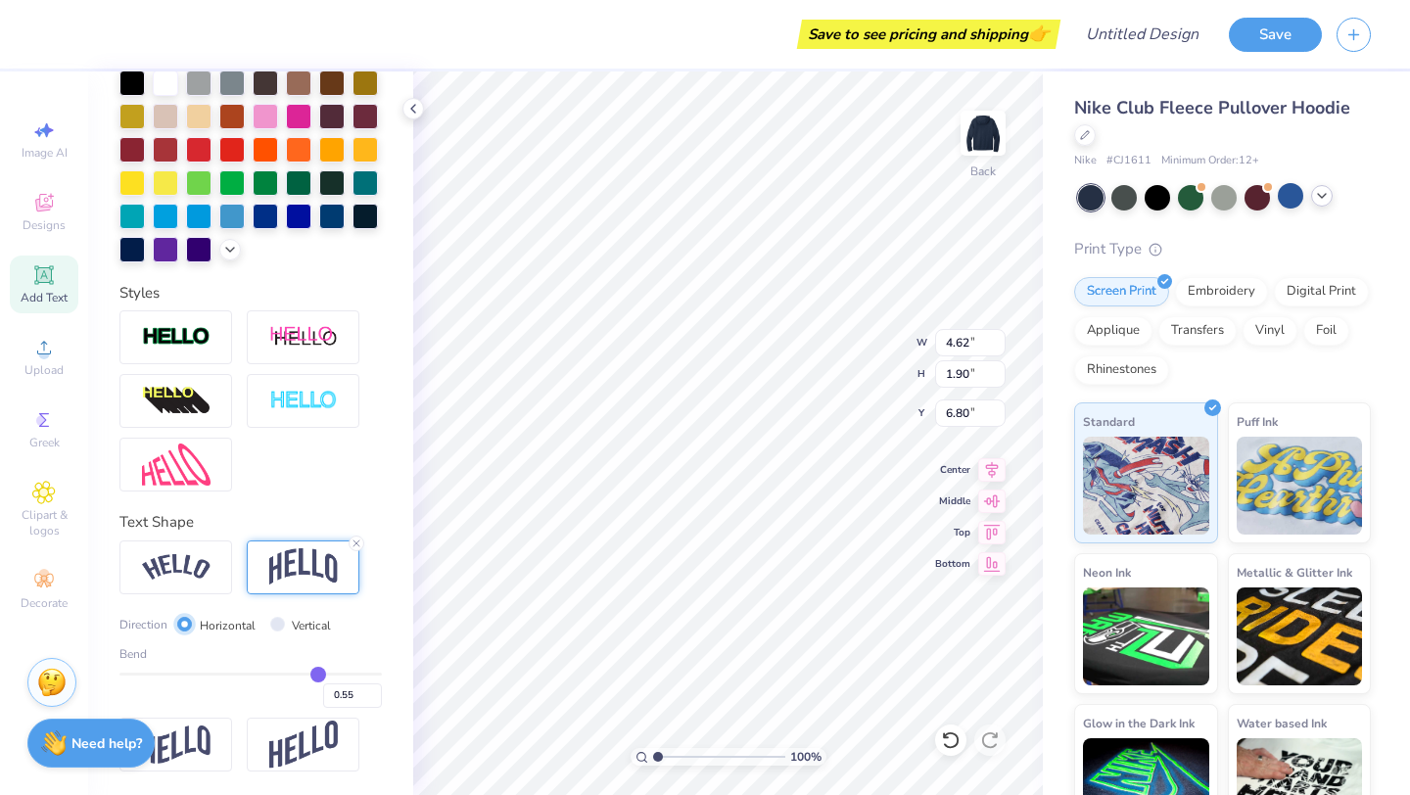
type input "4.19"
type input "2.32"
type input "6.59"
type input "7.69"
type input "4.26"
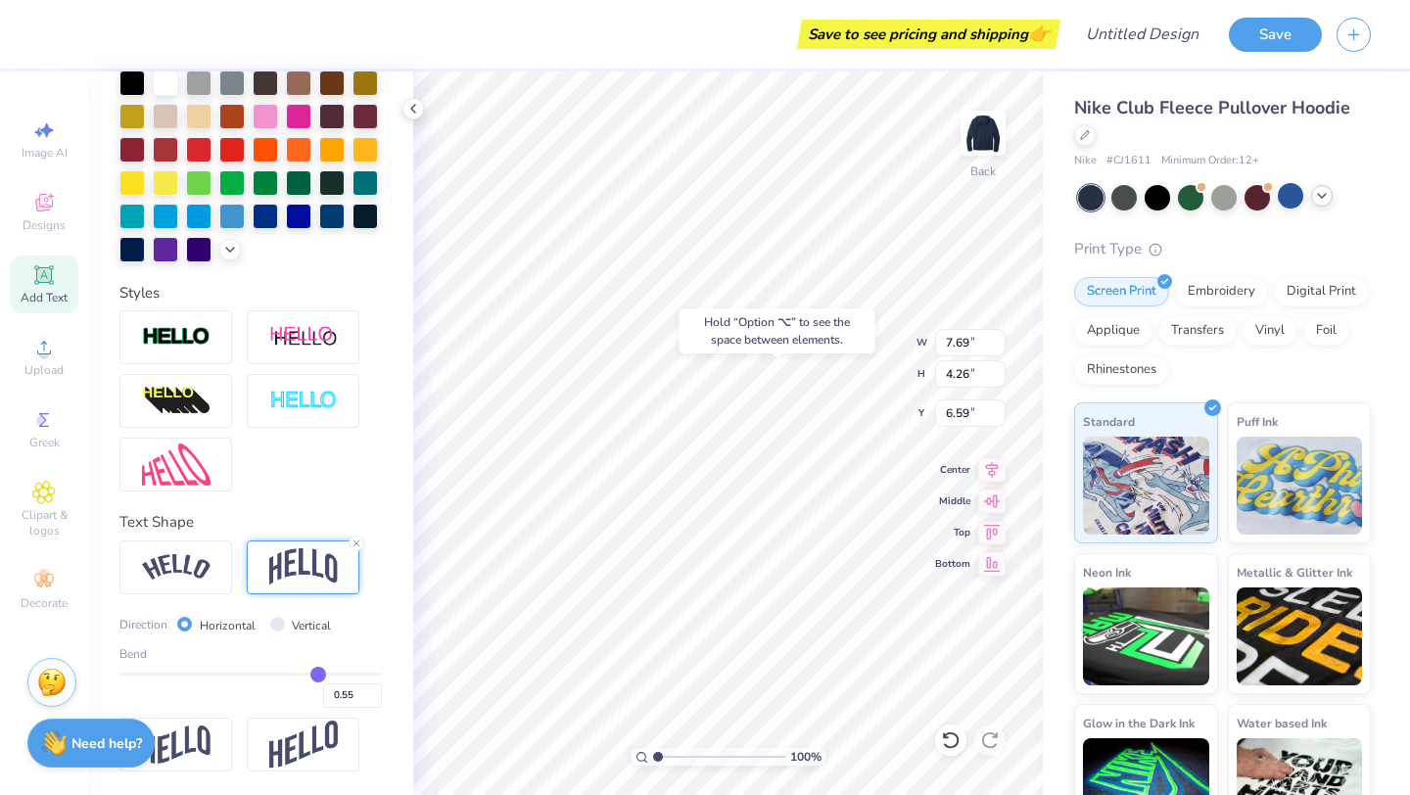
type input "4.82"
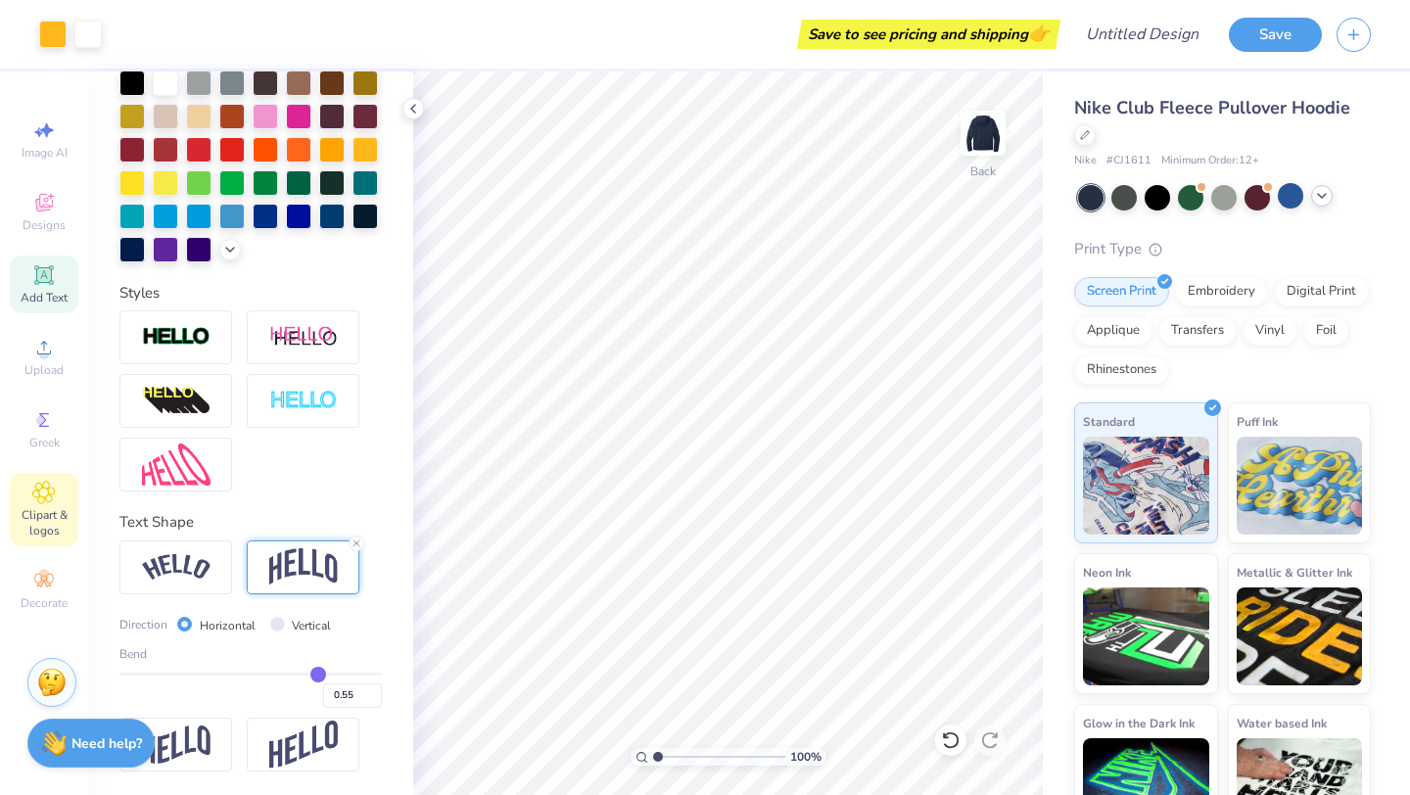
click at [57, 506] on div "Clipart & logos" at bounding box center [44, 509] width 69 height 73
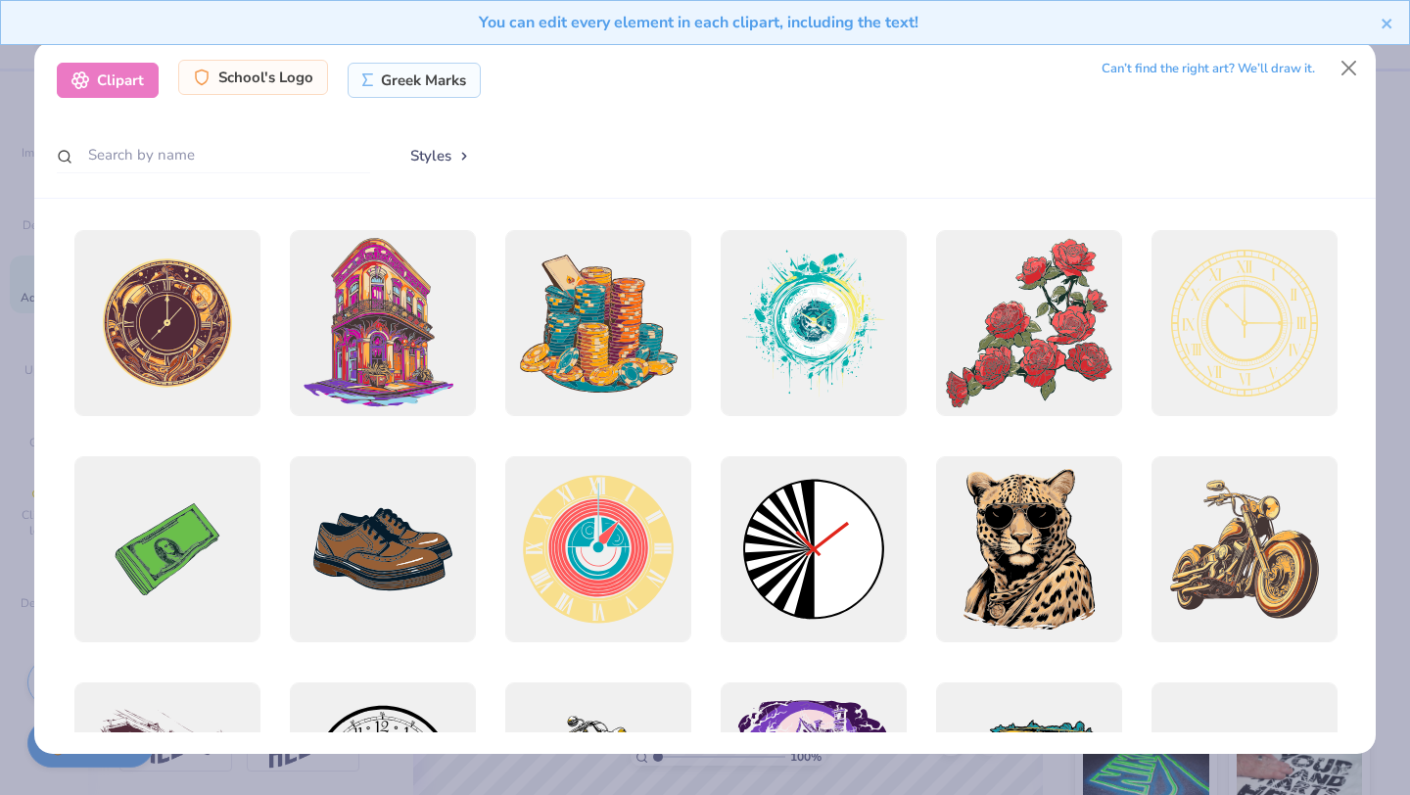
click at [289, 81] on div "School's Logo" at bounding box center [253, 77] width 150 height 35
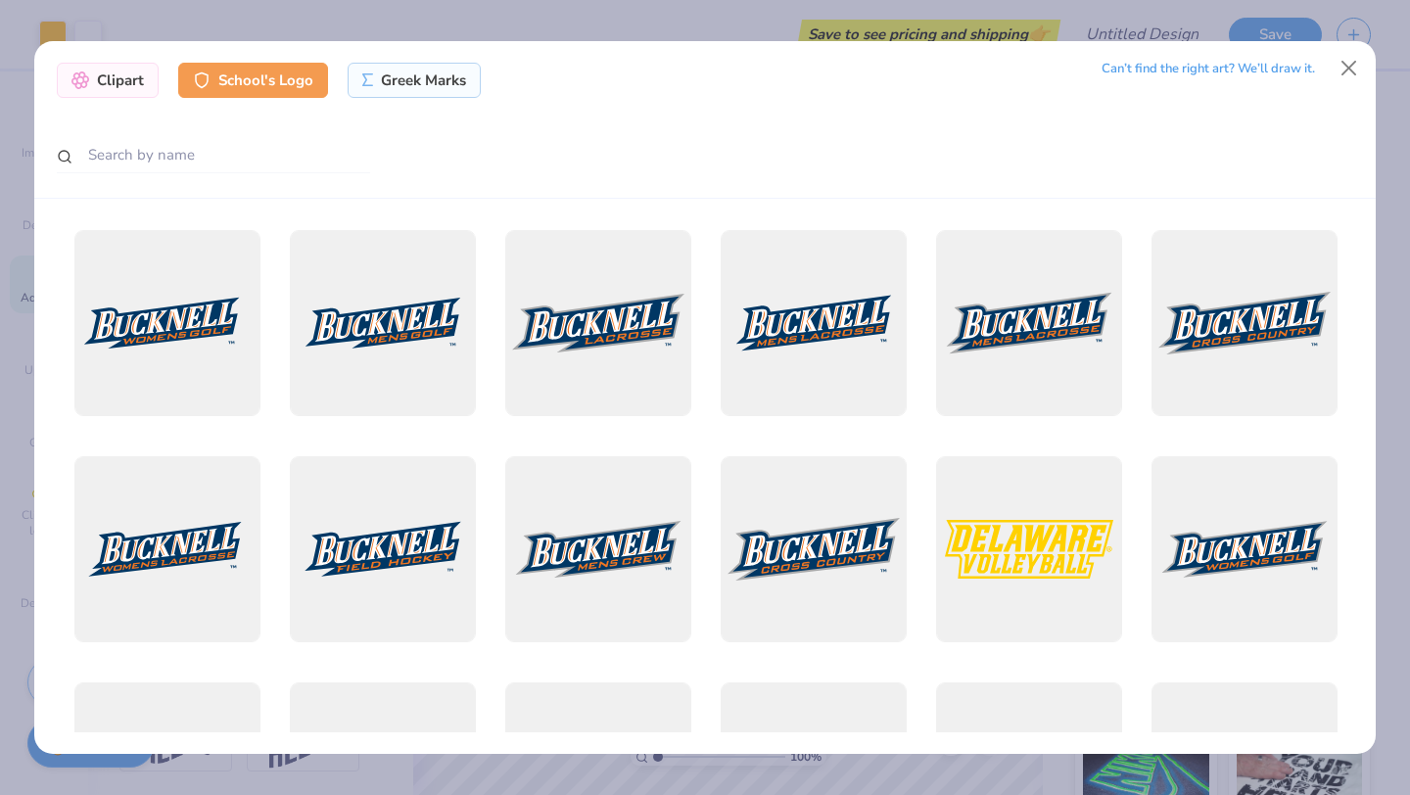
click at [298, 132] on div "Clipart School's Logo Greek Marks Can’t find the right art? We’ll draw it." at bounding box center [705, 120] width 1342 height 158
click at [298, 146] on input "text" at bounding box center [213, 155] width 313 height 36
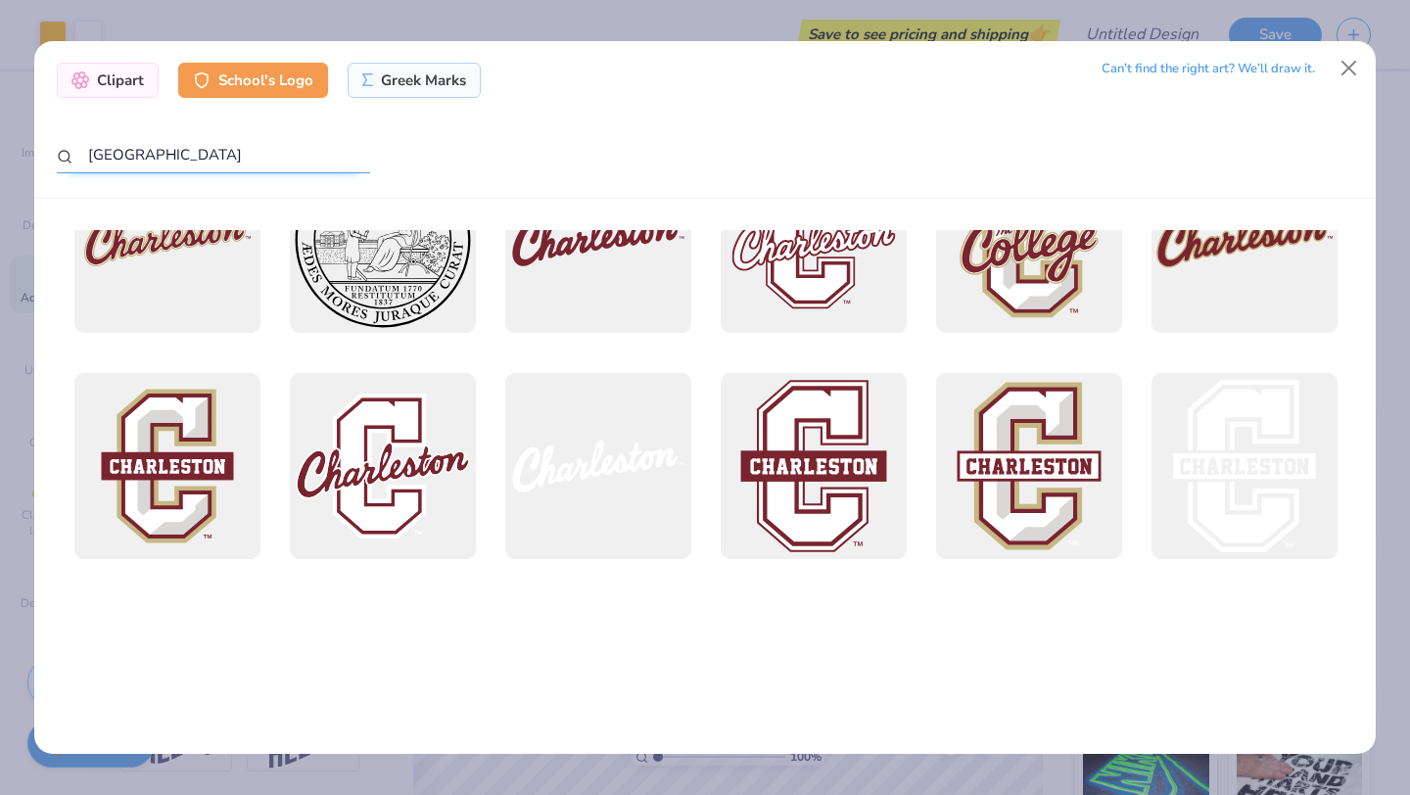
scroll to position [0, 0]
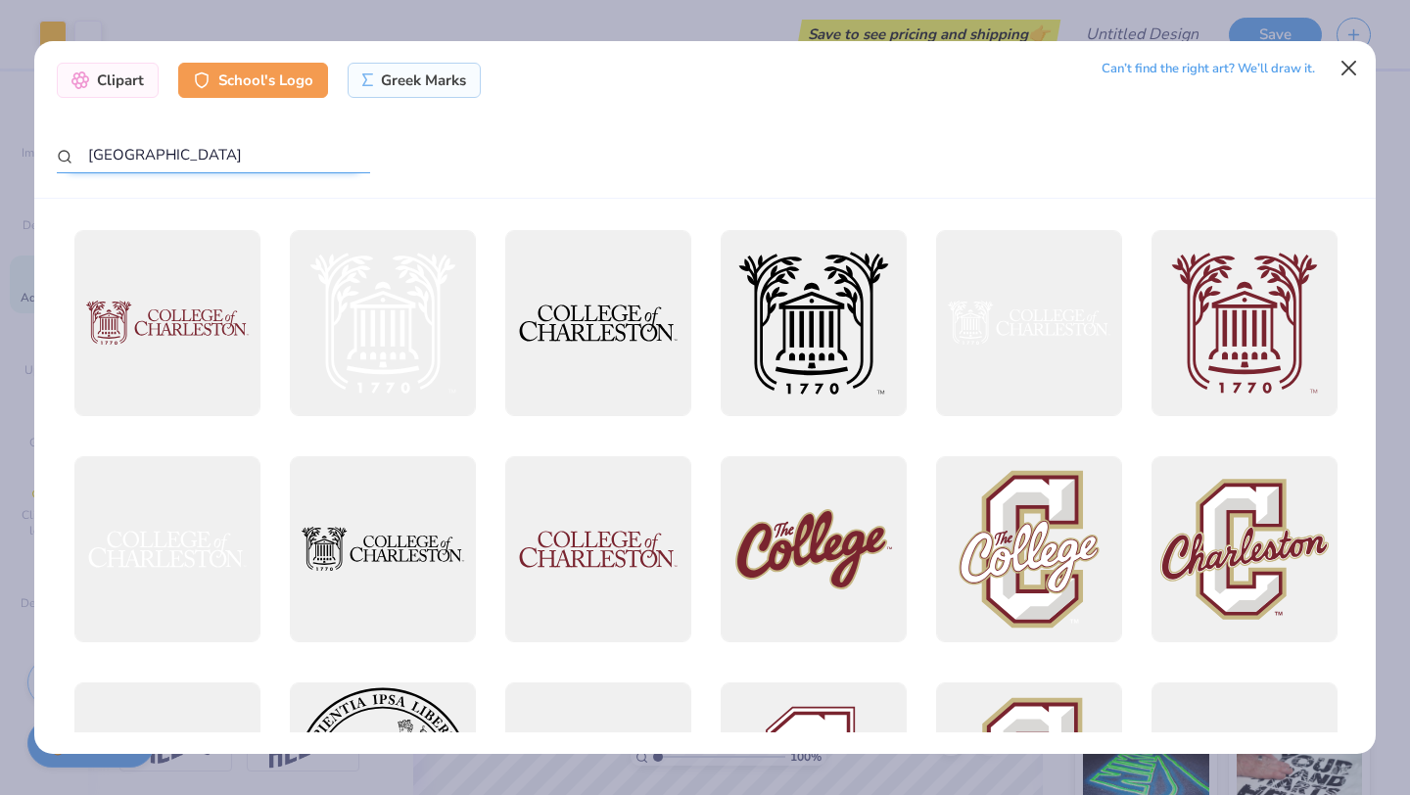
type input "[GEOGRAPHIC_DATA]"
click at [1353, 70] on button "Close" at bounding box center [1349, 67] width 37 height 37
